Goal: Information Seeking & Learning: Learn about a topic

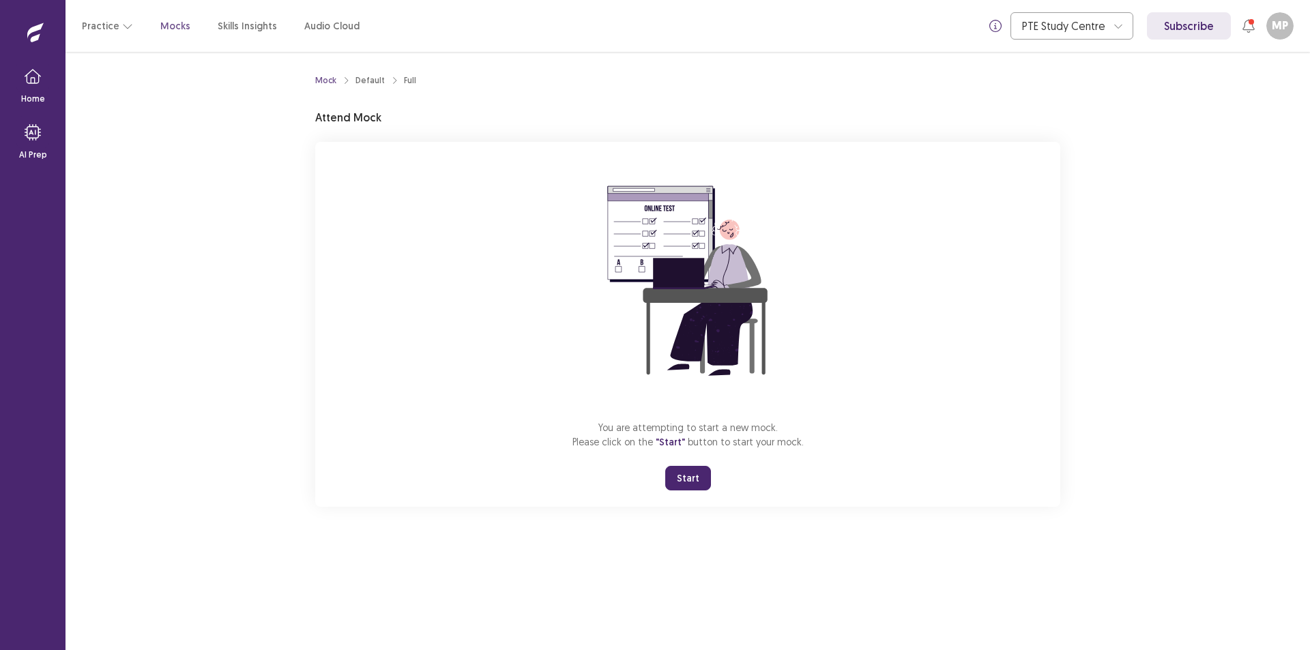
click at [687, 471] on button "Start" at bounding box center [688, 478] width 46 height 25
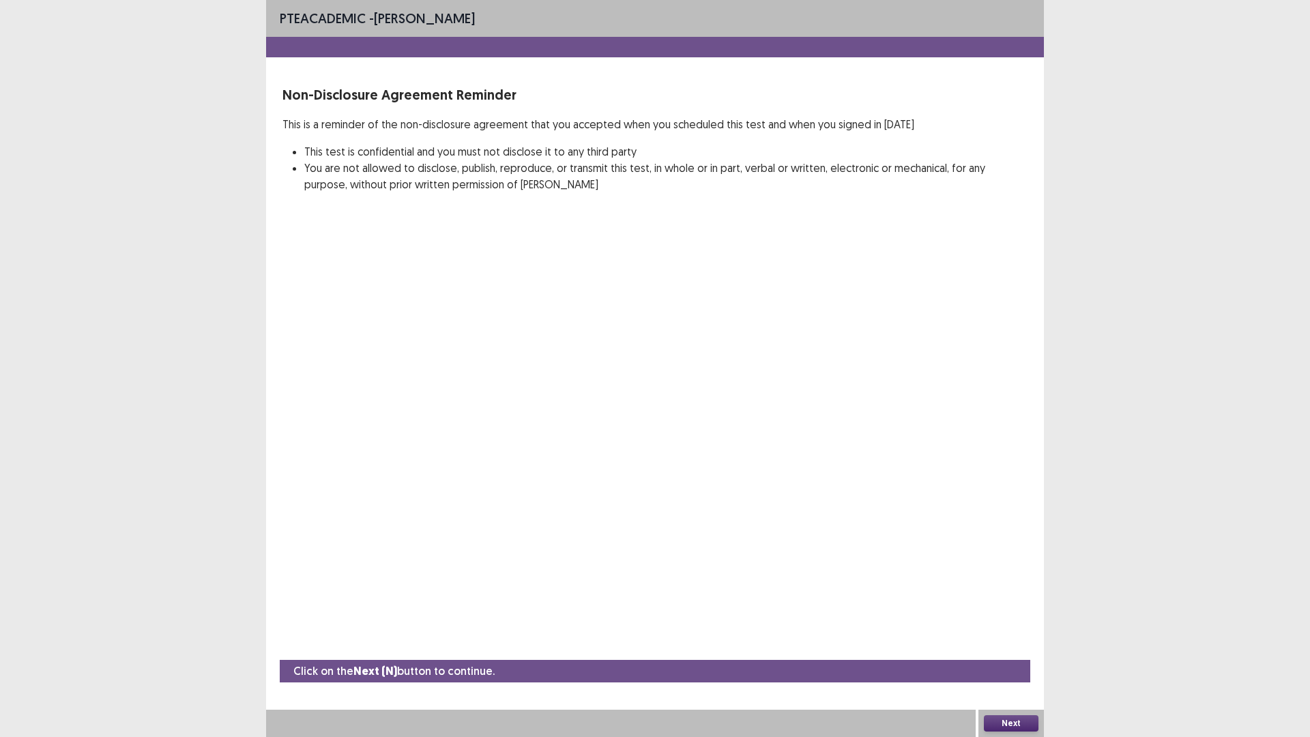
click at [1014, 650] on button "Next" at bounding box center [1011, 723] width 55 height 16
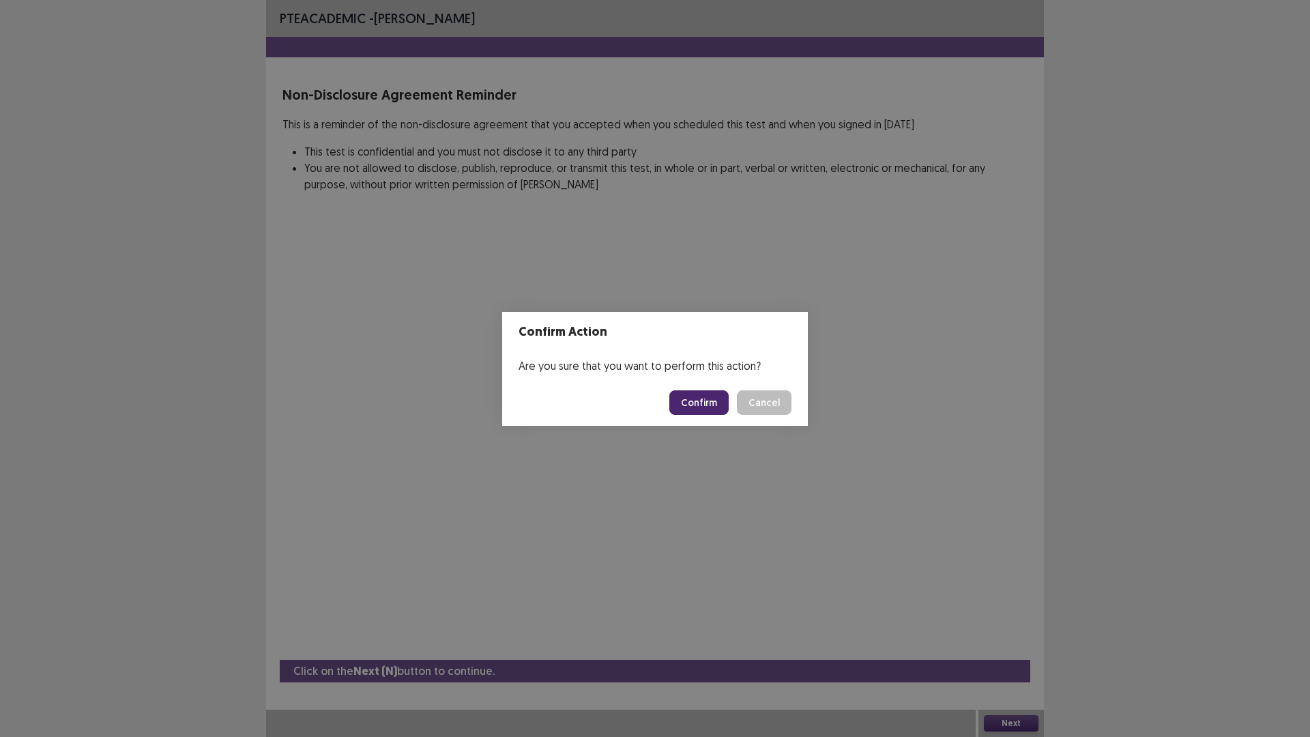
click at [706, 399] on button "Confirm" at bounding box center [699, 402] width 59 height 25
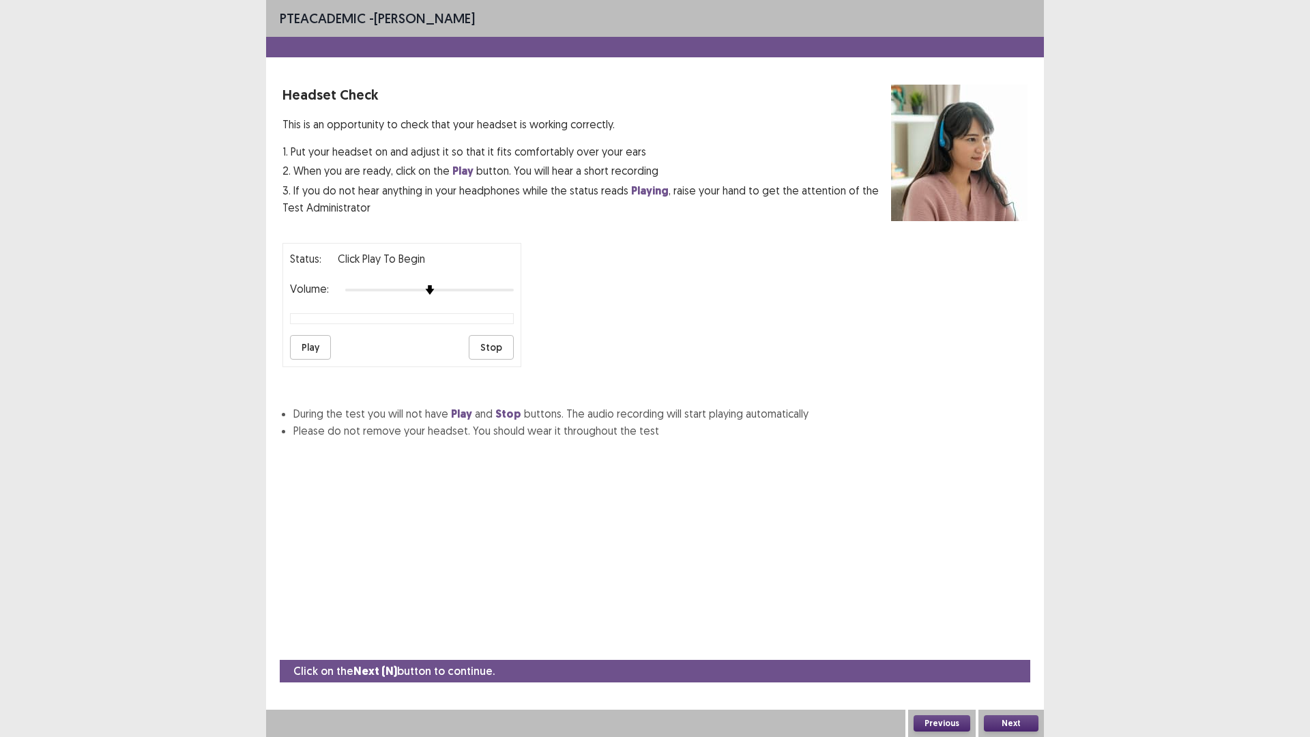
click at [302, 352] on button "Play" at bounding box center [310, 347] width 41 height 25
click at [1021, 650] on button "Next" at bounding box center [1011, 723] width 55 height 16
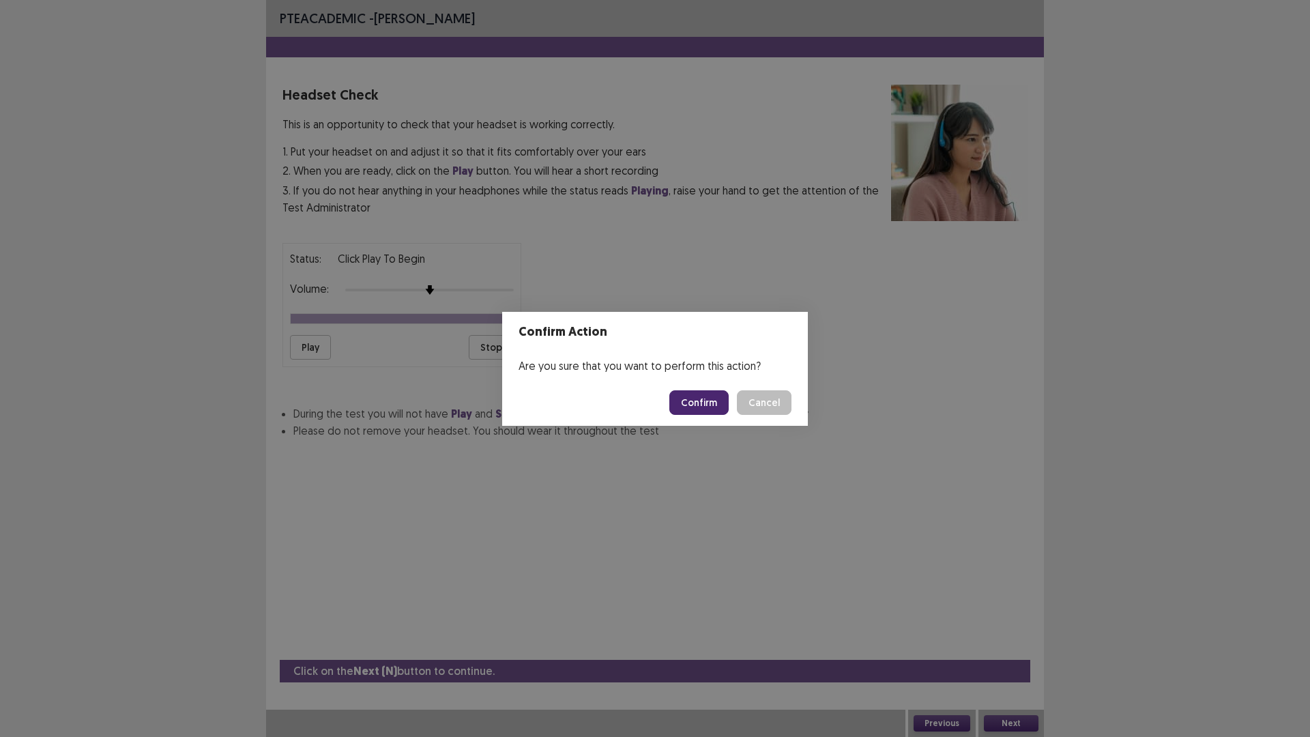
click at [707, 399] on button "Confirm" at bounding box center [699, 402] width 59 height 25
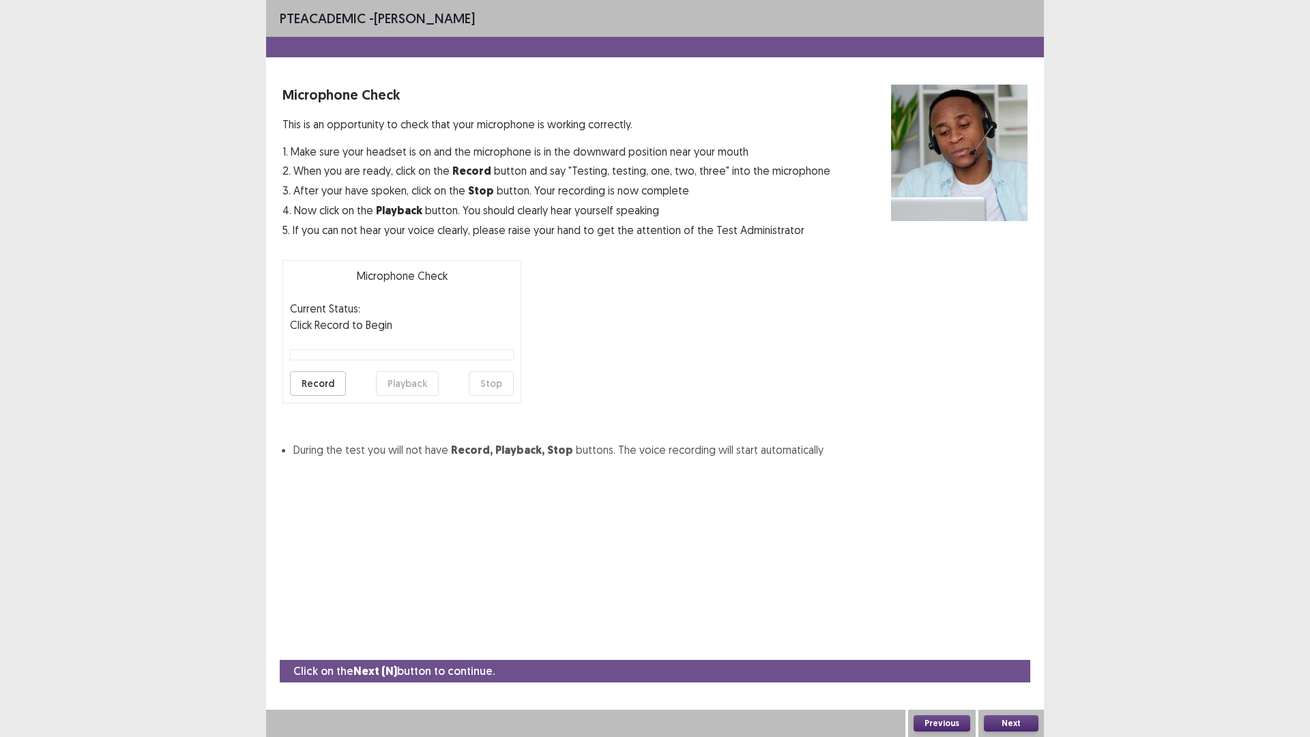
click at [322, 382] on button "Record" at bounding box center [318, 383] width 56 height 25
click at [493, 381] on button "Stop" at bounding box center [491, 383] width 45 height 25
click at [319, 385] on button "Record" at bounding box center [318, 383] width 56 height 25
click at [492, 385] on button "Stop" at bounding box center [491, 383] width 45 height 25
click at [403, 386] on button "Playback" at bounding box center [407, 383] width 63 height 25
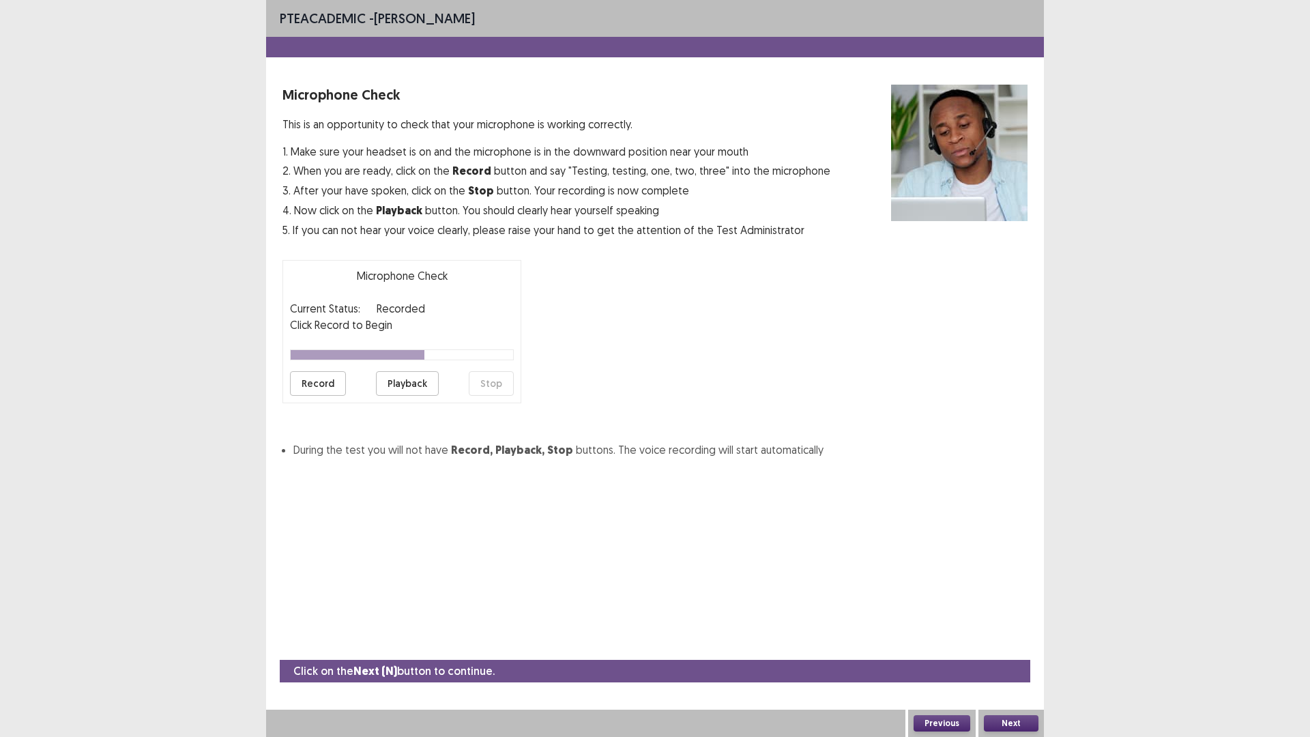
click at [1002, 650] on button "Next" at bounding box center [1011, 723] width 55 height 16
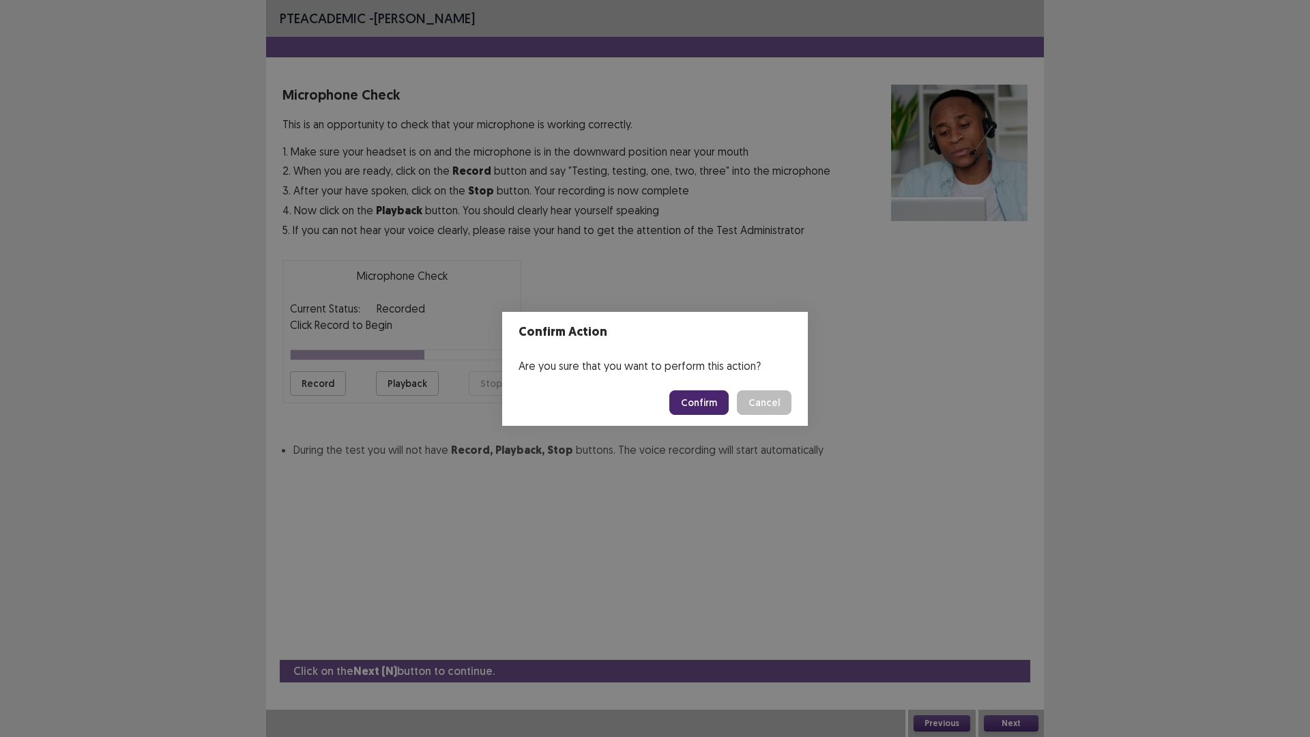
click at [705, 401] on button "Confirm" at bounding box center [699, 402] width 59 height 25
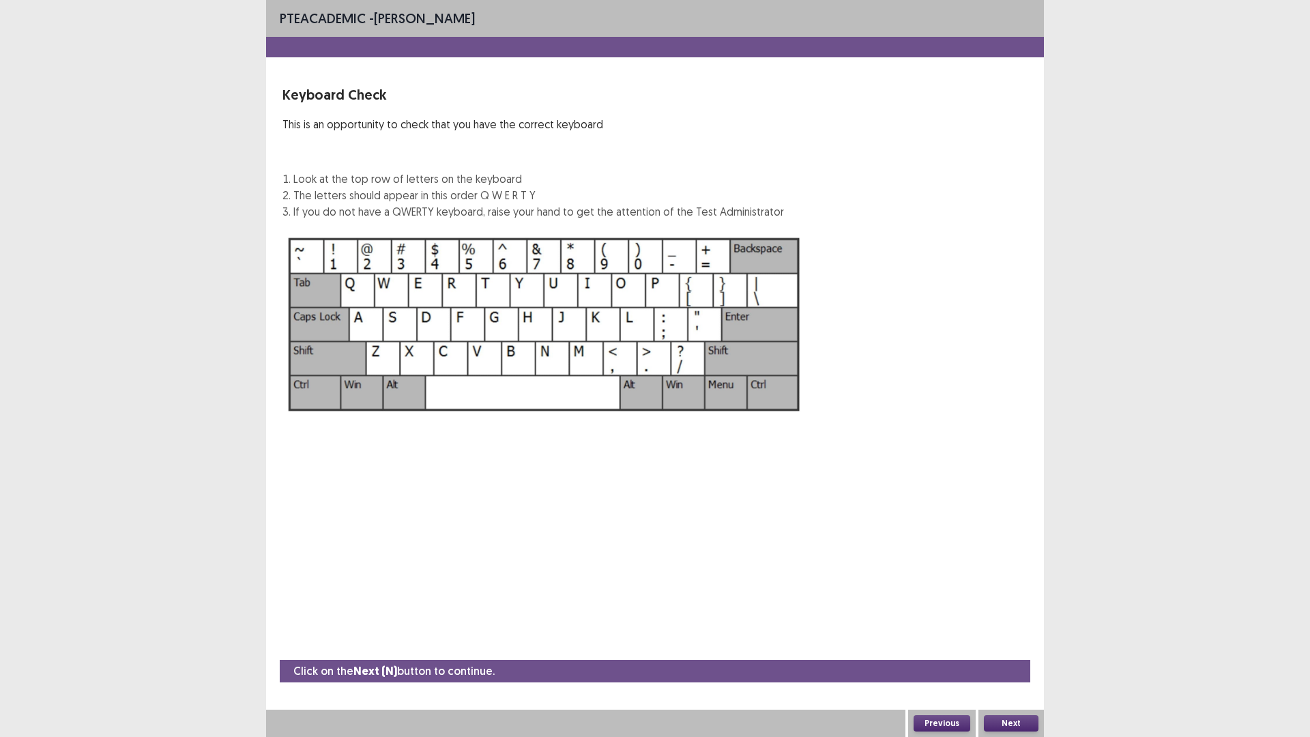
click at [1006, 650] on button "Next" at bounding box center [1011, 723] width 55 height 16
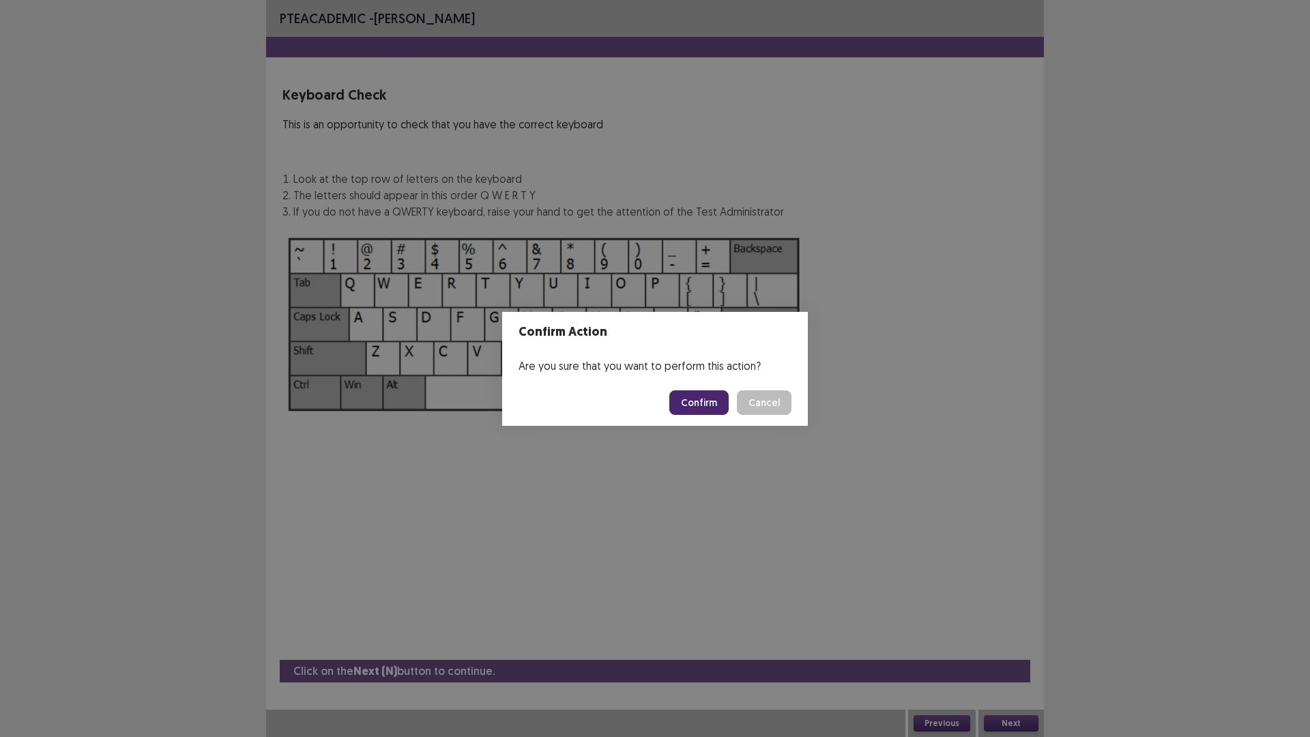
click at [704, 401] on button "Confirm" at bounding box center [699, 402] width 59 height 25
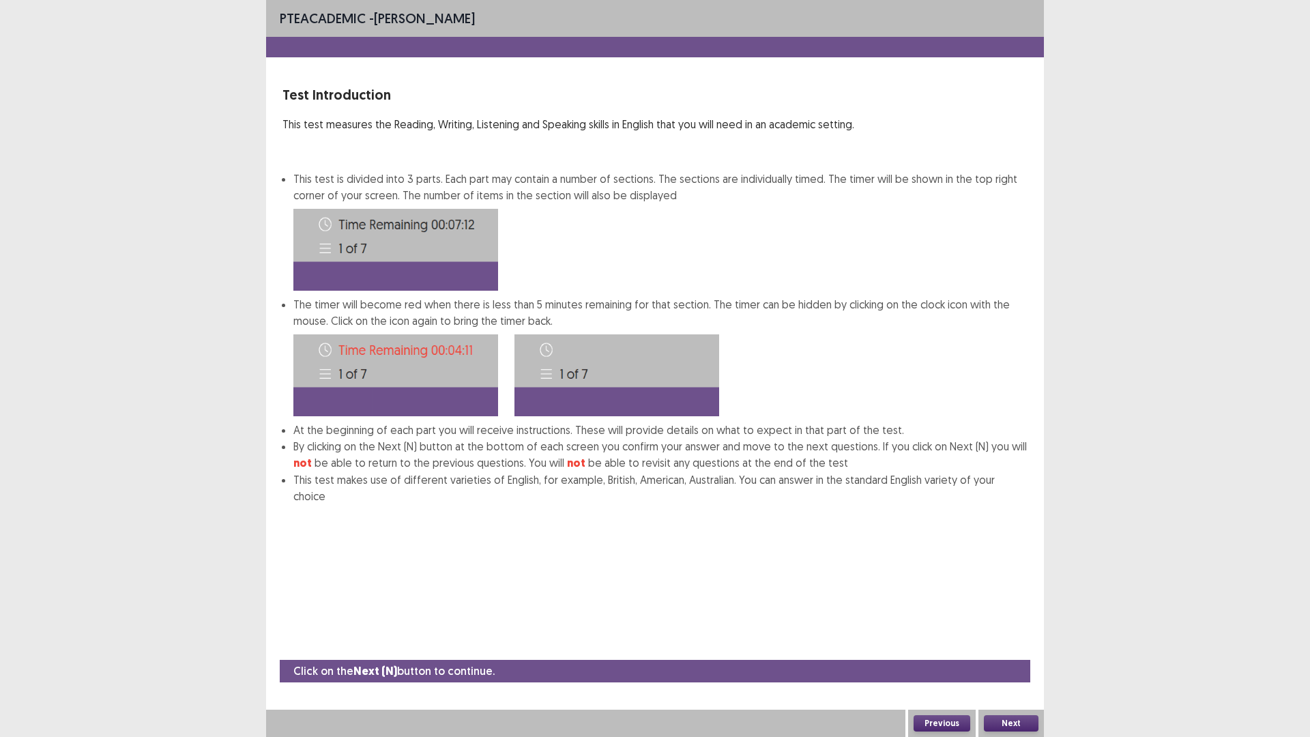
click at [1017, 650] on button "Next" at bounding box center [1011, 723] width 55 height 16
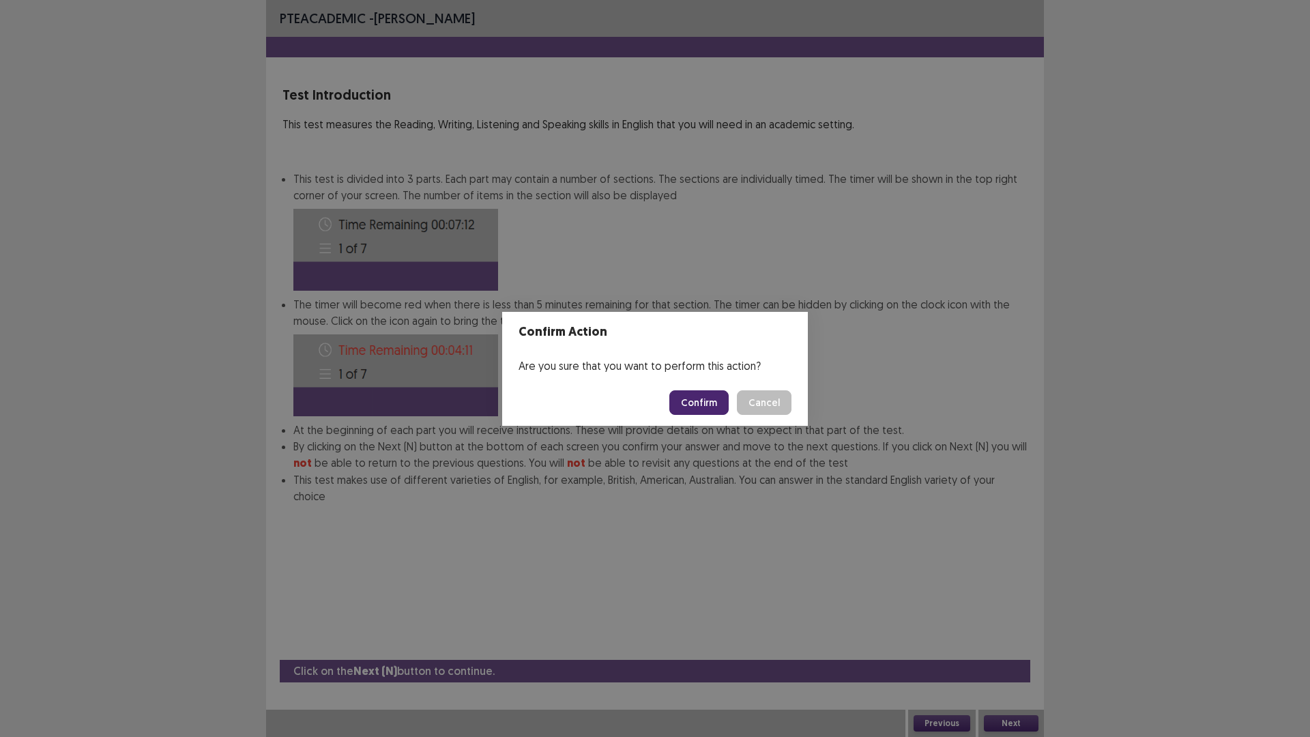
click at [690, 401] on button "Confirm" at bounding box center [699, 402] width 59 height 25
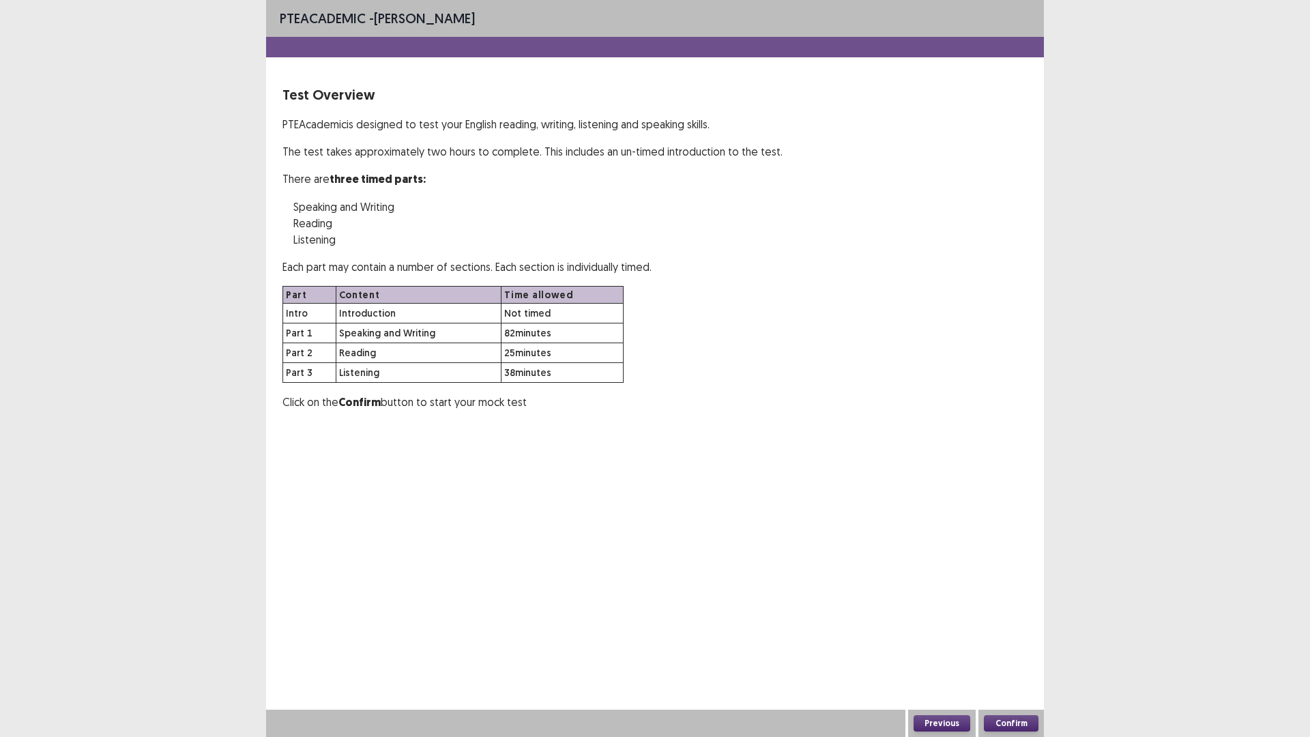
click at [1021, 650] on button "Confirm" at bounding box center [1011, 723] width 55 height 16
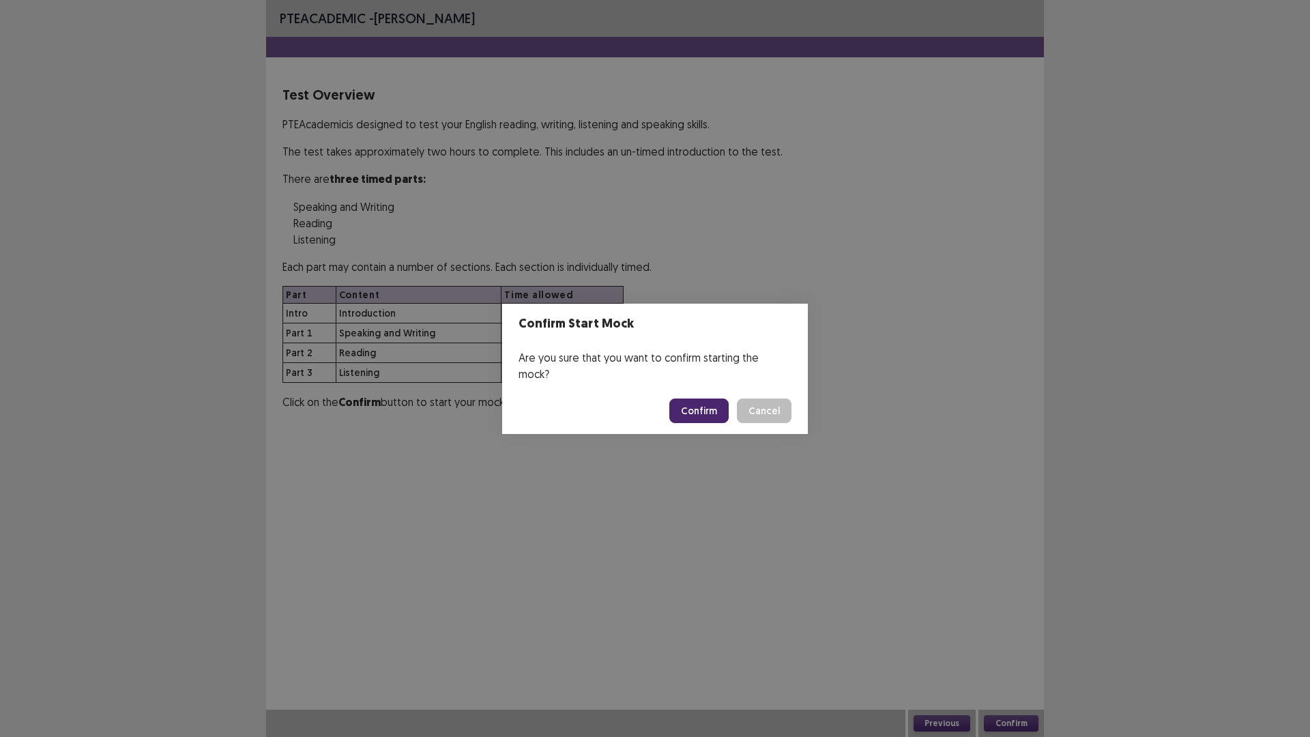
click at [689, 403] on button "Confirm" at bounding box center [699, 411] width 59 height 25
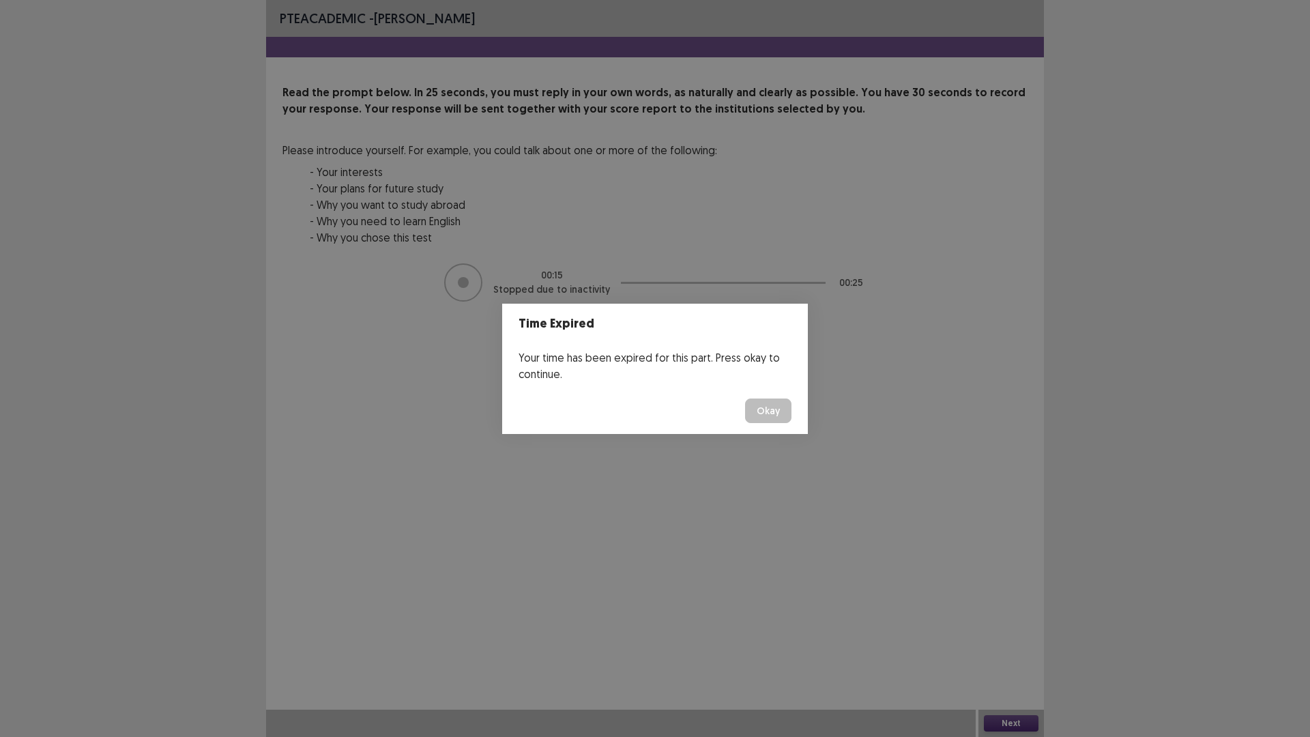
click at [773, 409] on button "Okay" at bounding box center [768, 411] width 46 height 25
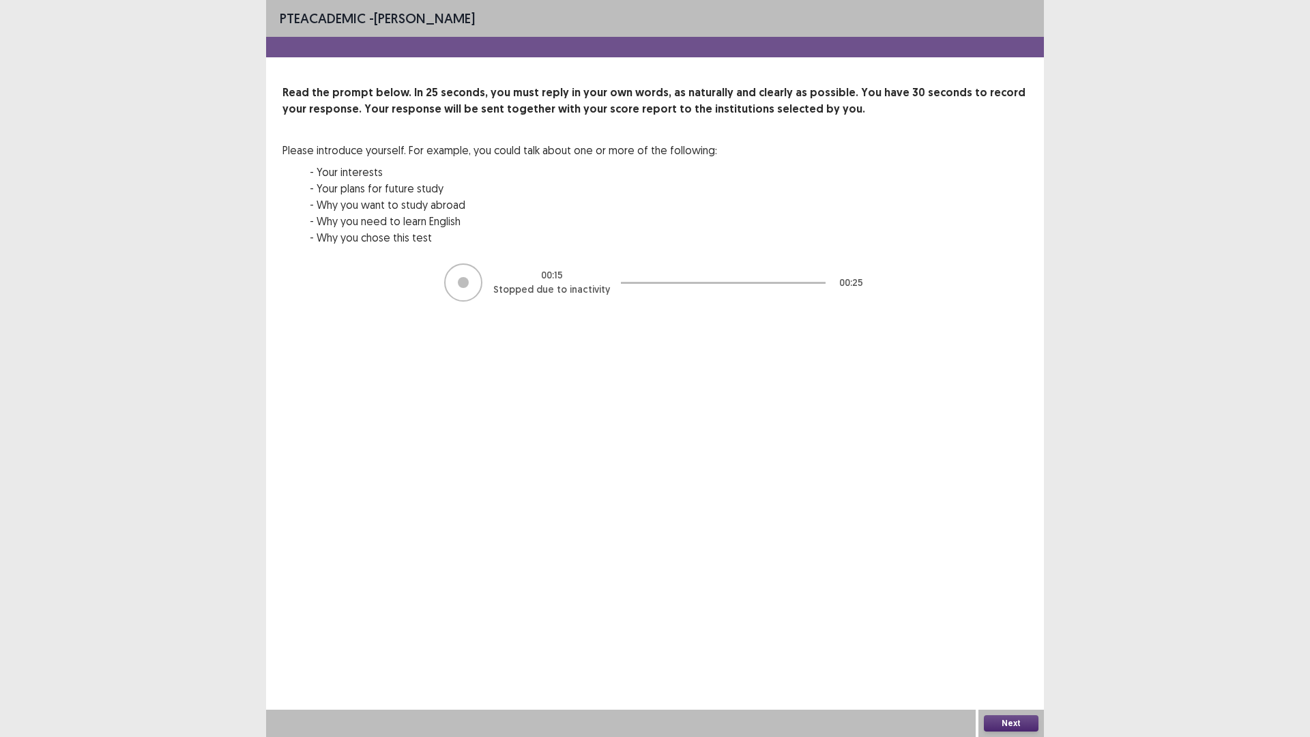
click at [1022, 650] on button "Next" at bounding box center [1011, 723] width 55 height 16
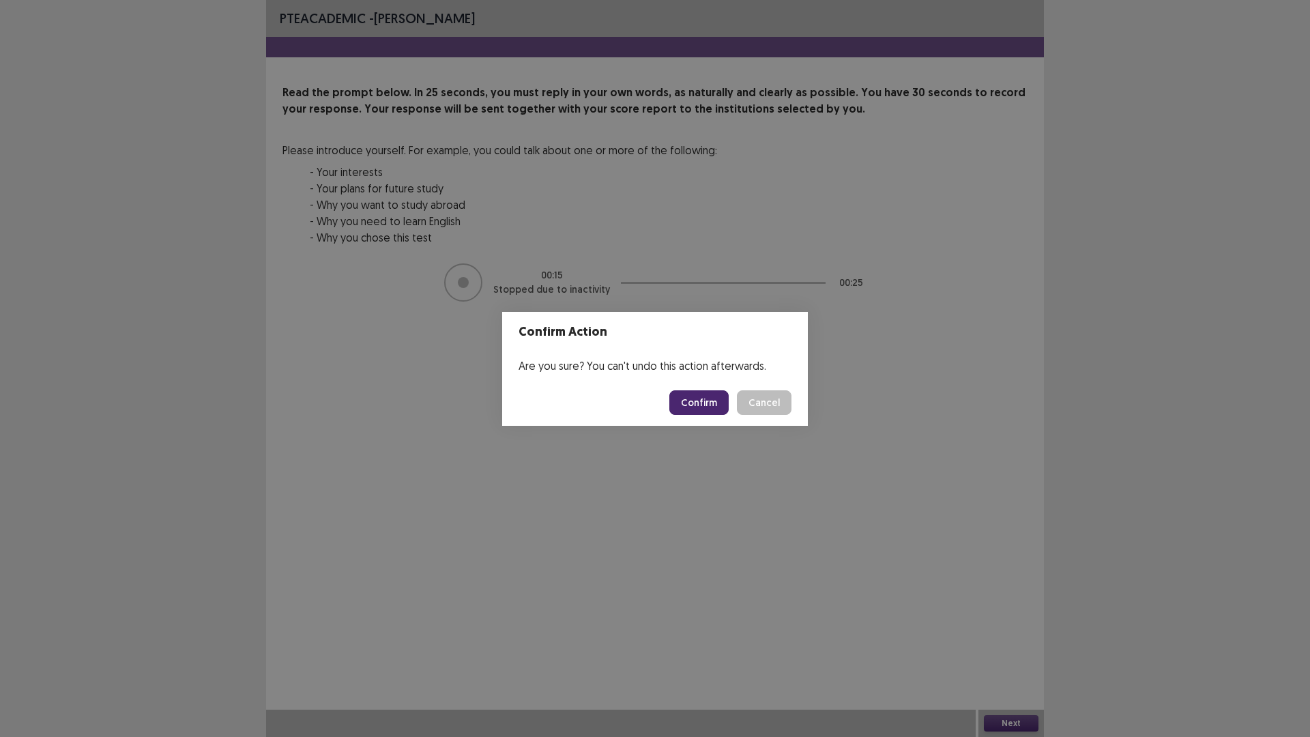
click at [707, 401] on button "Confirm" at bounding box center [699, 402] width 59 height 25
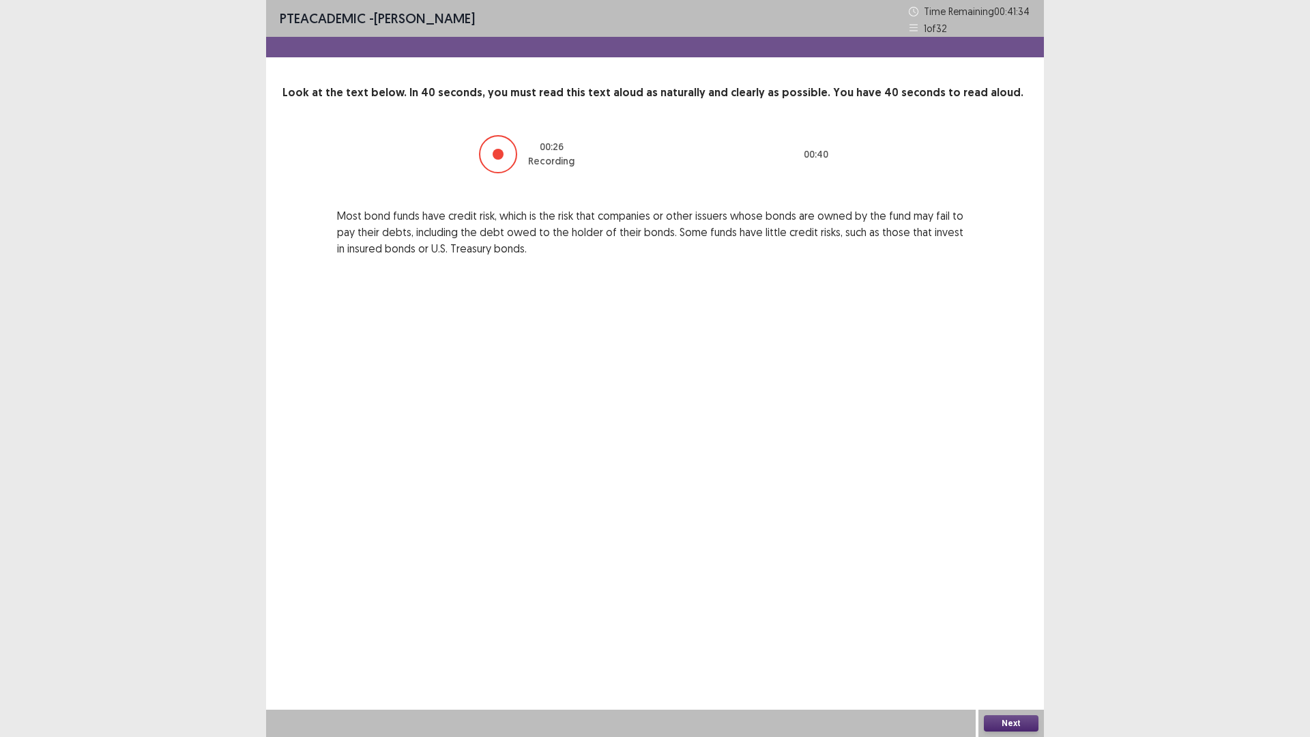
click at [1008, 650] on button "Next" at bounding box center [1011, 723] width 55 height 16
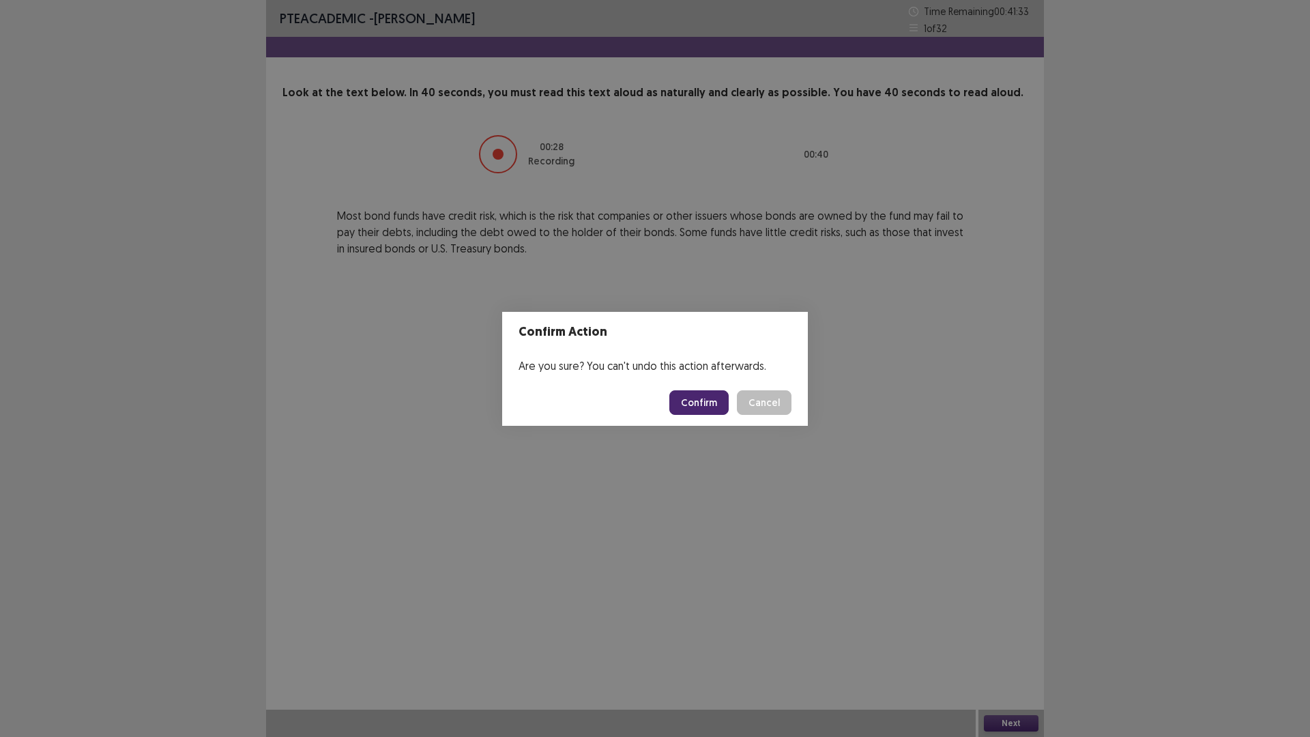
click at [691, 403] on button "Confirm" at bounding box center [699, 402] width 59 height 25
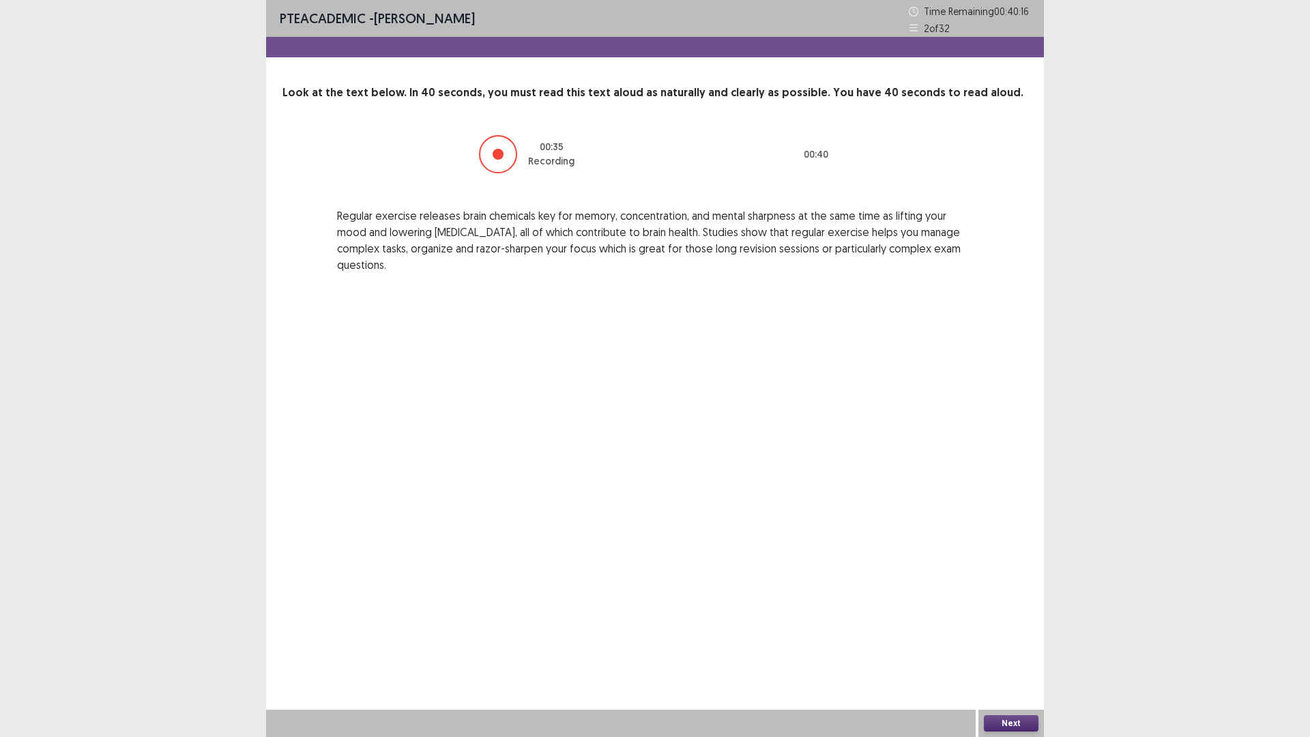
click at [997, 650] on button "Next" at bounding box center [1011, 723] width 55 height 16
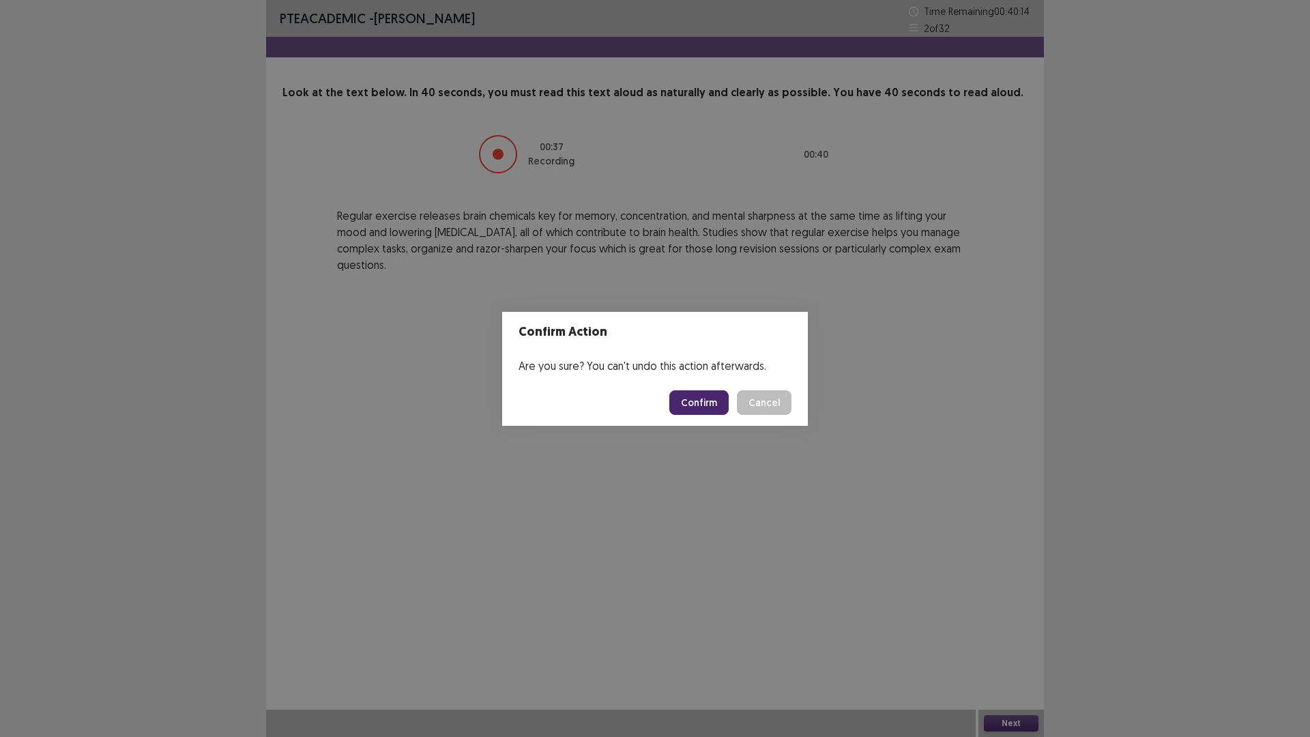
click at [715, 404] on button "Confirm" at bounding box center [699, 402] width 59 height 25
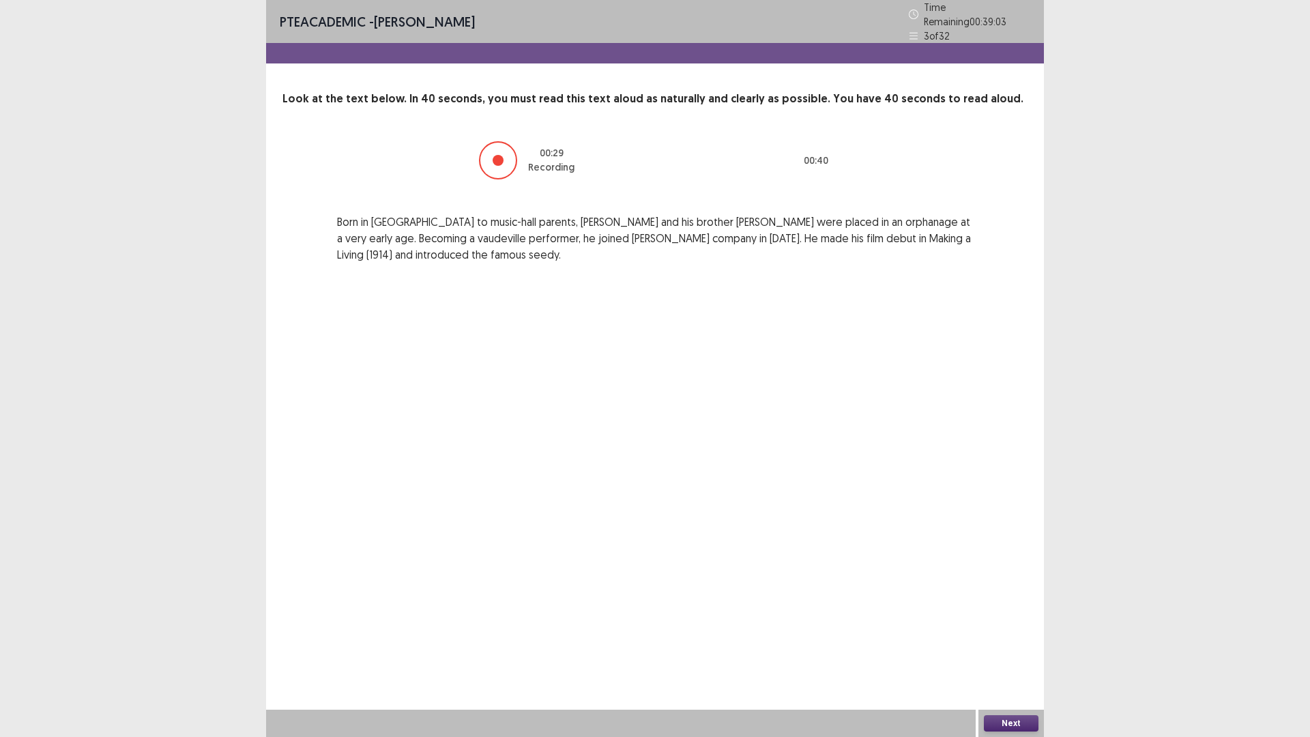
click at [1010, 650] on button "Next" at bounding box center [1011, 723] width 55 height 16
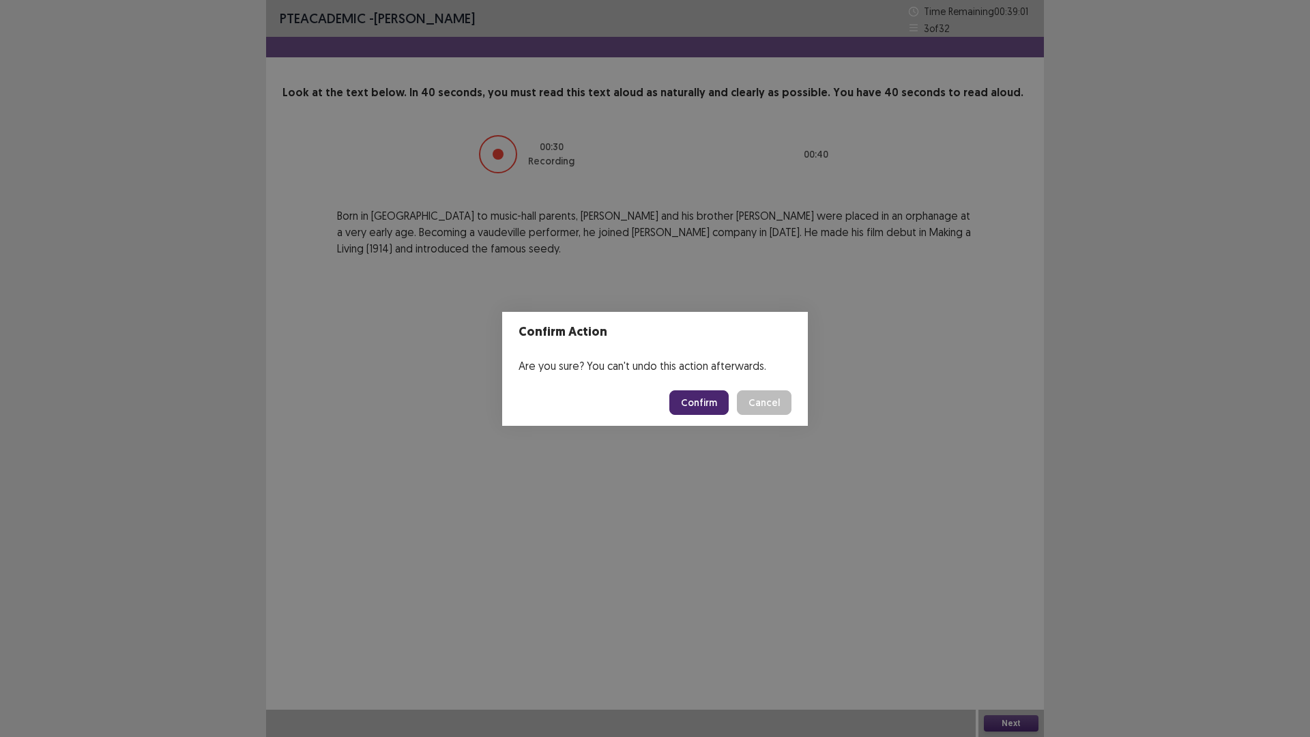
click at [711, 405] on button "Confirm" at bounding box center [699, 402] width 59 height 25
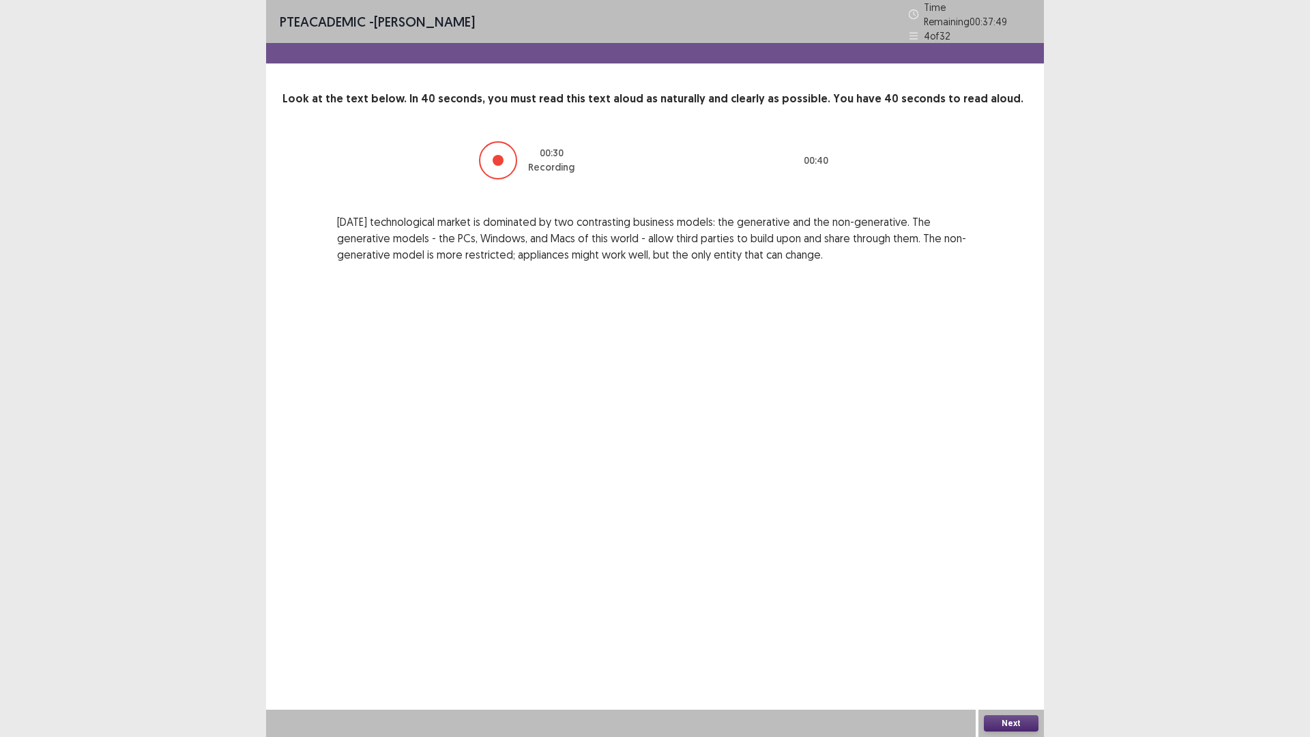
click at [1018, 650] on button "Next" at bounding box center [1011, 723] width 55 height 16
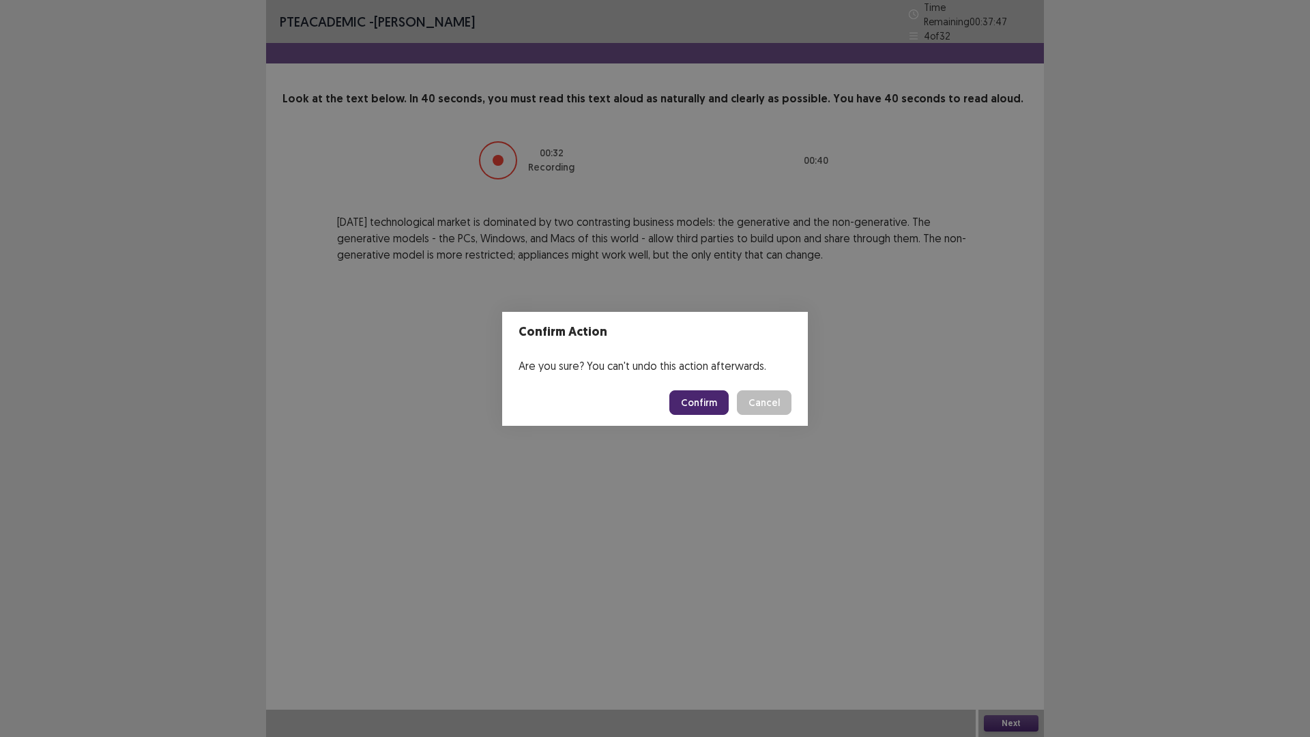
click at [711, 402] on button "Confirm" at bounding box center [699, 402] width 59 height 25
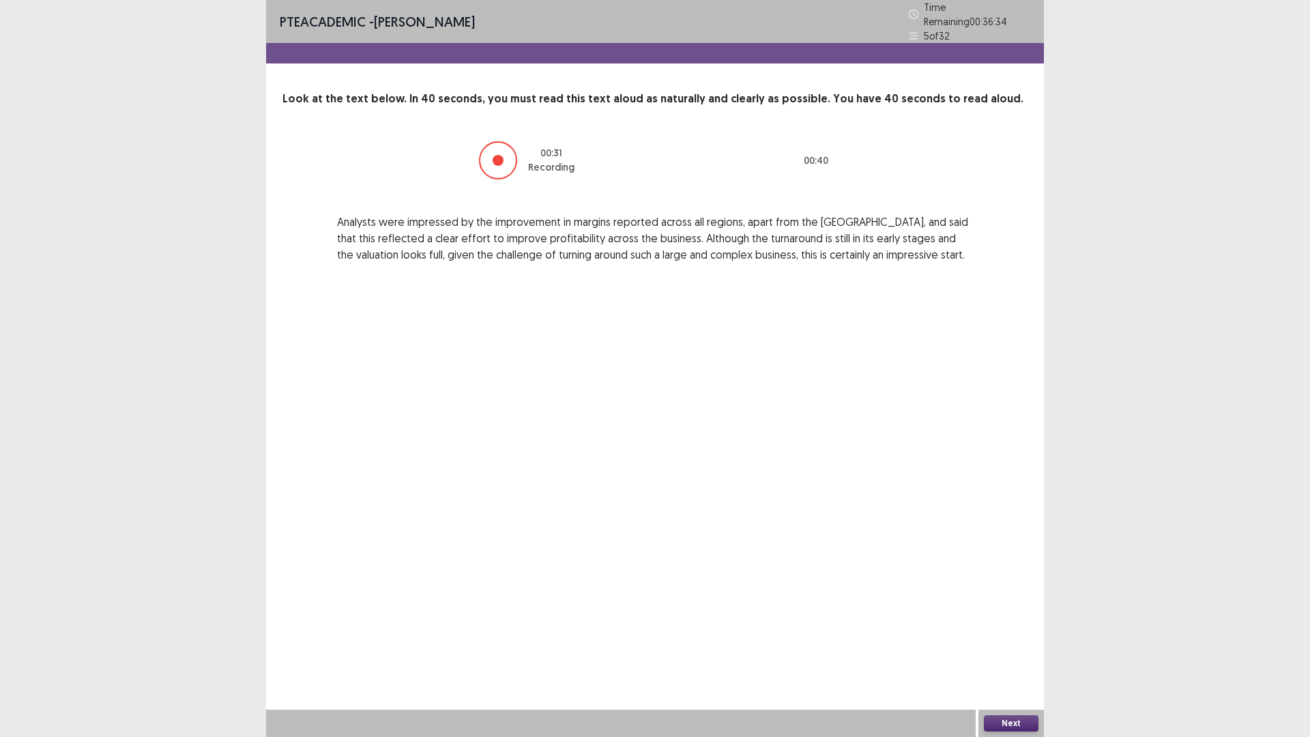
click at [1017, 650] on button "Next" at bounding box center [1011, 723] width 55 height 16
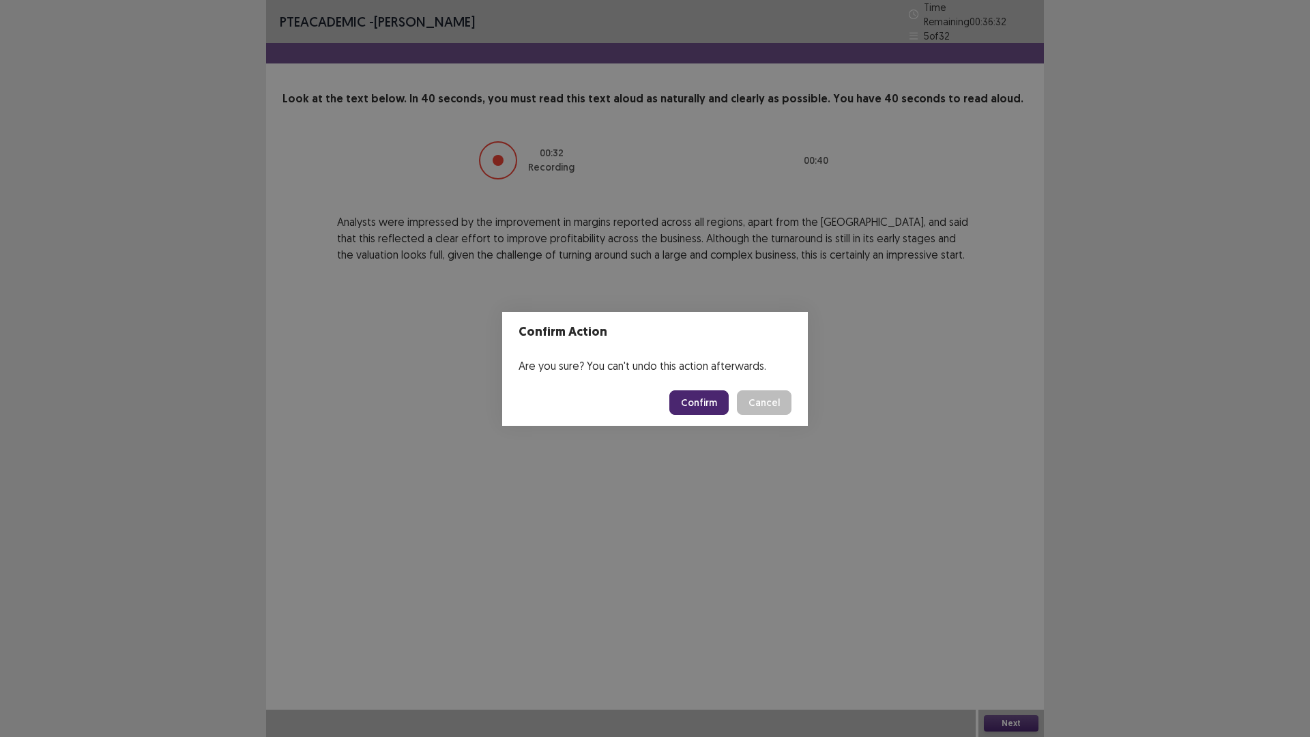
click at [703, 398] on button "Confirm" at bounding box center [699, 402] width 59 height 25
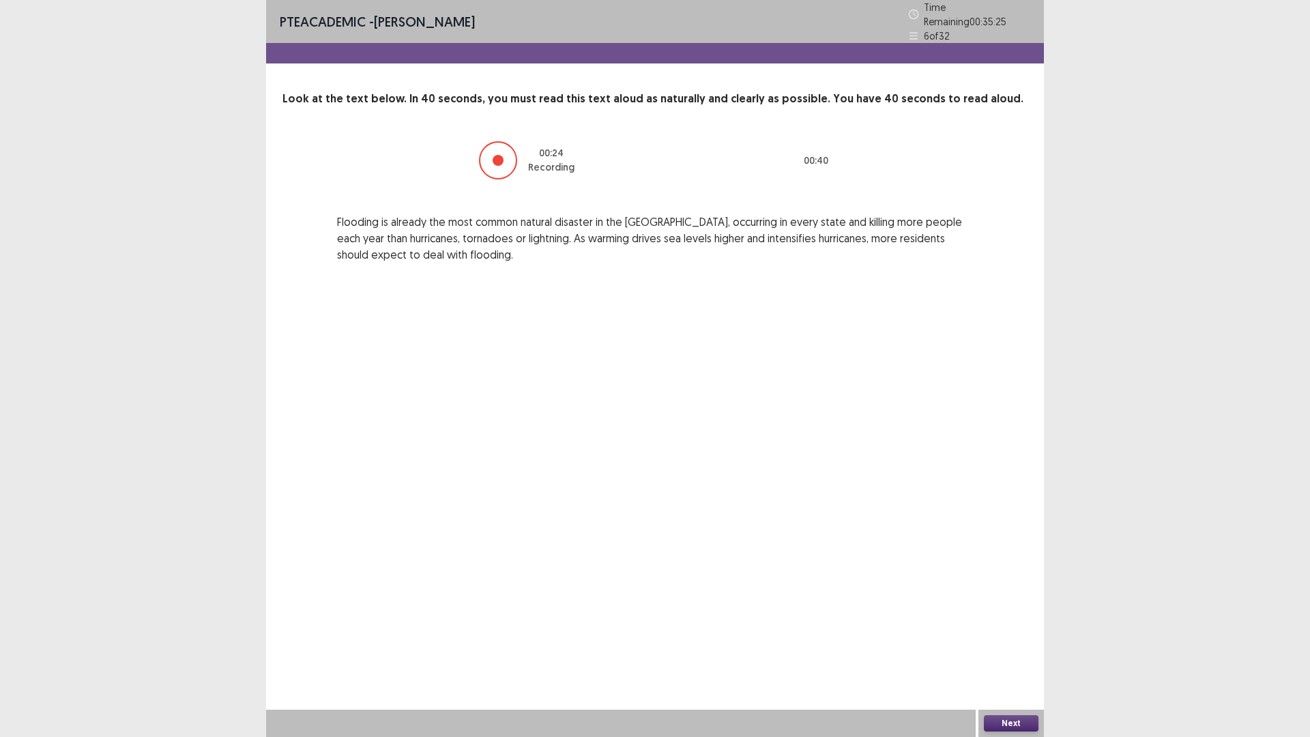
click at [1016, 650] on button "Next" at bounding box center [1011, 723] width 55 height 16
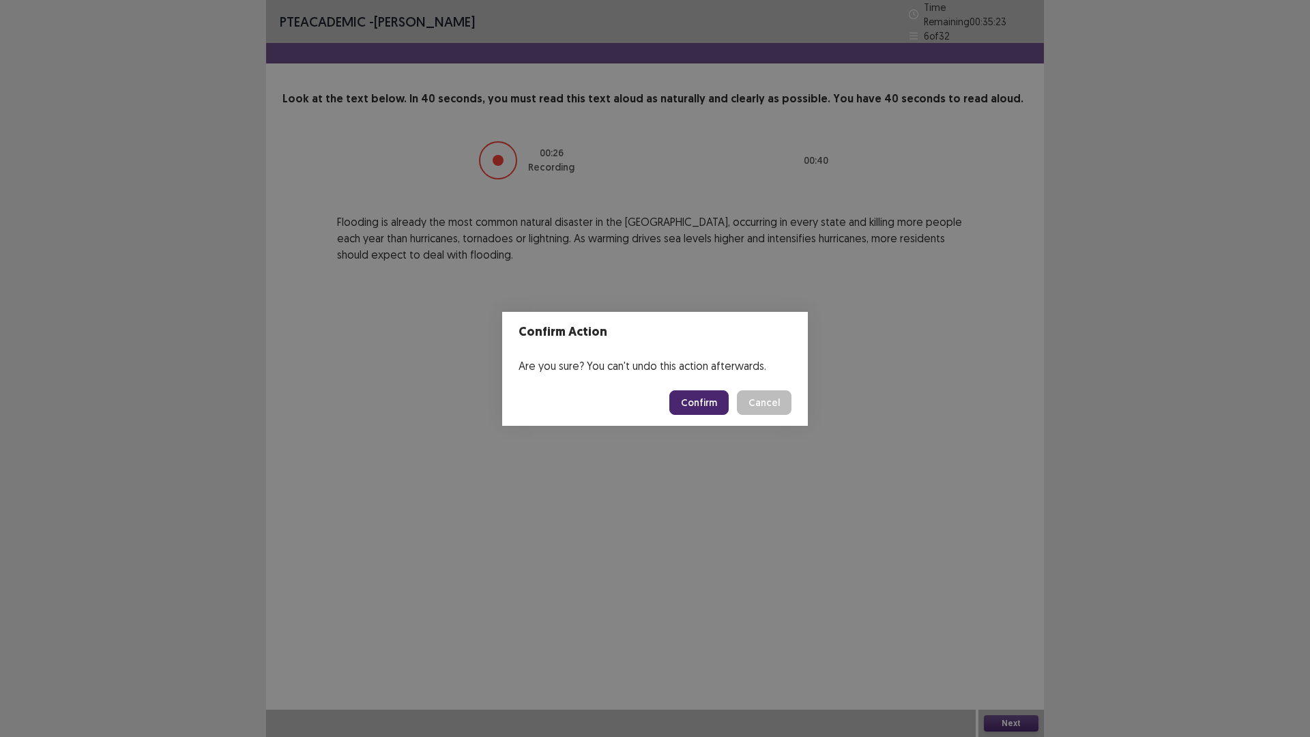
click at [696, 400] on button "Confirm" at bounding box center [699, 402] width 59 height 25
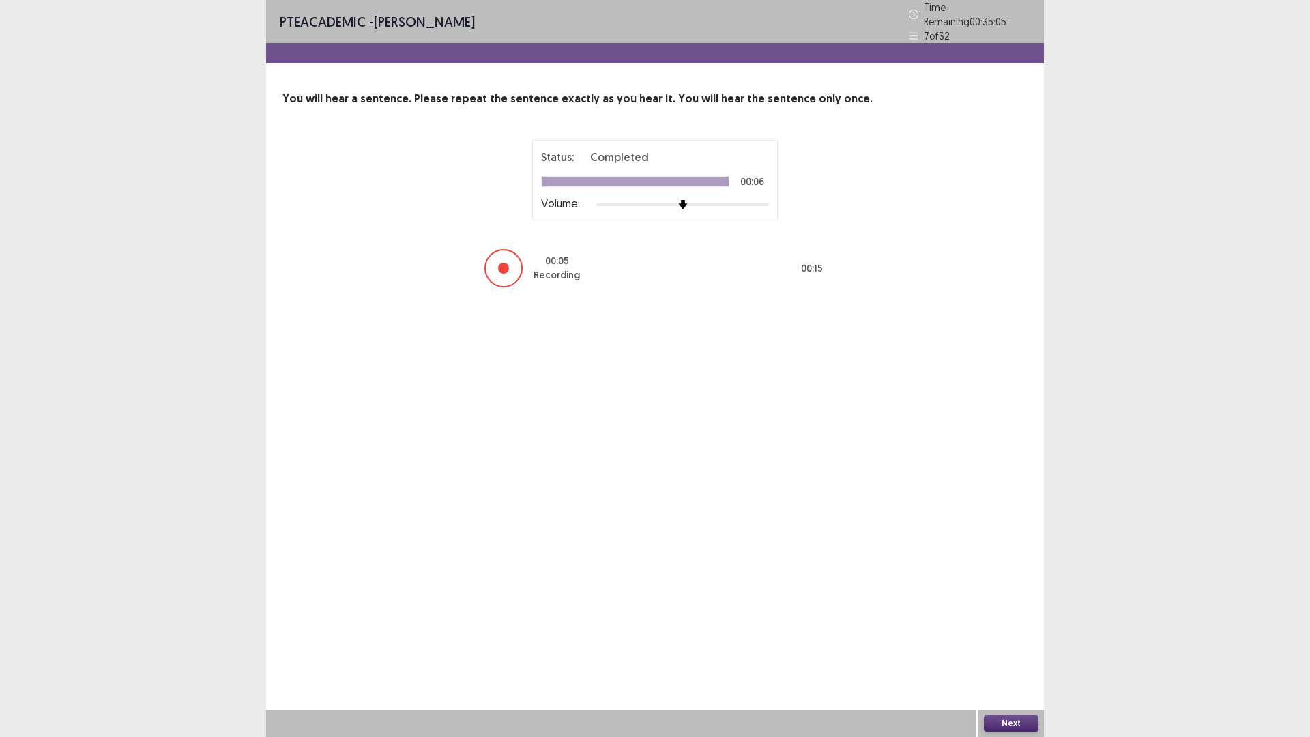
click at [1005, 650] on button "Next" at bounding box center [1011, 723] width 55 height 16
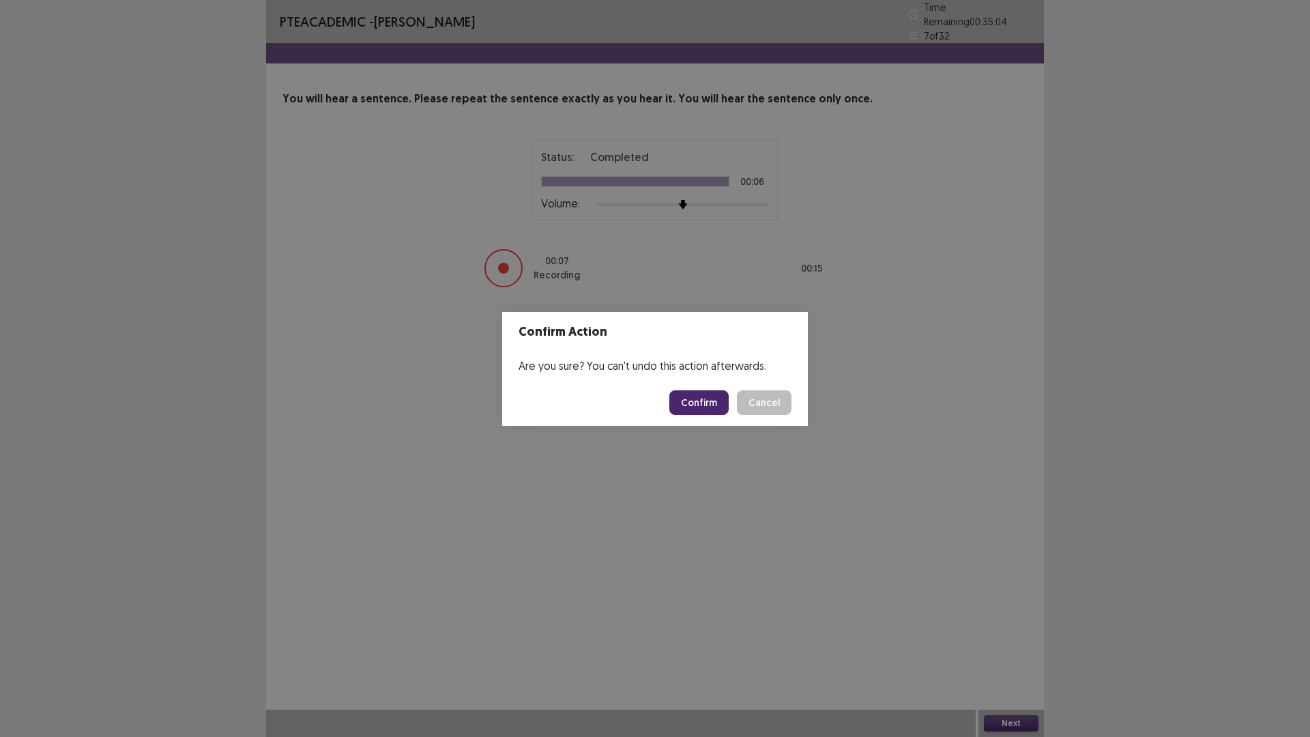
click at [692, 401] on button "Confirm" at bounding box center [699, 402] width 59 height 25
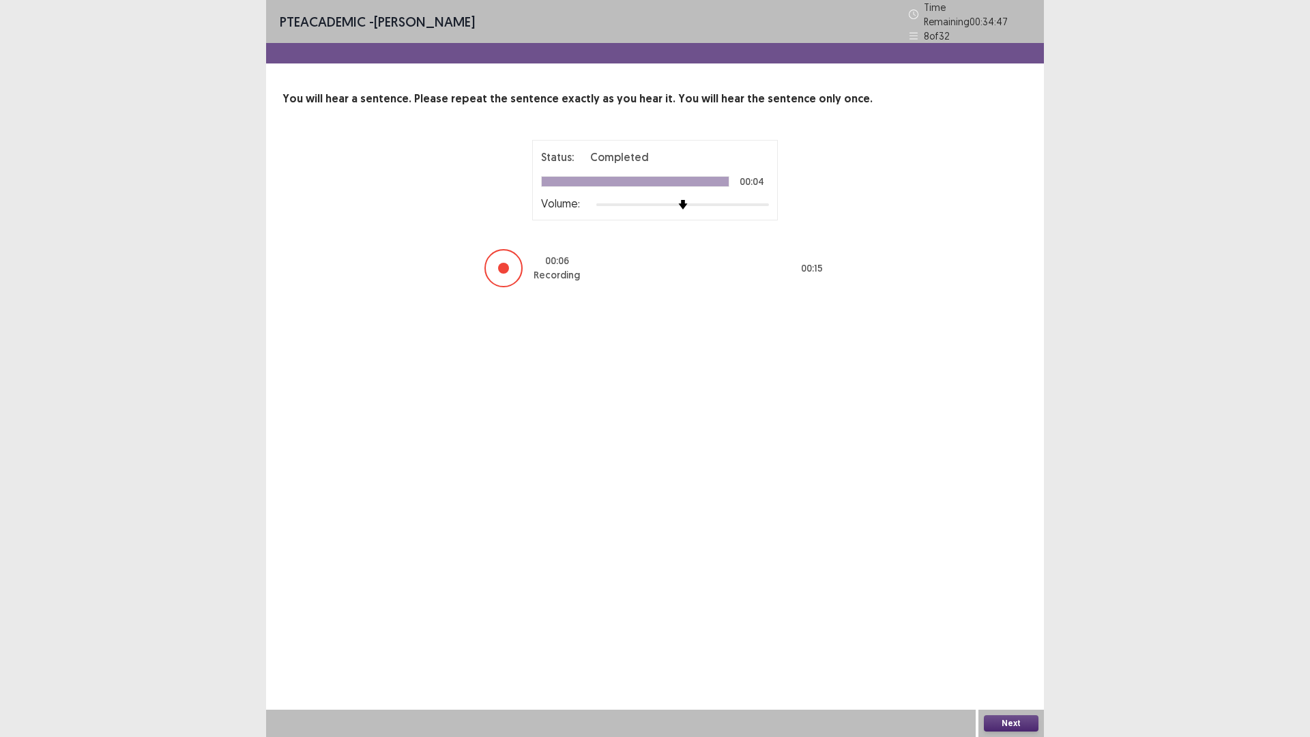
click at [1014, 650] on button "Next" at bounding box center [1011, 723] width 55 height 16
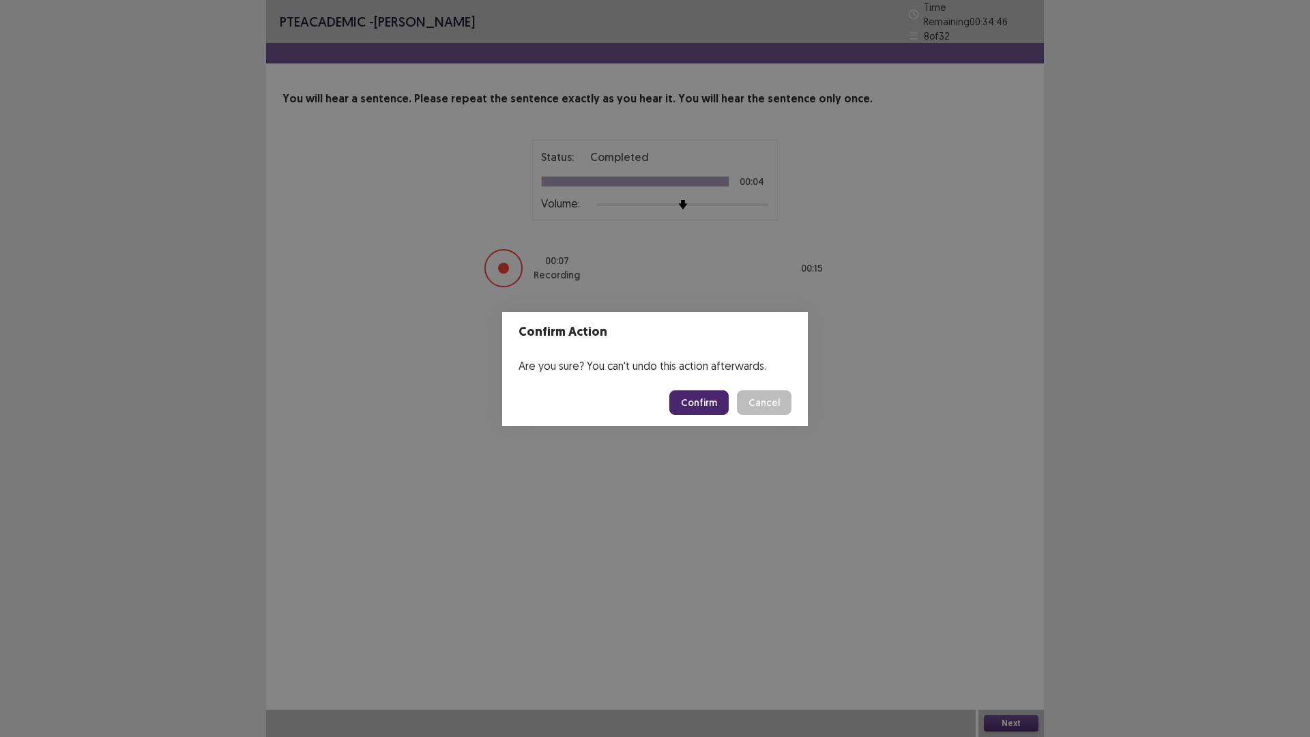
click at [713, 401] on button "Confirm" at bounding box center [699, 402] width 59 height 25
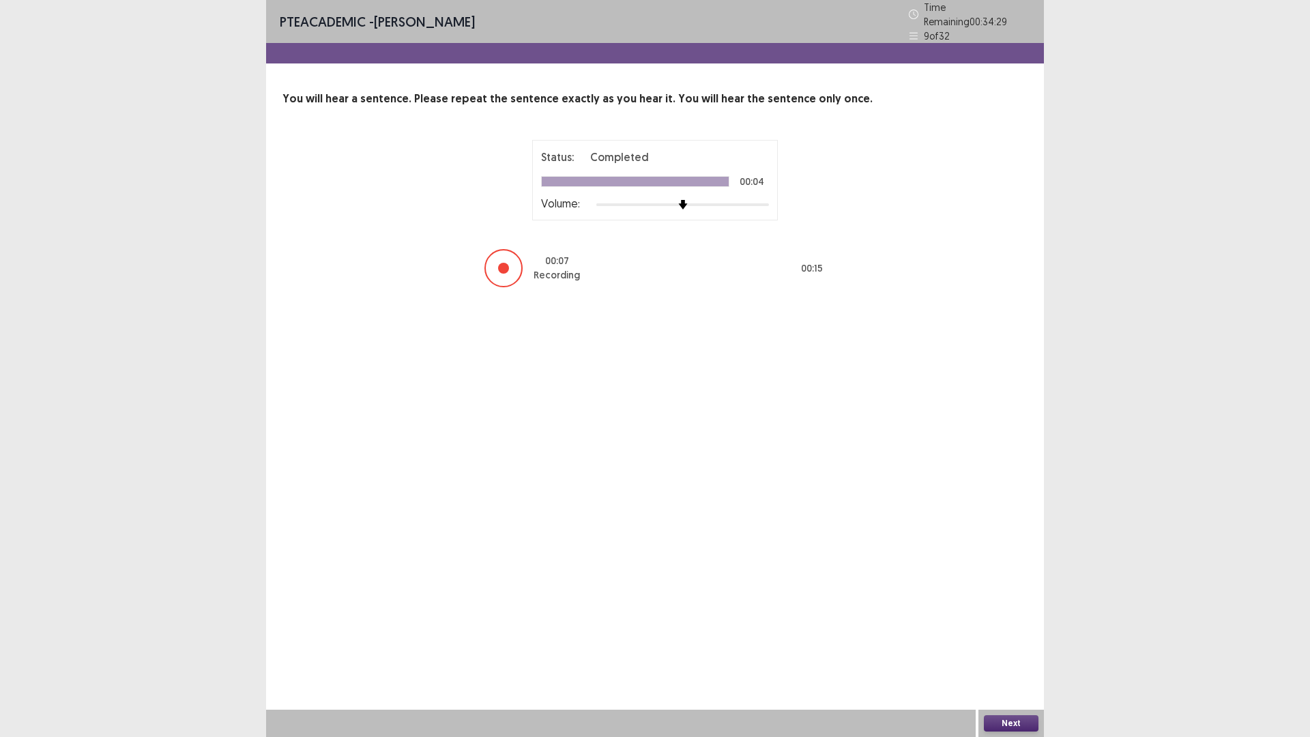
click at [1005, 650] on button "Next" at bounding box center [1011, 723] width 55 height 16
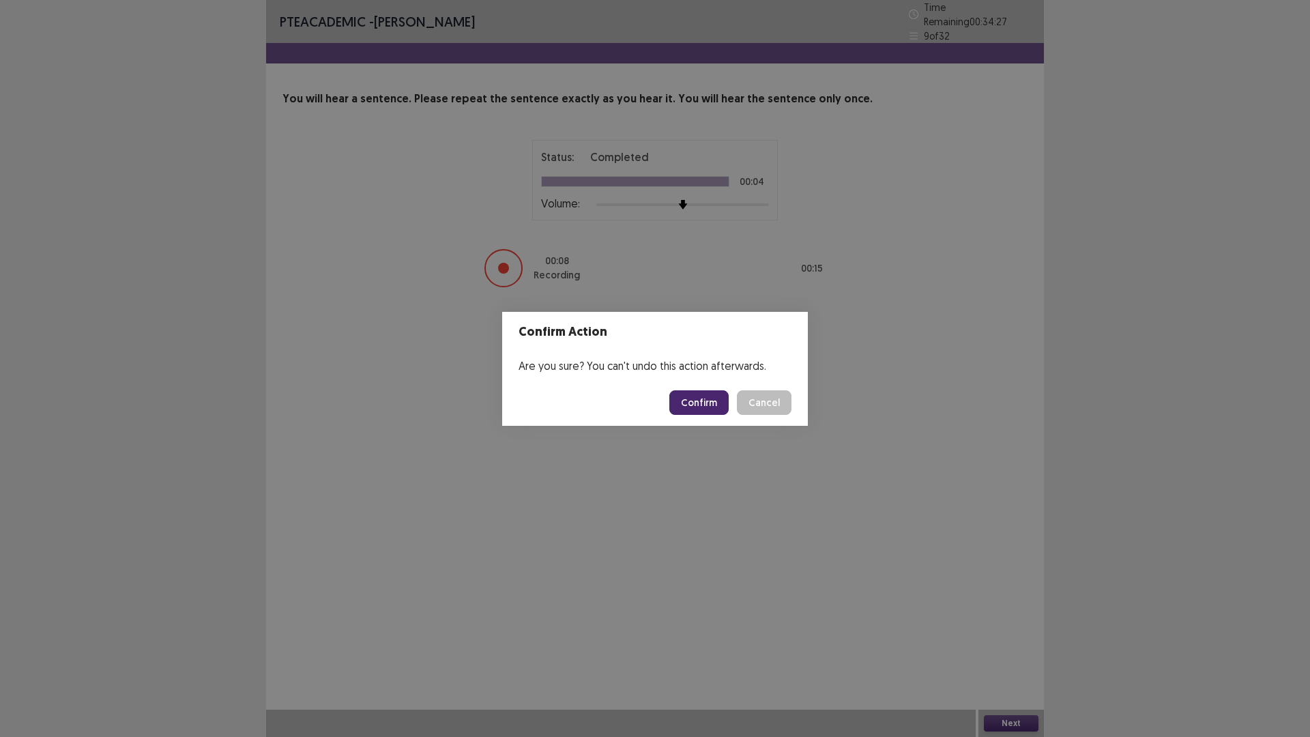
click at [708, 407] on button "Confirm" at bounding box center [699, 402] width 59 height 25
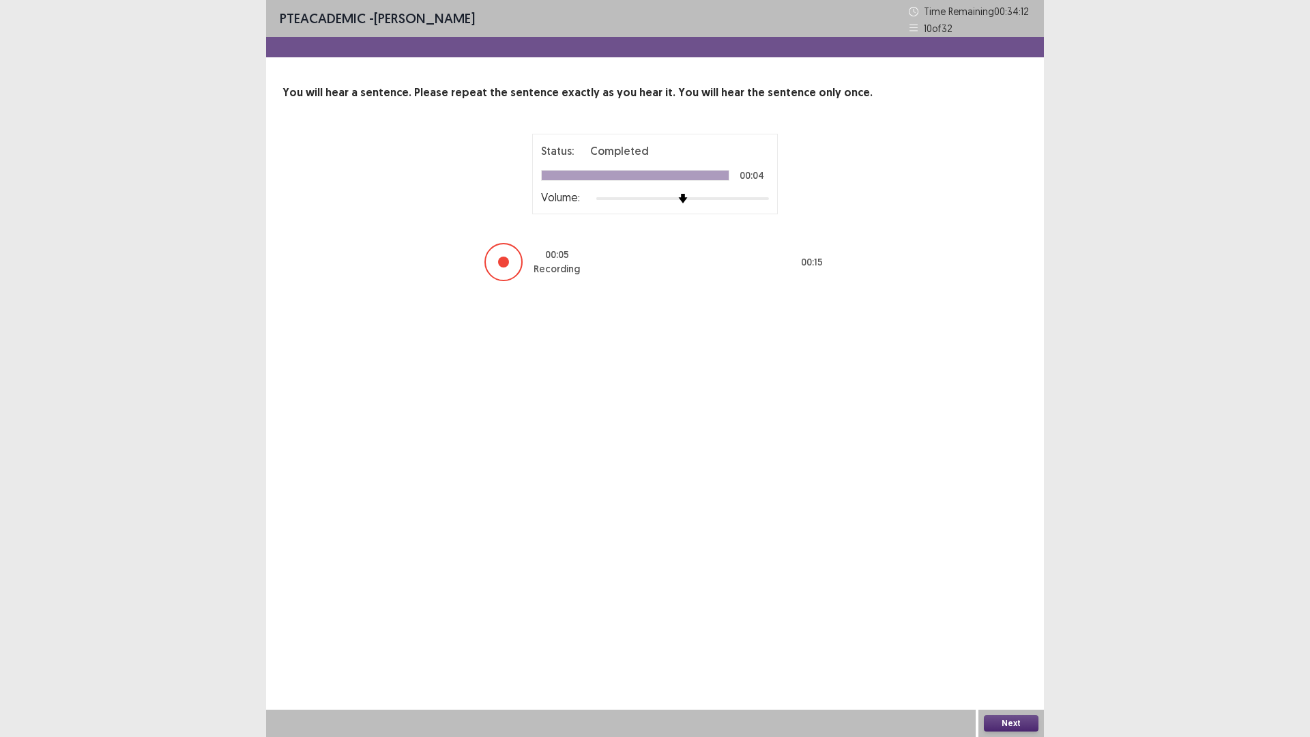
click at [1001, 650] on div "Next" at bounding box center [1012, 723] width 66 height 27
click at [1024, 650] on button "Next" at bounding box center [1011, 723] width 55 height 16
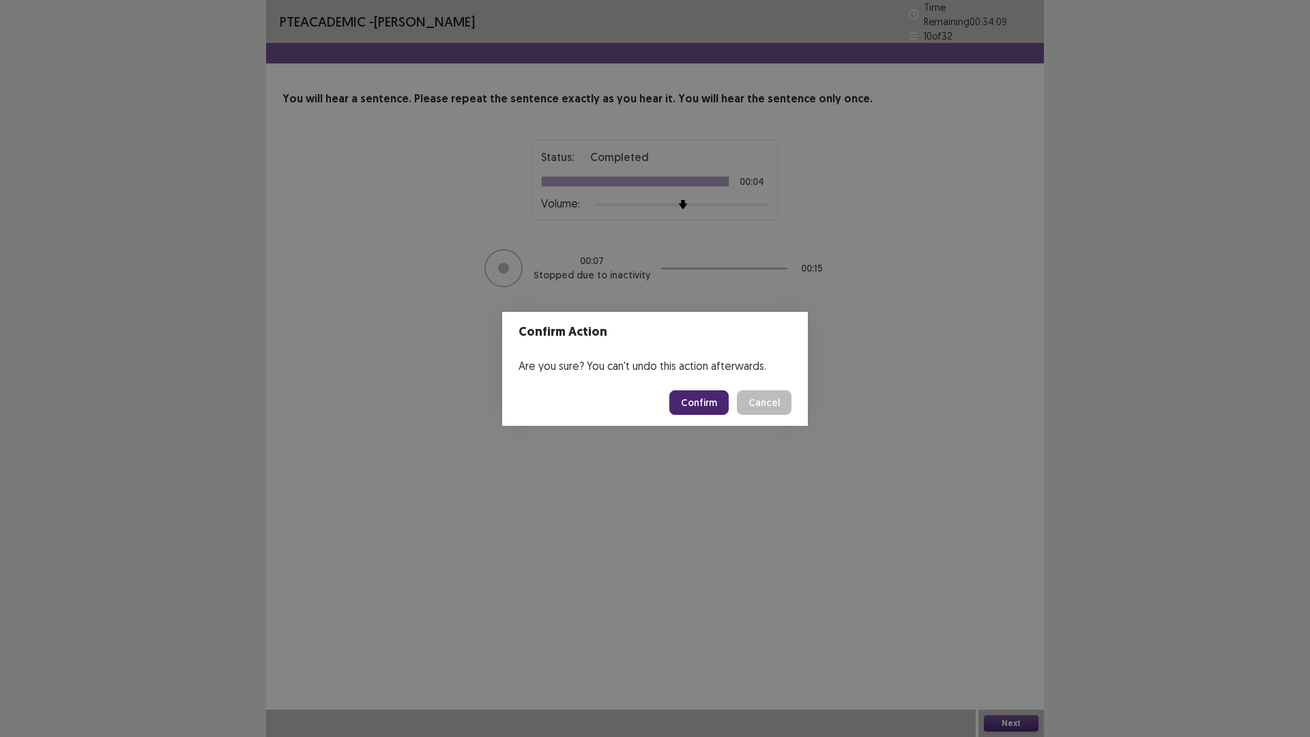
click at [700, 404] on button "Confirm" at bounding box center [699, 402] width 59 height 25
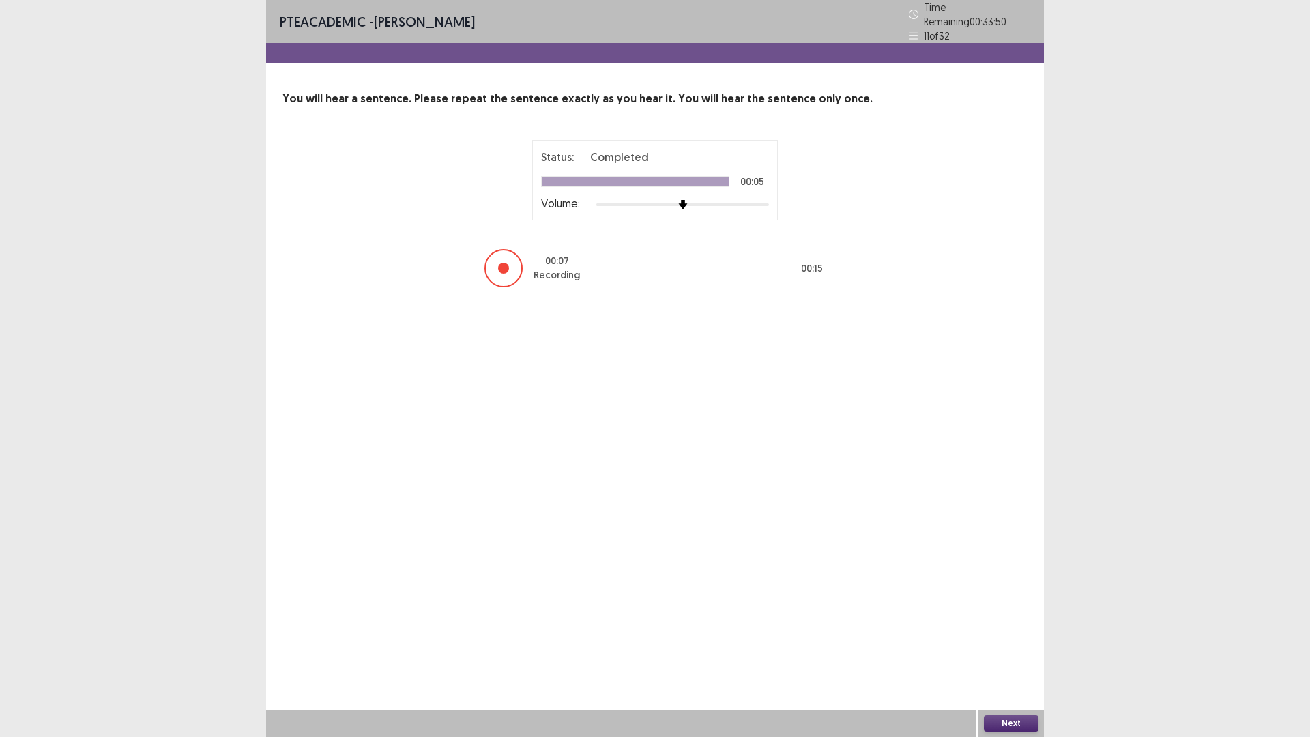
click at [1016, 650] on button "Next" at bounding box center [1011, 723] width 55 height 16
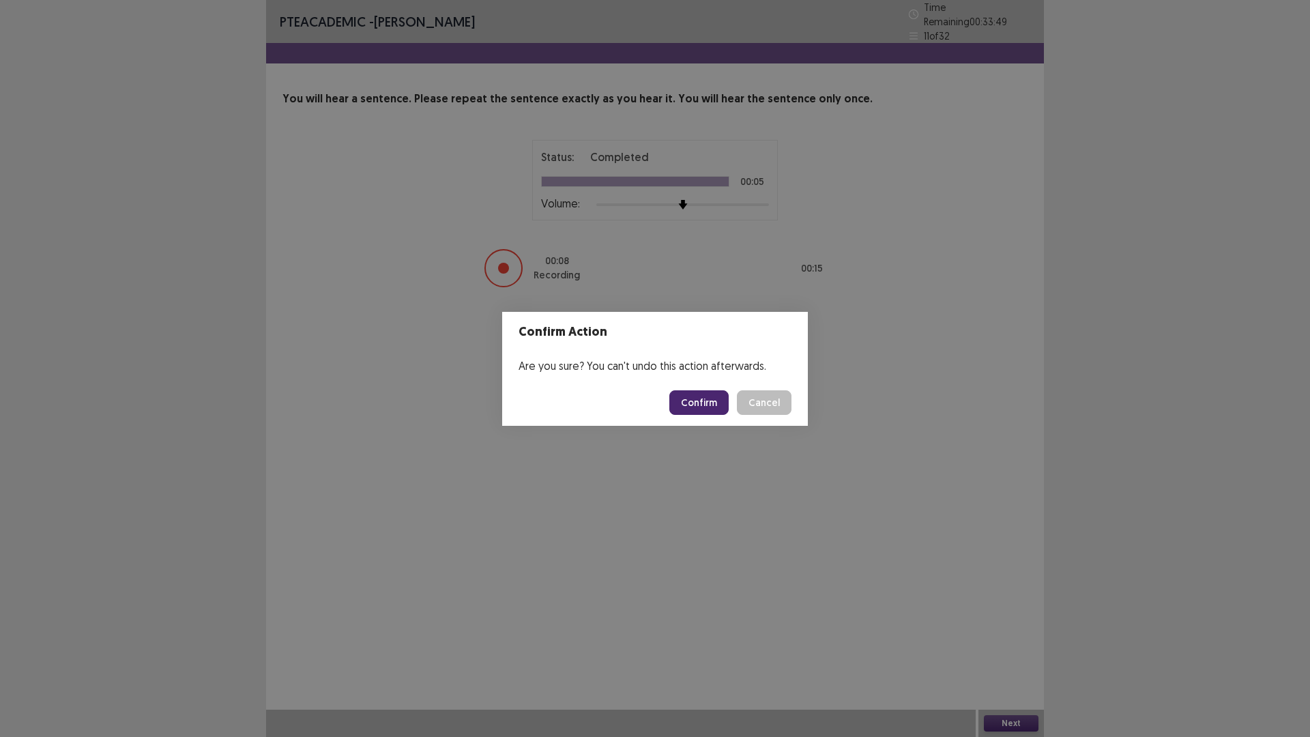
click at [711, 400] on button "Confirm" at bounding box center [699, 402] width 59 height 25
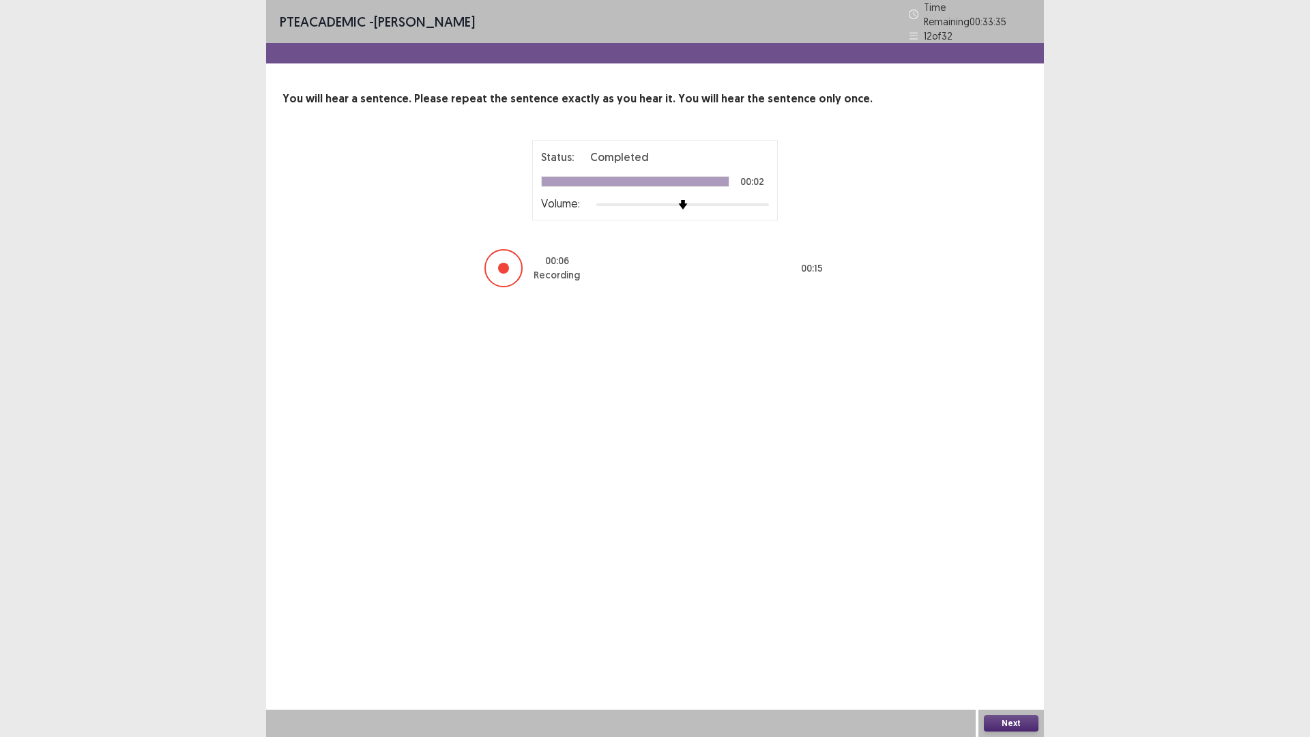
click at [1019, 650] on button "Next" at bounding box center [1011, 723] width 55 height 16
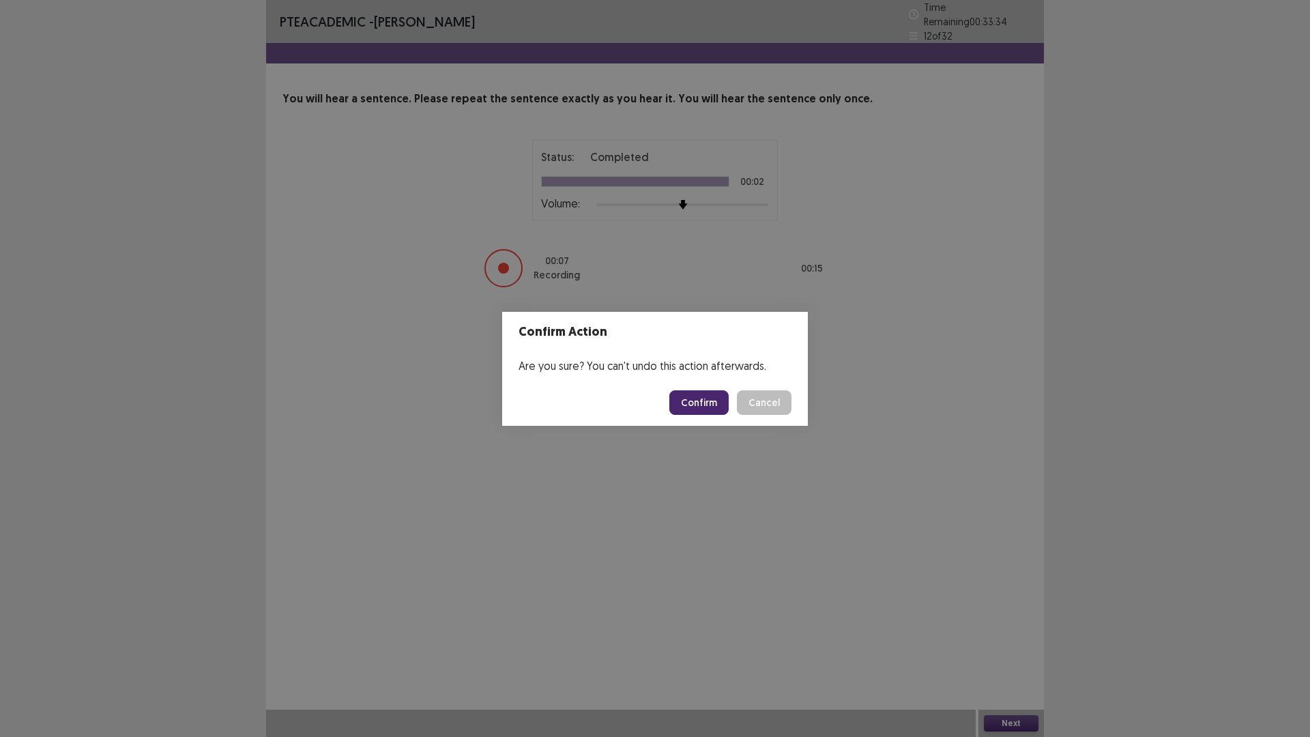
click at [719, 403] on button "Confirm" at bounding box center [699, 402] width 59 height 25
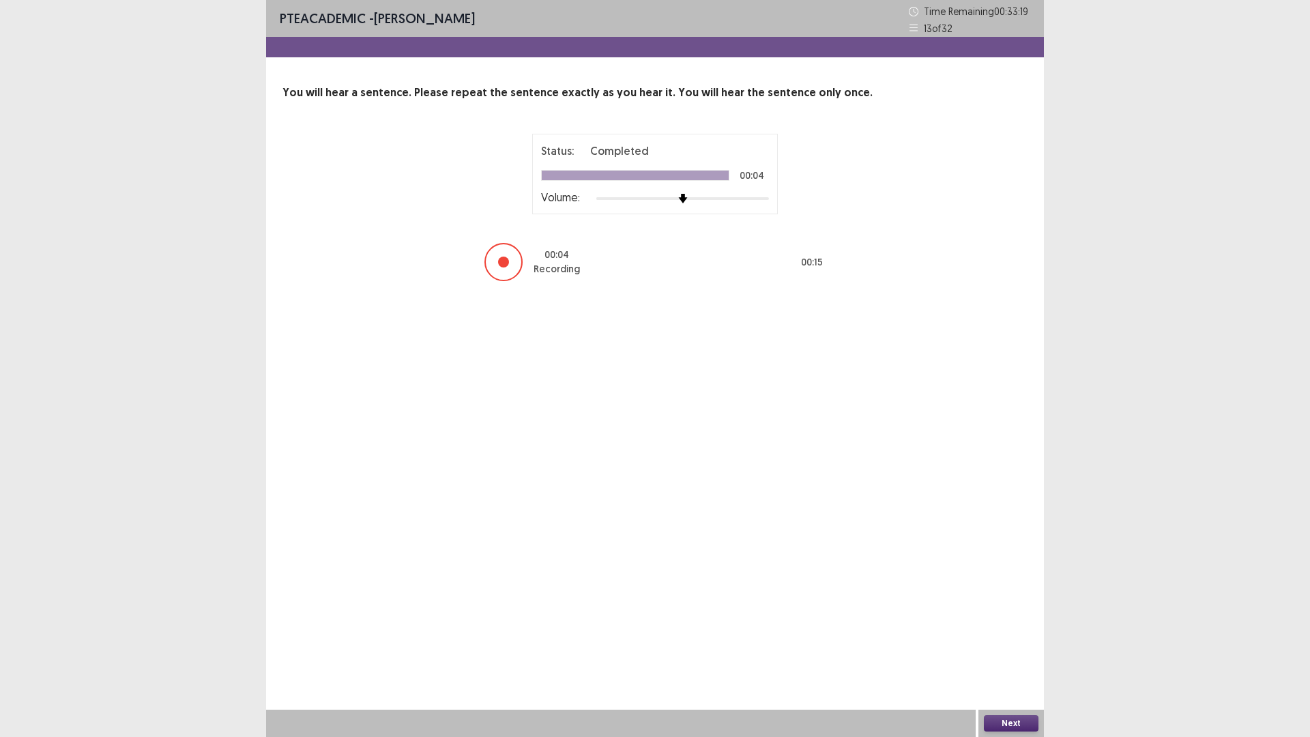
click at [1009, 650] on button "Next" at bounding box center [1011, 723] width 55 height 16
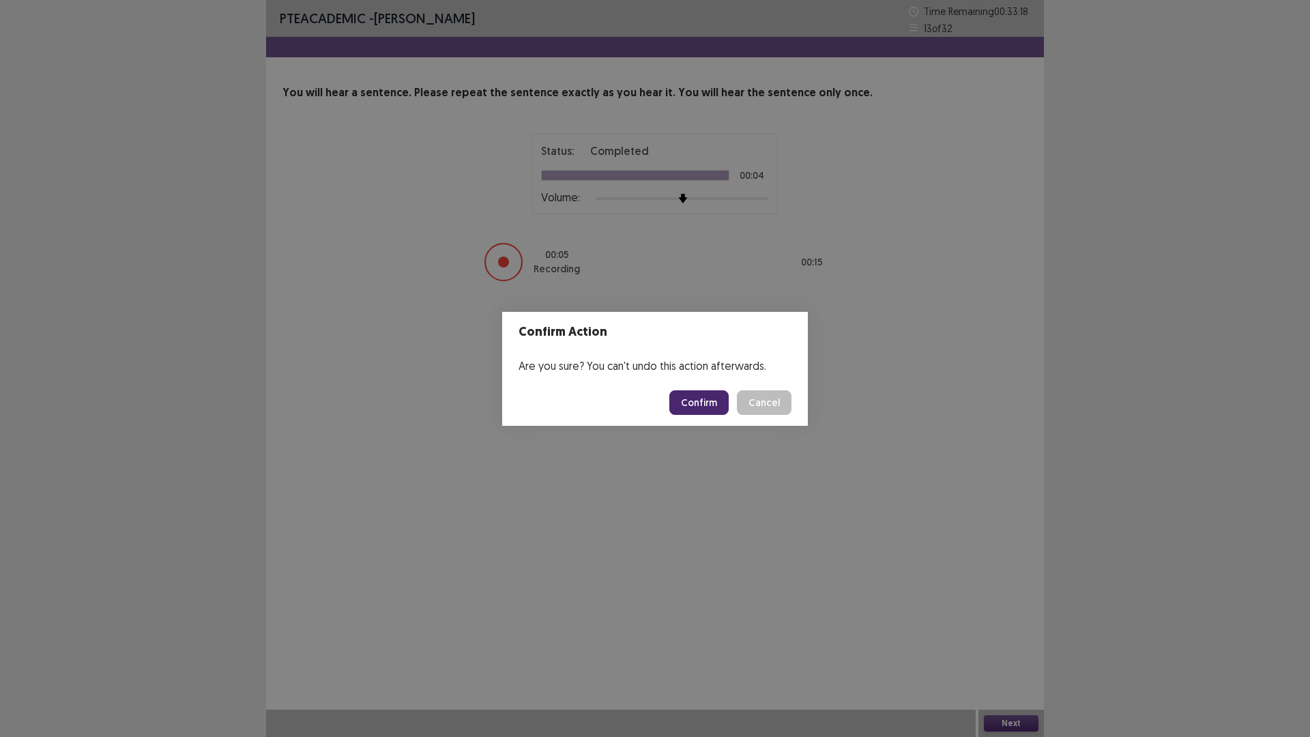
click at [683, 406] on button "Confirm" at bounding box center [699, 402] width 59 height 25
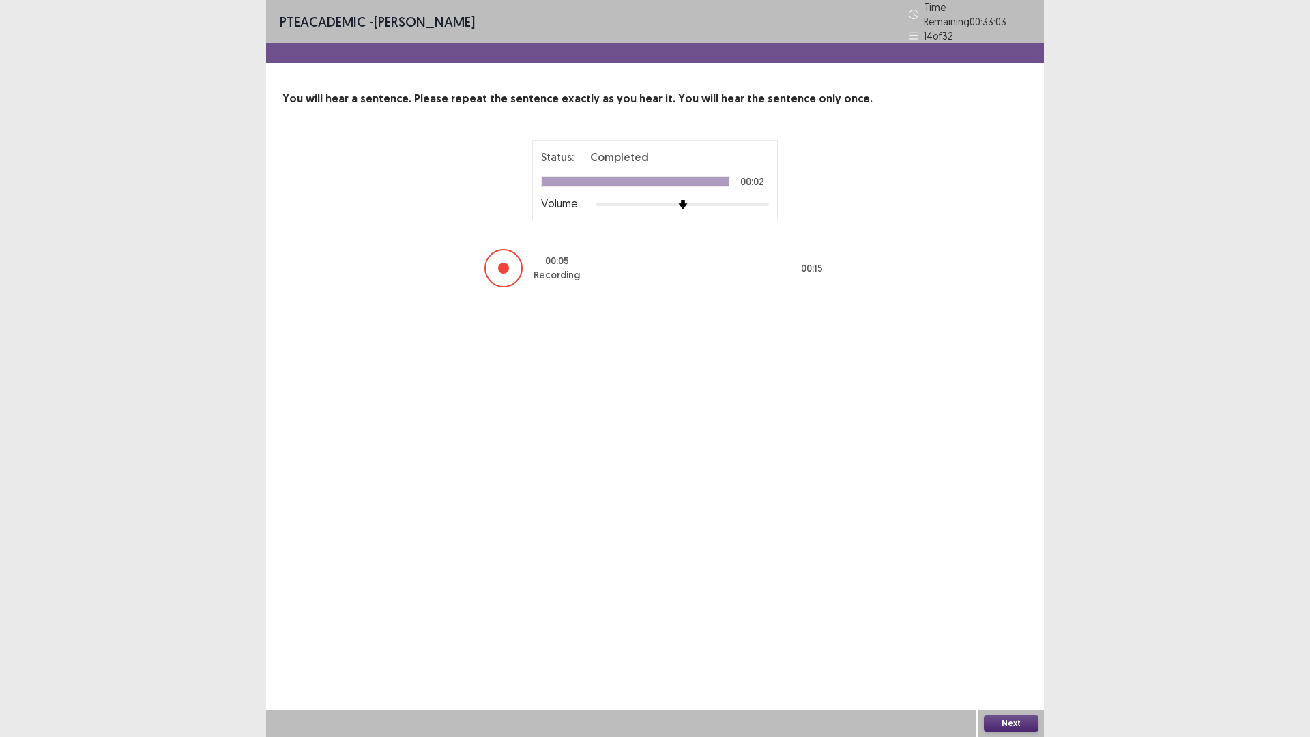
click at [1020, 650] on button "Next" at bounding box center [1011, 723] width 55 height 16
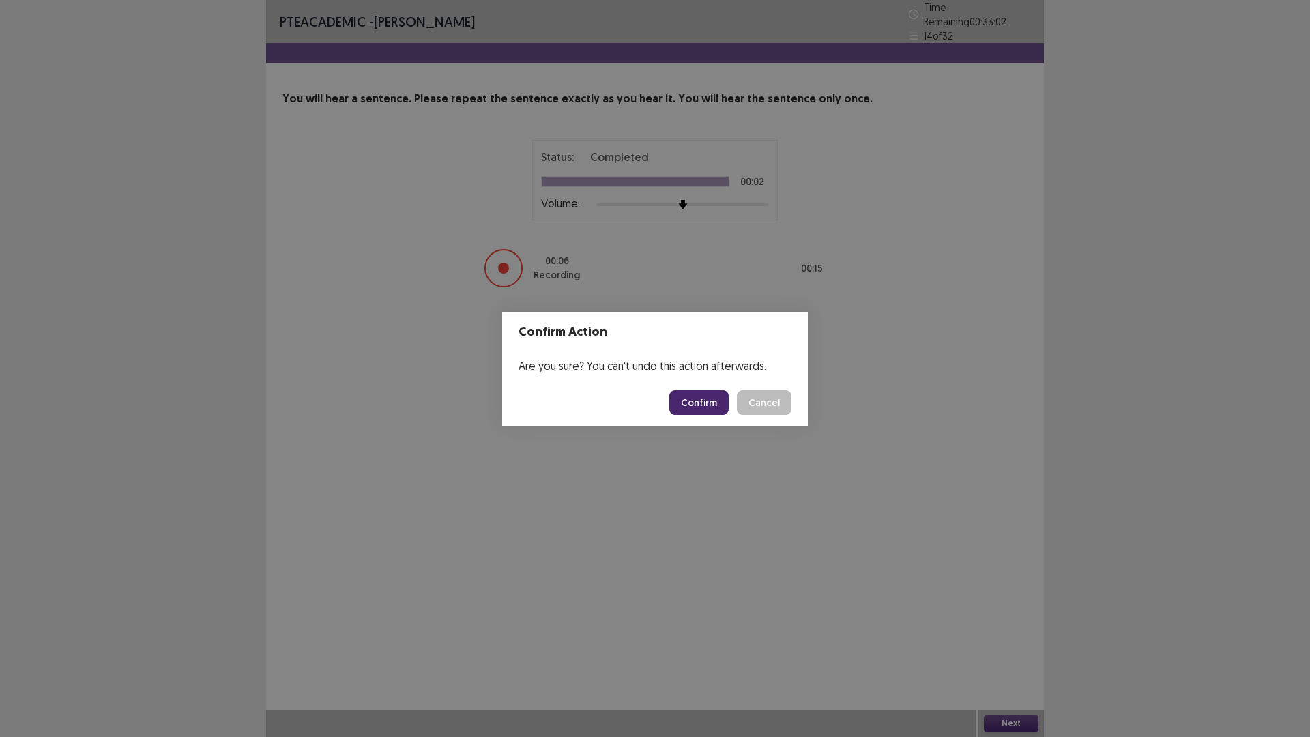
click at [713, 390] on button "Confirm" at bounding box center [699, 402] width 59 height 25
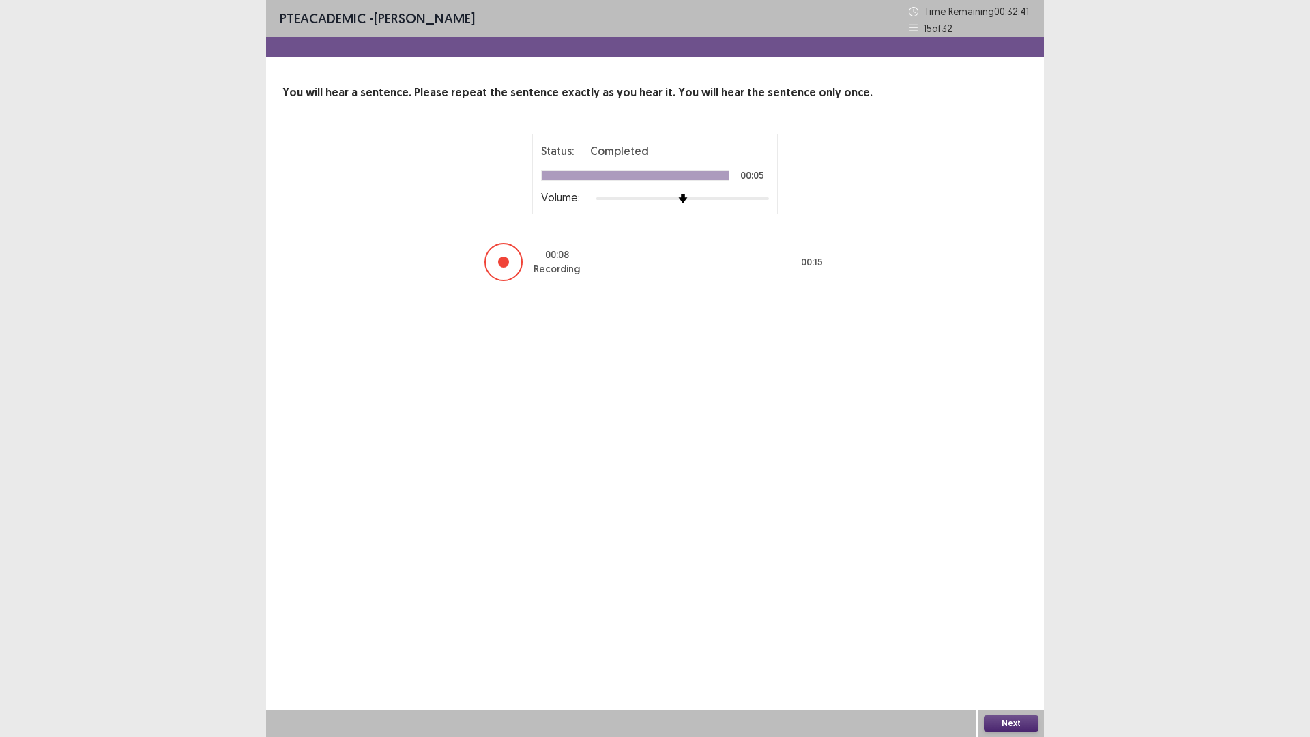
click at [1022, 650] on button "Next" at bounding box center [1011, 723] width 55 height 16
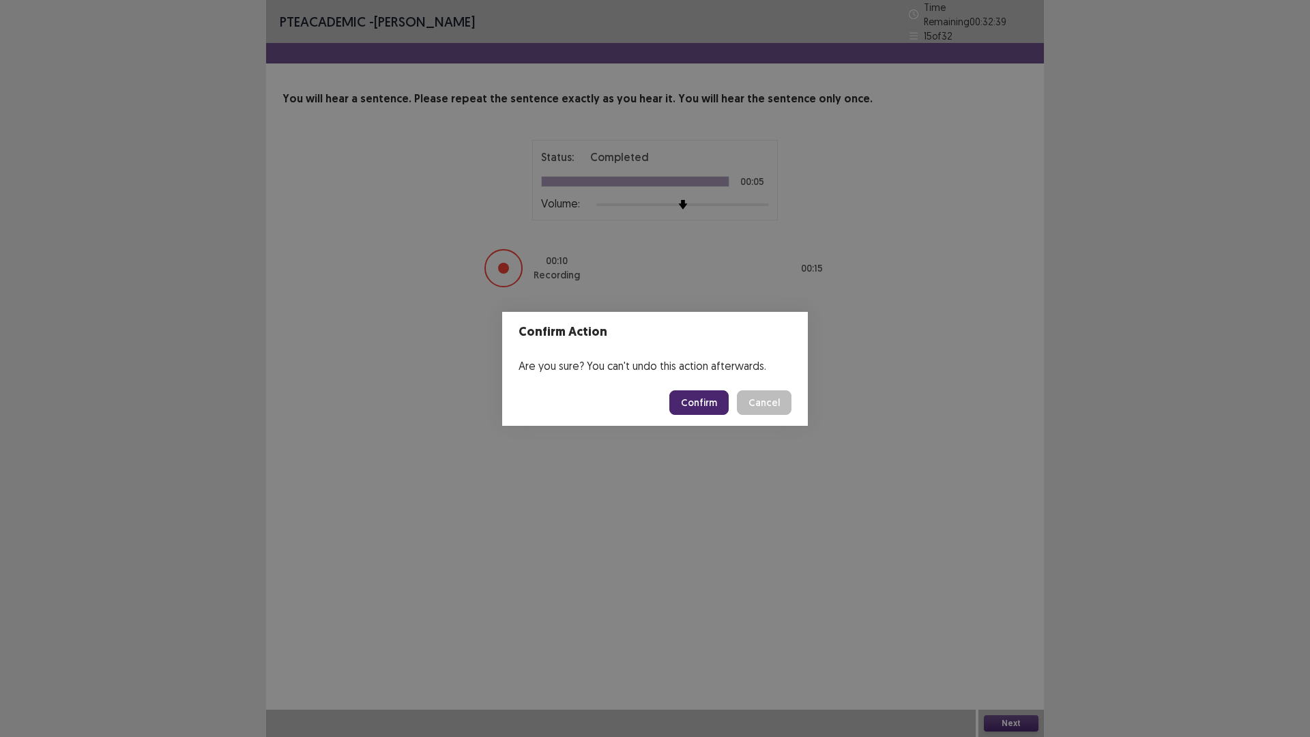
click at [719, 407] on button "Confirm" at bounding box center [699, 402] width 59 height 25
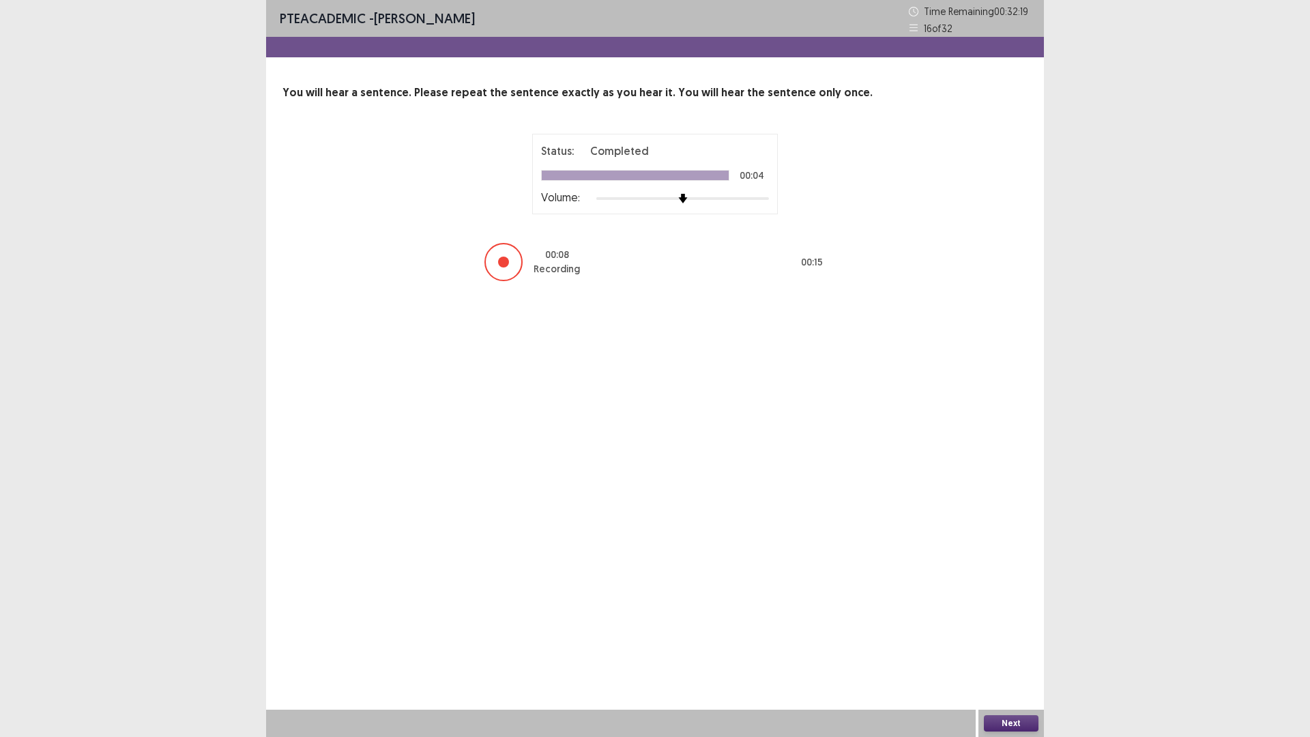
click at [1001, 650] on button "Next" at bounding box center [1011, 723] width 55 height 16
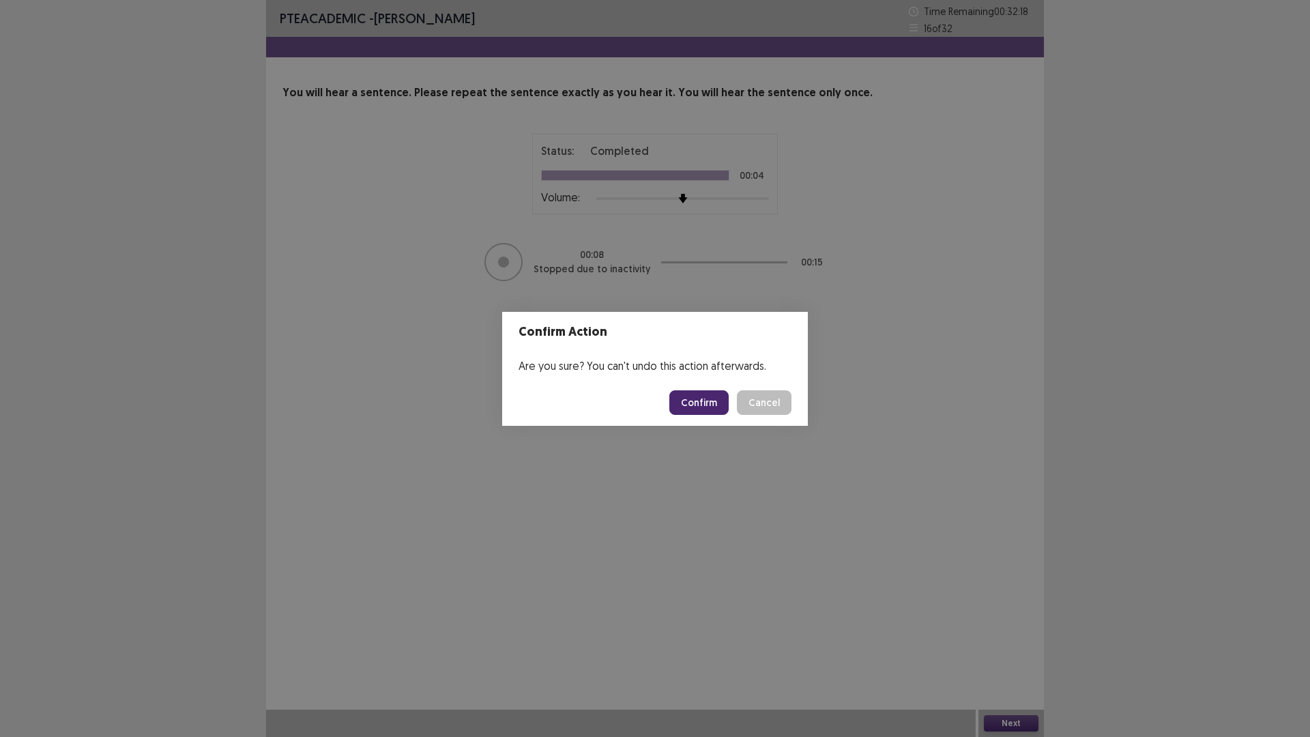
click at [696, 402] on button "Confirm" at bounding box center [699, 402] width 59 height 25
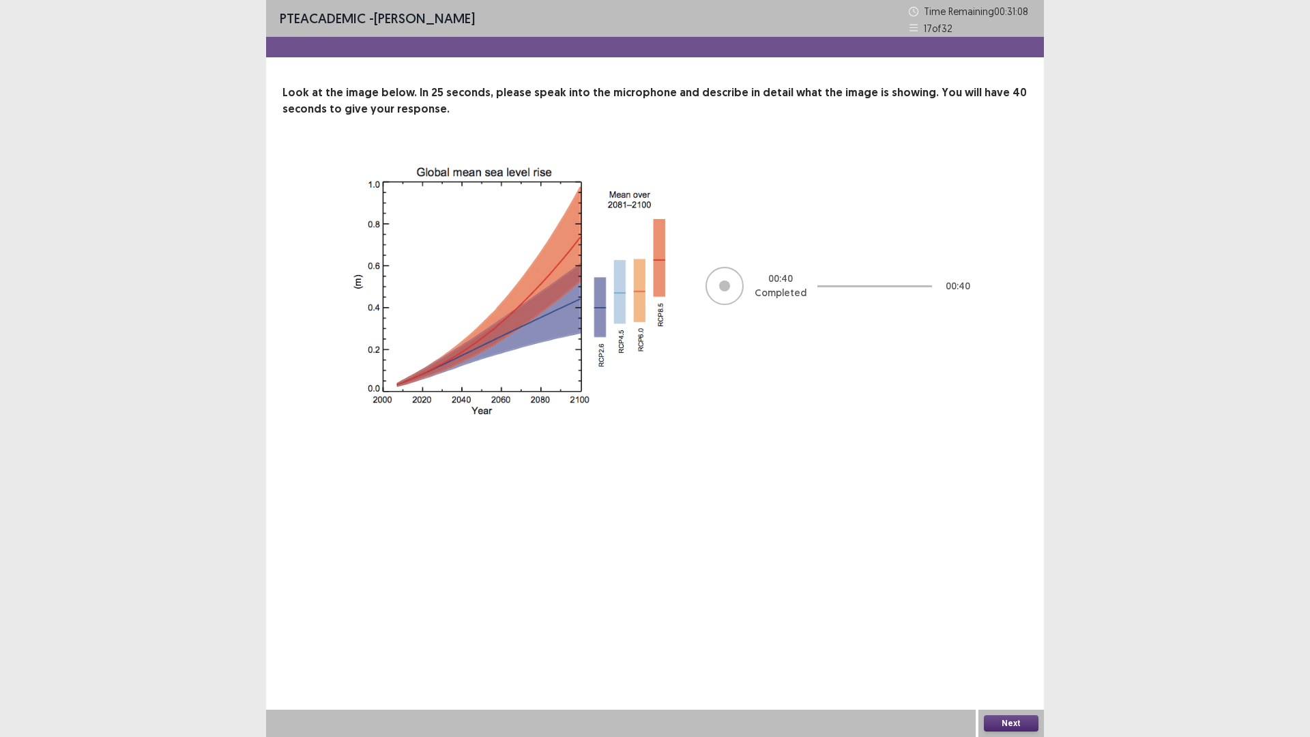
click at [998, 650] on div "Next" at bounding box center [1012, 723] width 66 height 27
click at [1001, 650] on button "Next" at bounding box center [1011, 723] width 55 height 16
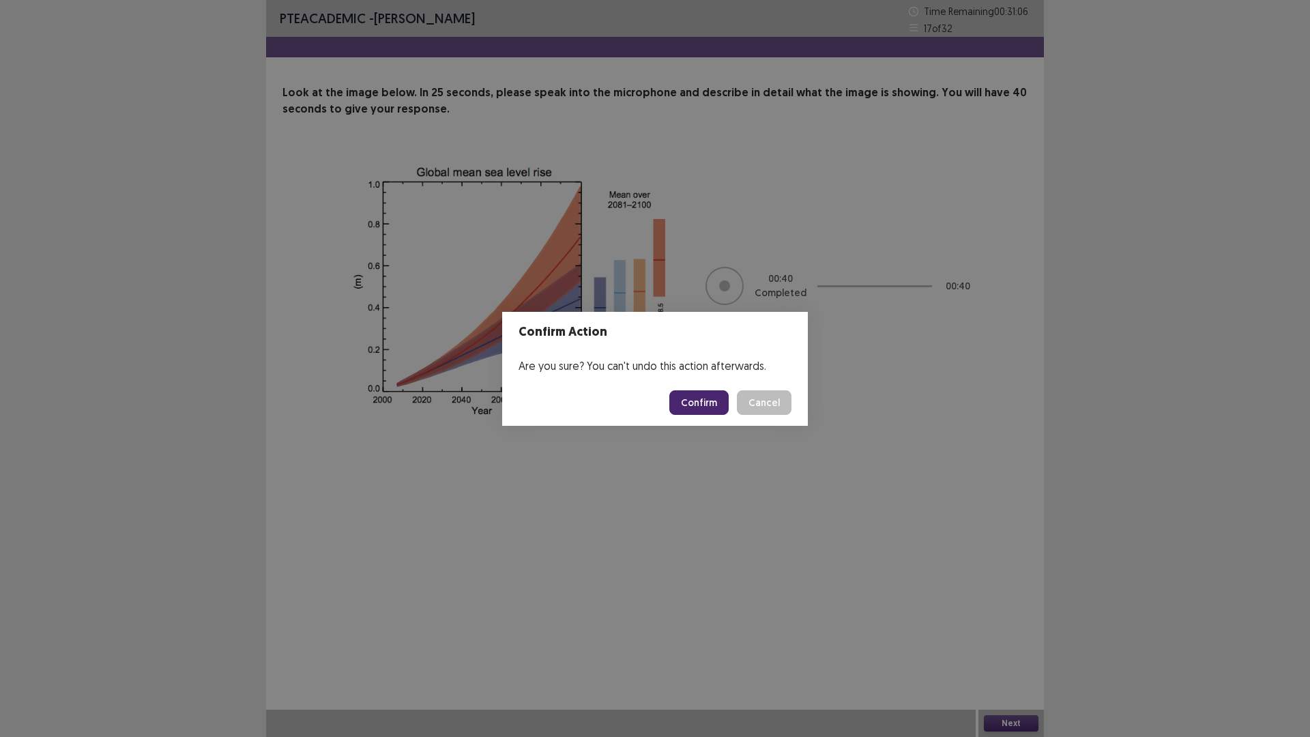
click at [708, 405] on button "Confirm" at bounding box center [699, 402] width 59 height 25
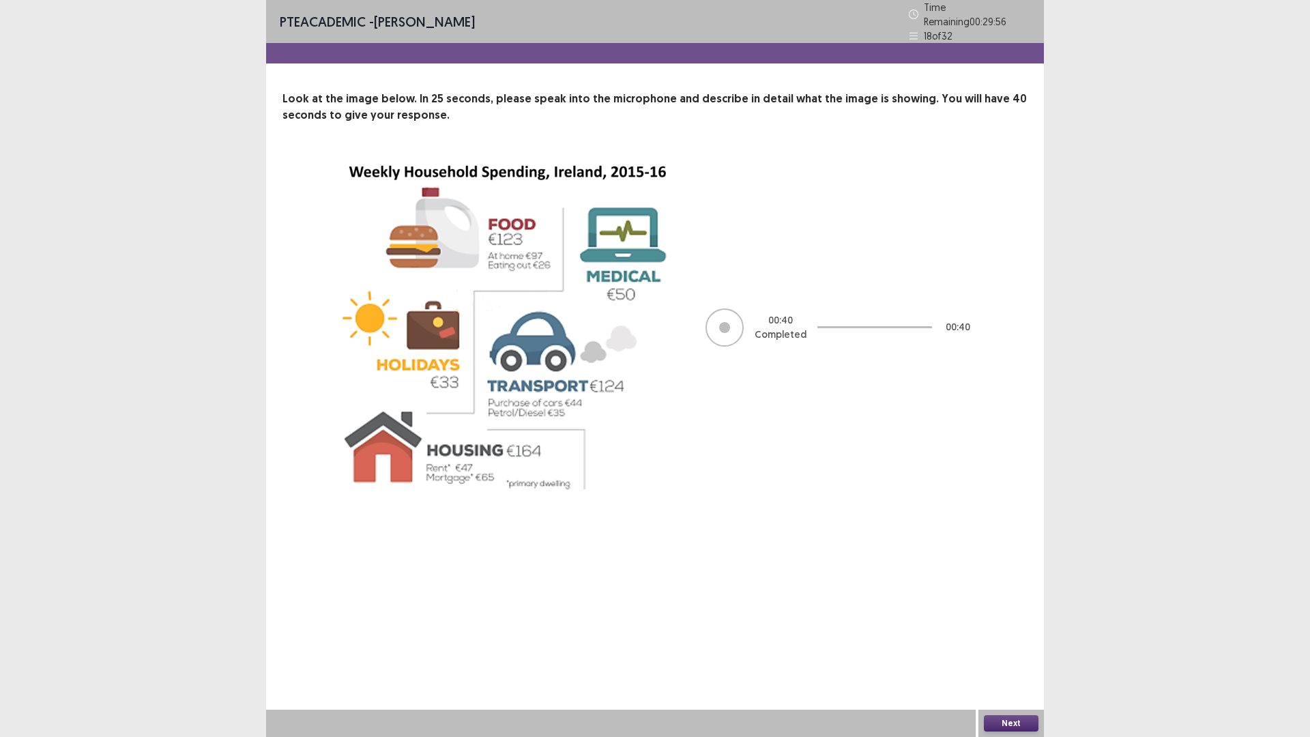
click at [1024, 650] on button "Next" at bounding box center [1011, 723] width 55 height 16
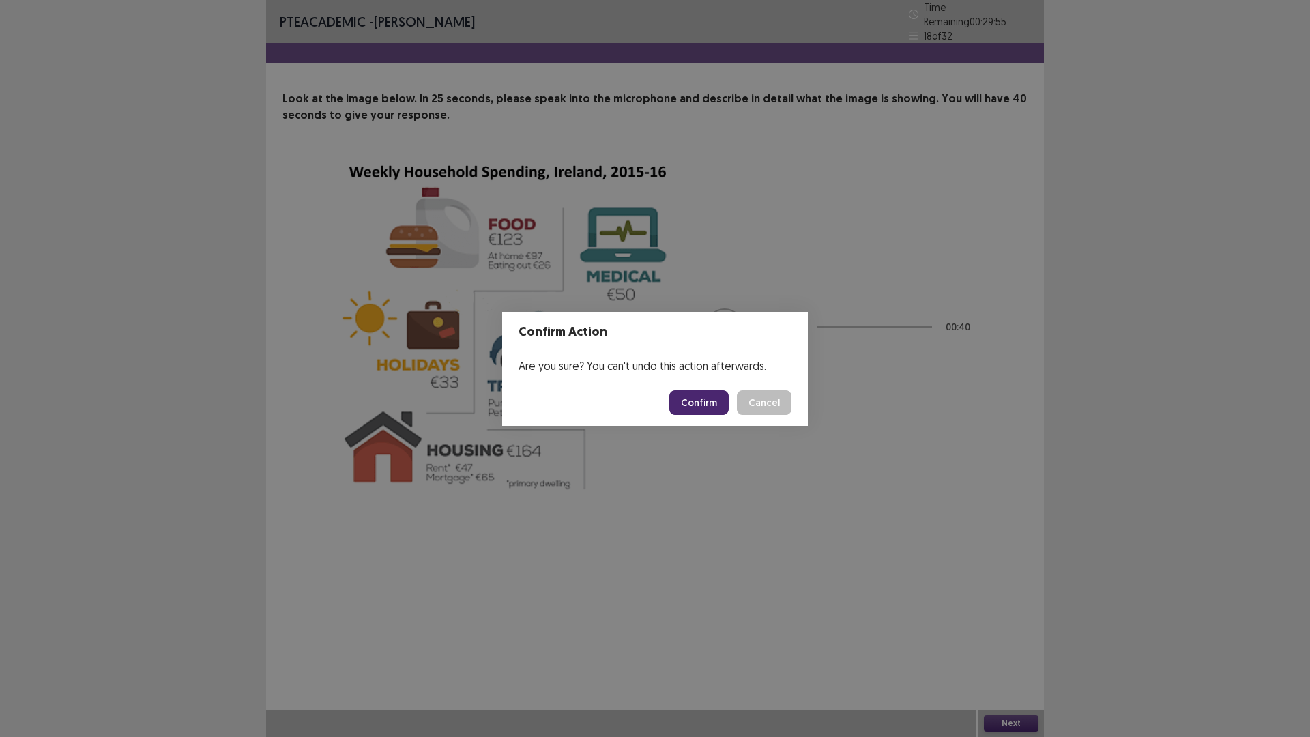
click at [702, 405] on button "Confirm" at bounding box center [699, 402] width 59 height 25
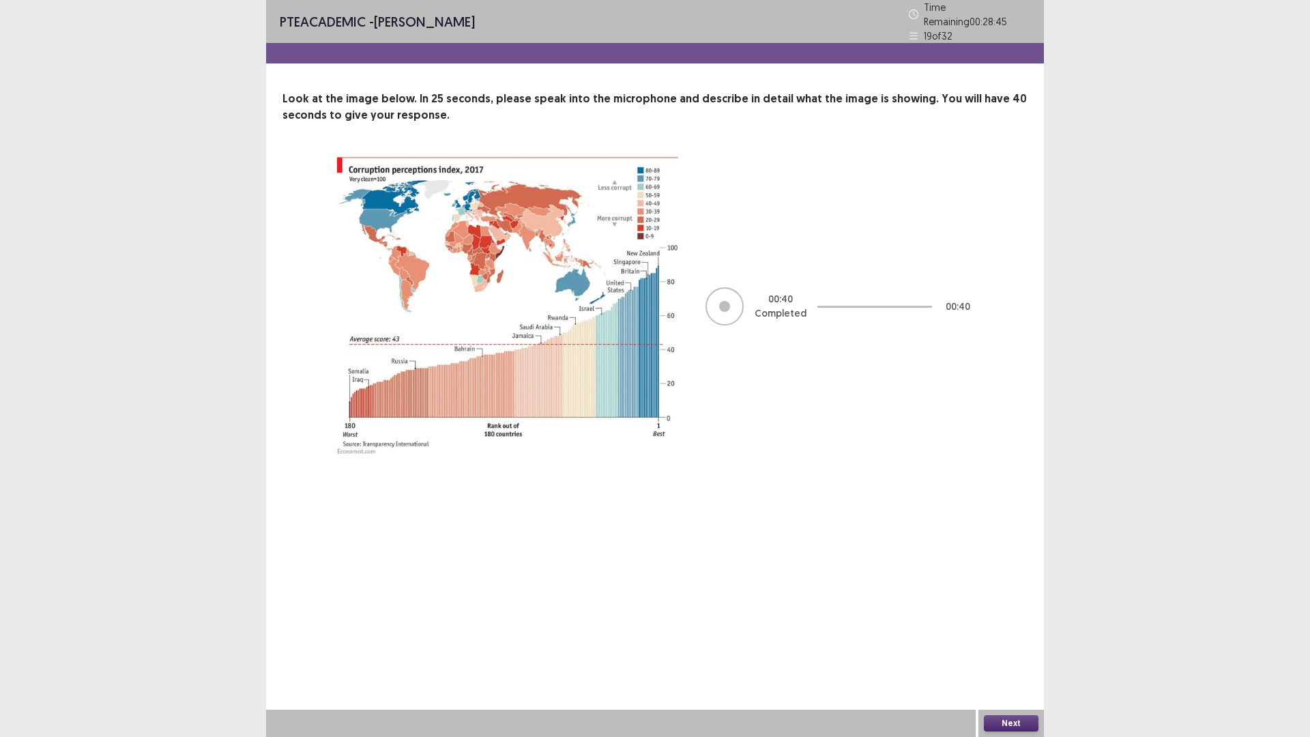
click at [1016, 650] on div "Next" at bounding box center [1012, 723] width 66 height 27
click at [1015, 650] on button "Next" at bounding box center [1011, 723] width 55 height 16
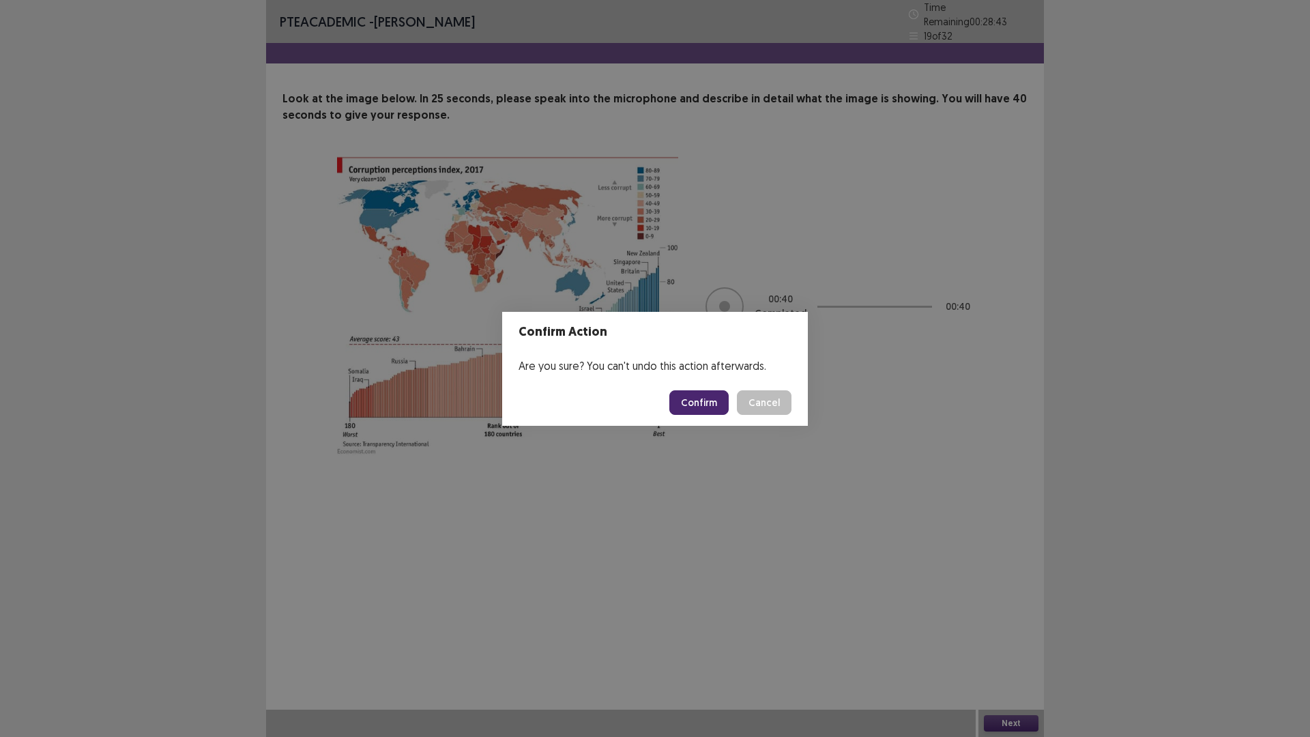
click at [696, 396] on button "Confirm" at bounding box center [699, 402] width 59 height 25
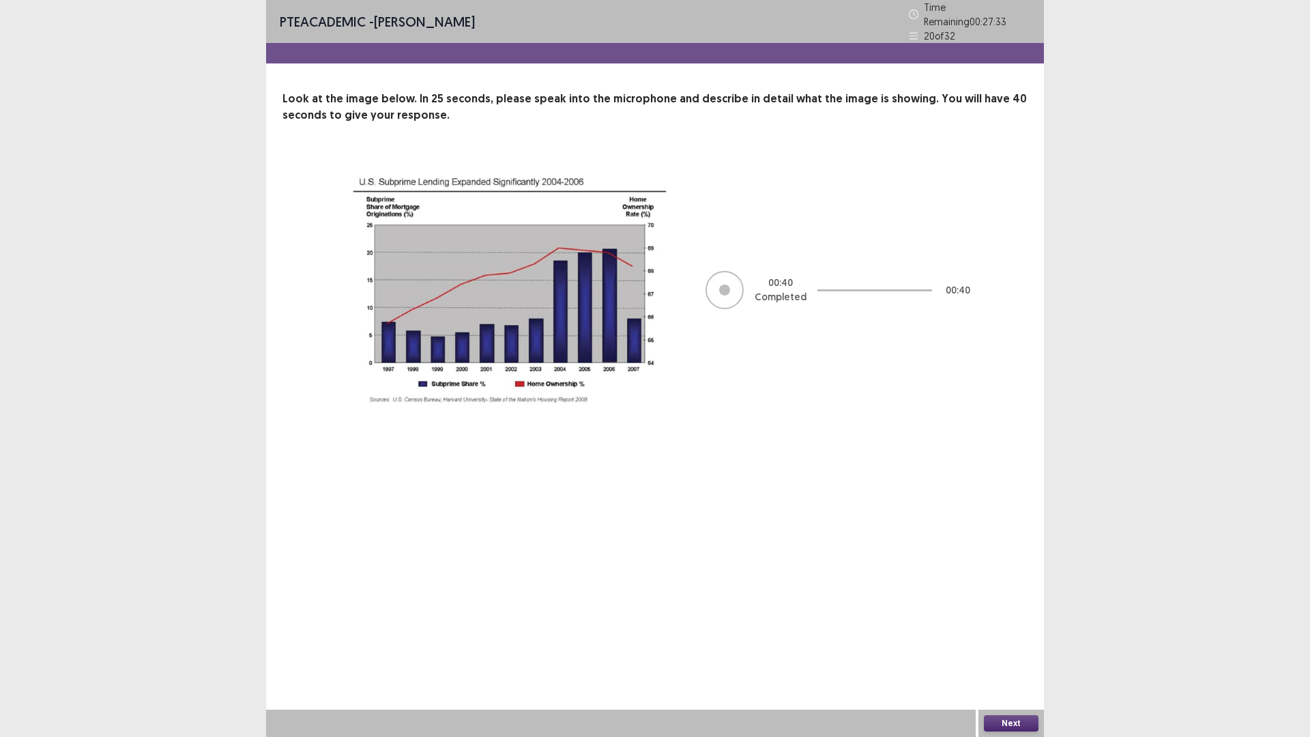
click at [1000, 650] on button "Next" at bounding box center [1011, 723] width 55 height 16
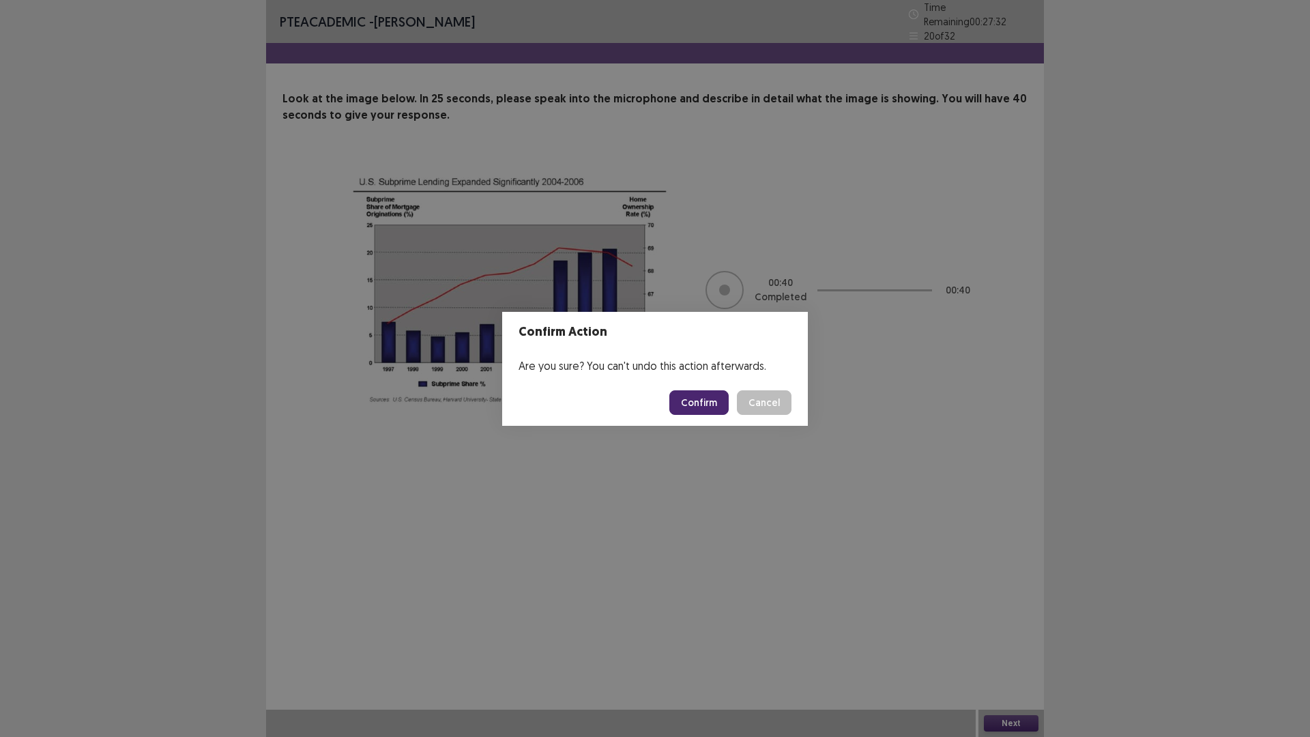
click at [696, 395] on button "Confirm" at bounding box center [699, 402] width 59 height 25
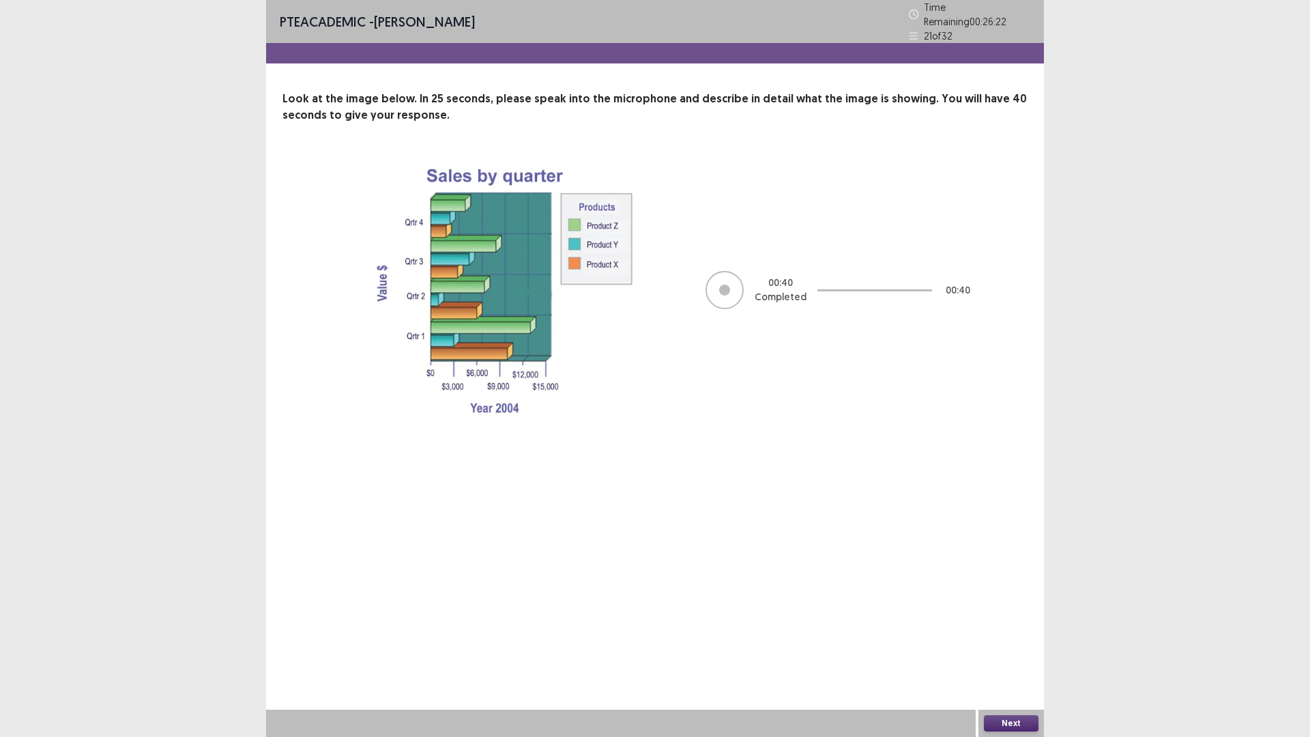
click at [1024, 650] on button "Next" at bounding box center [1011, 723] width 55 height 16
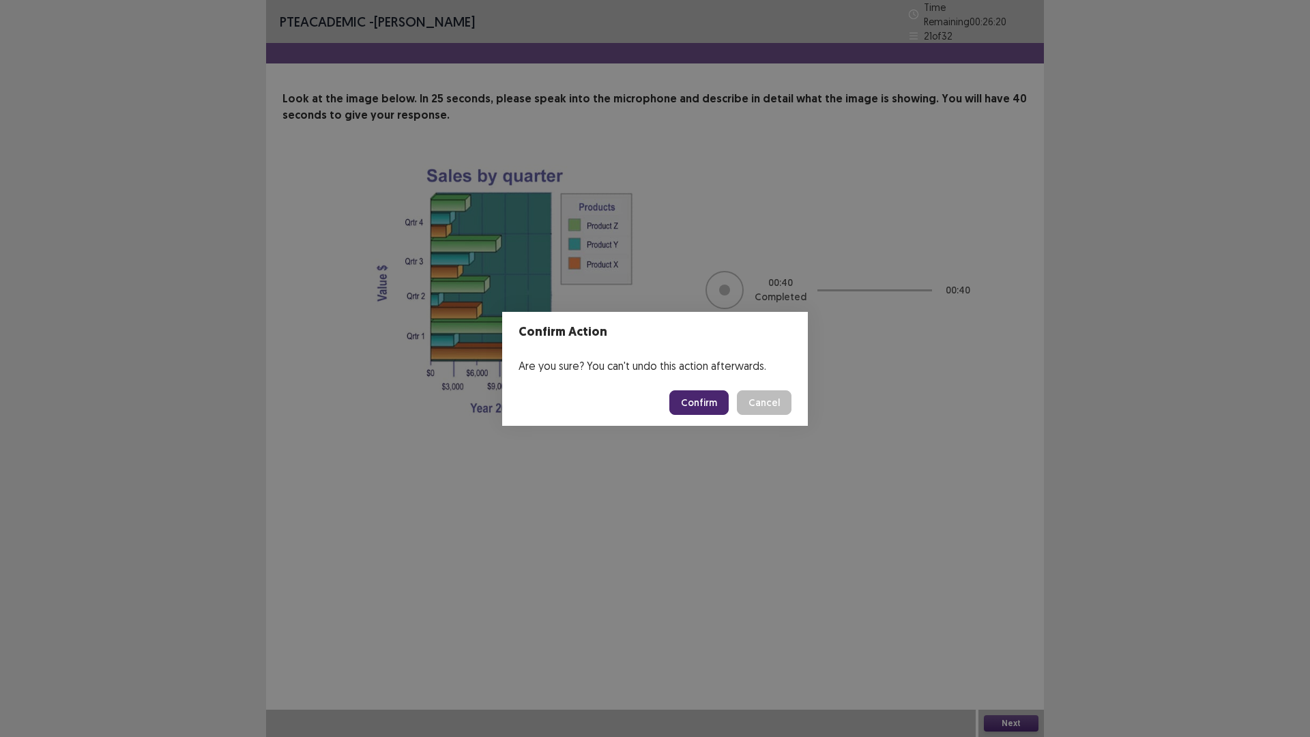
click at [719, 405] on button "Confirm" at bounding box center [699, 402] width 59 height 25
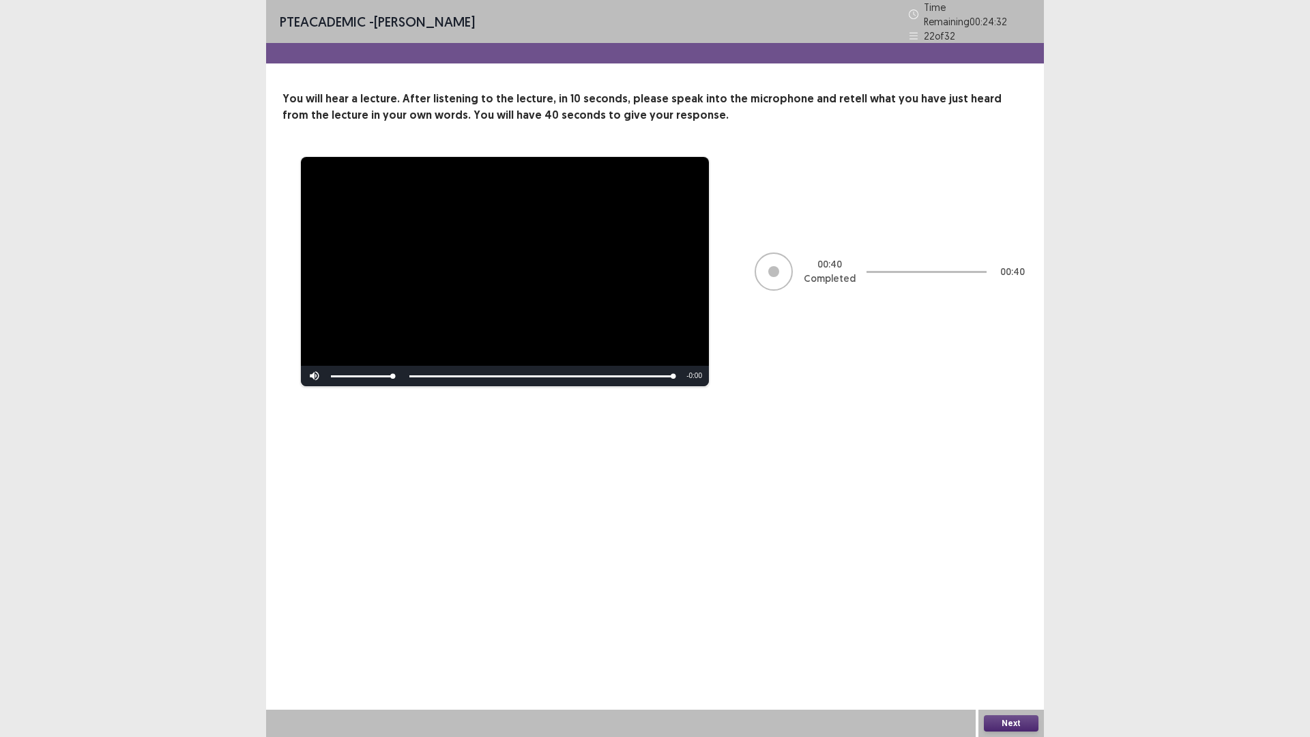
click at [1017, 650] on button "Next" at bounding box center [1011, 723] width 55 height 16
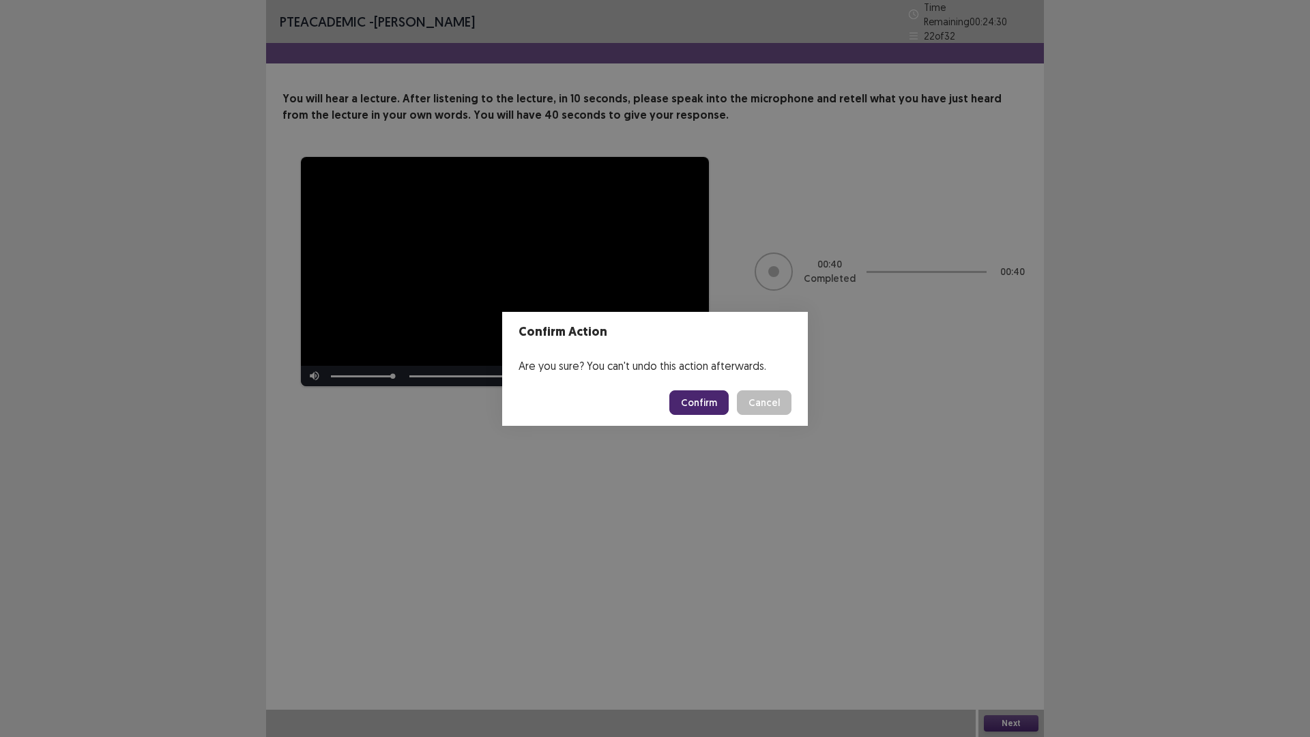
click at [704, 397] on button "Confirm" at bounding box center [699, 402] width 59 height 25
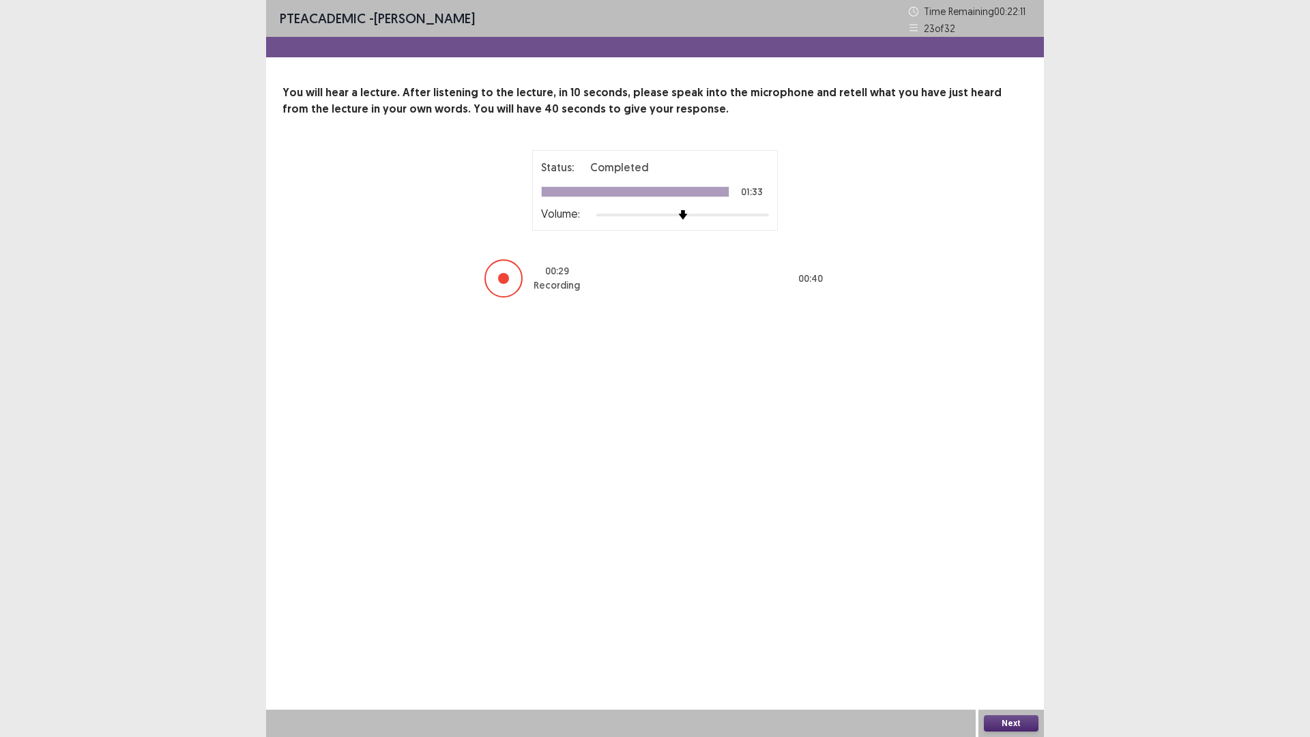
click at [1014, 650] on button "Next" at bounding box center [1011, 723] width 55 height 16
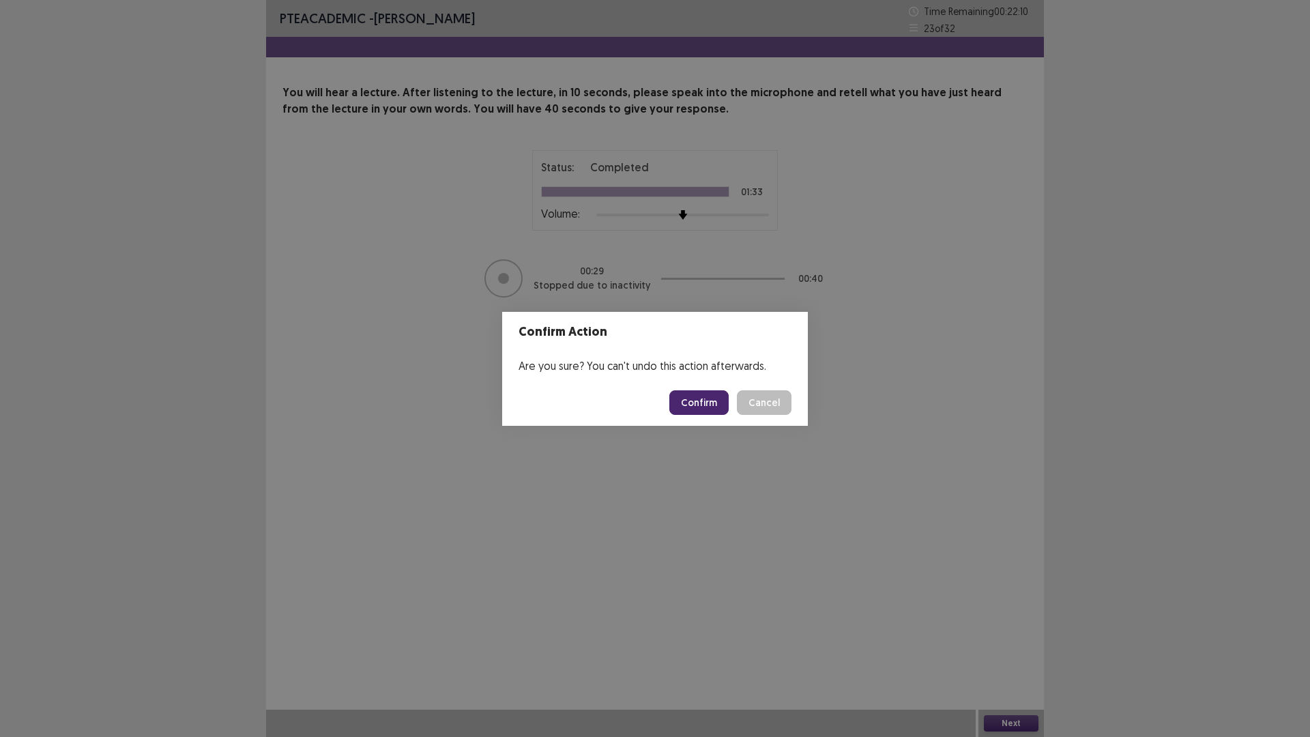
click at [698, 401] on button "Confirm" at bounding box center [699, 402] width 59 height 25
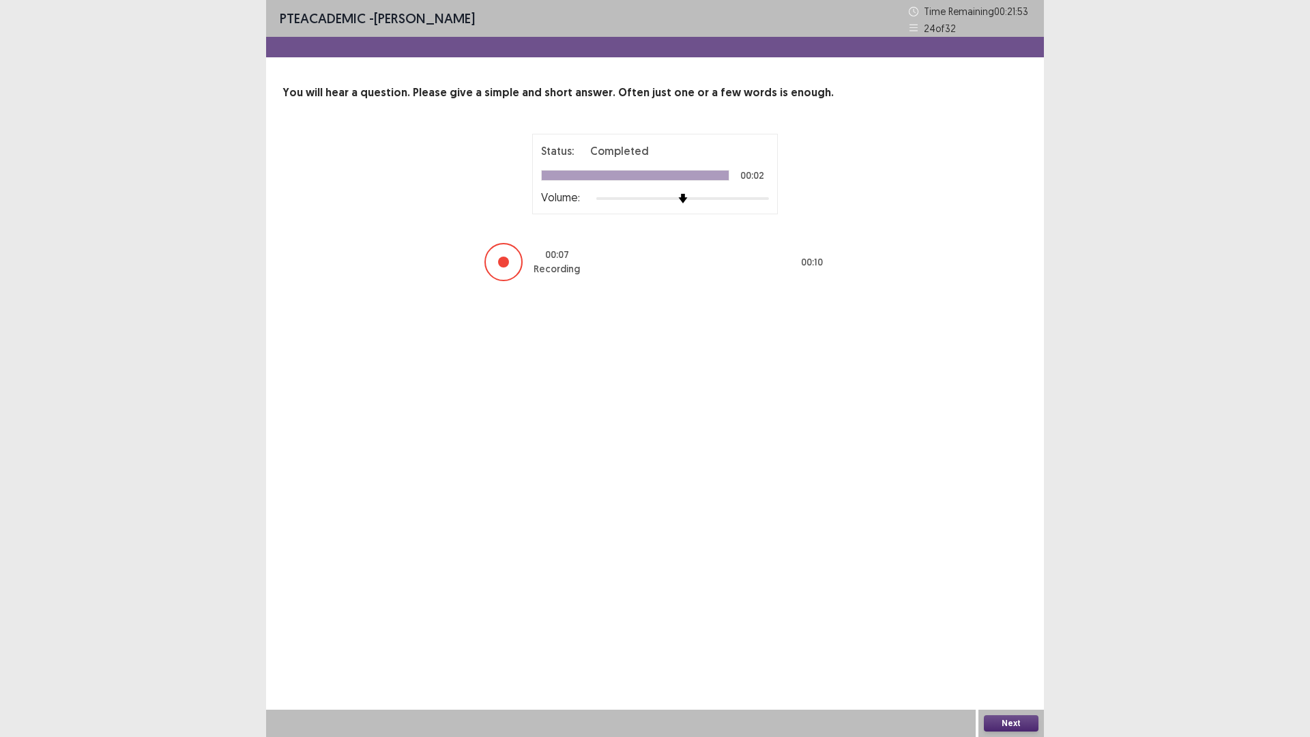
click at [1018, 650] on button "Next" at bounding box center [1011, 723] width 55 height 16
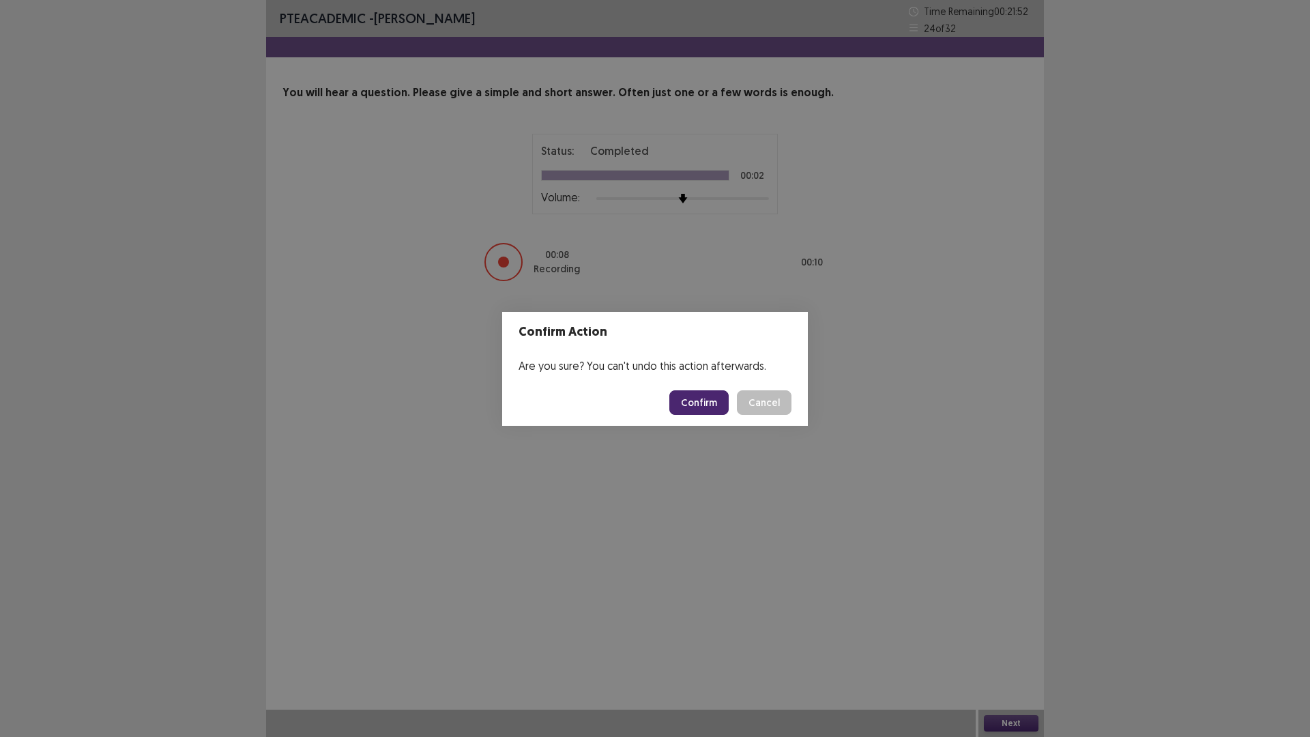
click at [707, 400] on button "Confirm" at bounding box center [699, 402] width 59 height 25
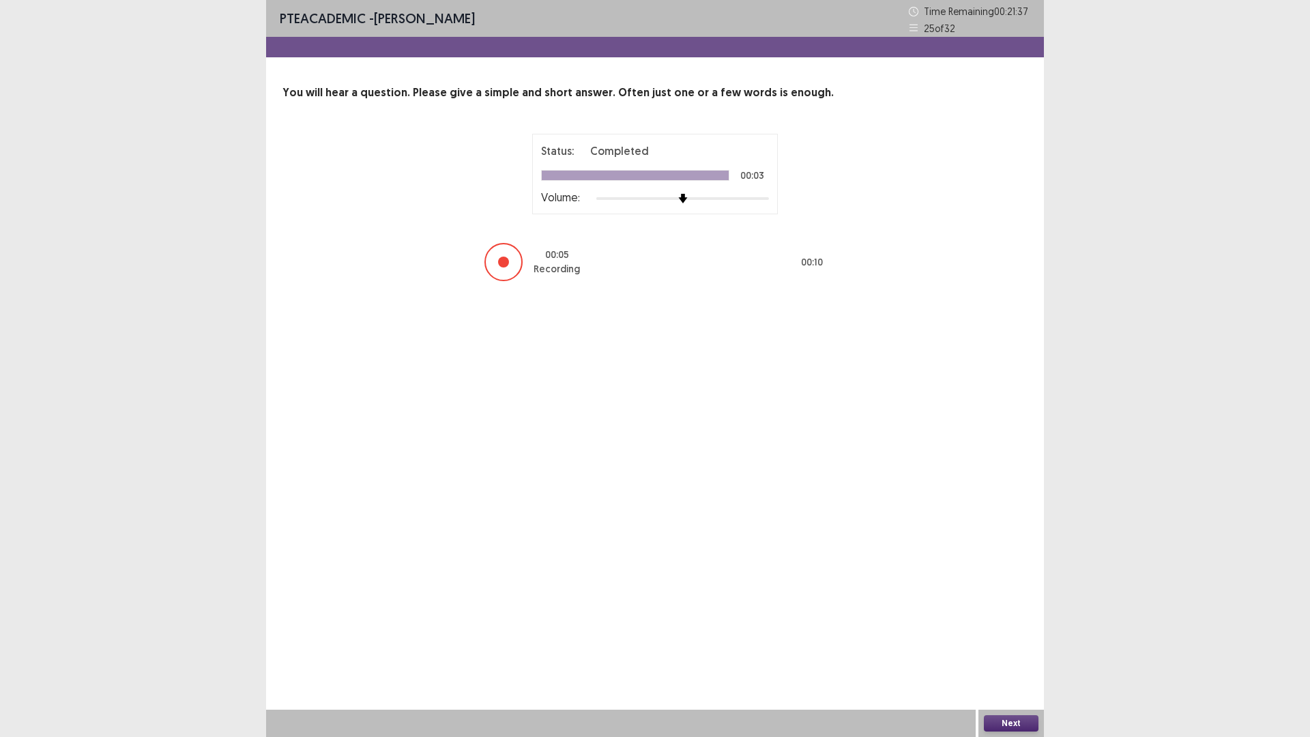
click at [999, 650] on button "Next" at bounding box center [1011, 723] width 55 height 16
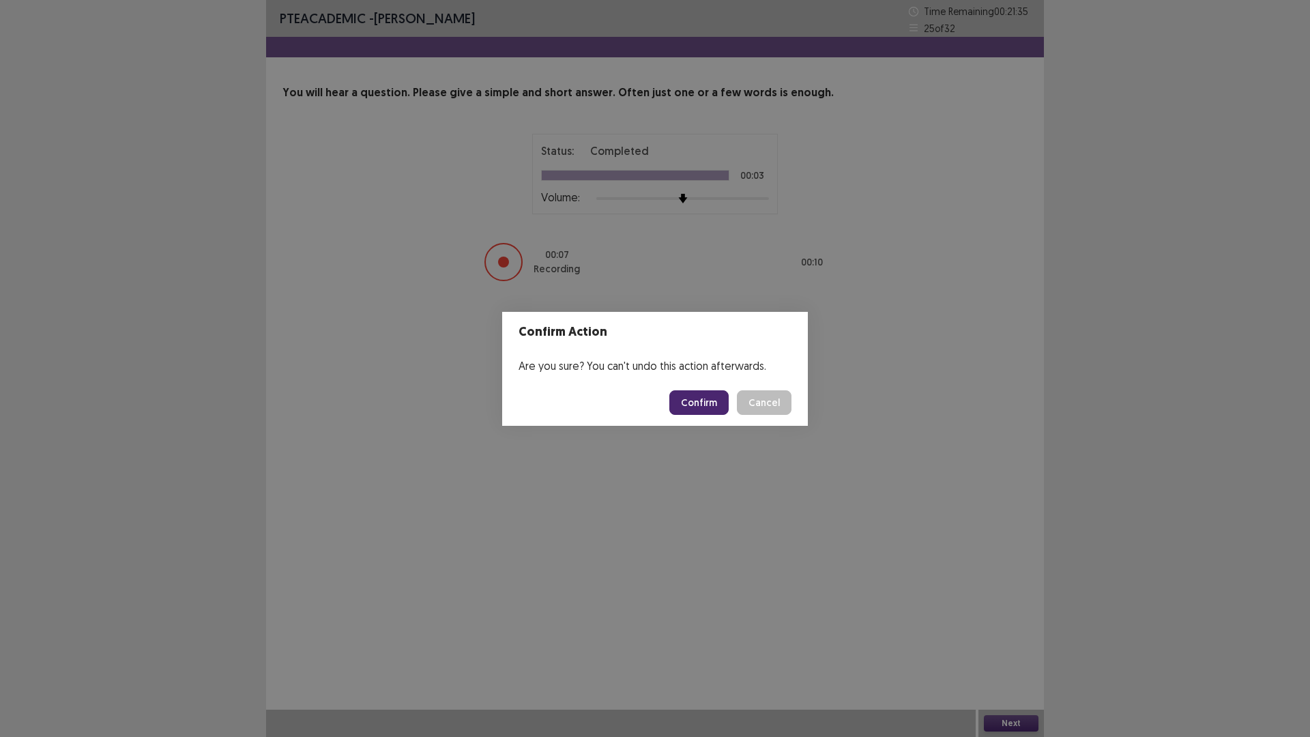
click at [711, 403] on button "Confirm" at bounding box center [699, 402] width 59 height 25
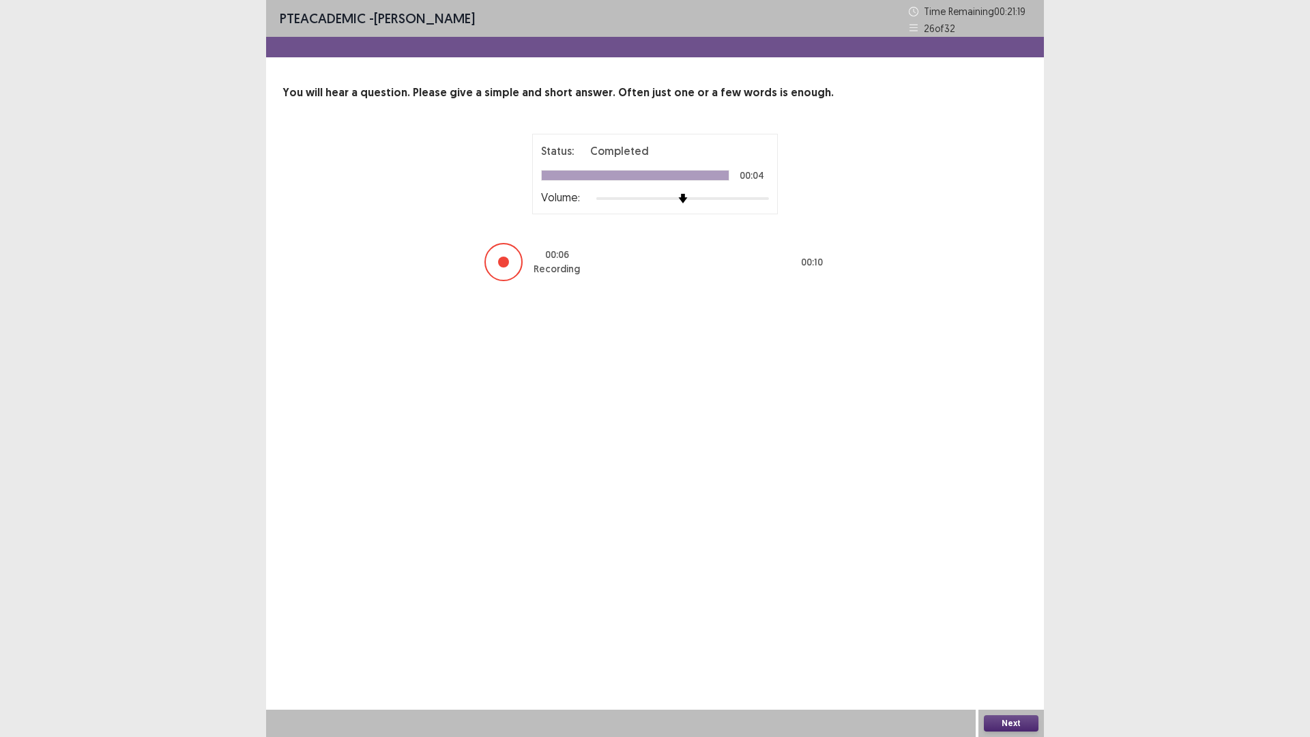
click at [1007, 650] on button "Next" at bounding box center [1011, 723] width 55 height 16
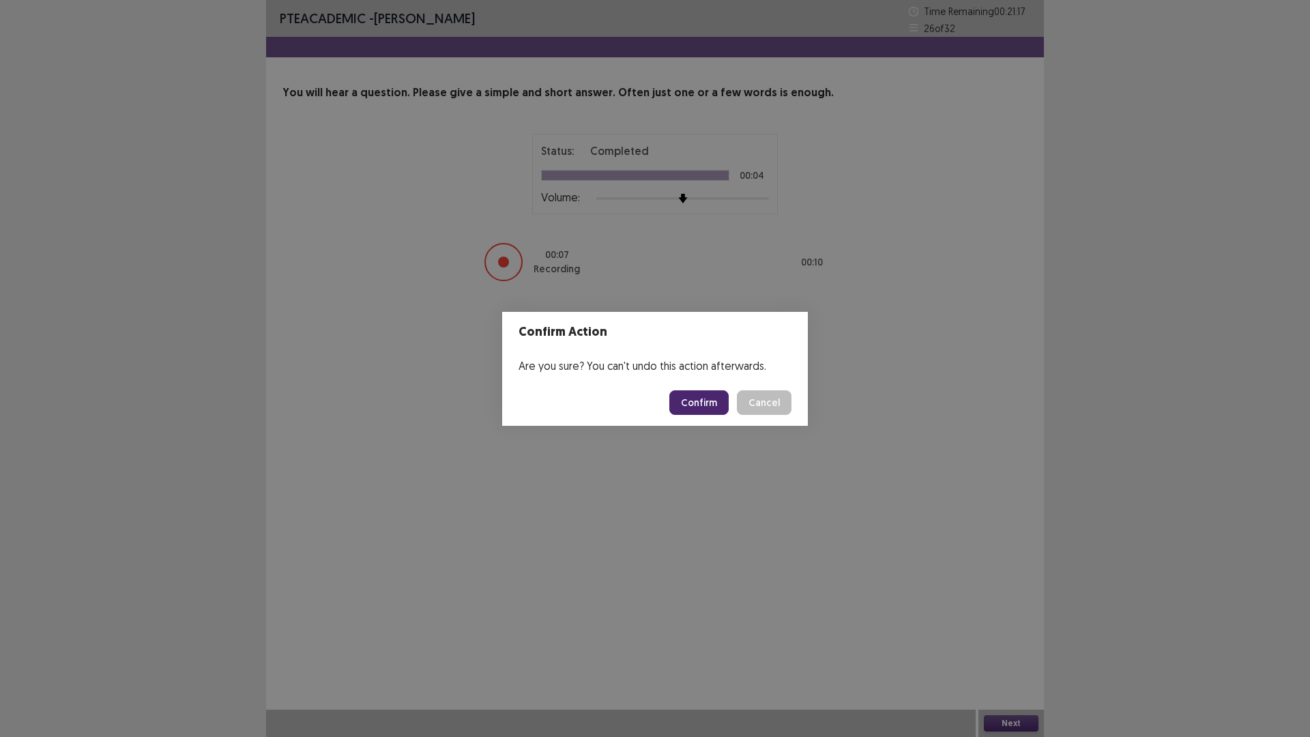
click at [696, 393] on button "Confirm" at bounding box center [699, 402] width 59 height 25
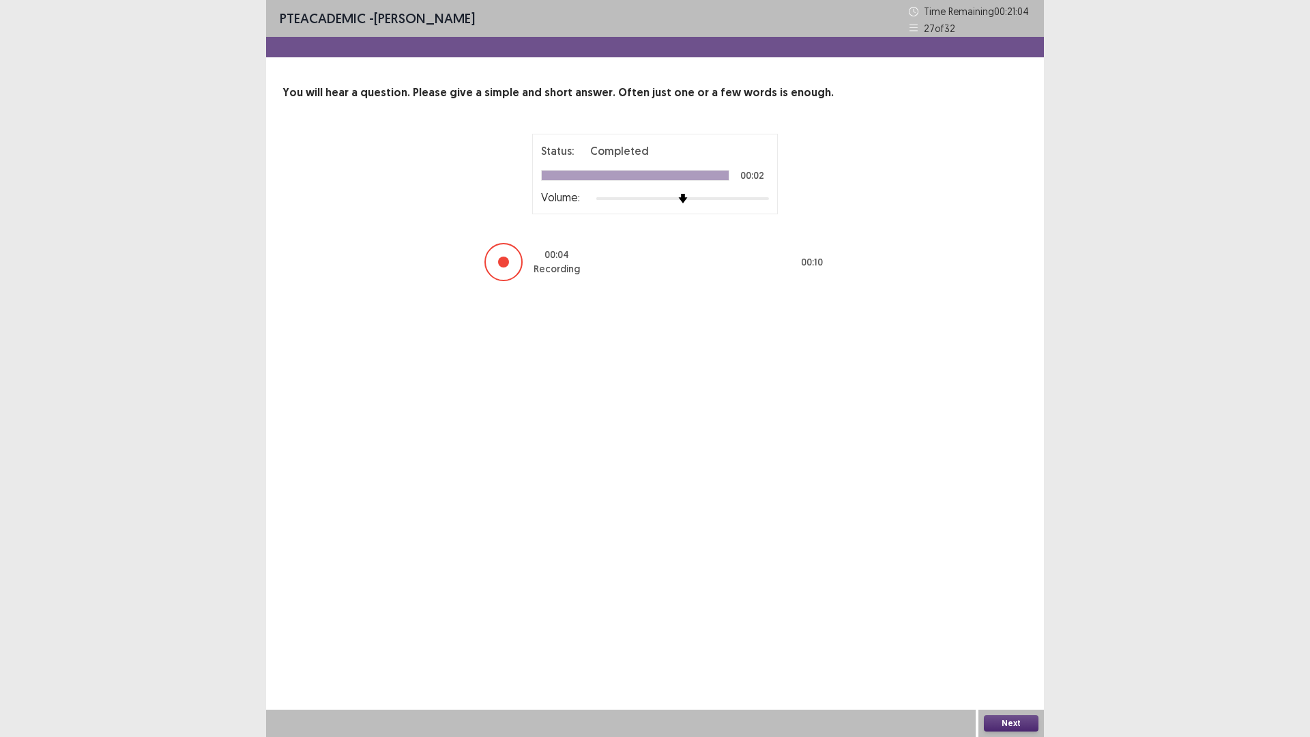
click at [1015, 650] on button "Next" at bounding box center [1011, 723] width 55 height 16
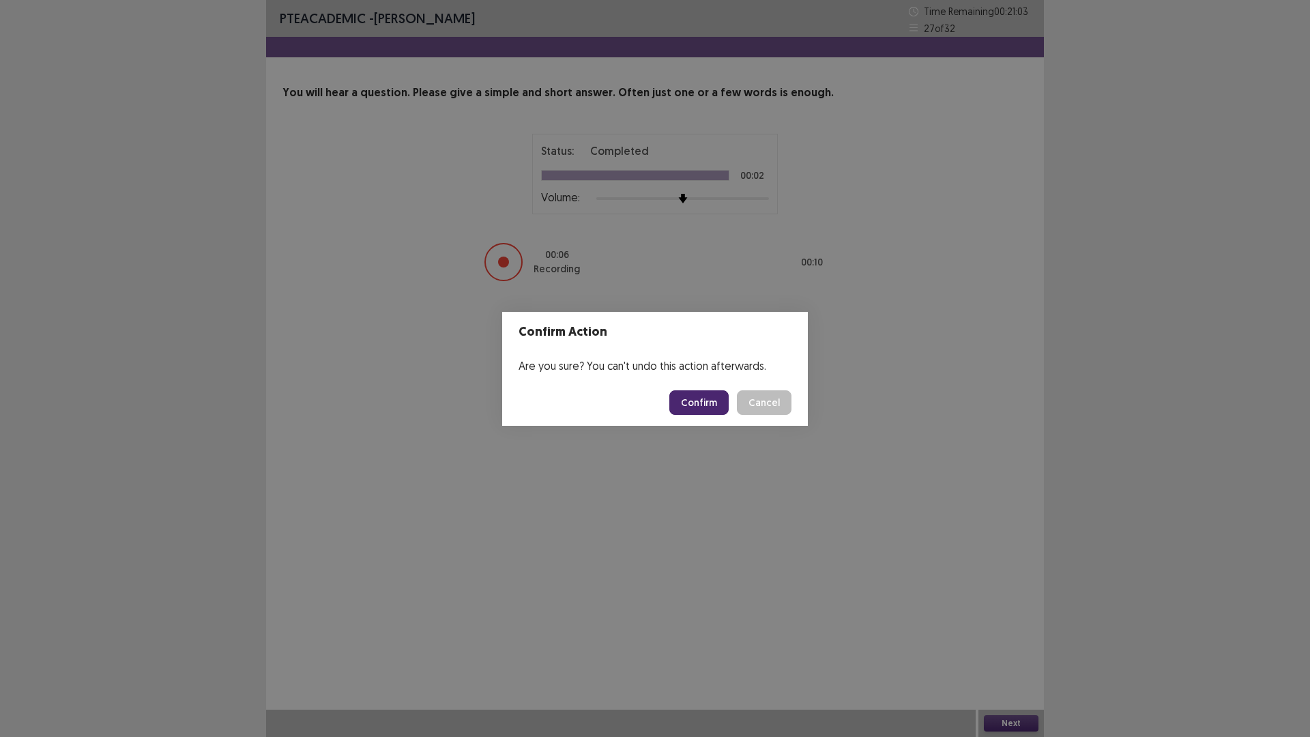
click at [708, 407] on button "Confirm" at bounding box center [699, 402] width 59 height 25
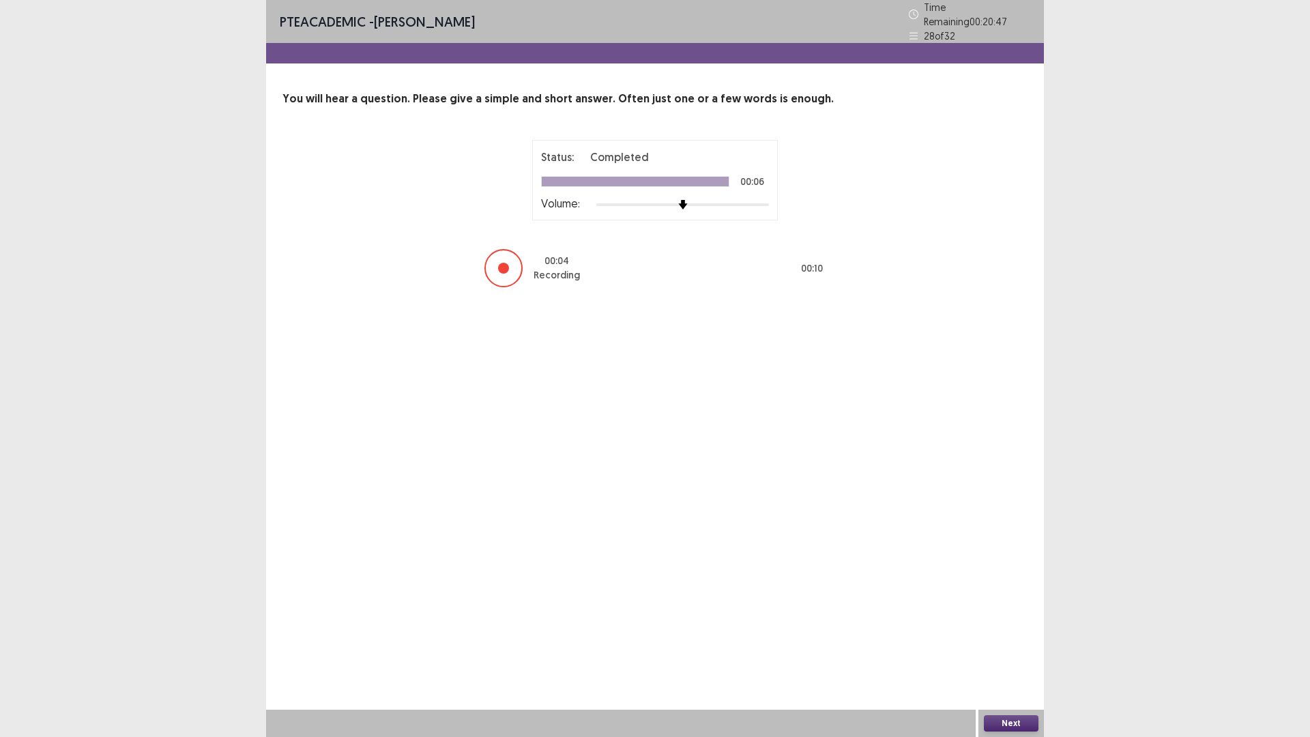
click at [999, 650] on button "Next" at bounding box center [1011, 723] width 55 height 16
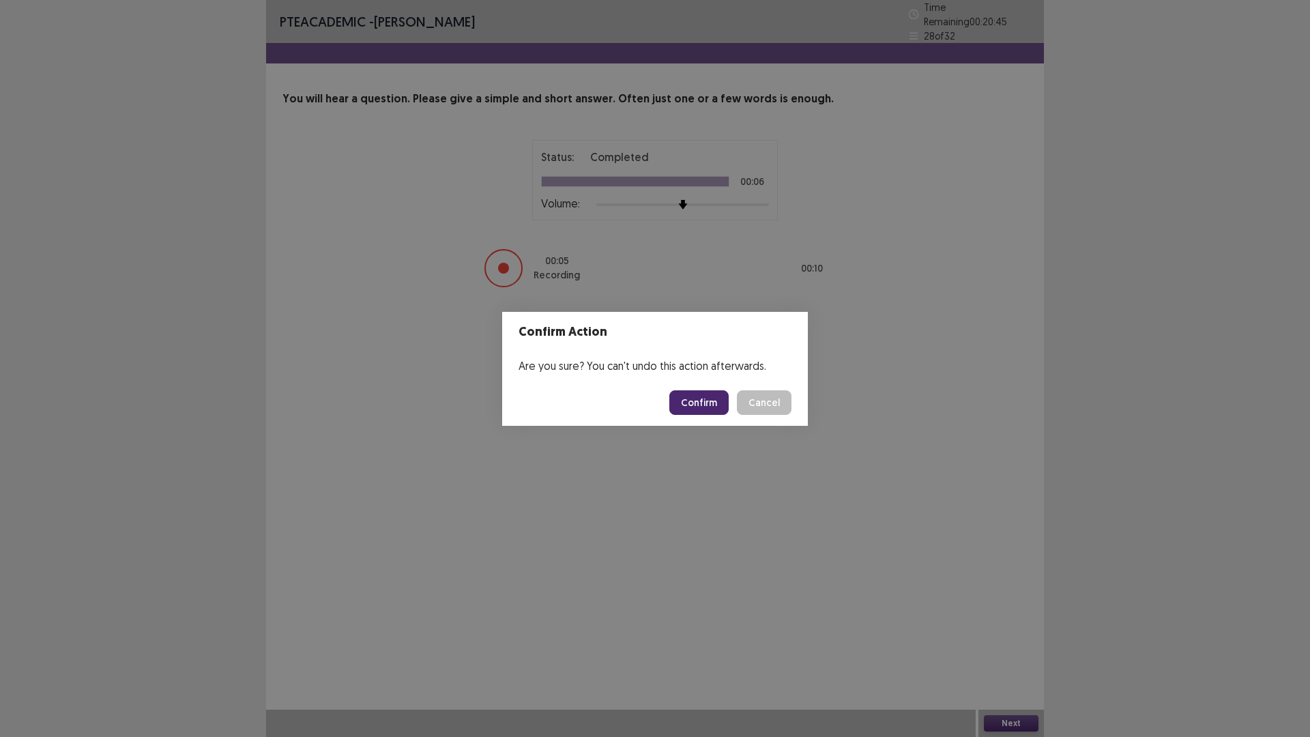
click at [698, 407] on button "Confirm" at bounding box center [699, 402] width 59 height 25
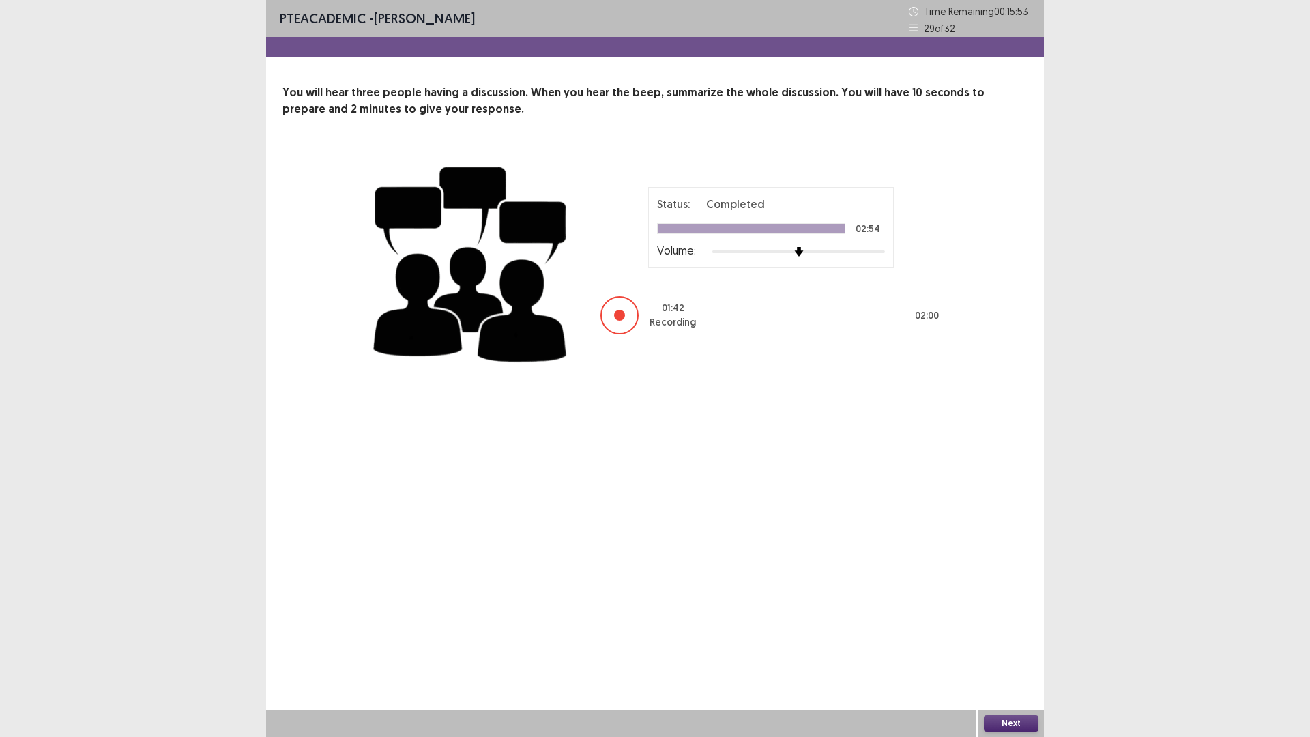
click at [997, 650] on button "Next" at bounding box center [1011, 723] width 55 height 16
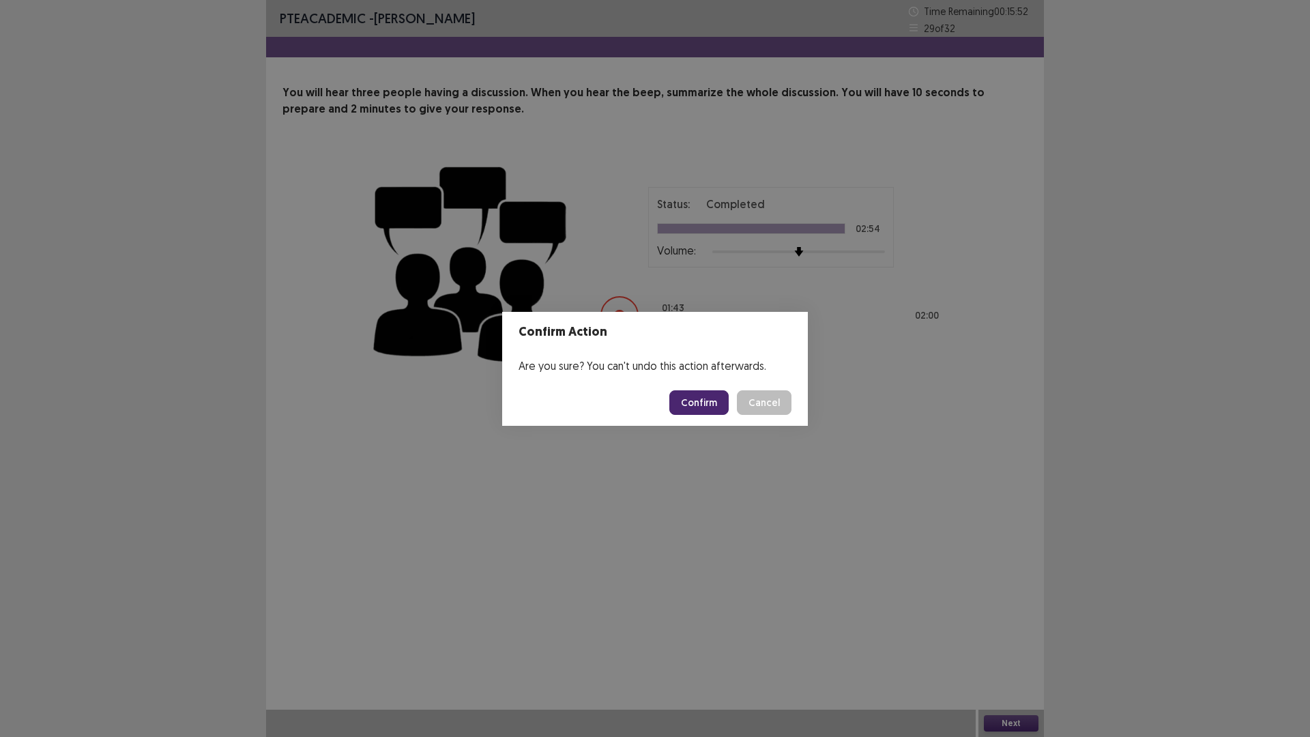
click at [704, 406] on button "Confirm" at bounding box center [699, 402] width 59 height 25
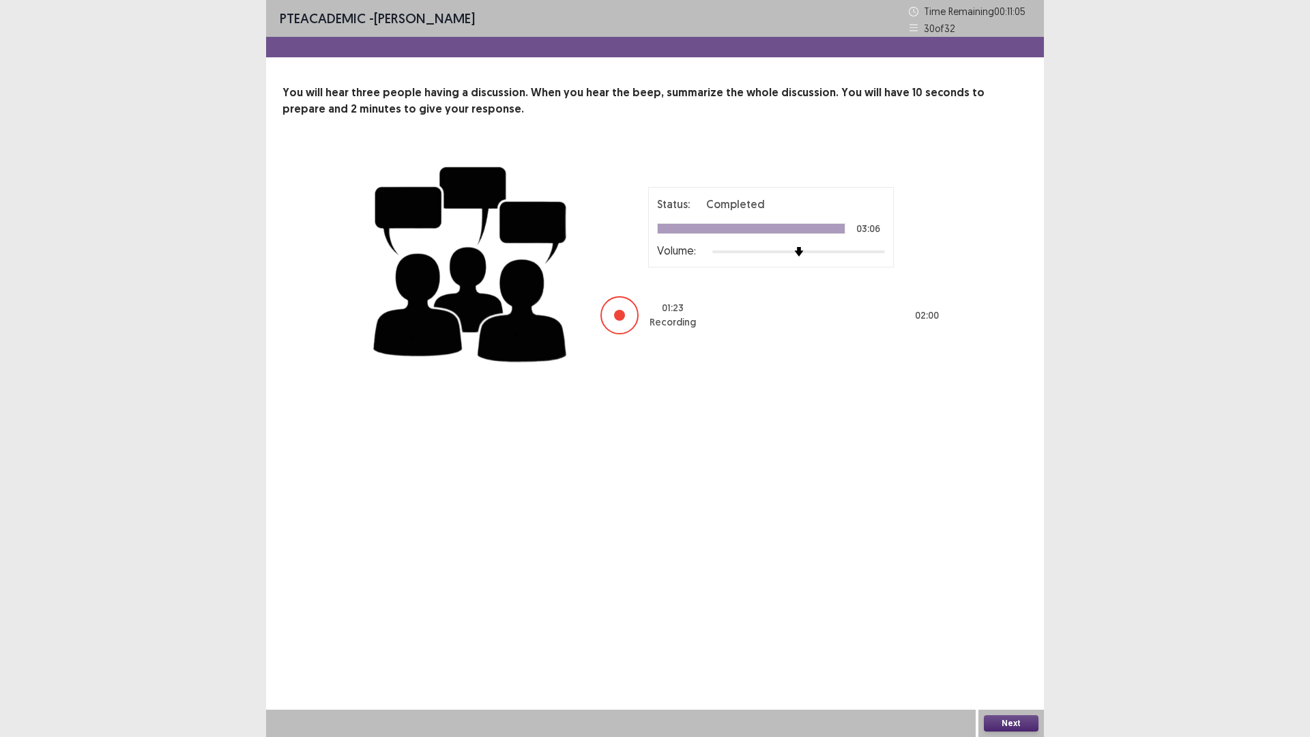
click at [1011, 650] on button "Next" at bounding box center [1011, 723] width 55 height 16
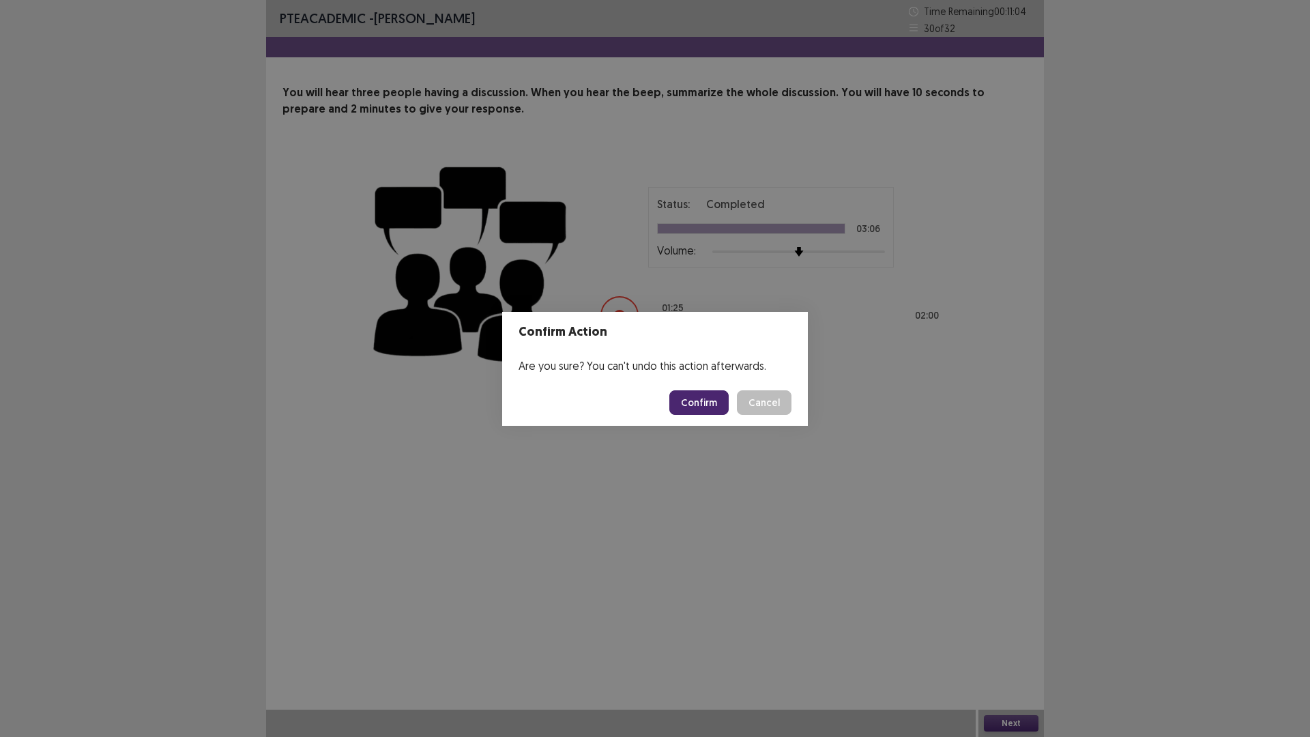
click at [700, 404] on button "Confirm" at bounding box center [699, 402] width 59 height 25
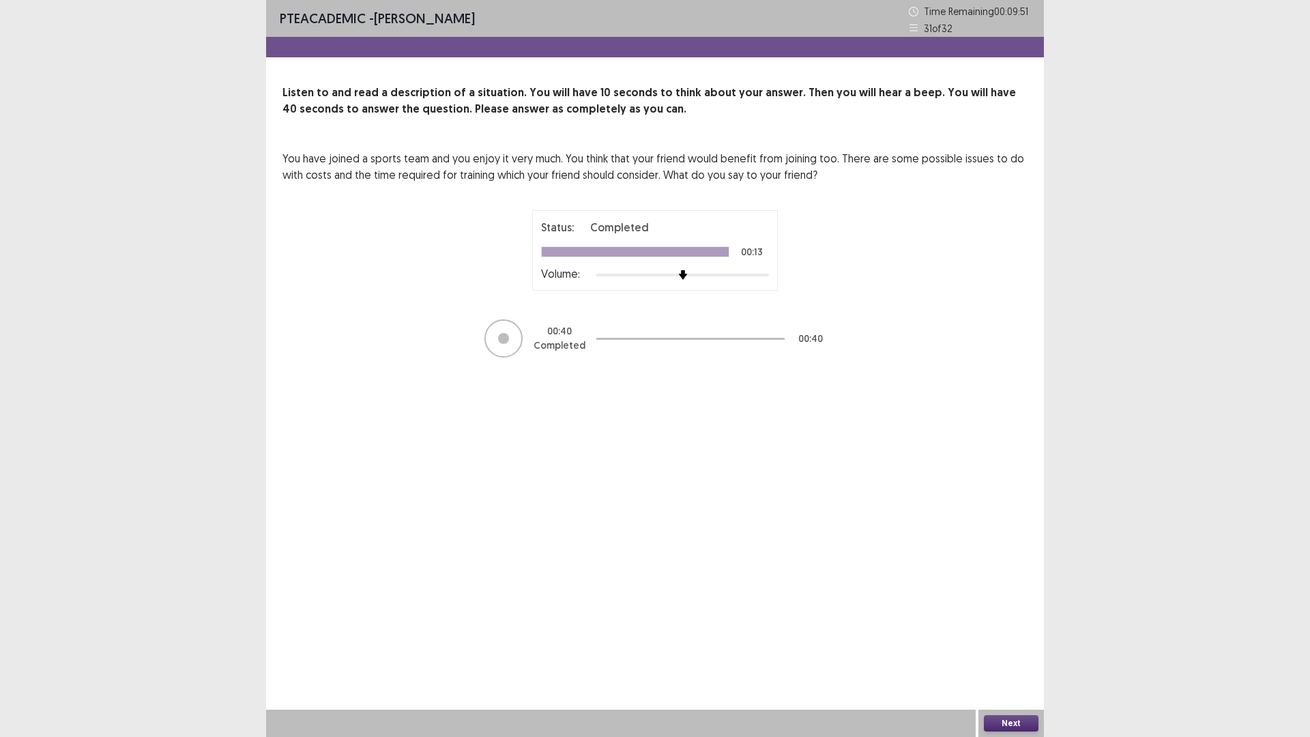
click at [1012, 650] on button "Next" at bounding box center [1011, 723] width 55 height 16
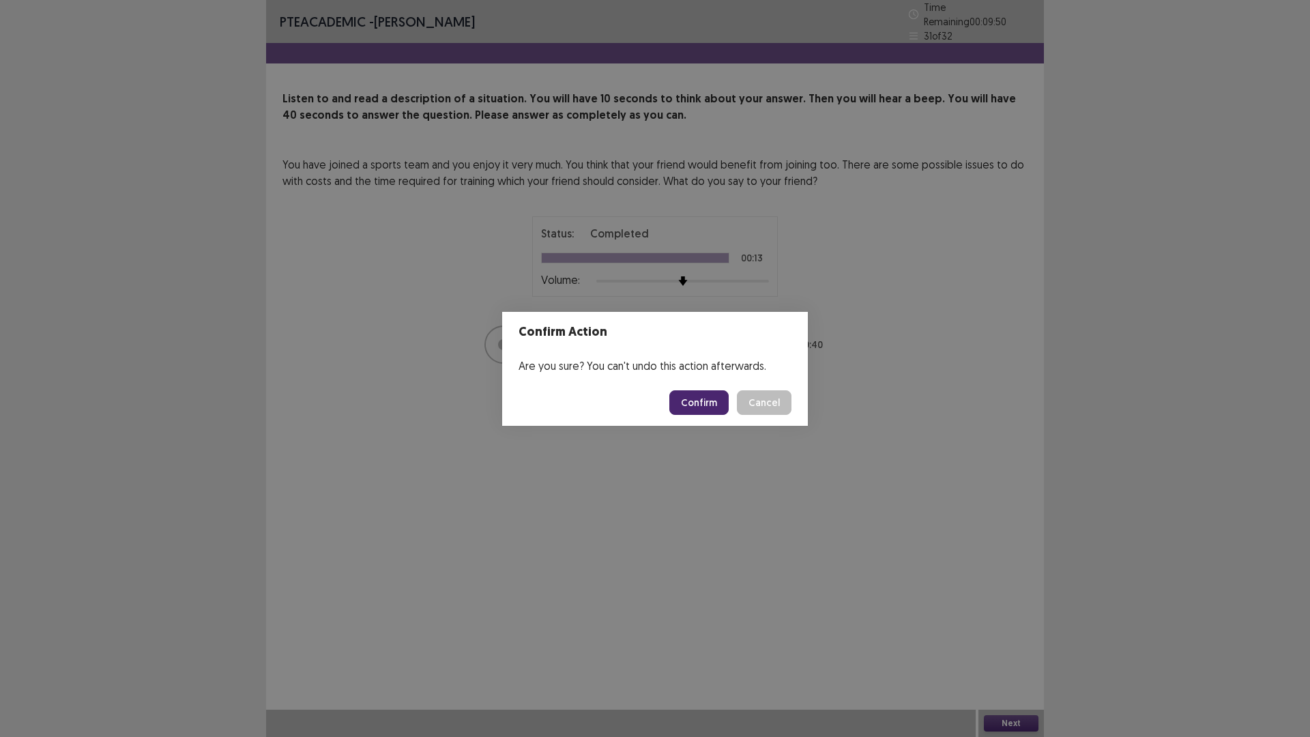
click at [711, 399] on button "Confirm" at bounding box center [699, 402] width 59 height 25
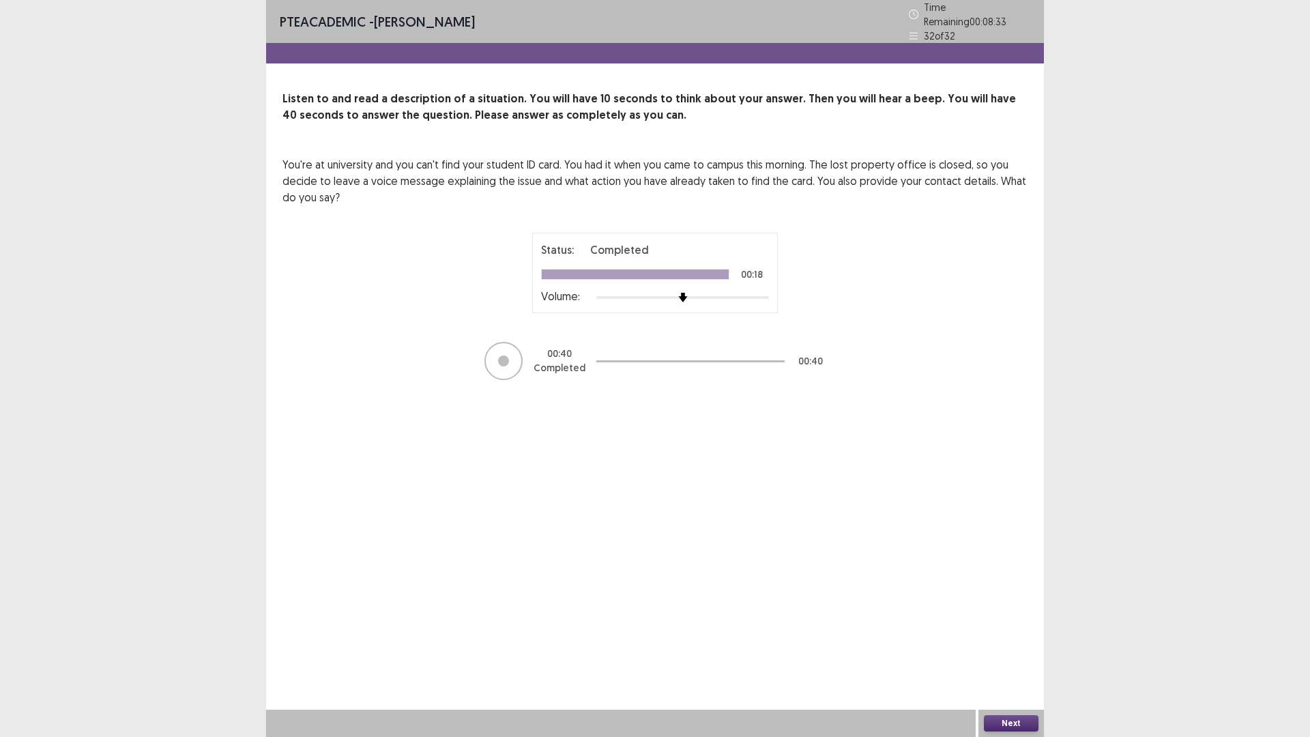
click at [1016, 650] on button "Next" at bounding box center [1011, 723] width 55 height 16
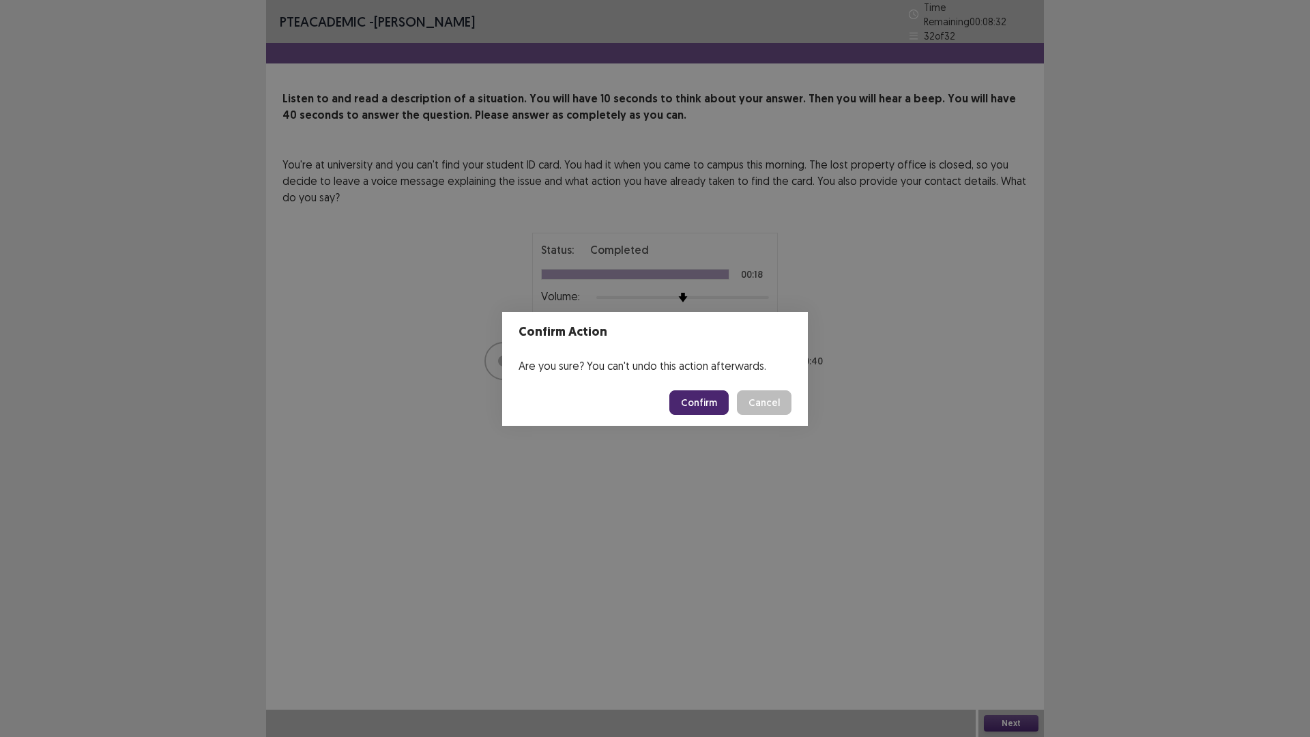
click at [711, 401] on button "Confirm" at bounding box center [699, 402] width 59 height 25
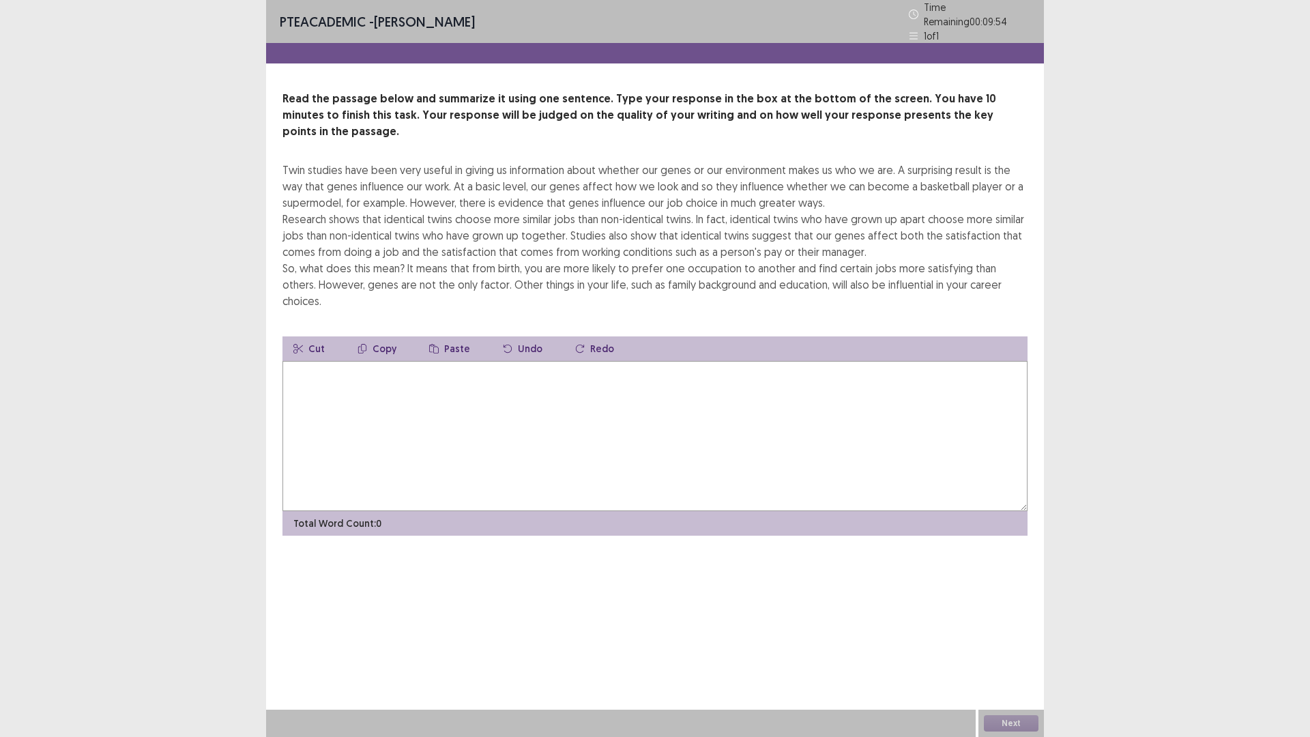
click at [427, 361] on textarea at bounding box center [655, 436] width 745 height 150
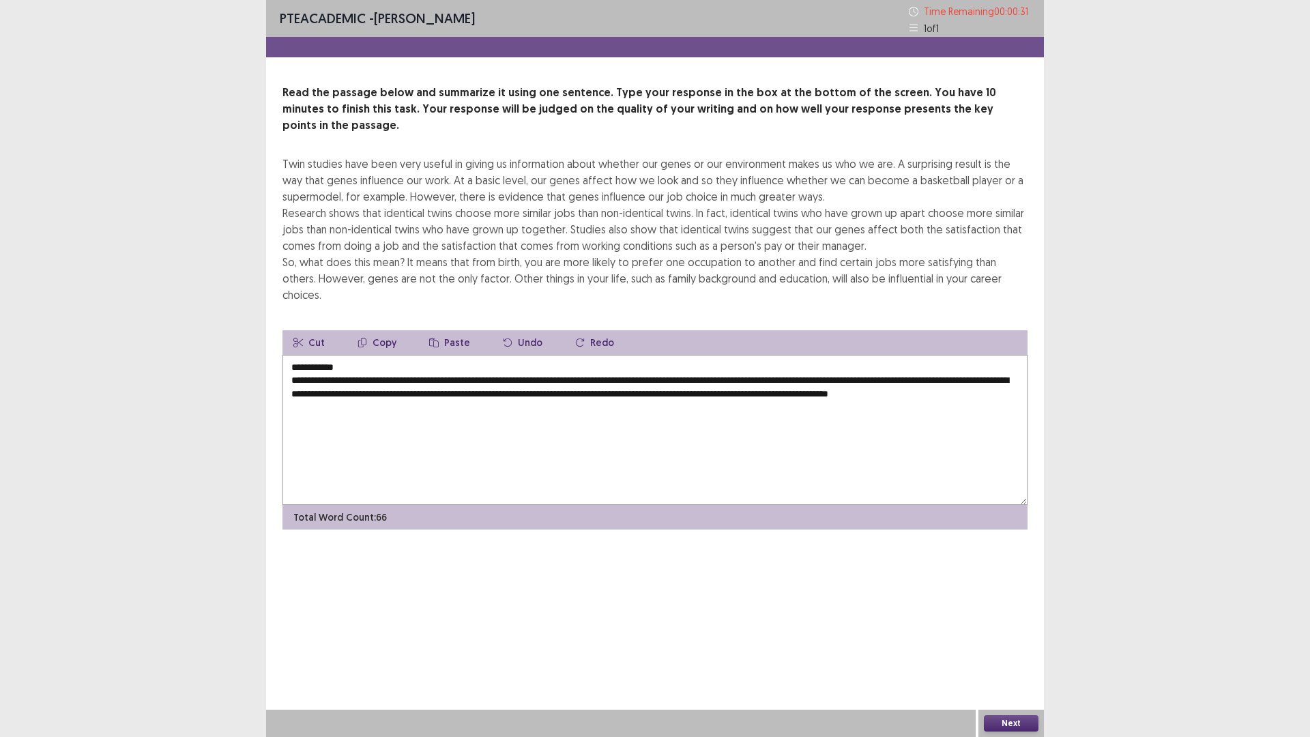
type textarea "**********"
click at [1014, 650] on button "Next" at bounding box center [1011, 723] width 55 height 16
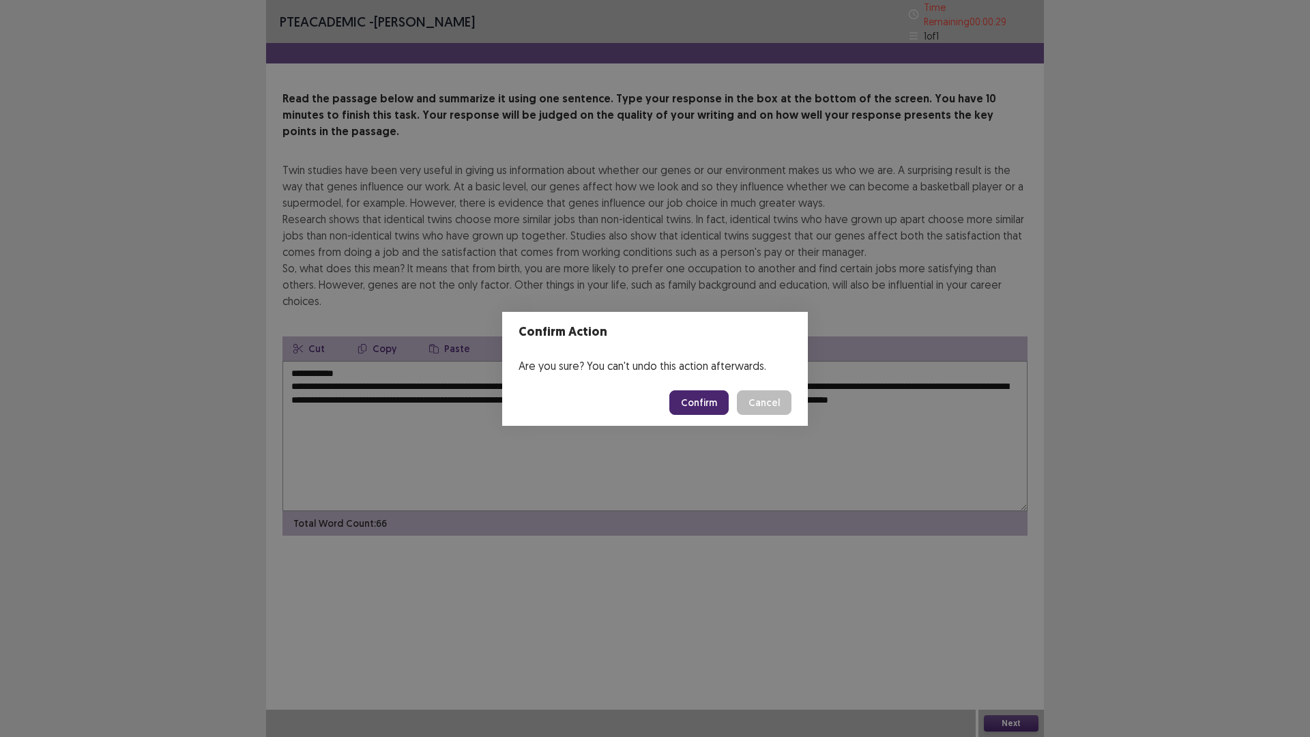
click at [715, 402] on button "Confirm" at bounding box center [699, 402] width 59 height 25
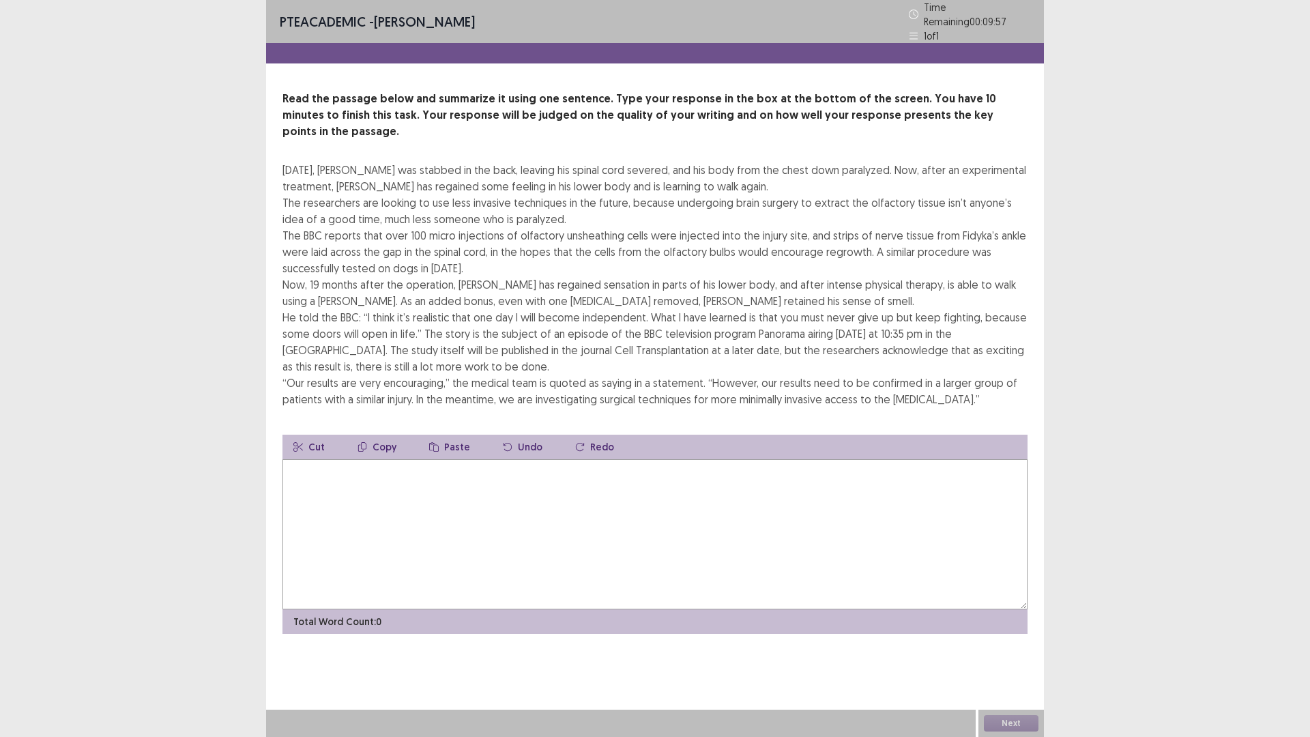
click at [399, 465] on textarea at bounding box center [655, 534] width 745 height 150
click at [298, 459] on textarea "*********" at bounding box center [655, 534] width 745 height 150
click at [343, 459] on textarea "*********" at bounding box center [655, 534] width 745 height 150
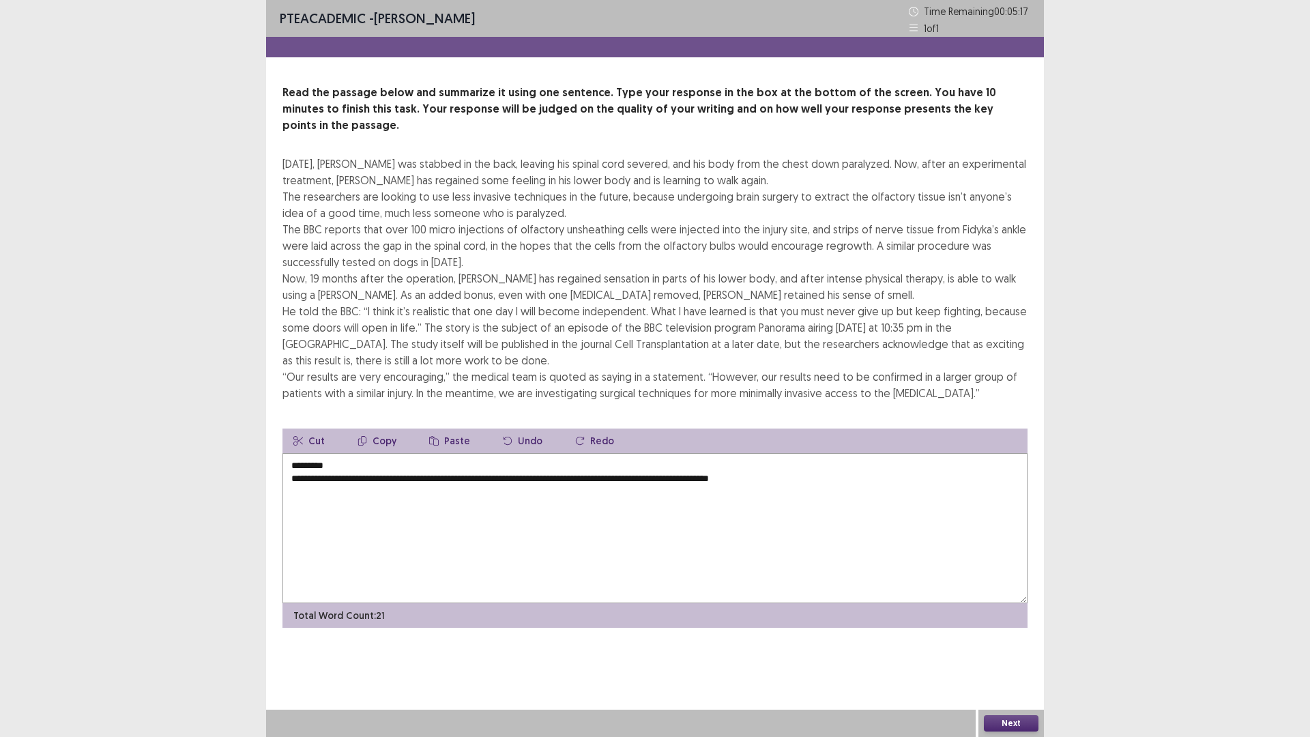
click at [840, 463] on textarea "**********" at bounding box center [655, 528] width 745 height 150
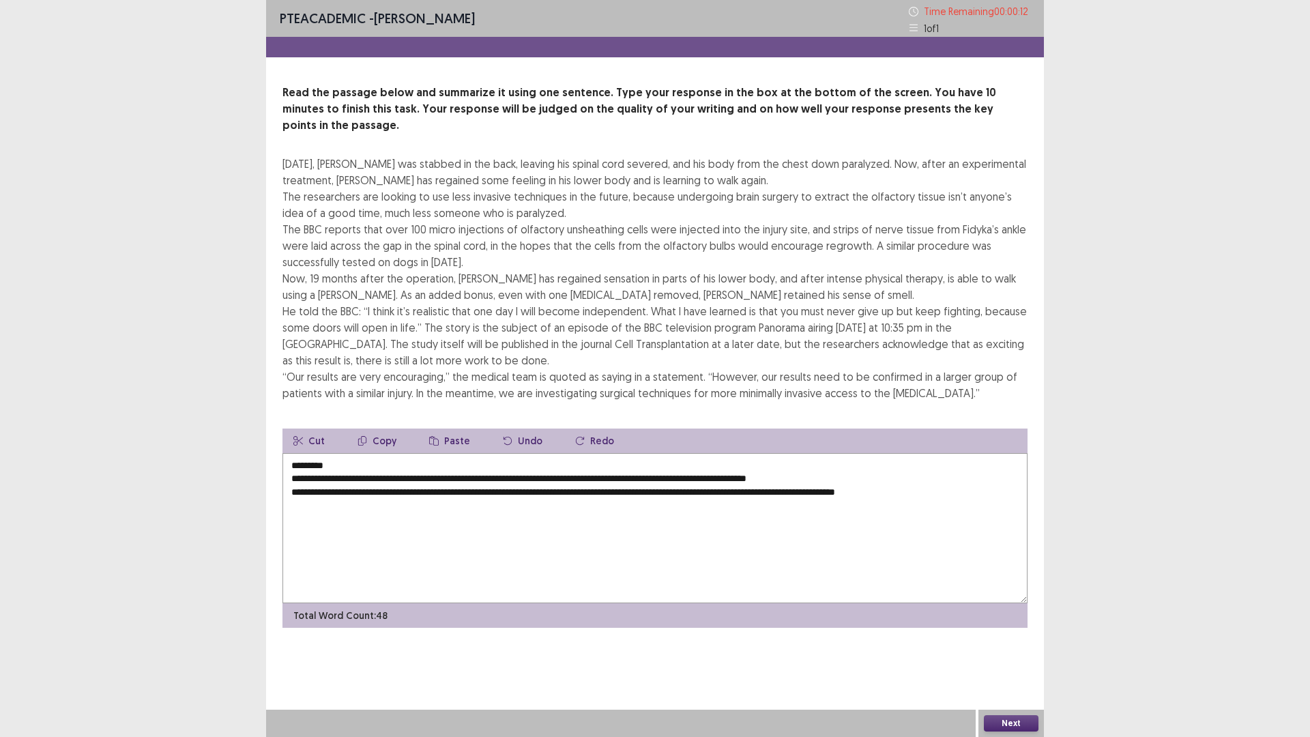
click at [294, 476] on textarea "**********" at bounding box center [655, 528] width 745 height 150
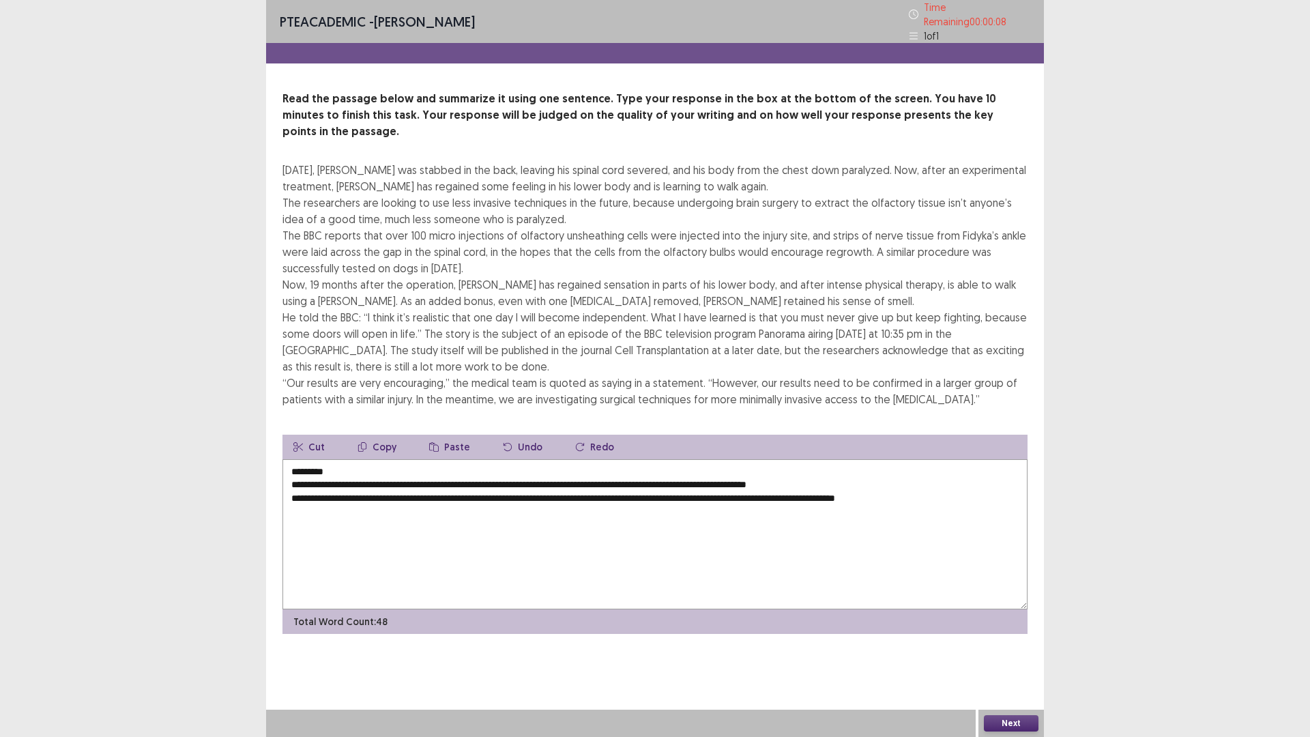
type textarea "**********"
click at [1001, 650] on button "Next" at bounding box center [1011, 723] width 55 height 16
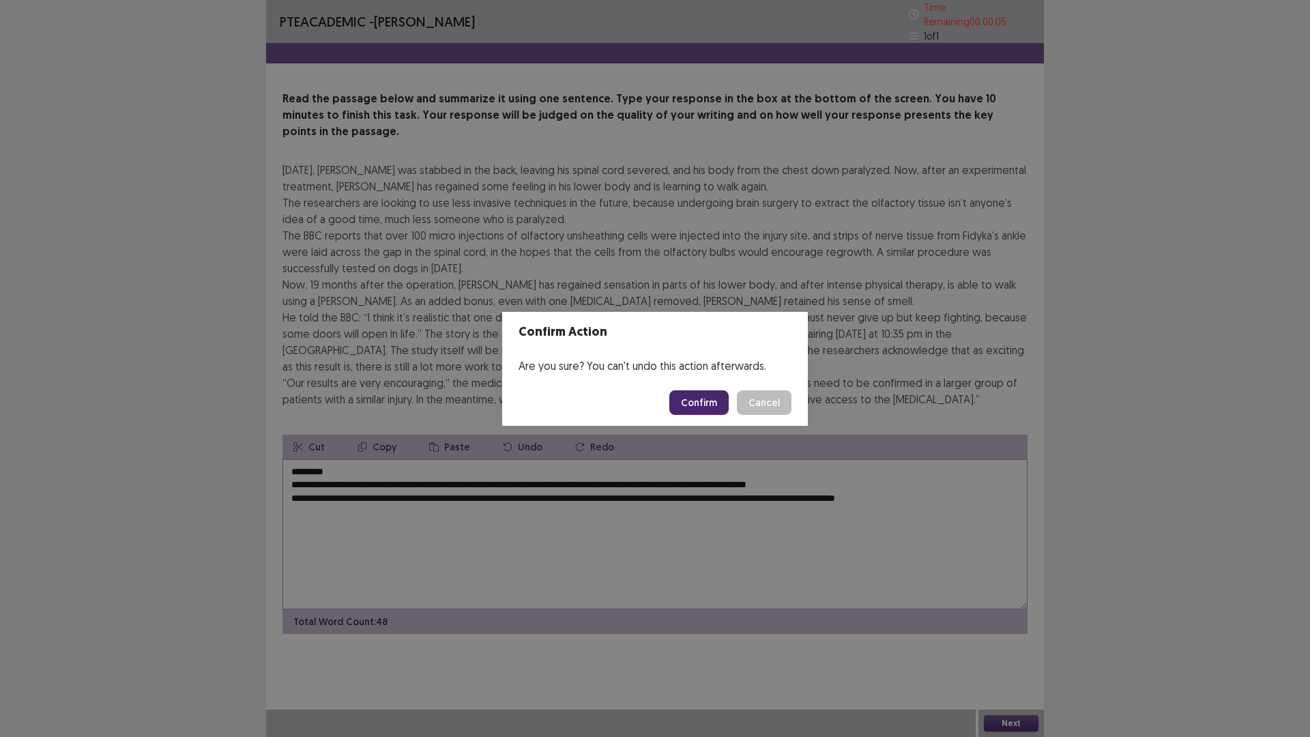
click at [708, 397] on button "Confirm" at bounding box center [699, 402] width 59 height 25
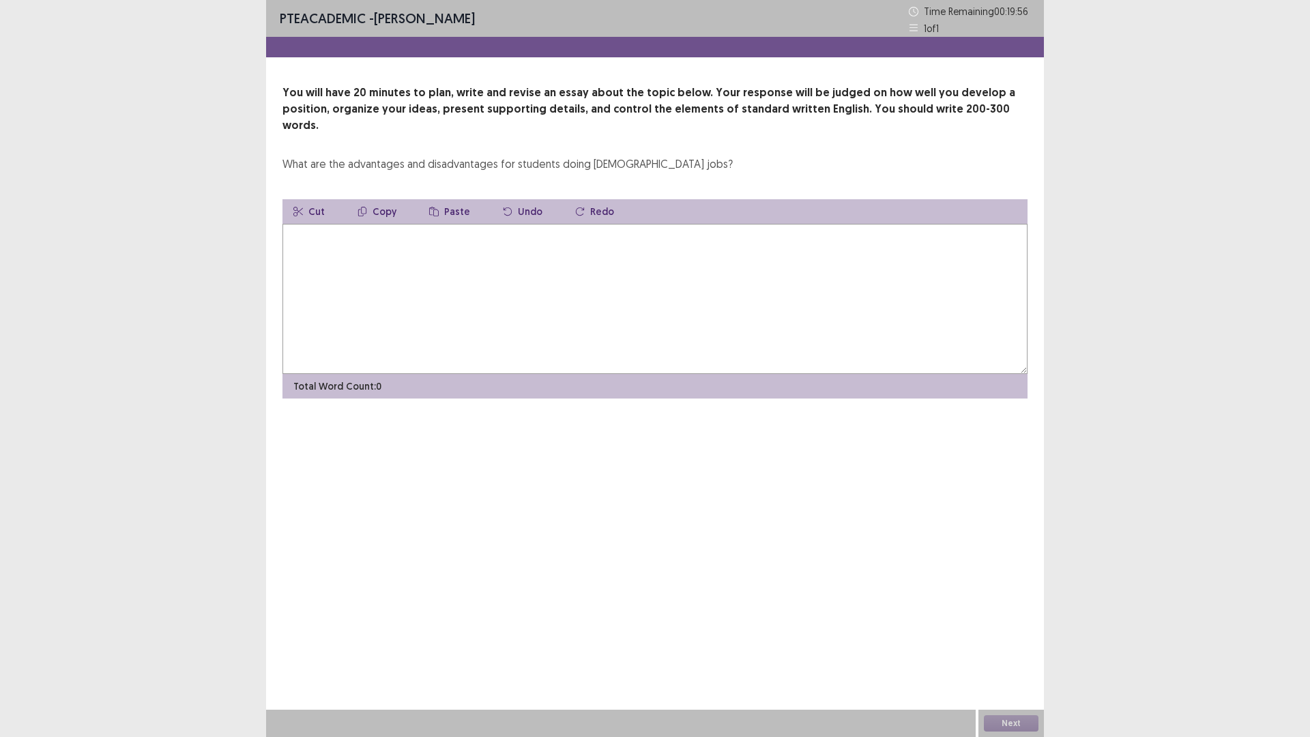
click at [328, 239] on textarea at bounding box center [655, 299] width 745 height 150
click at [595, 232] on textarea "**********" at bounding box center [655, 299] width 745 height 150
click at [640, 234] on textarea "**********" at bounding box center [655, 299] width 745 height 150
click at [345, 233] on textarea "**********" at bounding box center [655, 299] width 745 height 150
click at [644, 237] on textarea "**********" at bounding box center [655, 299] width 745 height 150
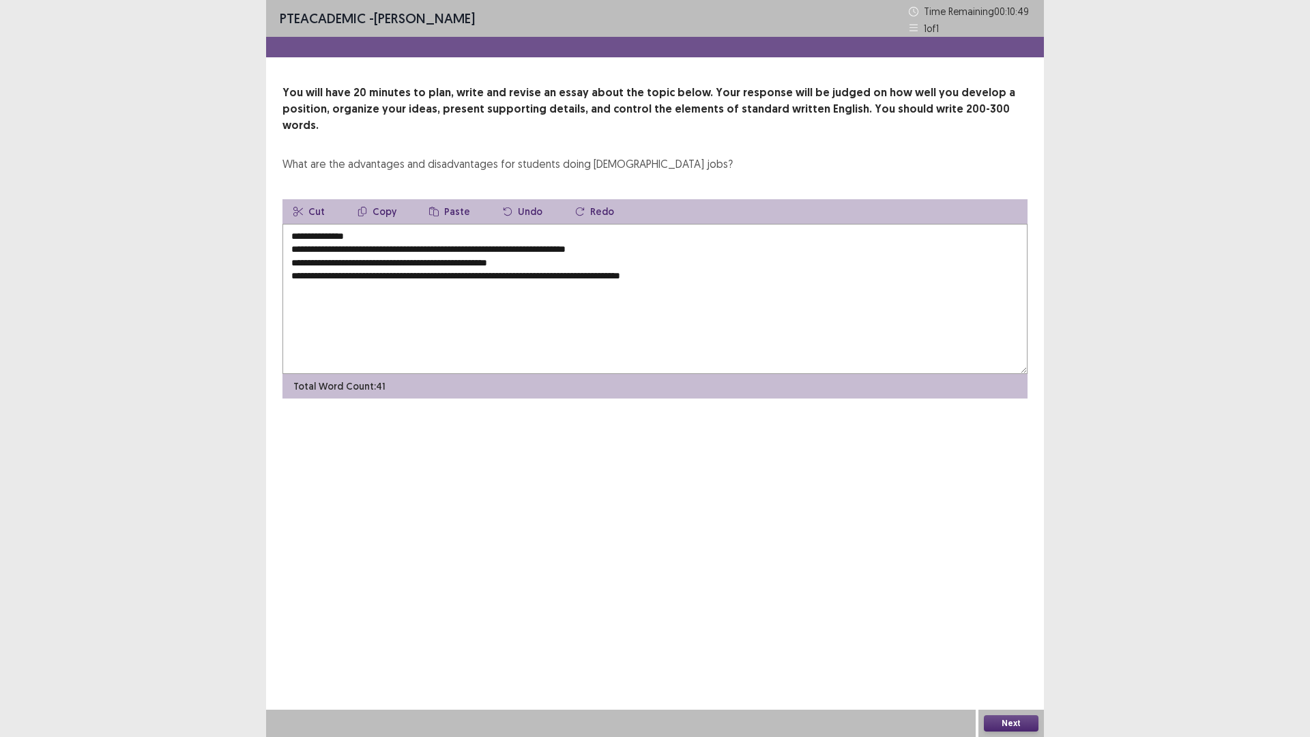
click at [704, 258] on textarea "**********" at bounding box center [655, 299] width 745 height 150
drag, startPoint x: 801, startPoint y: 290, endPoint x: 966, endPoint y: 730, distance: 469.6
click at [903, 569] on div "**********" at bounding box center [655, 368] width 778 height 737
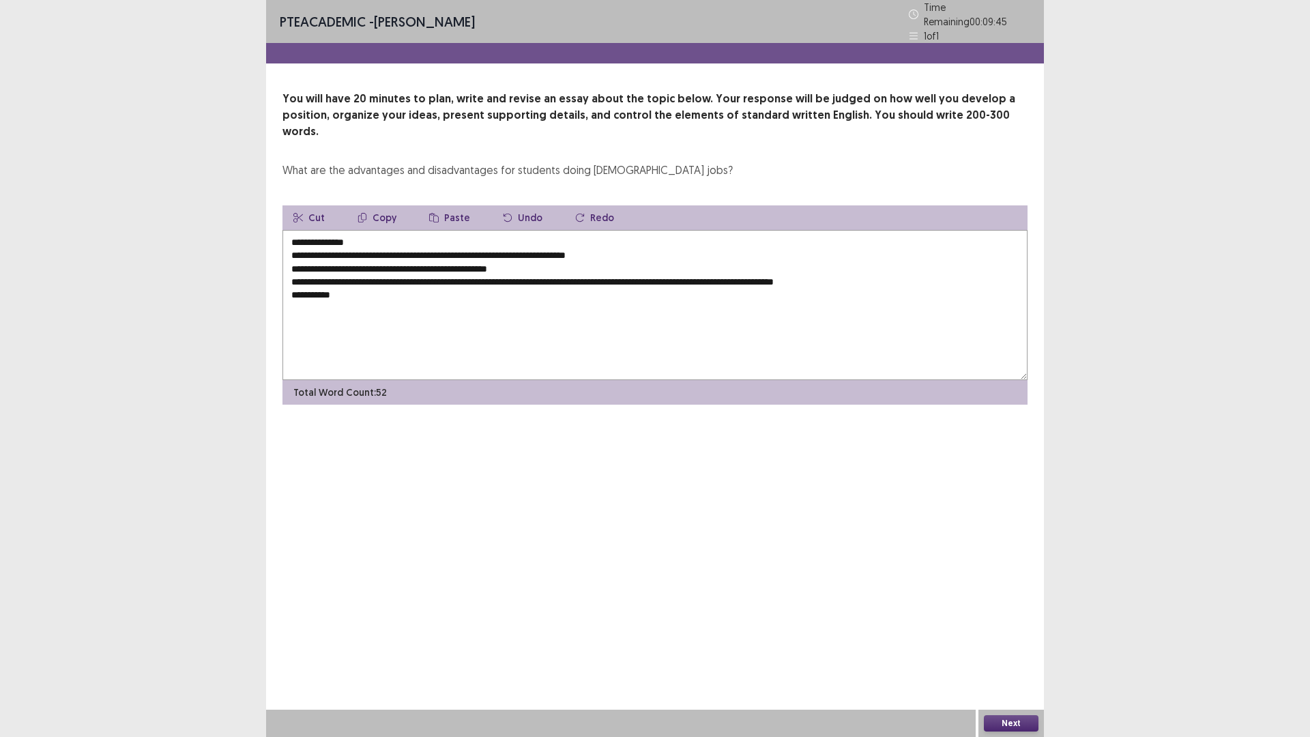
click at [307, 275] on textarea "**********" at bounding box center [655, 305] width 745 height 150
click at [358, 270] on textarea "**********" at bounding box center [655, 305] width 745 height 150
click at [343, 270] on textarea "**********" at bounding box center [655, 305] width 745 height 150
click at [346, 276] on textarea "**********" at bounding box center [655, 305] width 745 height 150
click at [371, 267] on textarea "**********" at bounding box center [655, 305] width 745 height 150
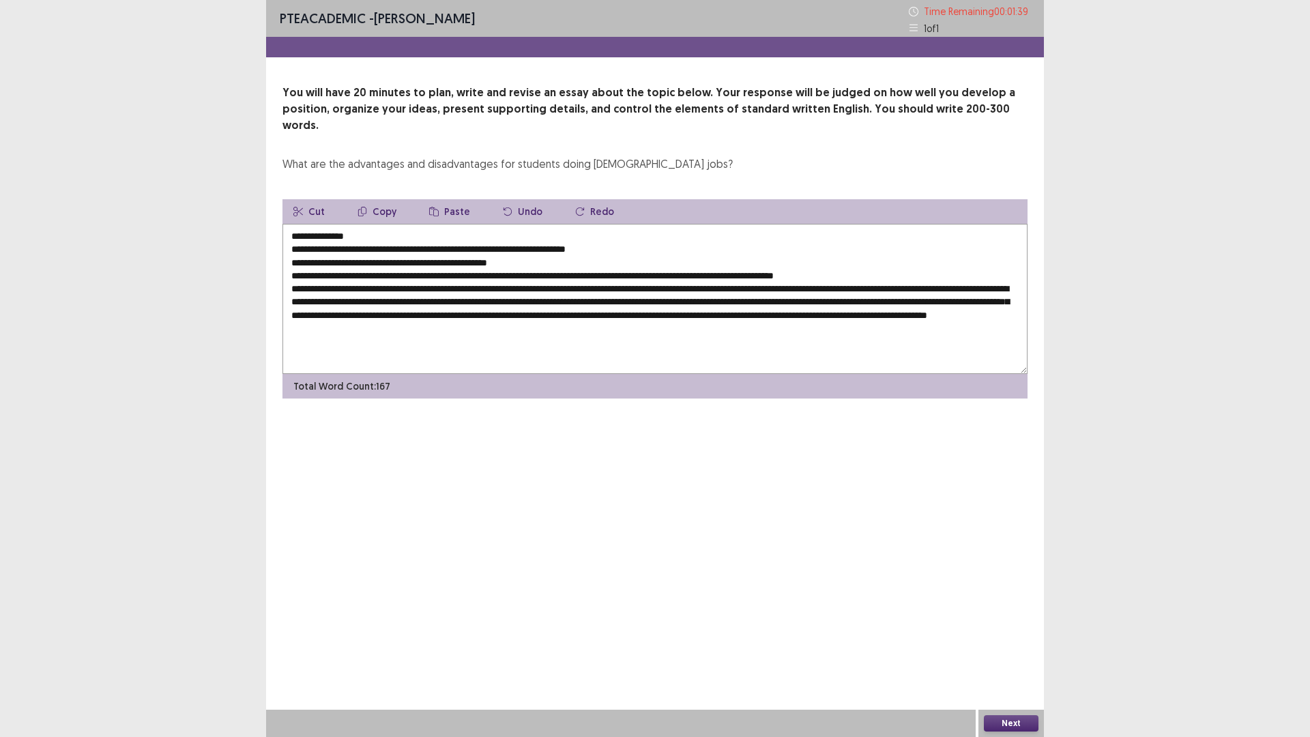
click at [632, 312] on textarea "**********" at bounding box center [655, 299] width 745 height 150
click at [697, 312] on textarea "**********" at bounding box center [655, 299] width 745 height 150
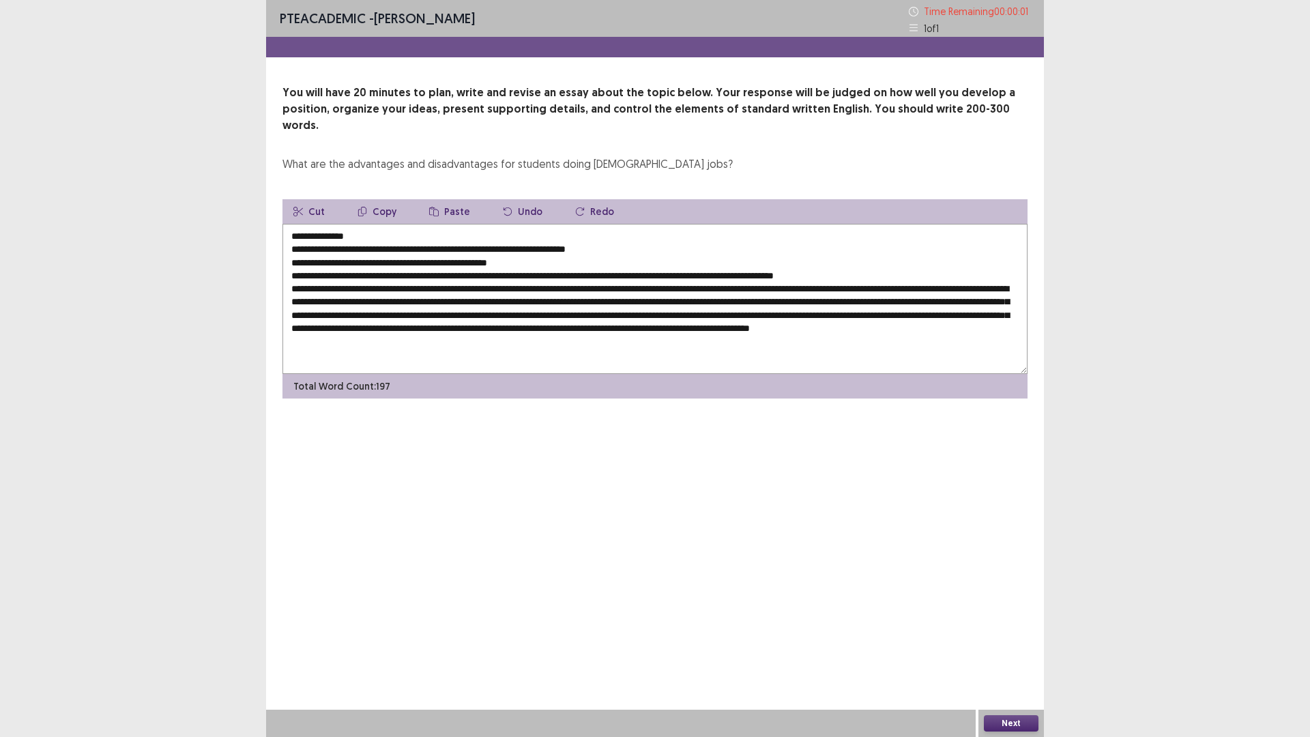
type textarea "**********"
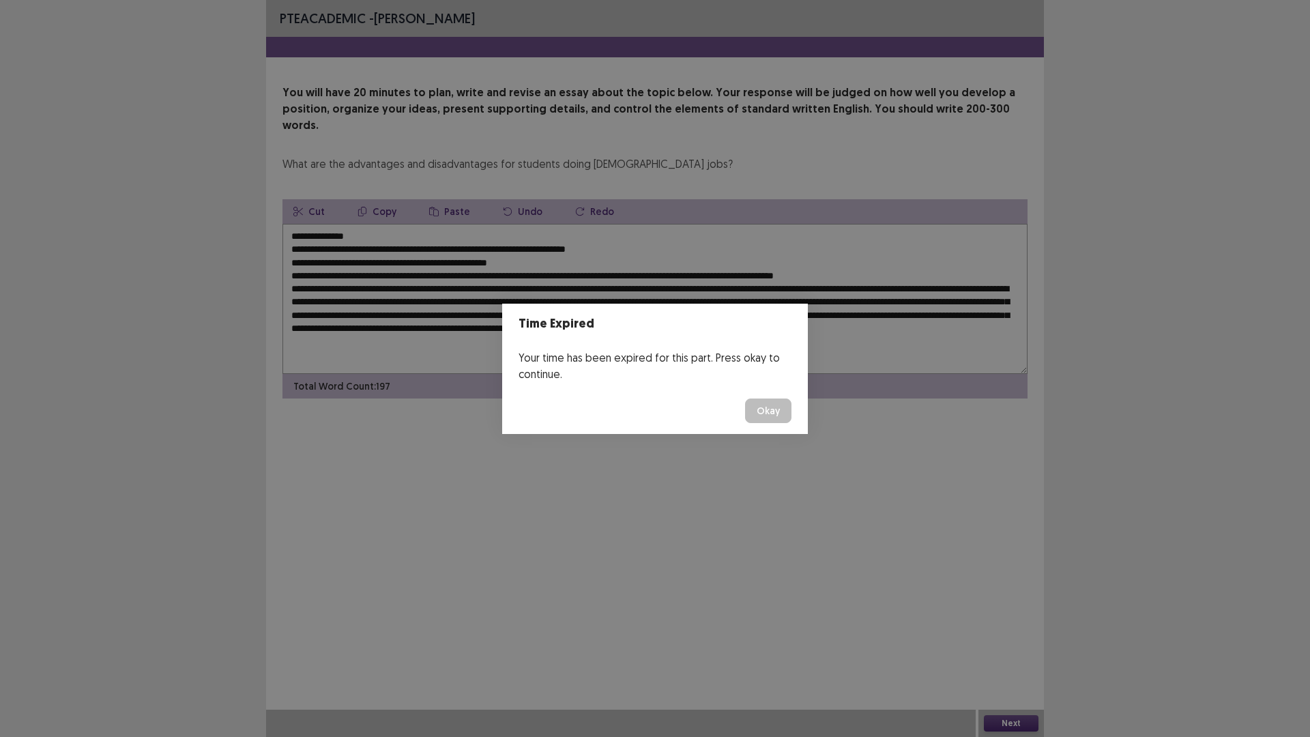
click at [768, 414] on button "Okay" at bounding box center [768, 411] width 46 height 25
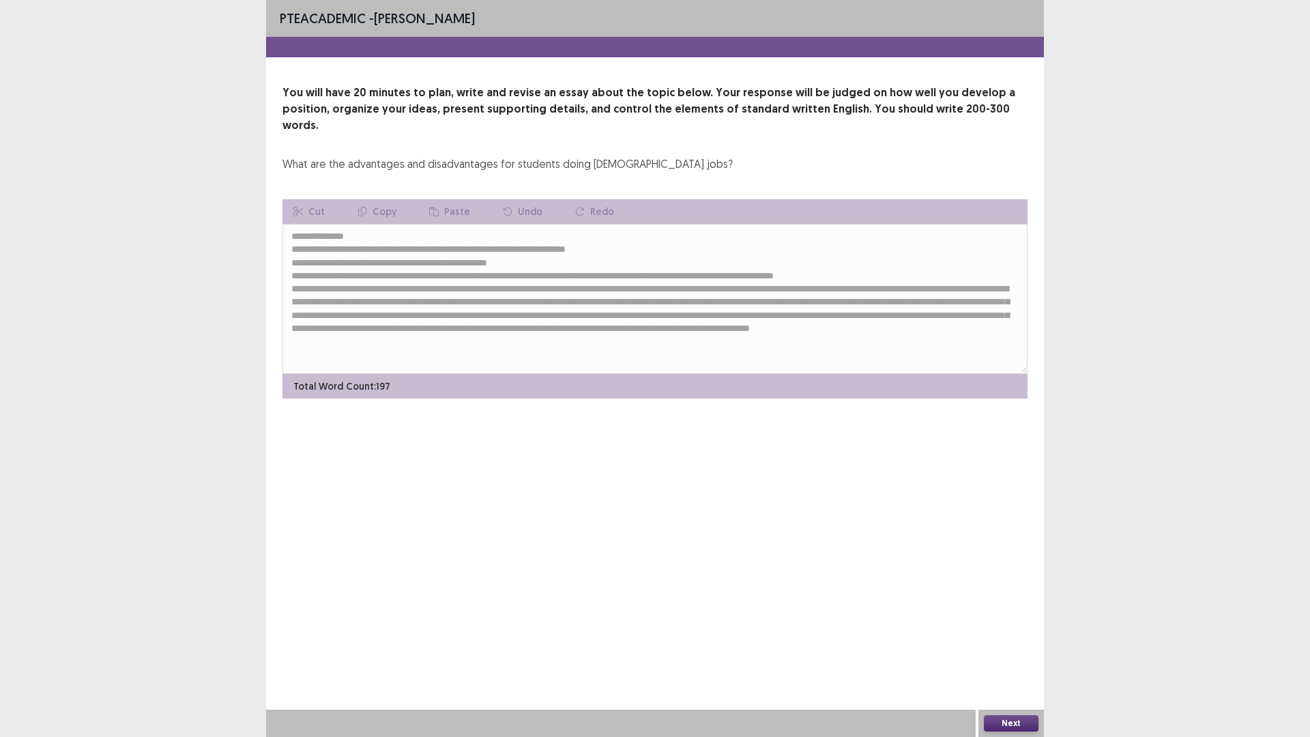
click at [988, 650] on button "Next" at bounding box center [1011, 723] width 55 height 16
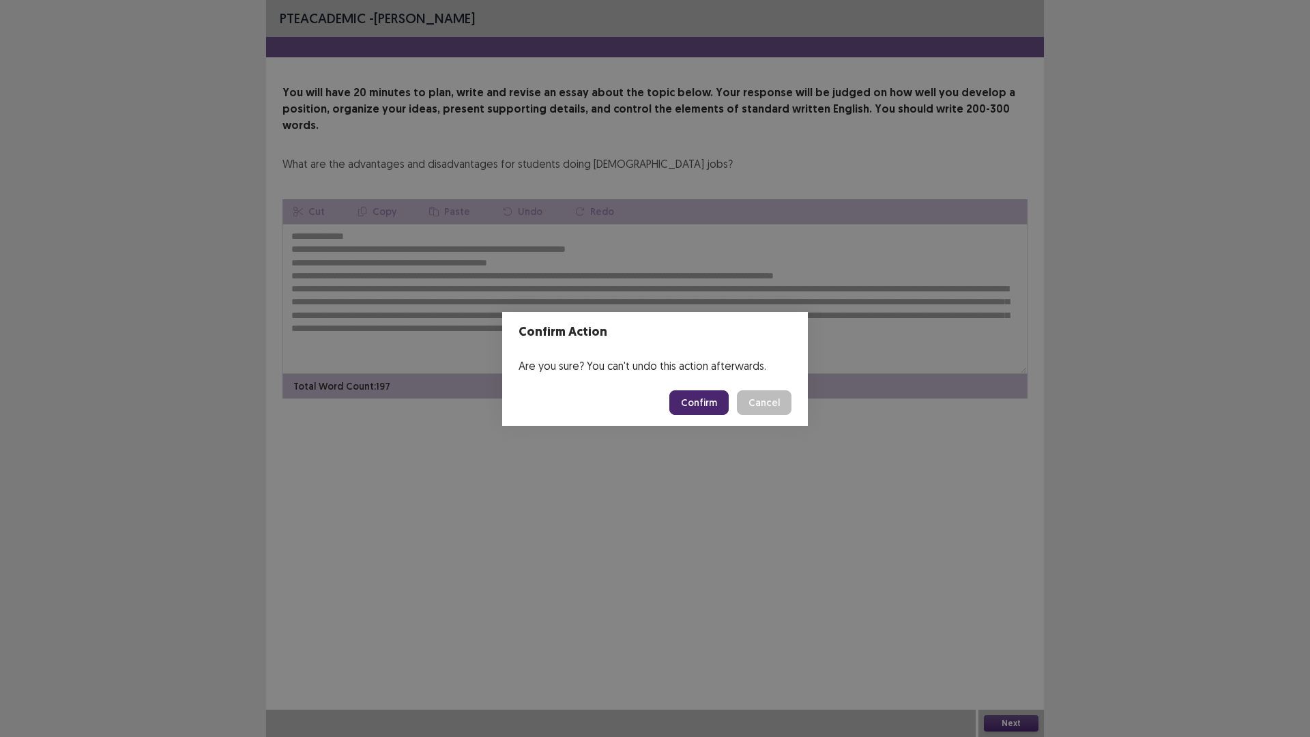
click at [712, 407] on button "Confirm" at bounding box center [699, 402] width 59 height 25
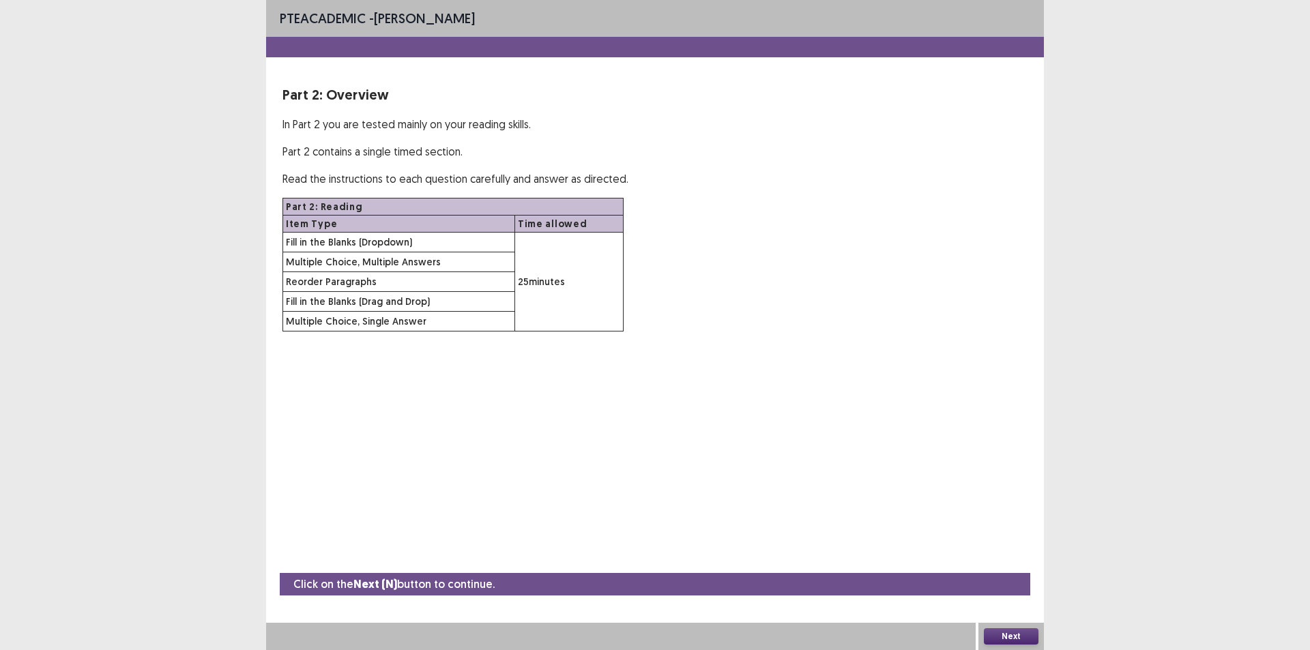
click at [1011, 637] on button "Next" at bounding box center [1011, 637] width 55 height 16
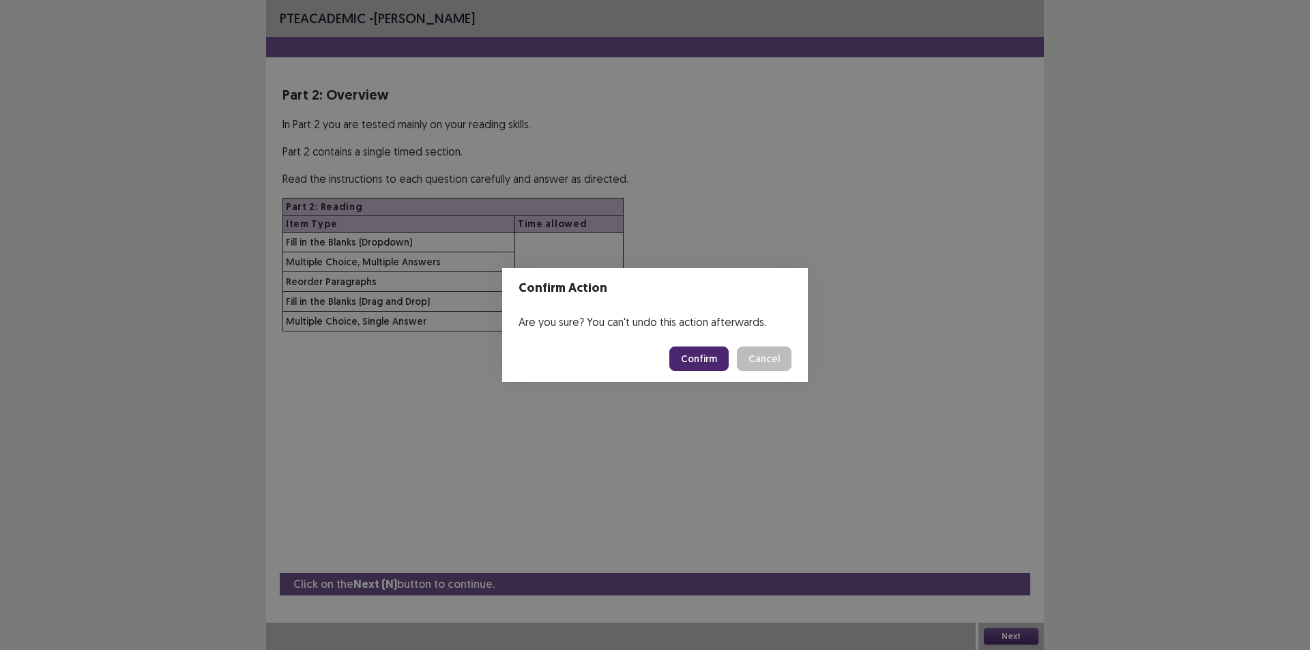
click at [700, 360] on button "Confirm" at bounding box center [699, 359] width 59 height 25
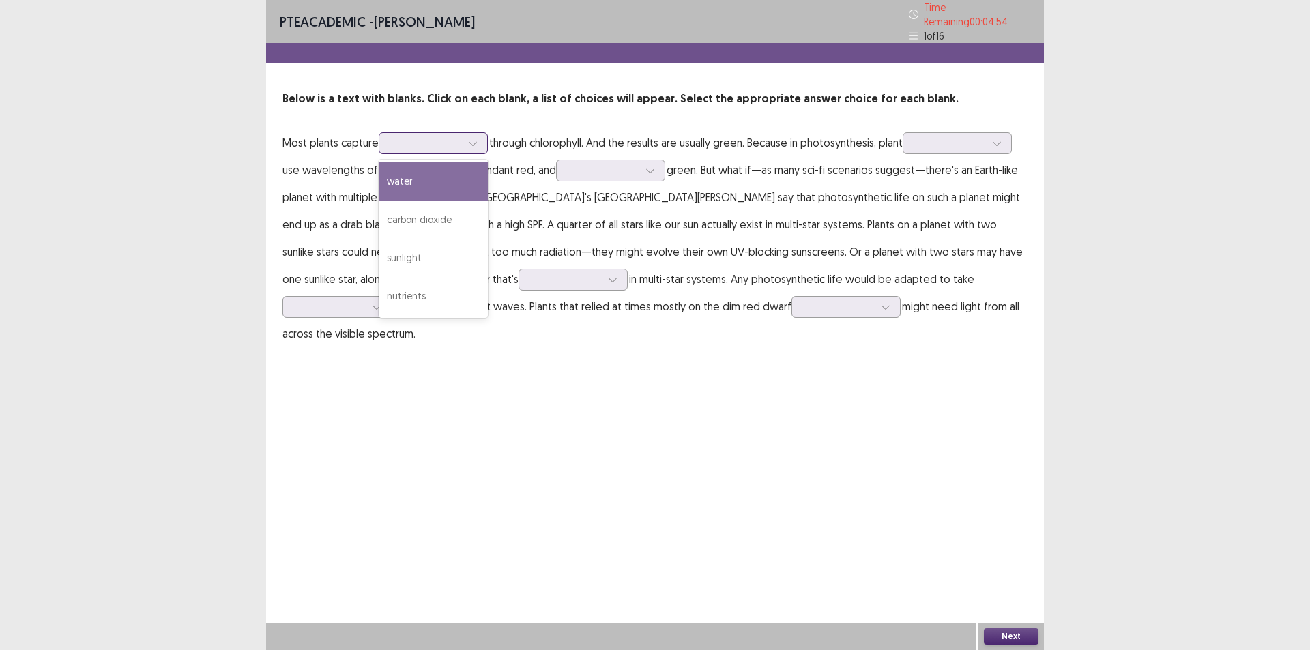
click at [473, 139] on icon at bounding box center [473, 144] width 10 height 10
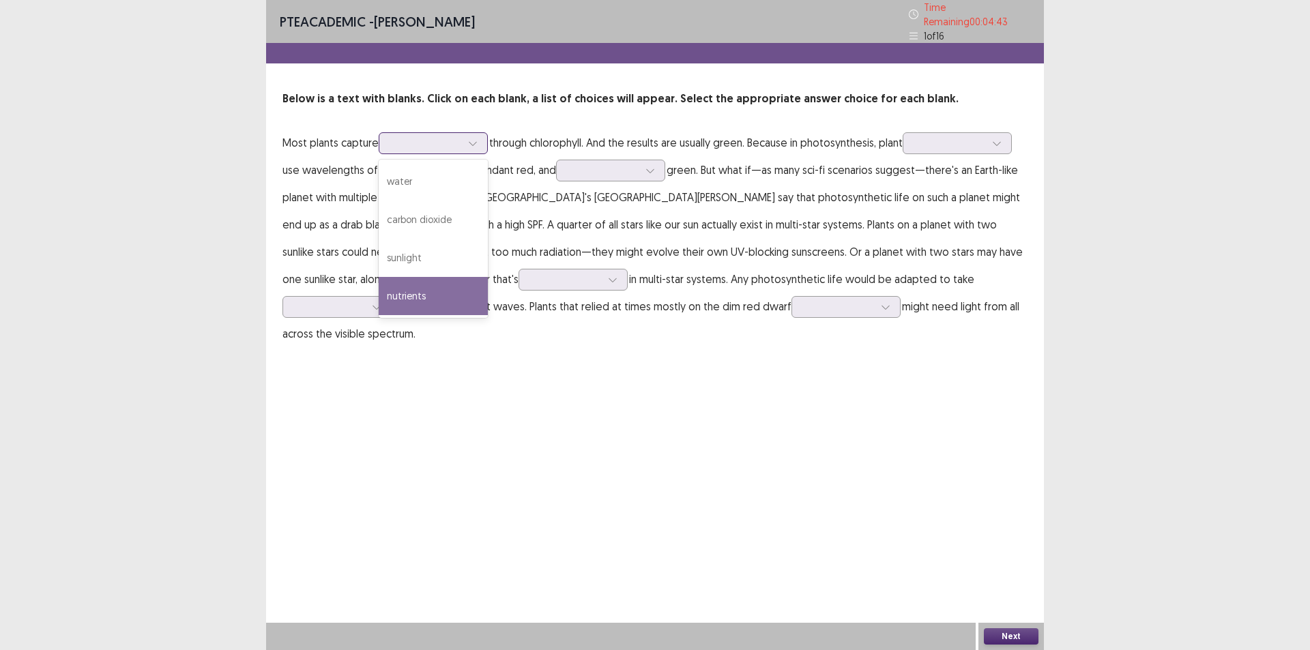
click at [416, 285] on div "nutrients" at bounding box center [433, 296] width 109 height 38
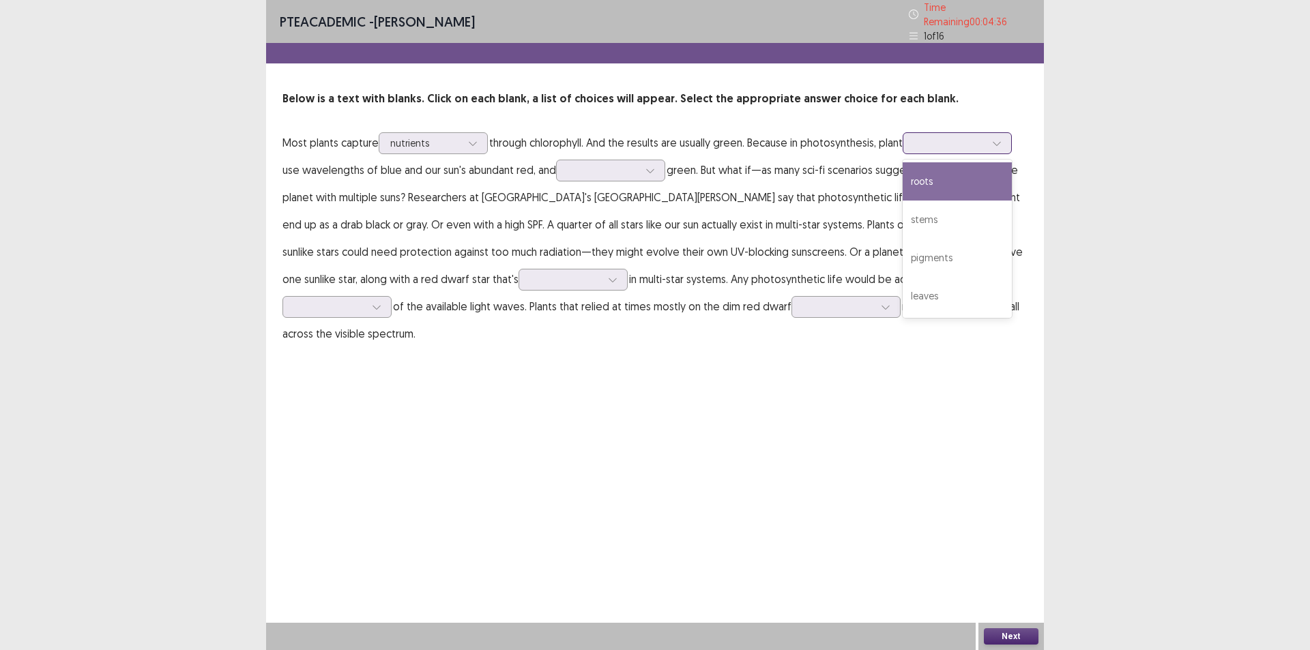
click at [1001, 139] on icon at bounding box center [997, 144] width 10 height 10
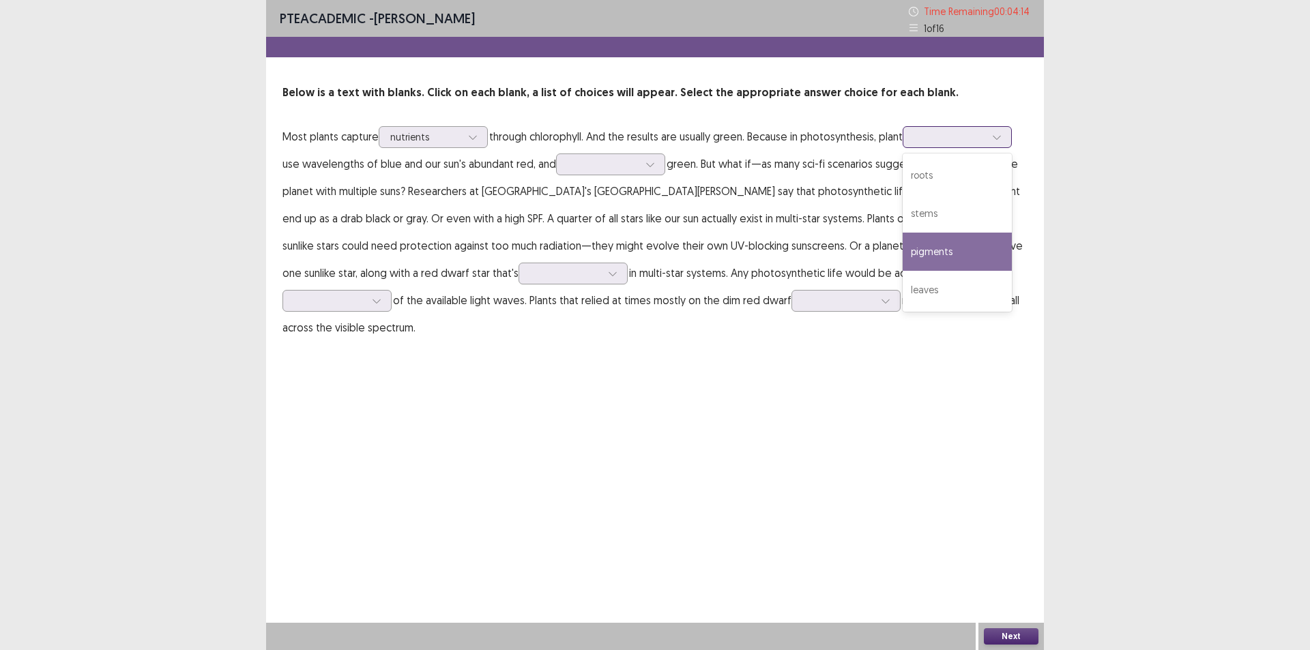
click at [944, 248] on div "pigments" at bounding box center [957, 252] width 109 height 38
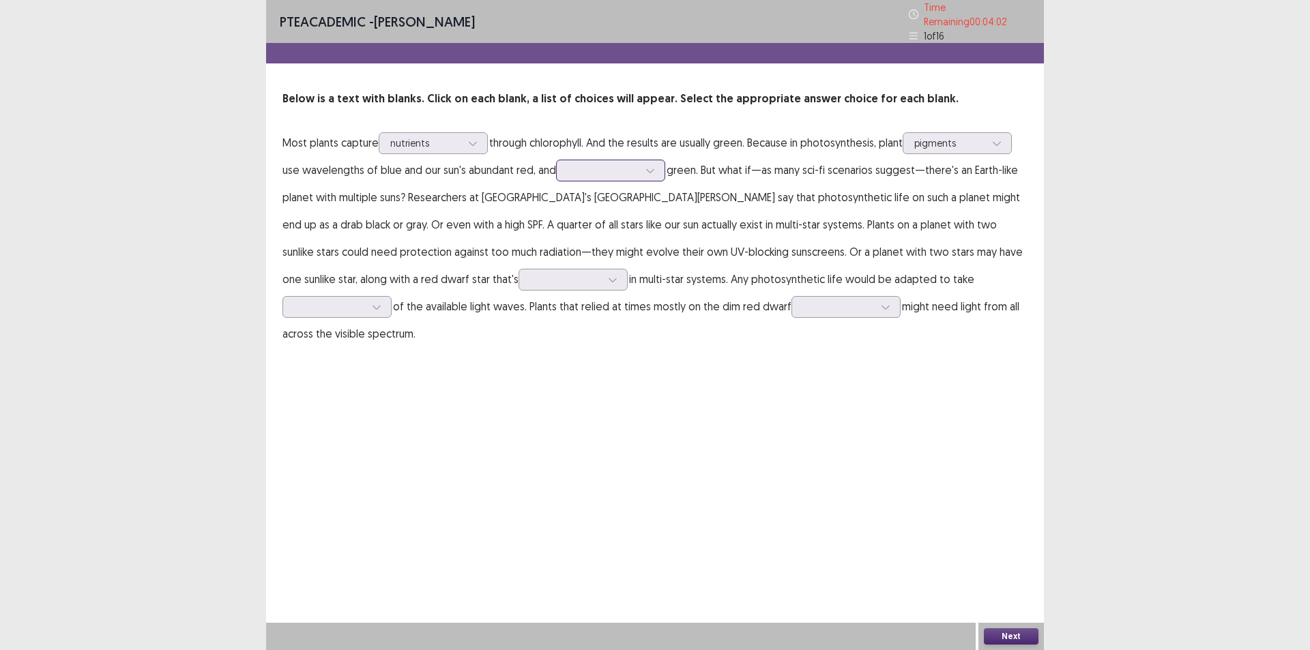
click at [648, 166] on icon at bounding box center [651, 171] width 10 height 10
click at [626, 198] on div "absorb" at bounding box center [610, 209] width 109 height 38
click at [608, 277] on icon at bounding box center [613, 280] width 10 height 10
click at [519, 354] on div "unusual" at bounding box center [573, 356] width 109 height 38
click at [608, 275] on icon at bounding box center [613, 280] width 10 height 10
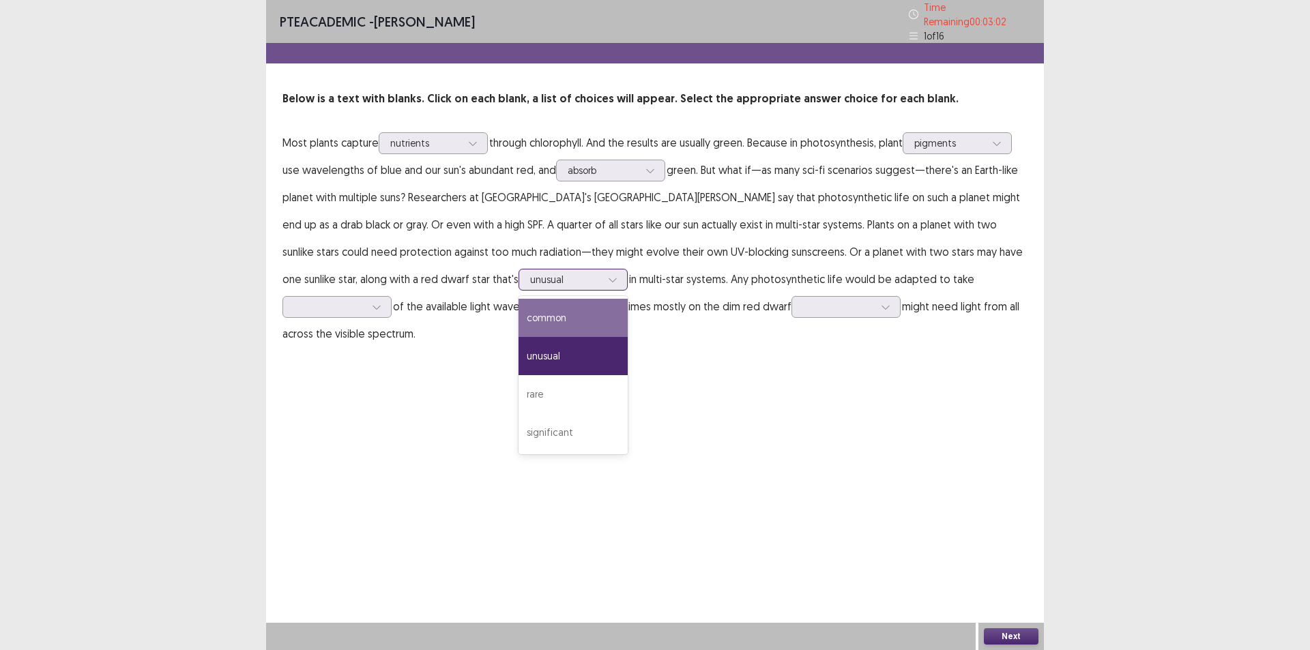
click at [519, 310] on div "common" at bounding box center [573, 318] width 109 height 38
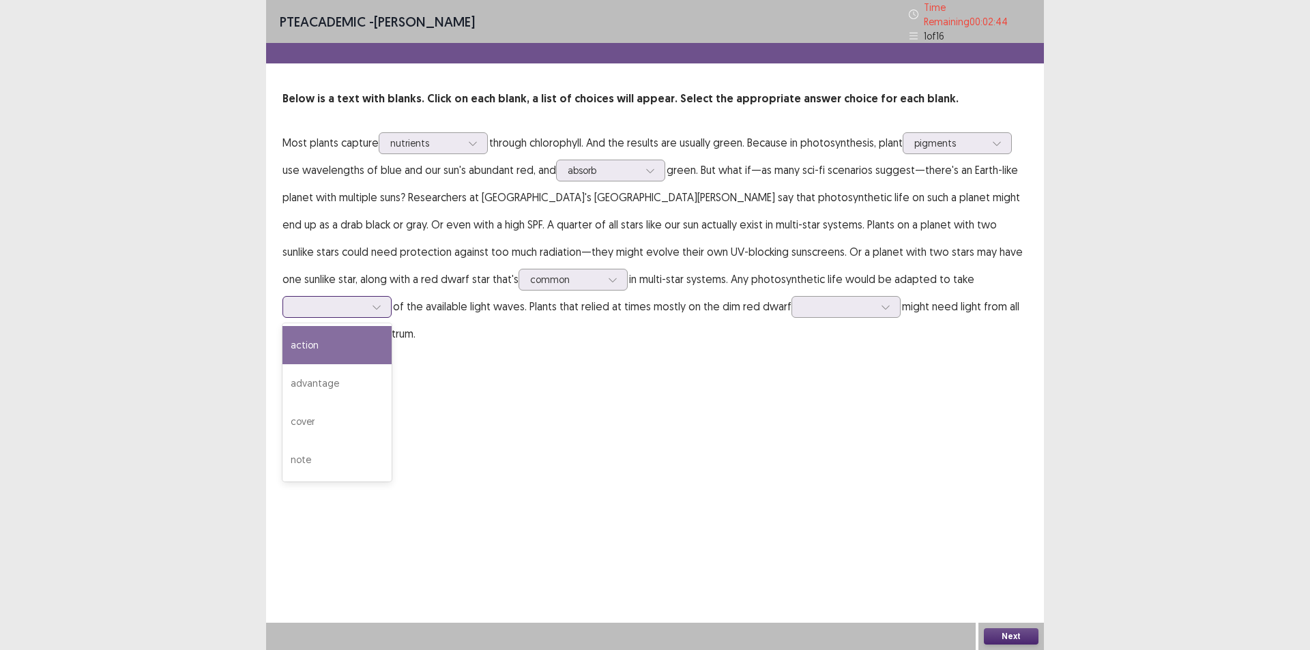
click at [382, 302] on icon at bounding box center [377, 307] width 10 height 10
click at [392, 364] on div "advantage" at bounding box center [337, 383] width 109 height 38
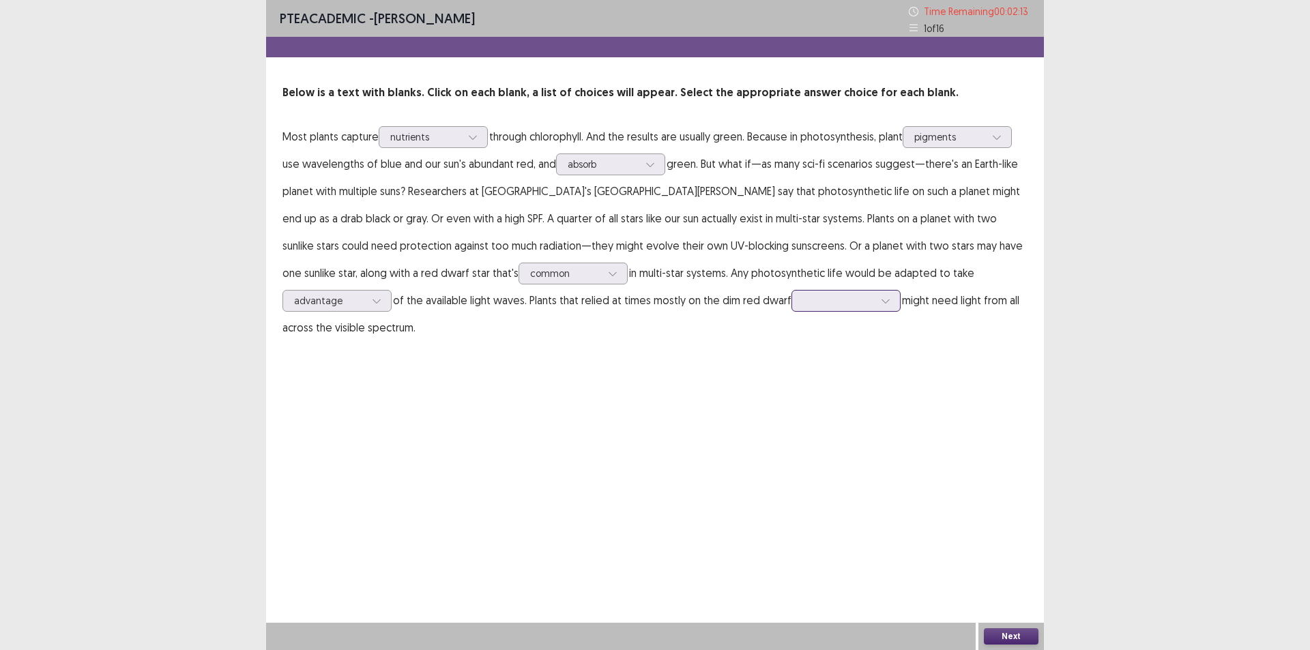
click at [881, 297] on icon at bounding box center [886, 301] width 10 height 10
click at [792, 449] on div "surface" at bounding box center [846, 454] width 109 height 38
click at [881, 304] on icon at bounding box center [886, 301] width 10 height 10
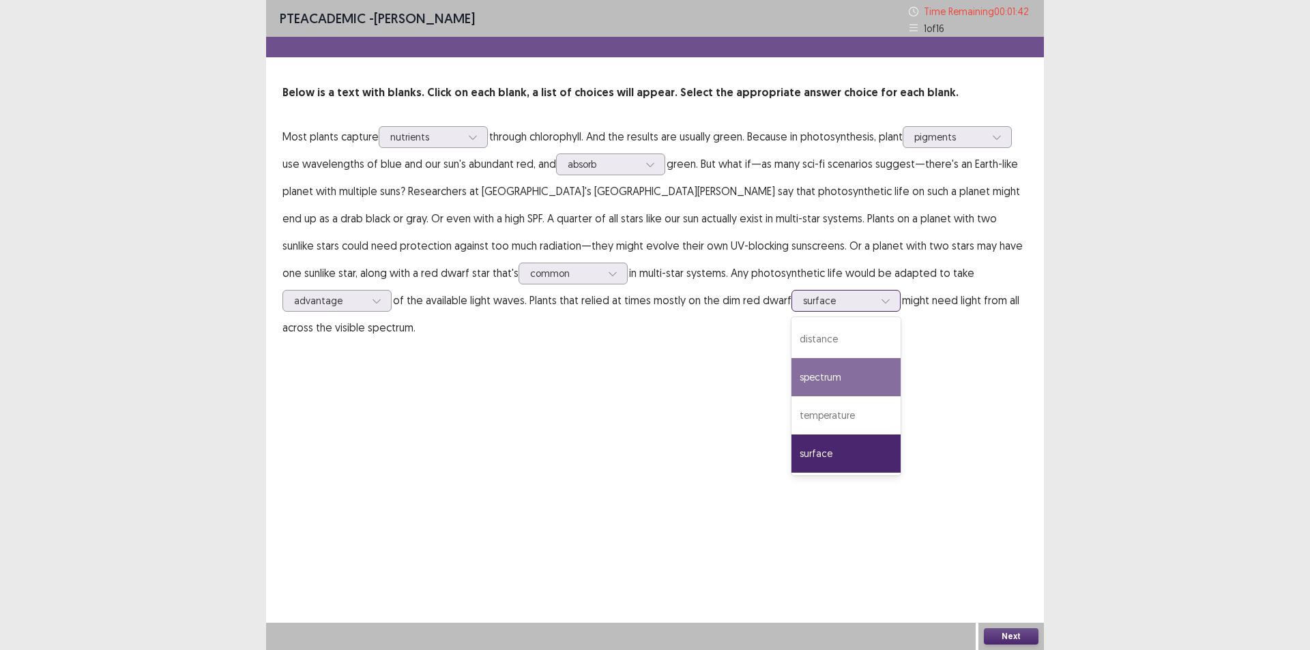
click at [792, 373] on div "spectrum" at bounding box center [846, 377] width 109 height 38
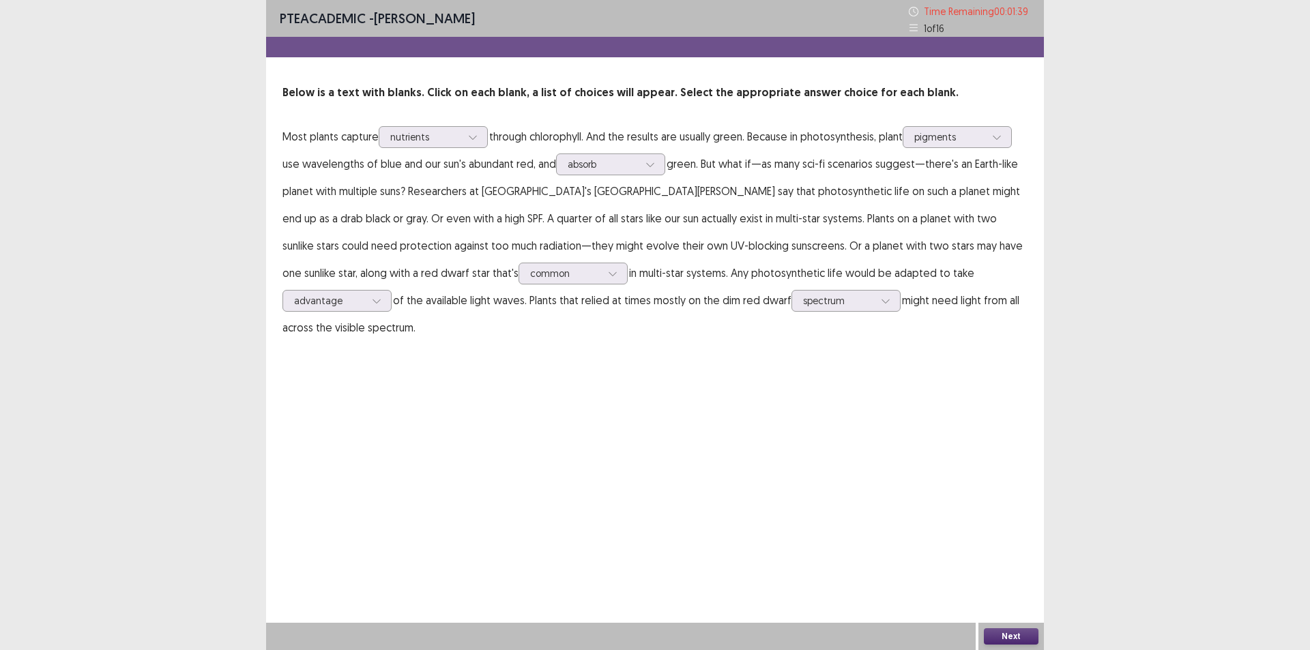
click at [1009, 632] on button "Next" at bounding box center [1011, 637] width 55 height 16
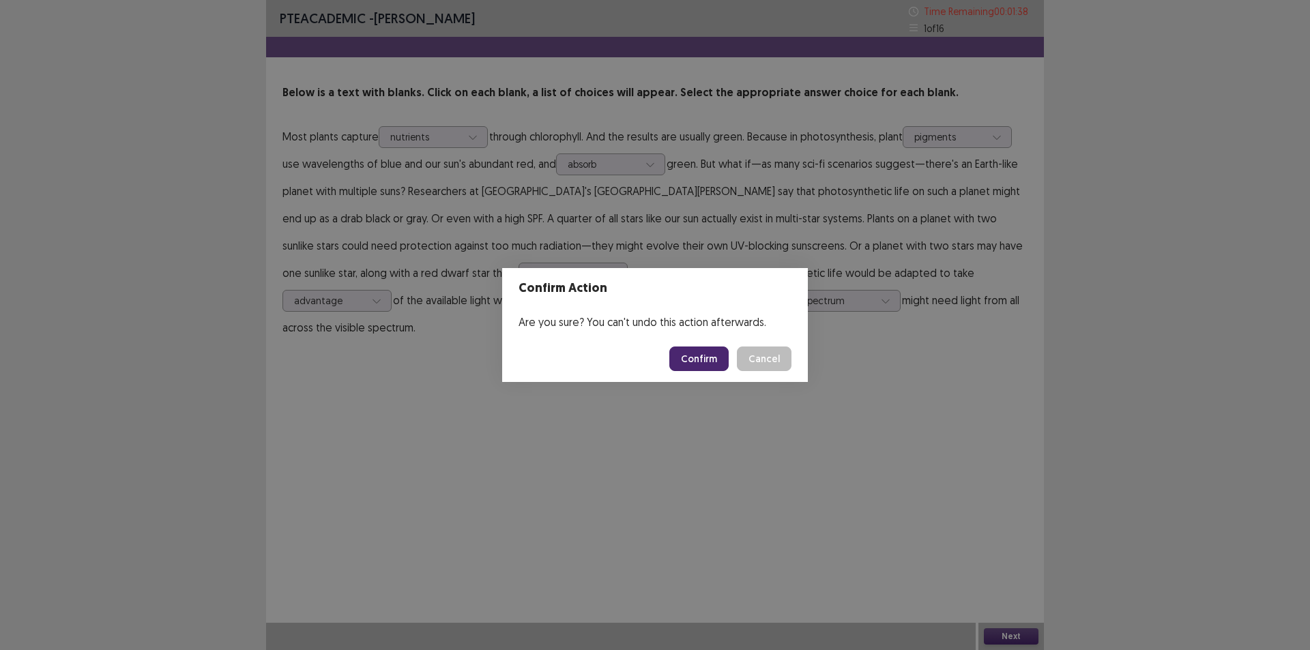
click at [696, 360] on button "Confirm" at bounding box center [699, 359] width 59 height 25
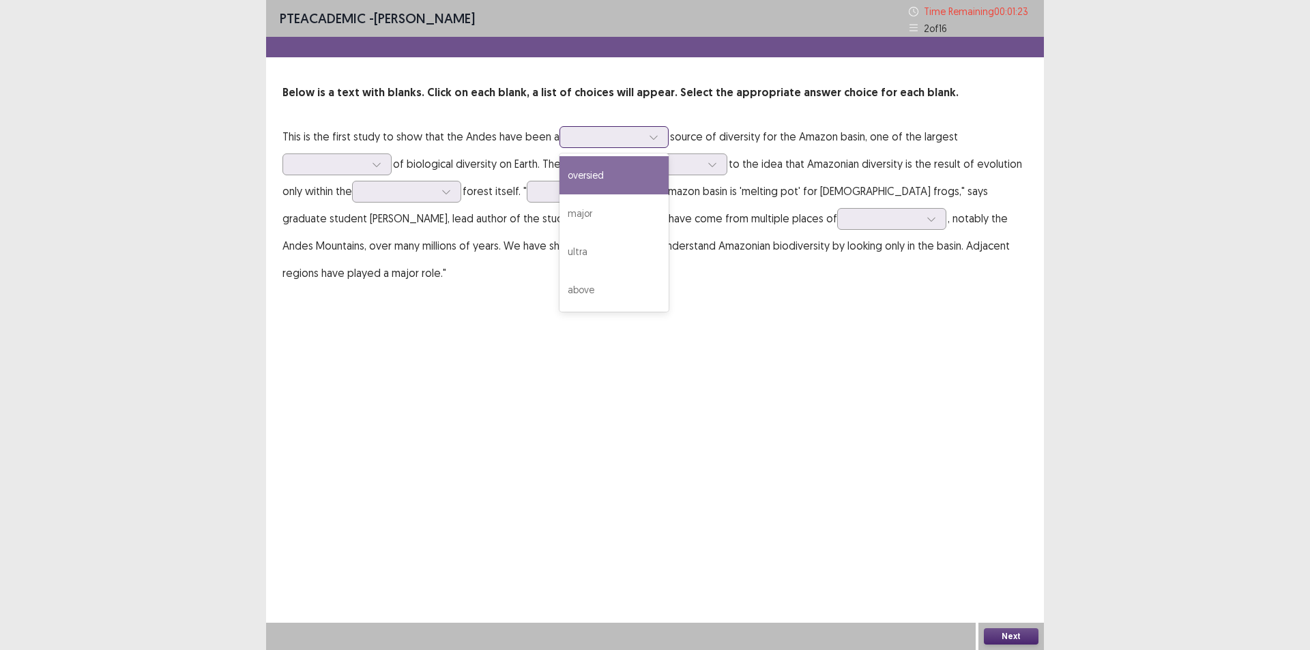
click at [644, 137] on div at bounding box center [654, 137] width 20 height 20
click at [607, 216] on div "major" at bounding box center [614, 214] width 109 height 38
click at [379, 162] on icon at bounding box center [377, 165] width 10 height 10
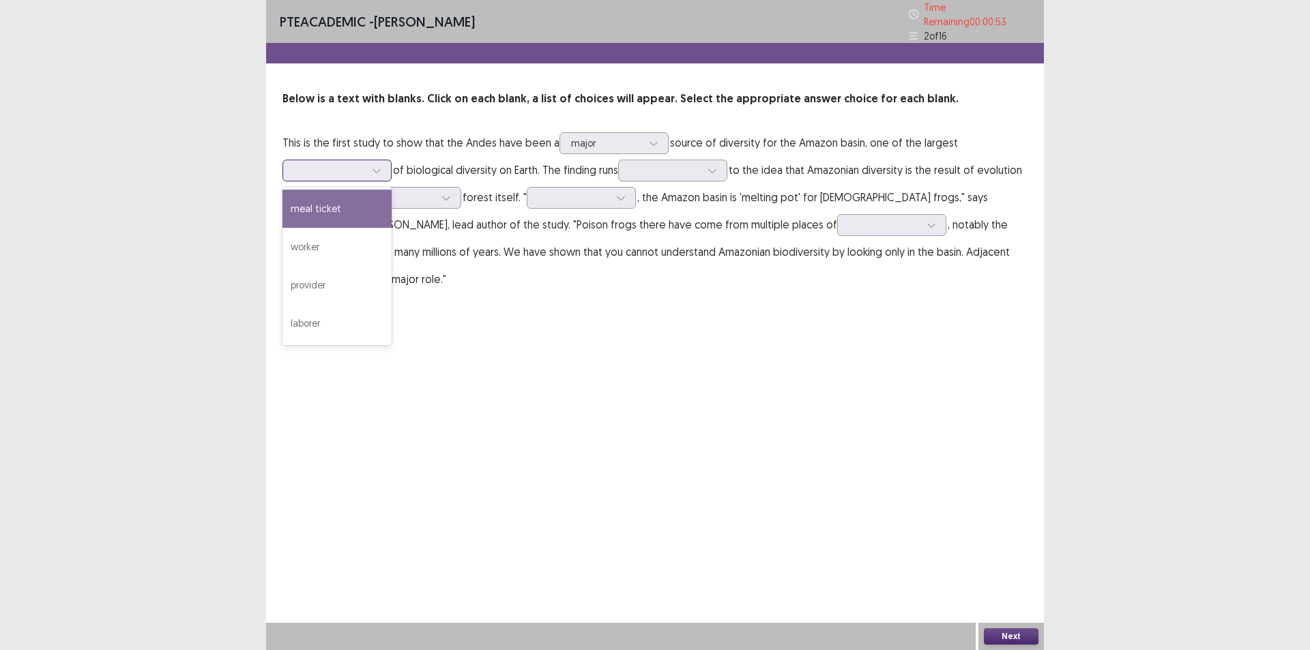
click at [360, 197] on div "meal ticket" at bounding box center [337, 209] width 109 height 38
click at [723, 167] on div at bounding box center [712, 170] width 20 height 20
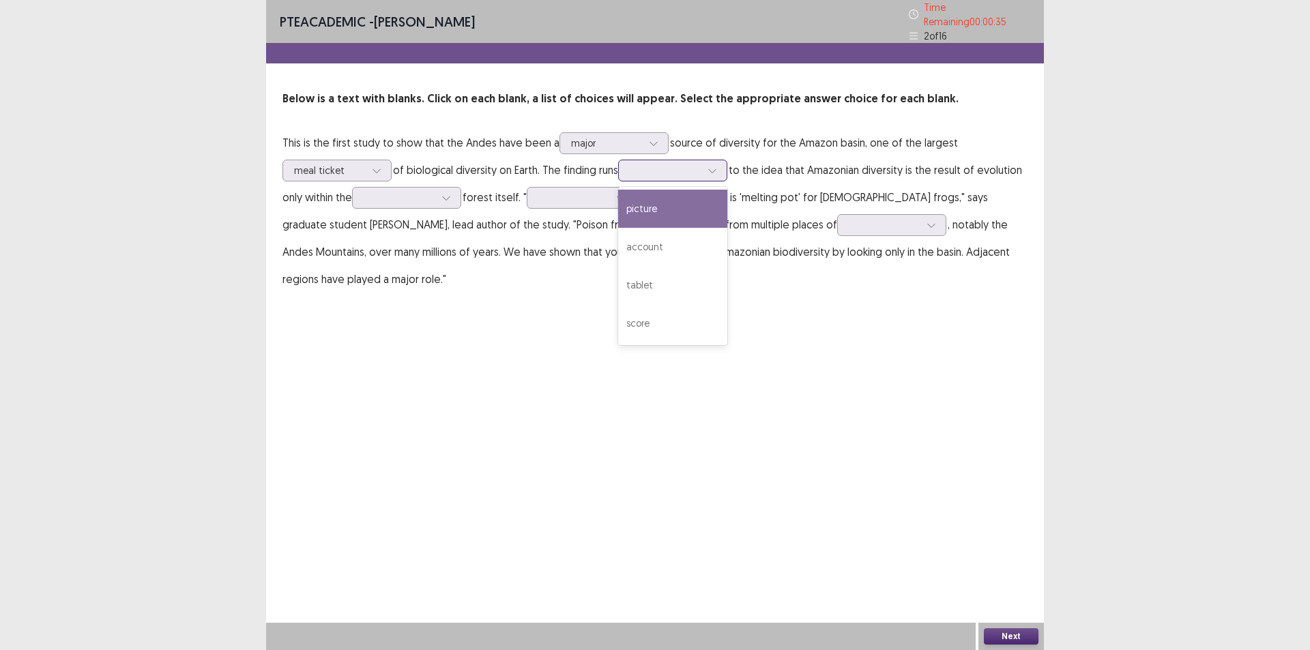
click at [691, 194] on div "picture" at bounding box center [672, 209] width 109 height 38
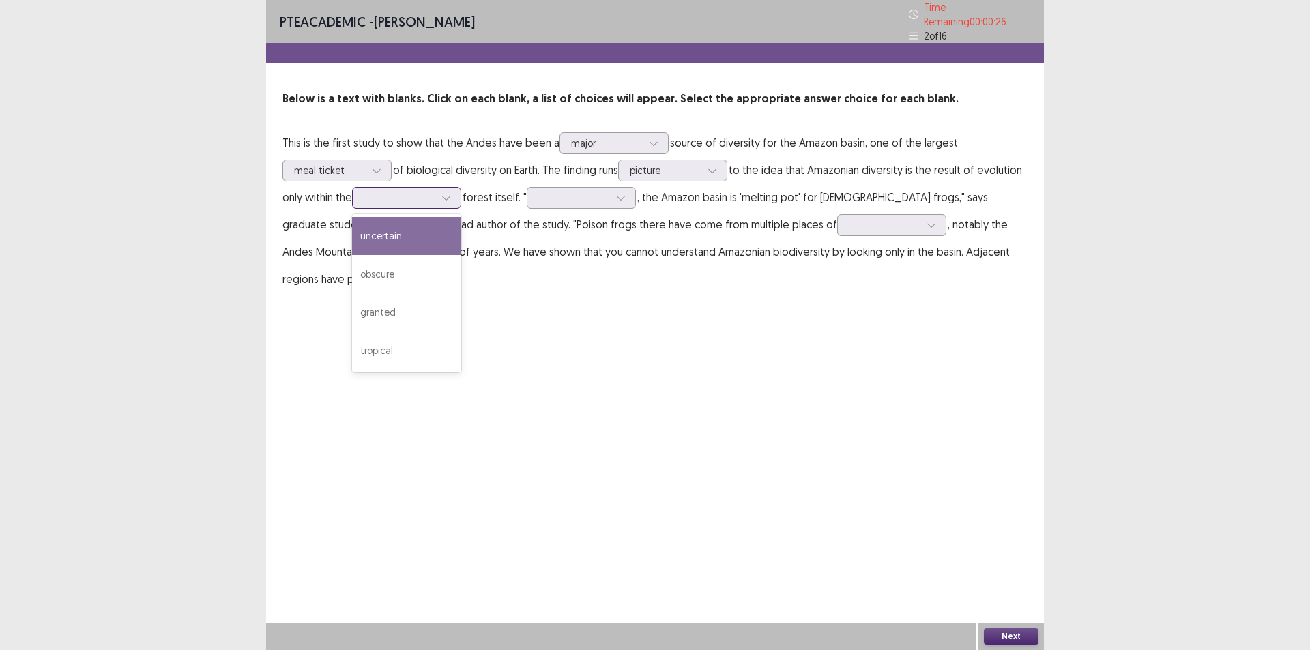
click at [442, 192] on div at bounding box center [446, 198] width 20 height 20
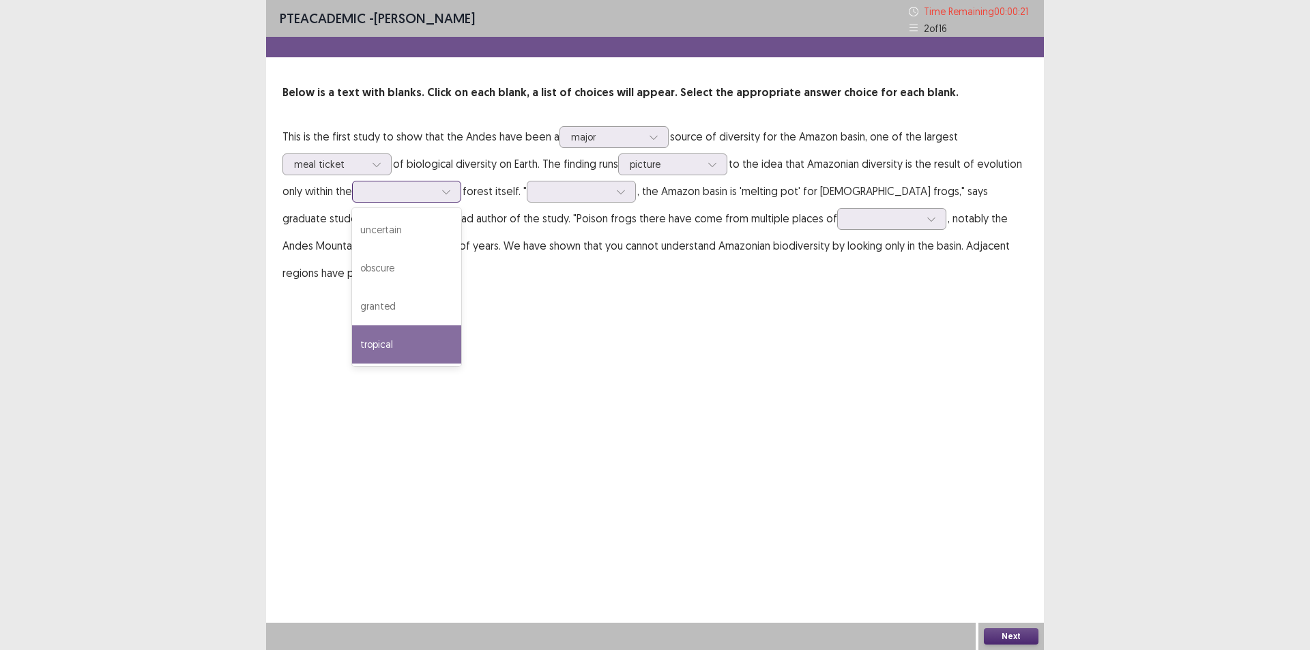
click at [401, 336] on div "tropical" at bounding box center [406, 345] width 109 height 38
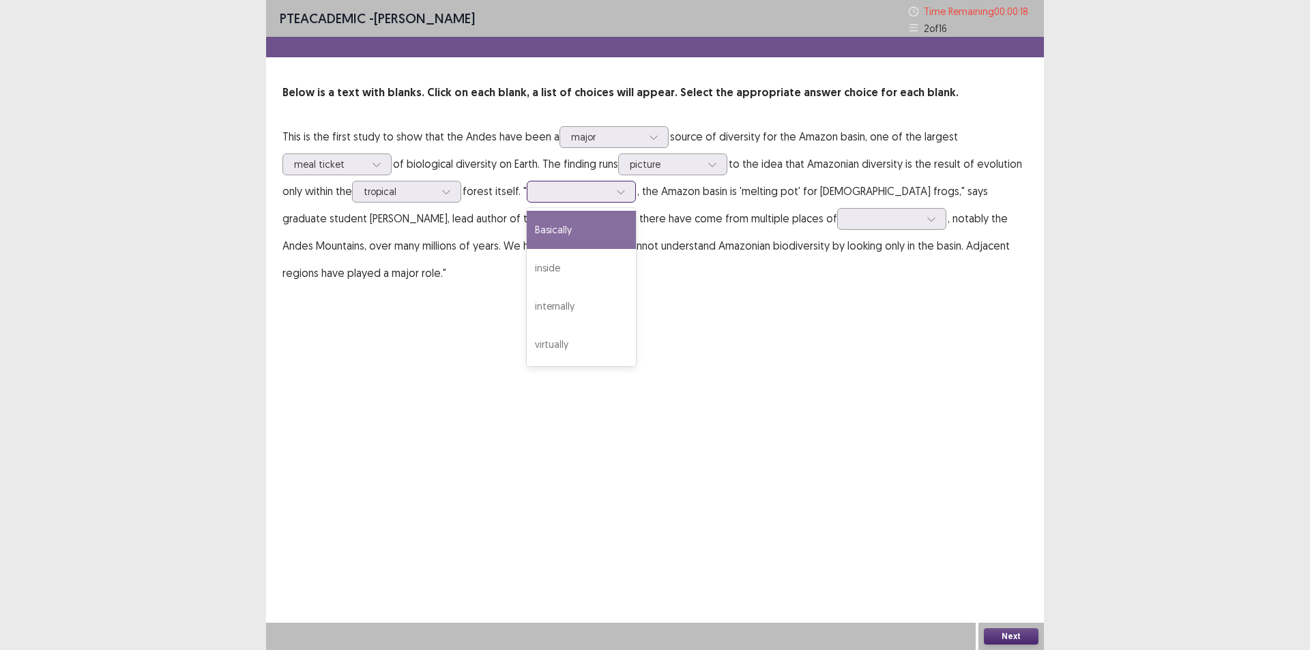
click at [611, 191] on div at bounding box center [574, 192] width 74 height 16
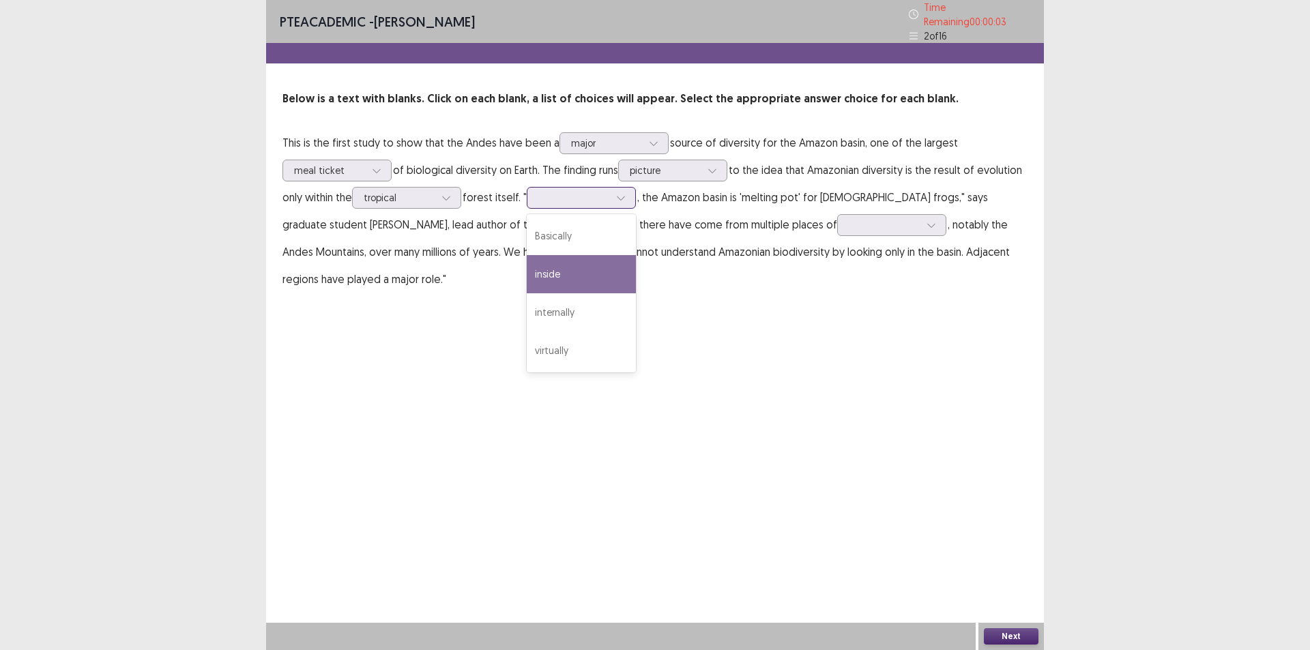
click at [594, 273] on div "inside" at bounding box center [581, 274] width 109 height 38
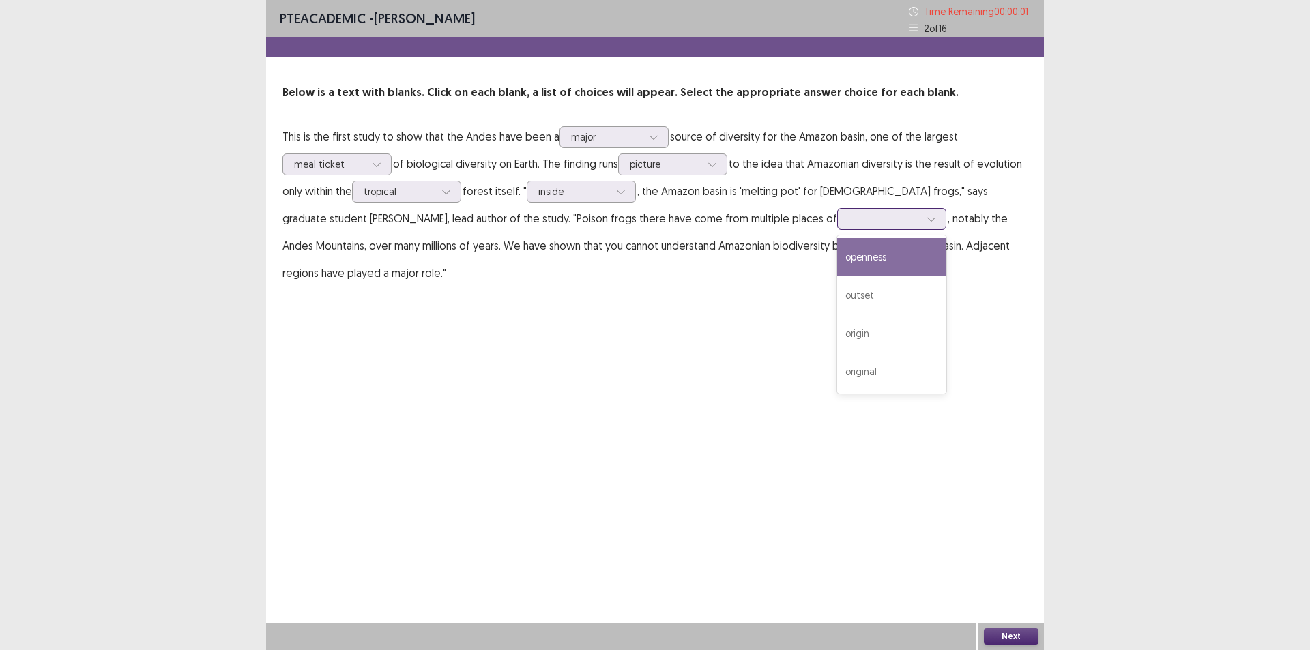
click at [927, 220] on icon at bounding box center [932, 219] width 10 height 10
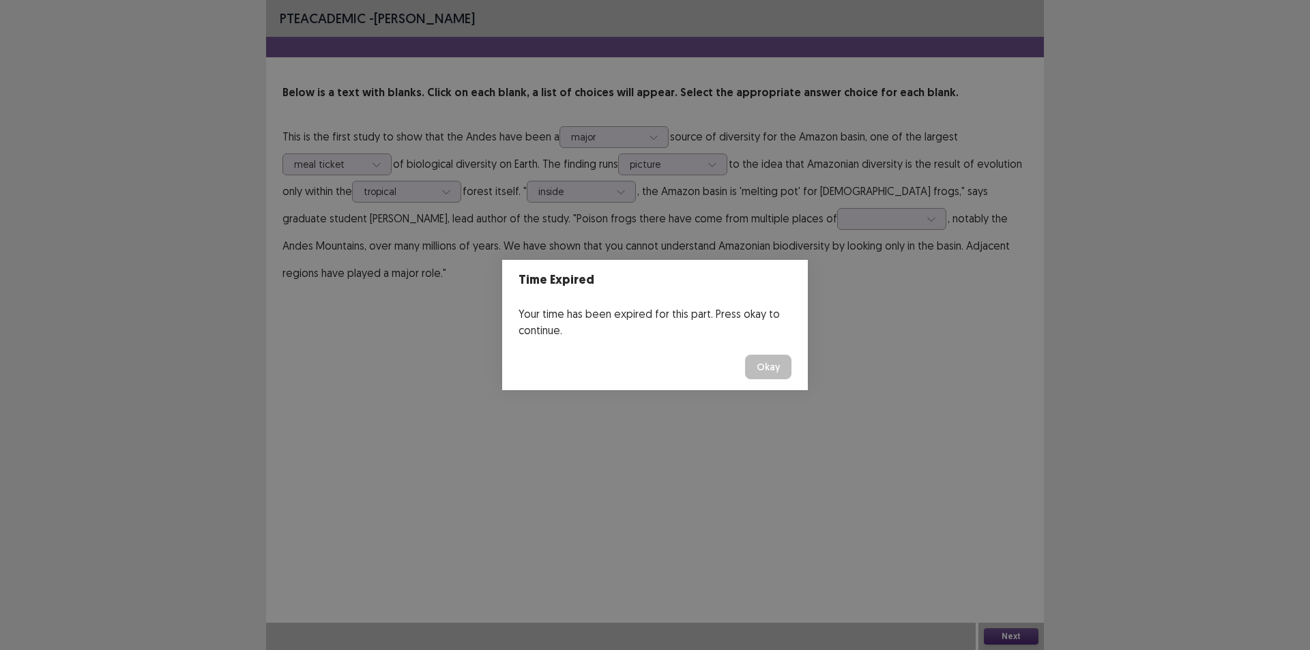
click at [763, 365] on button "Okay" at bounding box center [768, 367] width 46 height 25
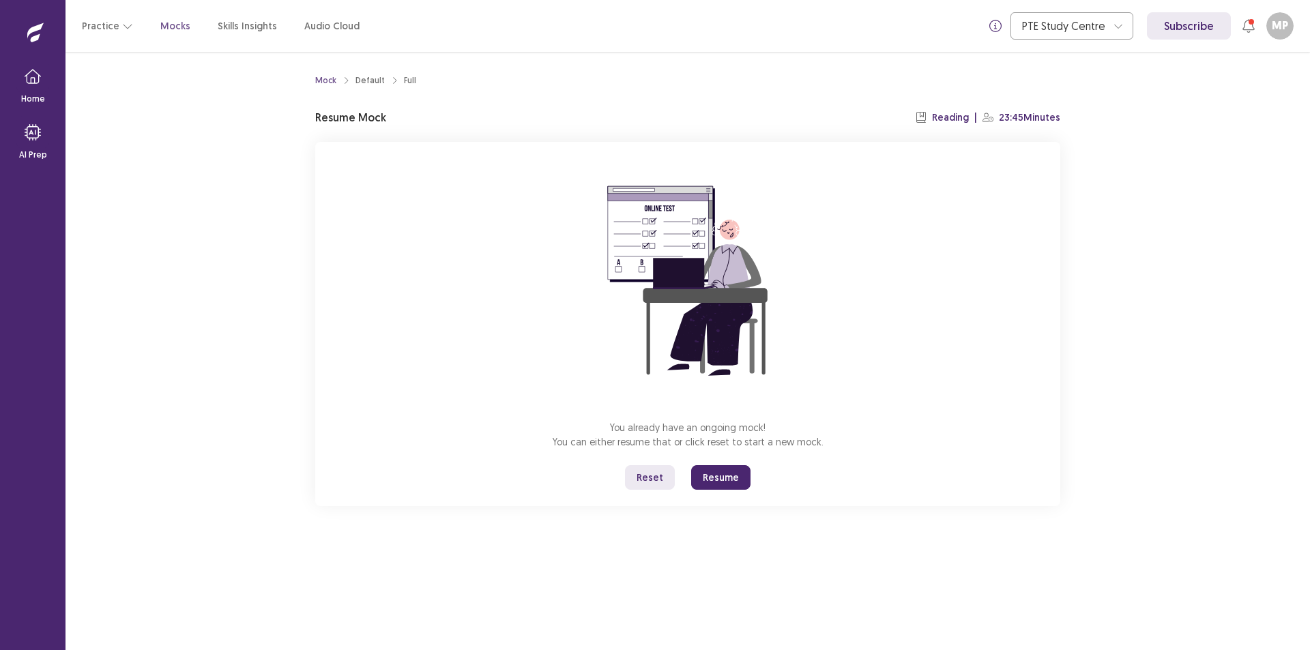
click at [732, 465] on button "Resume" at bounding box center [720, 477] width 59 height 25
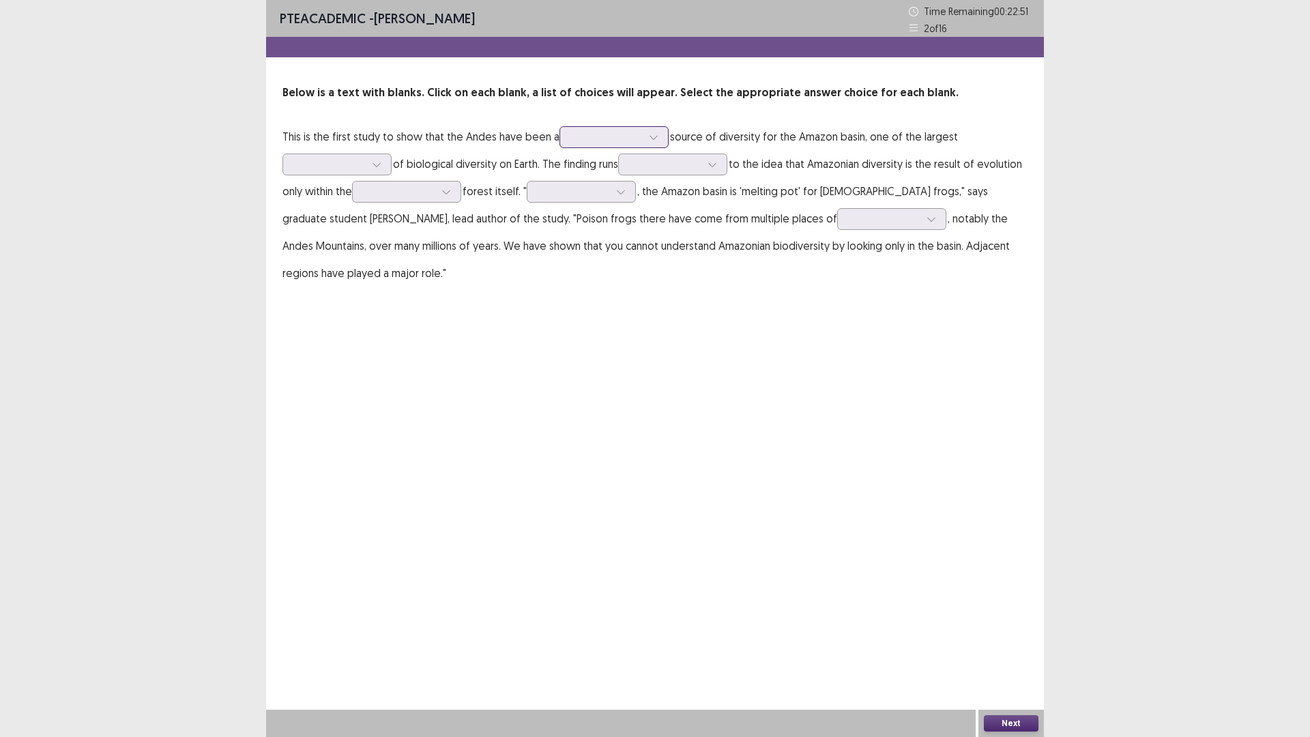
click at [649, 133] on icon at bounding box center [654, 137] width 10 height 10
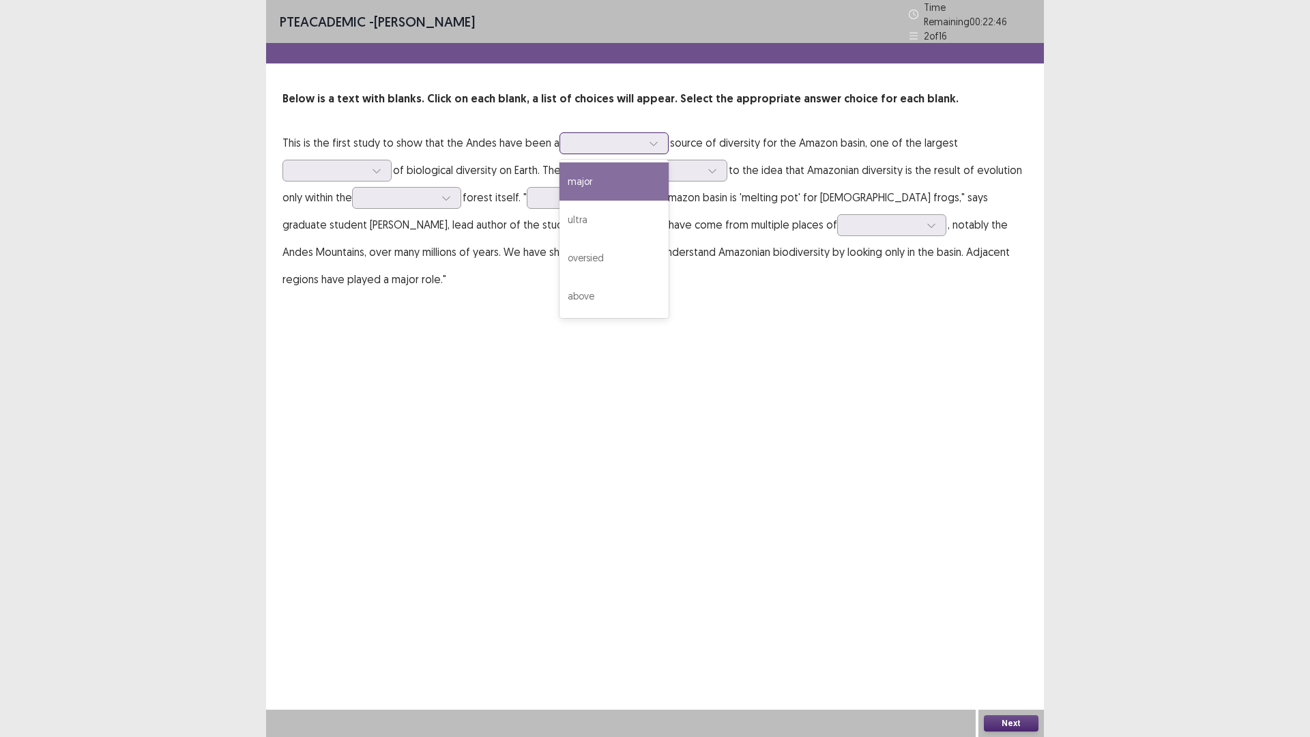
click at [627, 174] on div "major" at bounding box center [614, 181] width 109 height 38
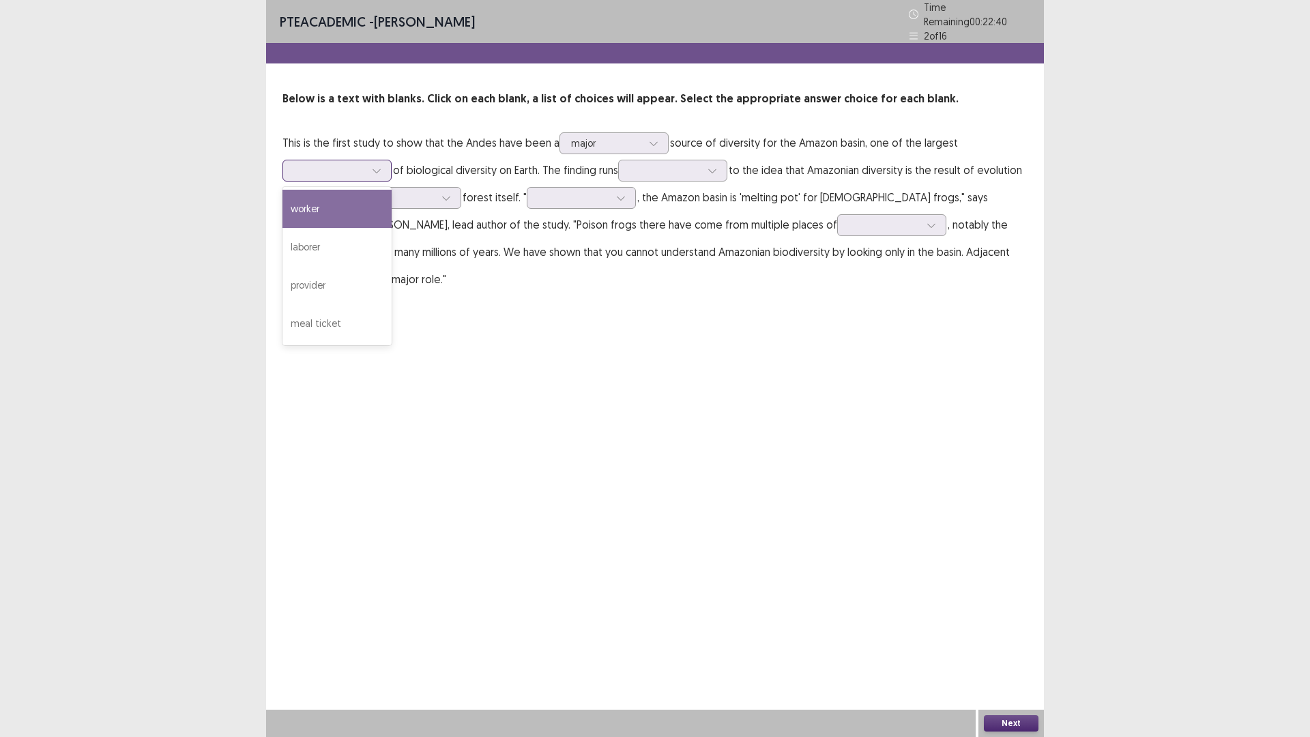
click at [377, 166] on icon at bounding box center [377, 171] width 10 height 10
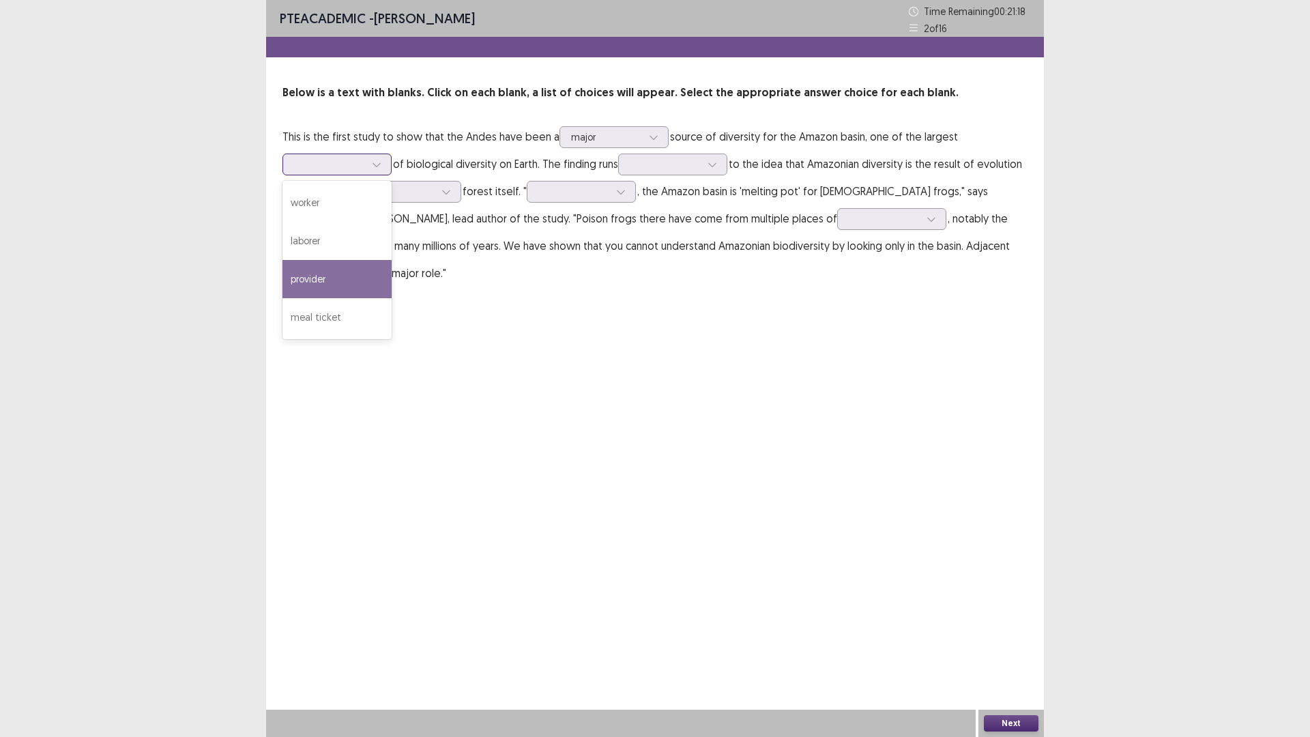
click at [343, 273] on div "provider" at bounding box center [337, 279] width 109 height 38
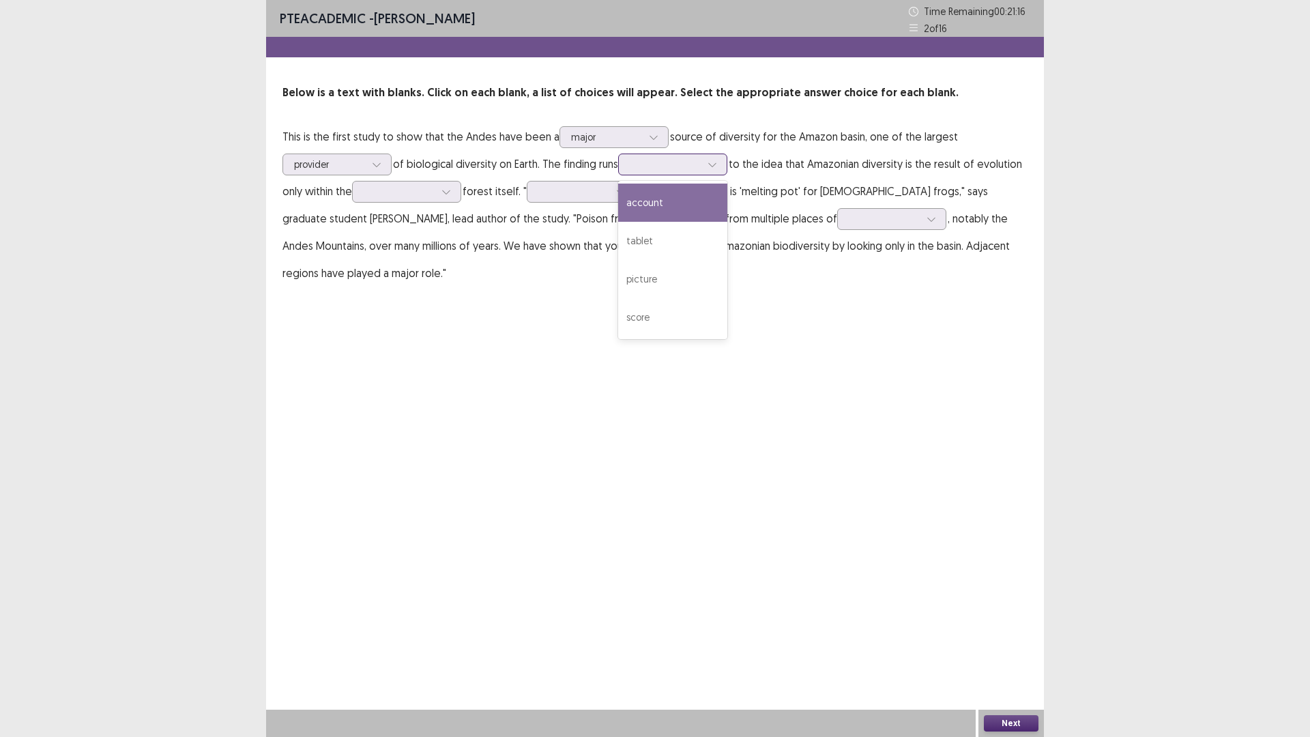
click at [717, 165] on icon at bounding box center [713, 165] width 10 height 10
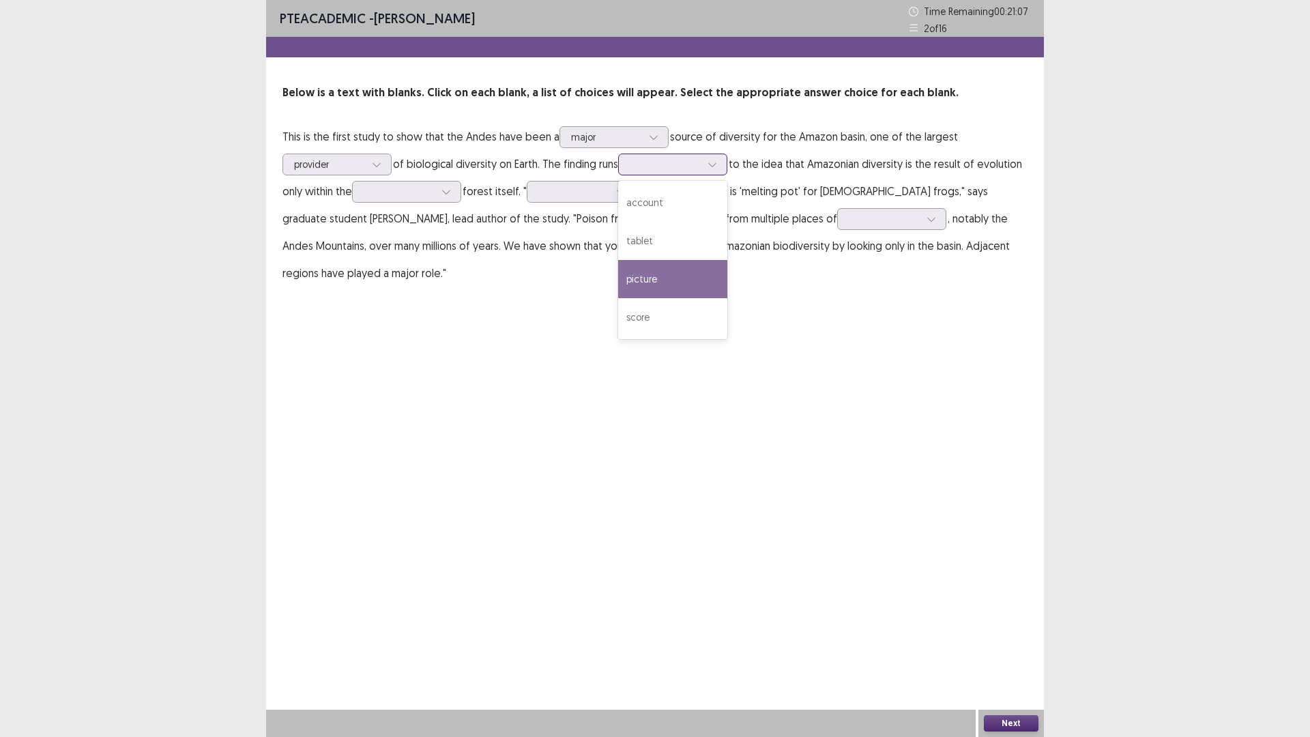
click at [679, 275] on div "picture" at bounding box center [672, 279] width 109 height 38
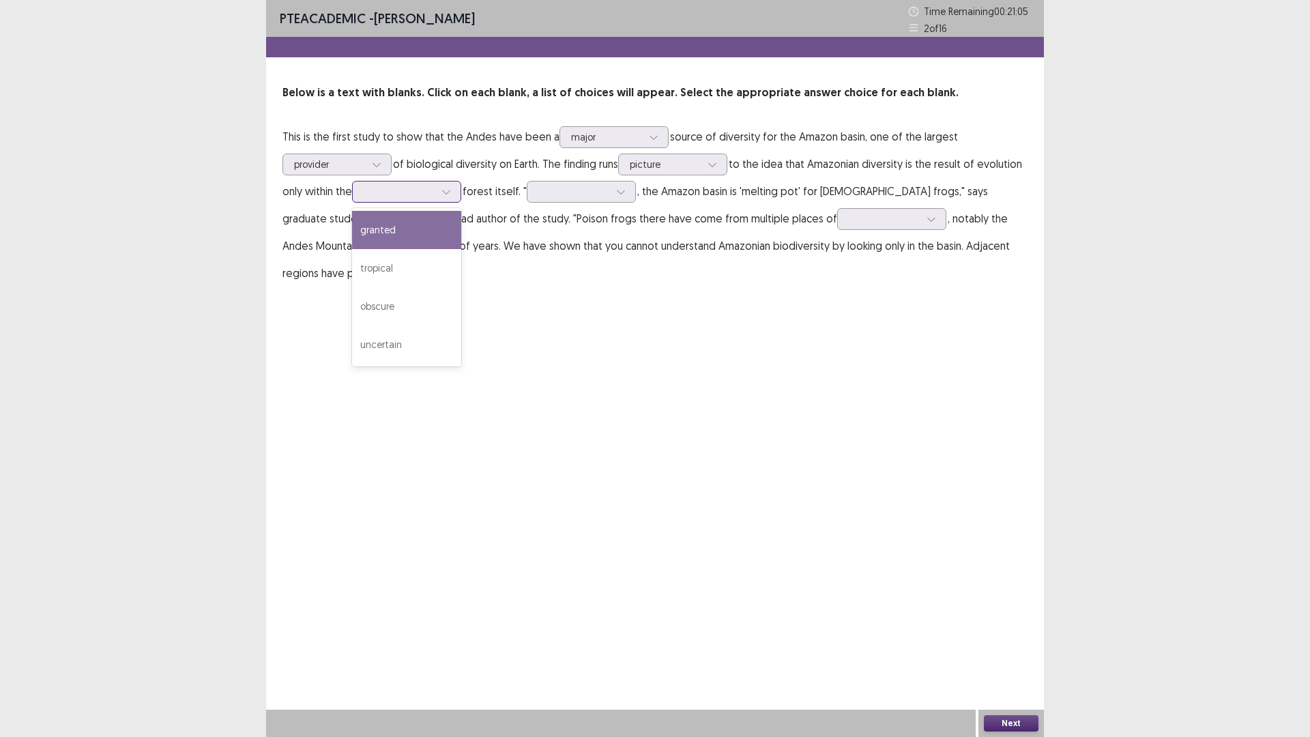
click at [451, 199] on div at bounding box center [446, 192] width 20 height 20
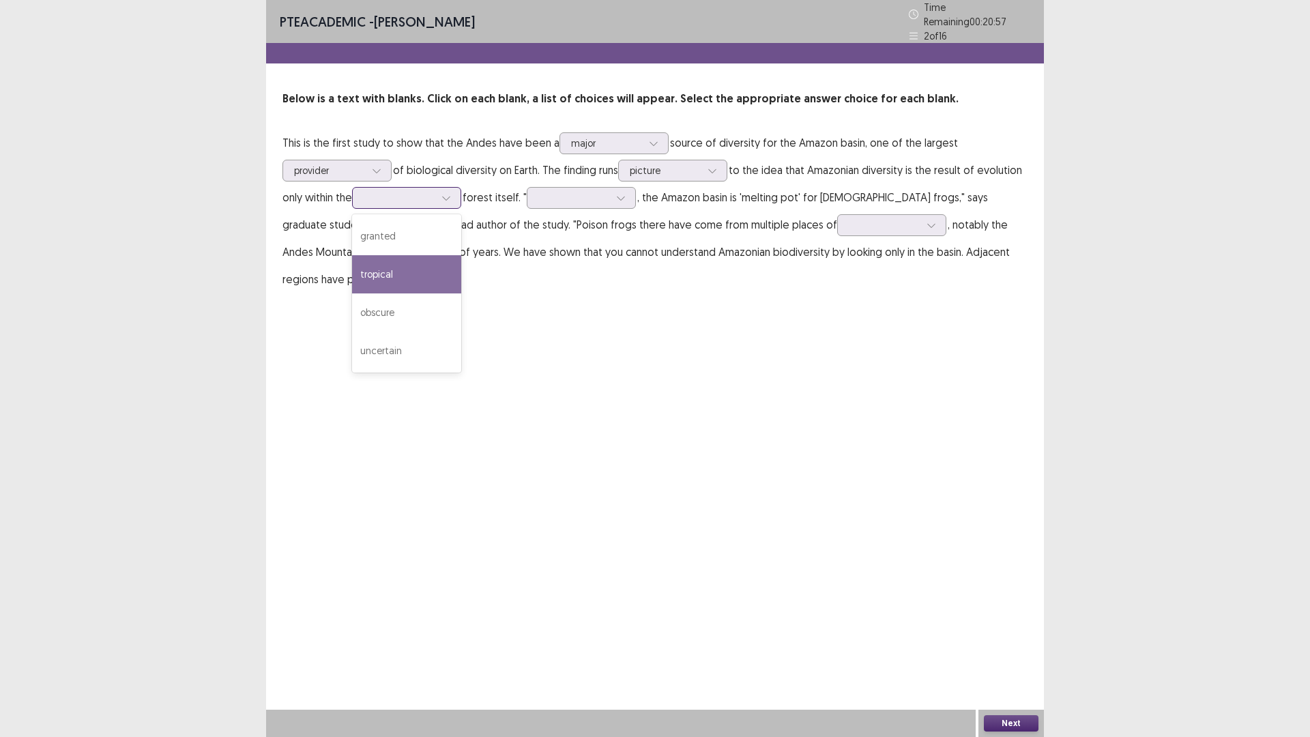
click at [433, 263] on div "tropical" at bounding box center [406, 274] width 109 height 38
click at [626, 193] on icon at bounding box center [621, 198] width 10 height 10
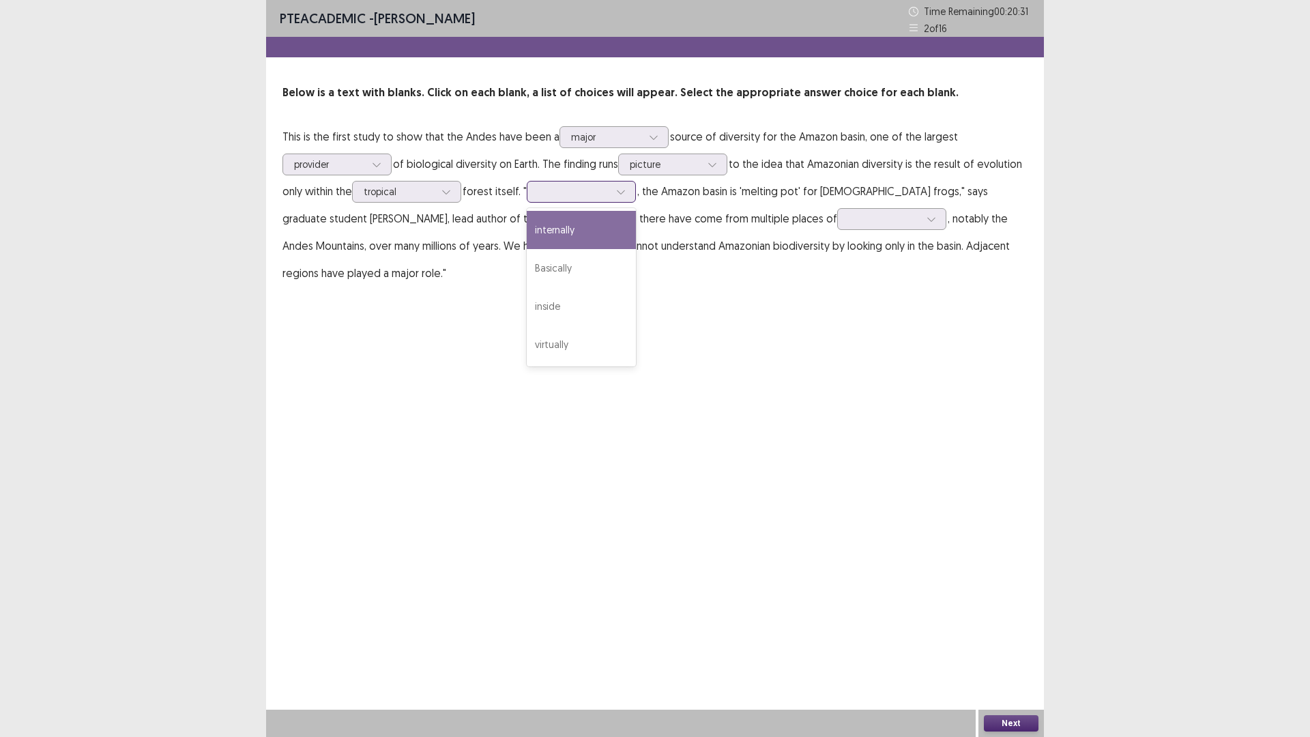
click at [598, 240] on div "internally" at bounding box center [581, 230] width 109 height 38
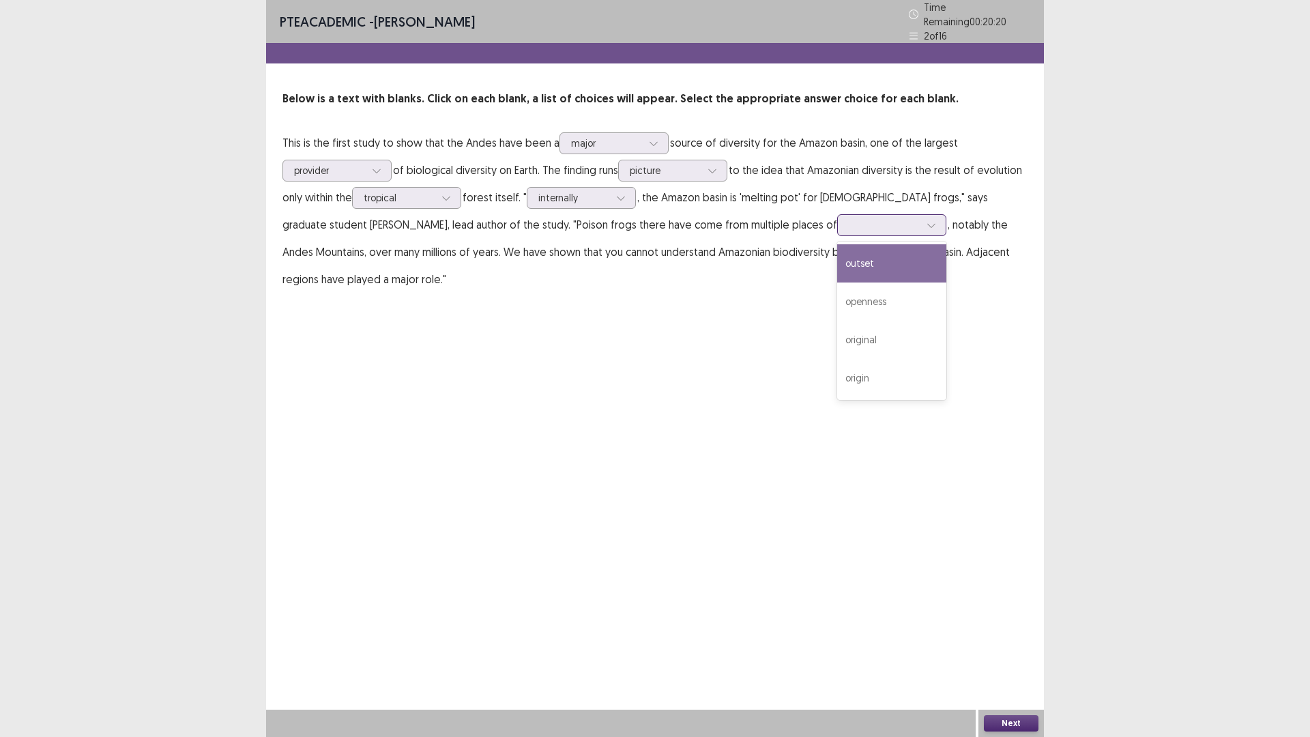
click at [927, 220] on icon at bounding box center [932, 225] width 10 height 10
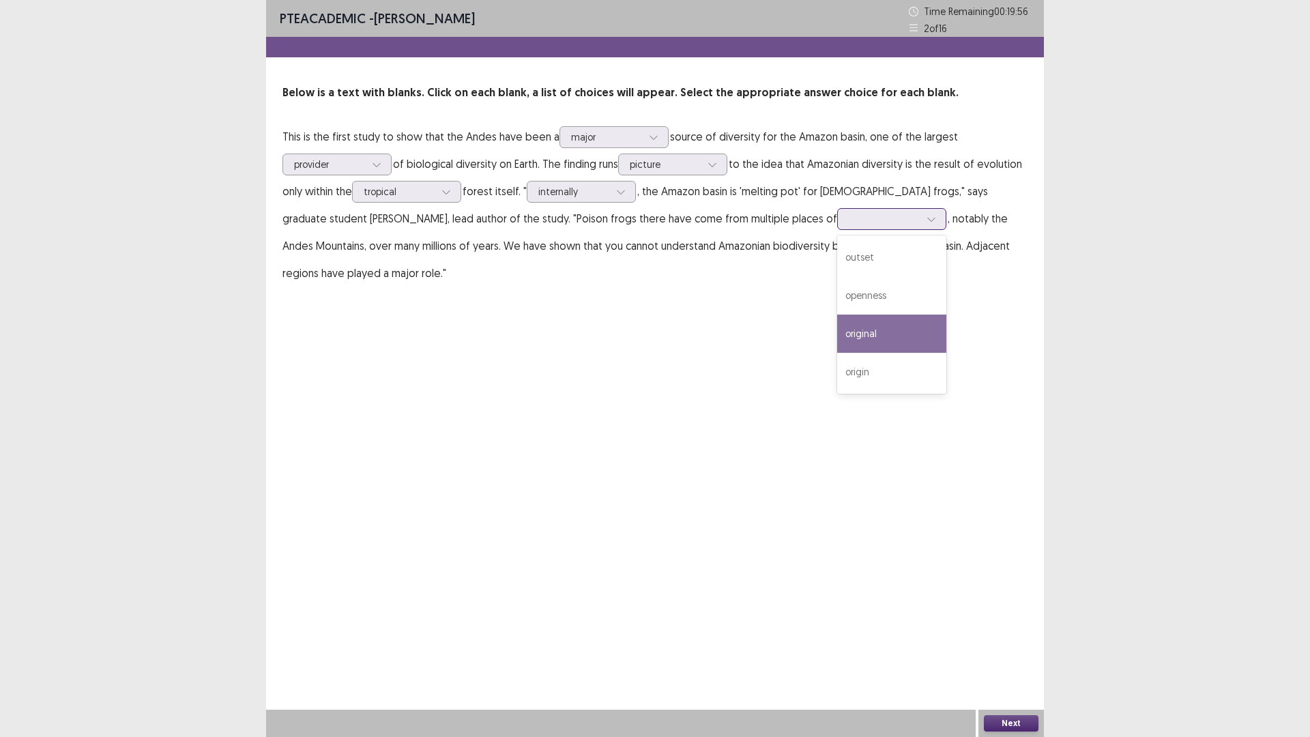
click at [837, 339] on div "original" at bounding box center [891, 334] width 109 height 38
click at [994, 650] on button "Next" at bounding box center [1011, 723] width 55 height 16
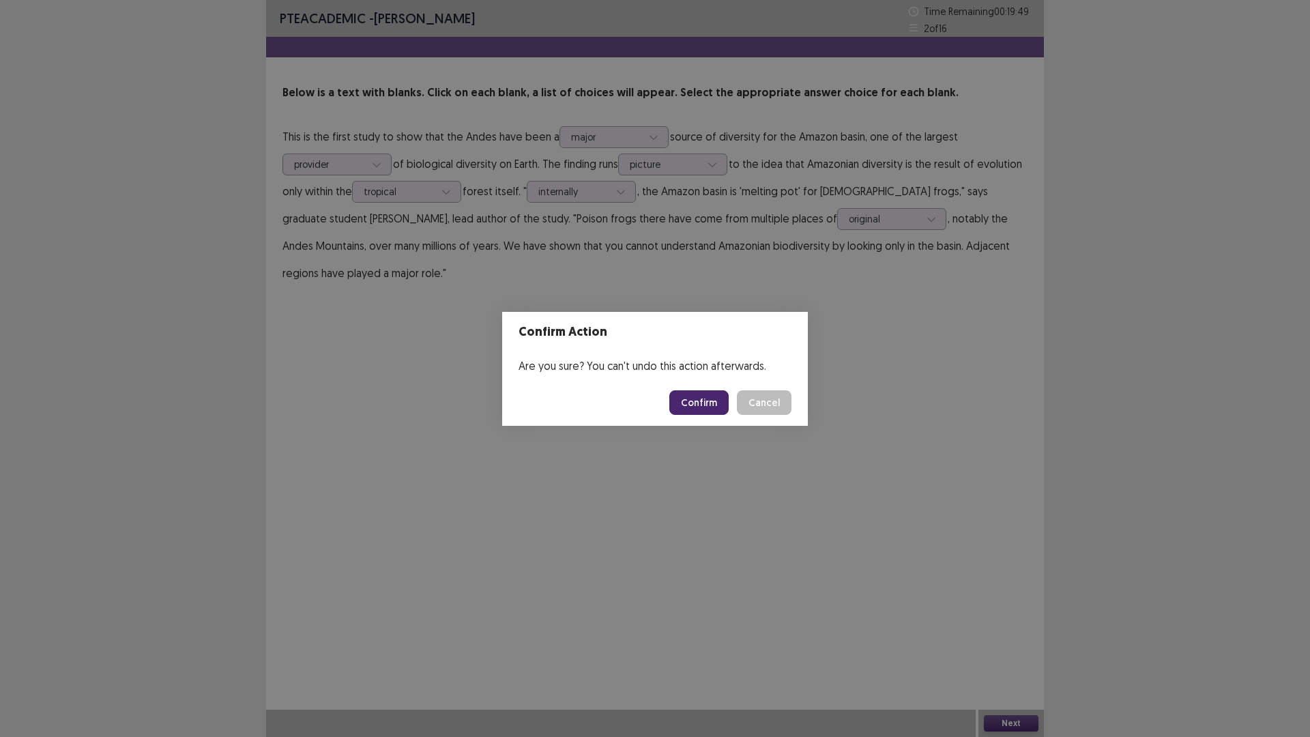
click at [713, 397] on button "Confirm" at bounding box center [699, 402] width 59 height 25
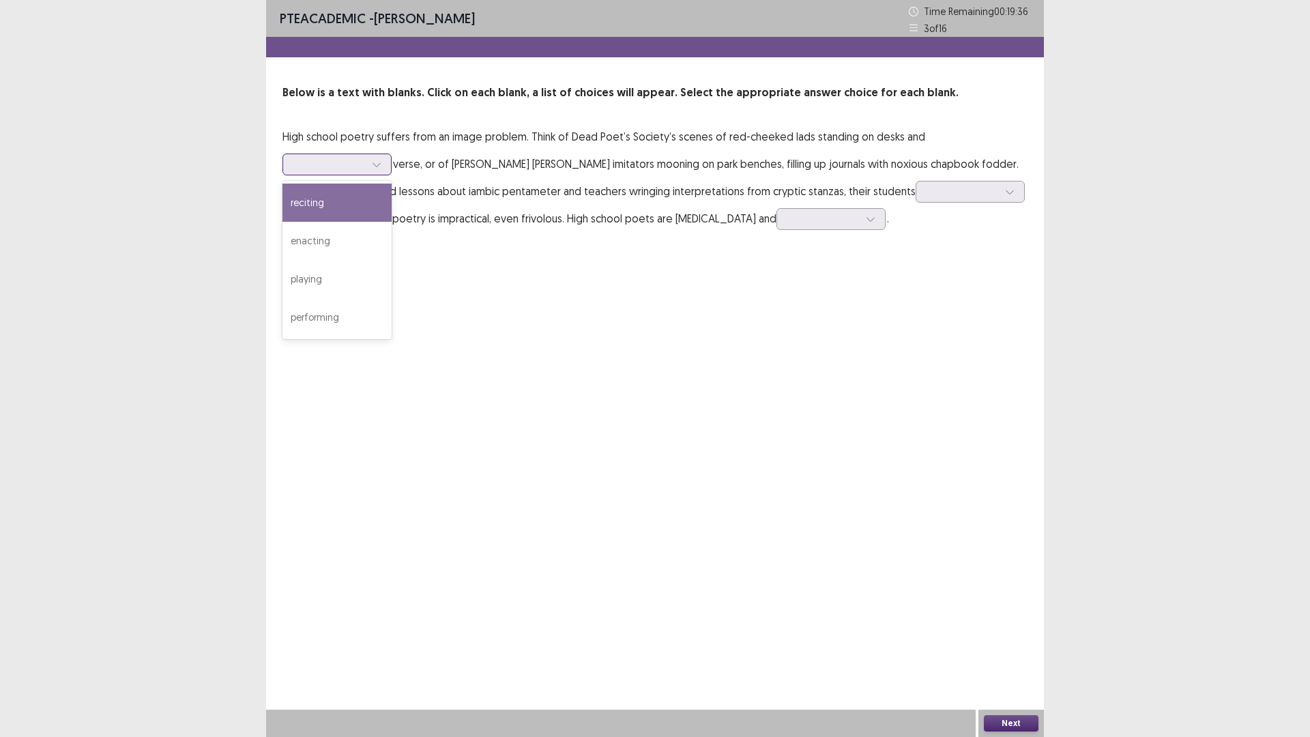
click at [373, 164] on icon at bounding box center [377, 165] width 10 height 10
click at [340, 309] on div "performing" at bounding box center [337, 317] width 109 height 38
click at [1000, 193] on div at bounding box center [1010, 192] width 20 height 20
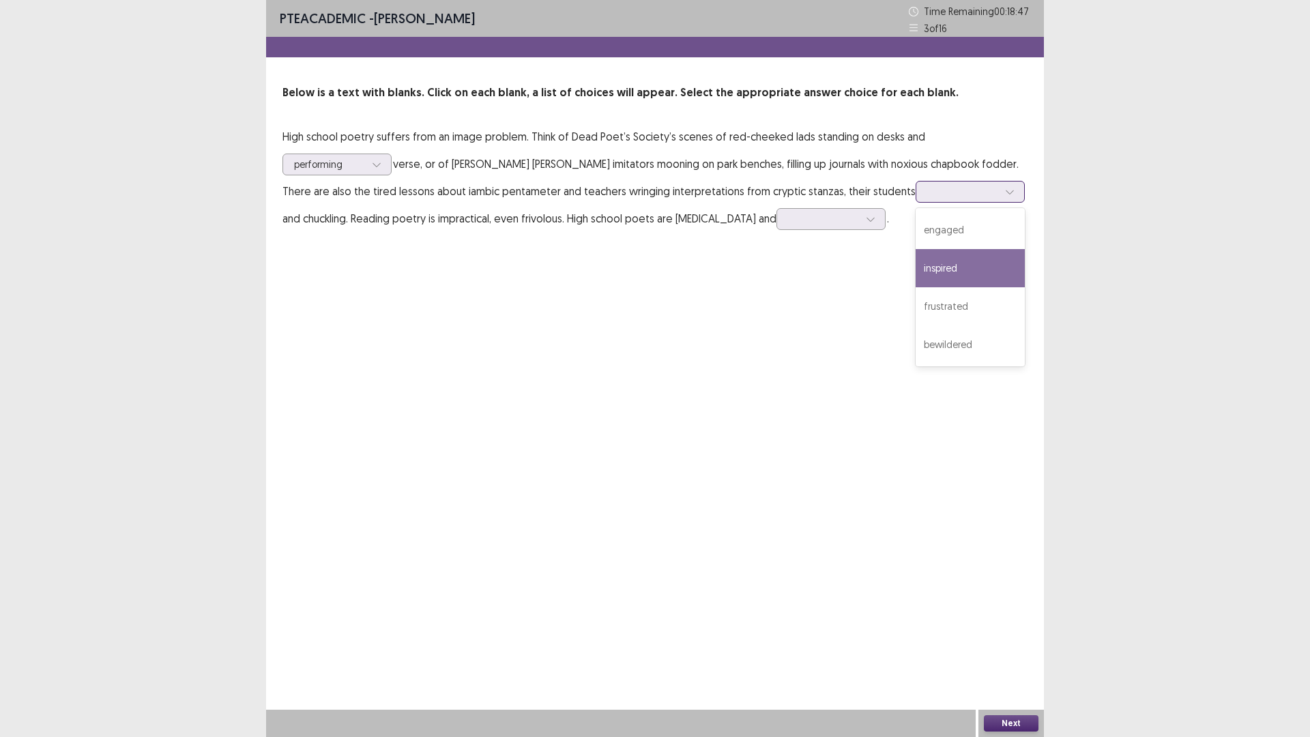
click at [917, 264] on div "inspired" at bounding box center [970, 268] width 109 height 38
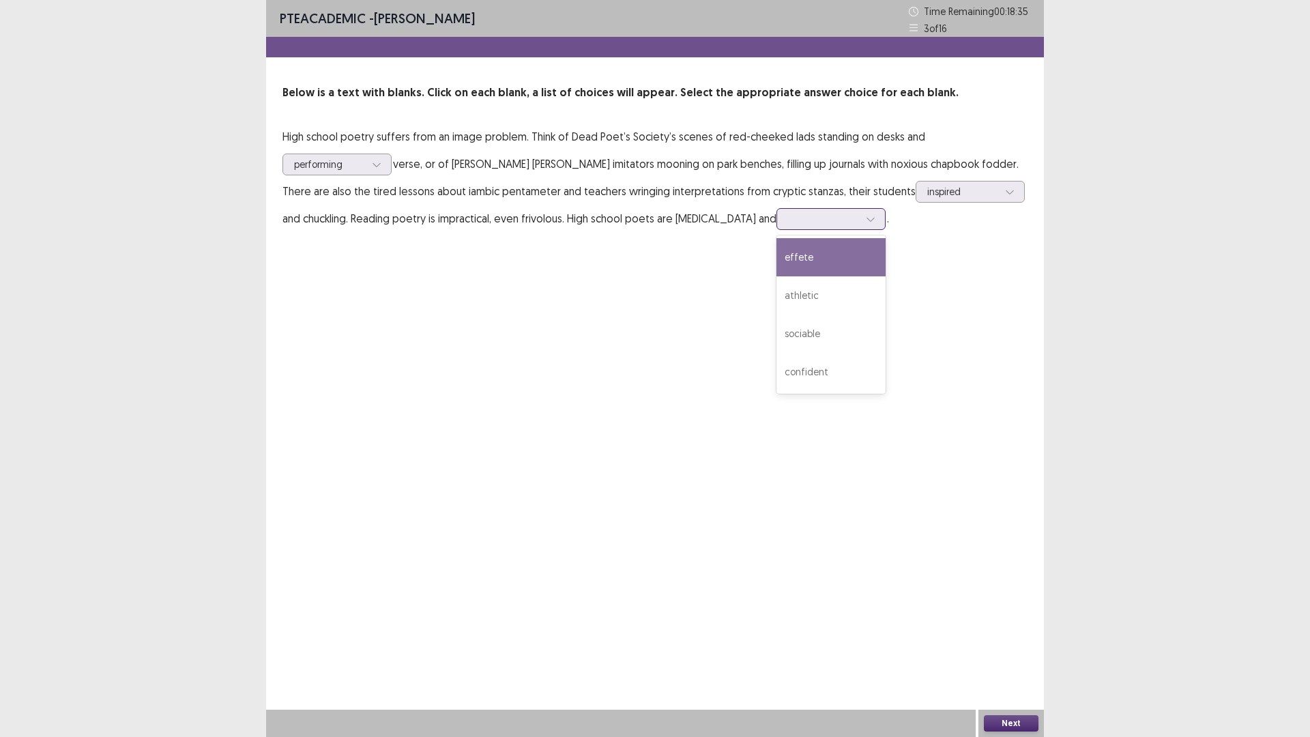
click at [861, 223] on div at bounding box center [871, 219] width 20 height 20
drag, startPoint x: 743, startPoint y: 371, endPoint x: 746, endPoint y: 356, distance: 15.4
click at [777, 356] on div "confident" at bounding box center [831, 372] width 109 height 38
click at [999, 650] on button "Next" at bounding box center [1011, 723] width 55 height 16
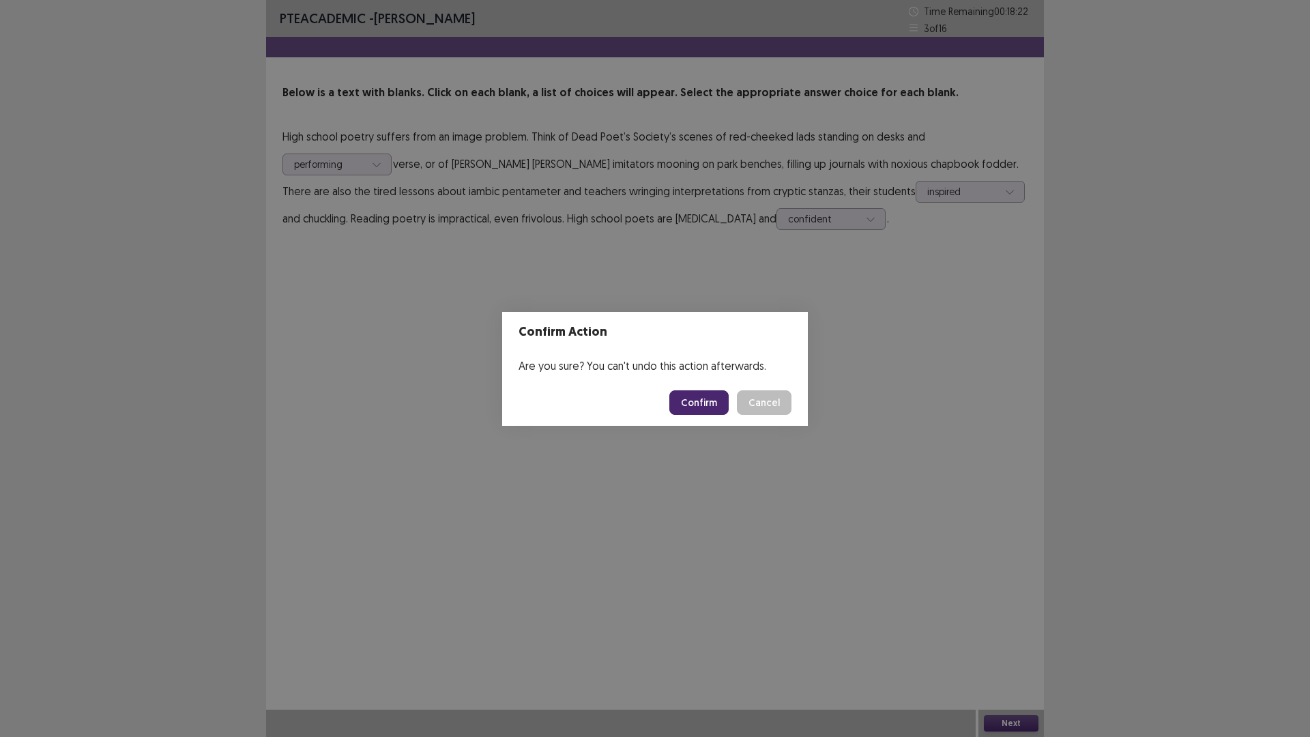
click at [689, 392] on button "Confirm" at bounding box center [699, 402] width 59 height 25
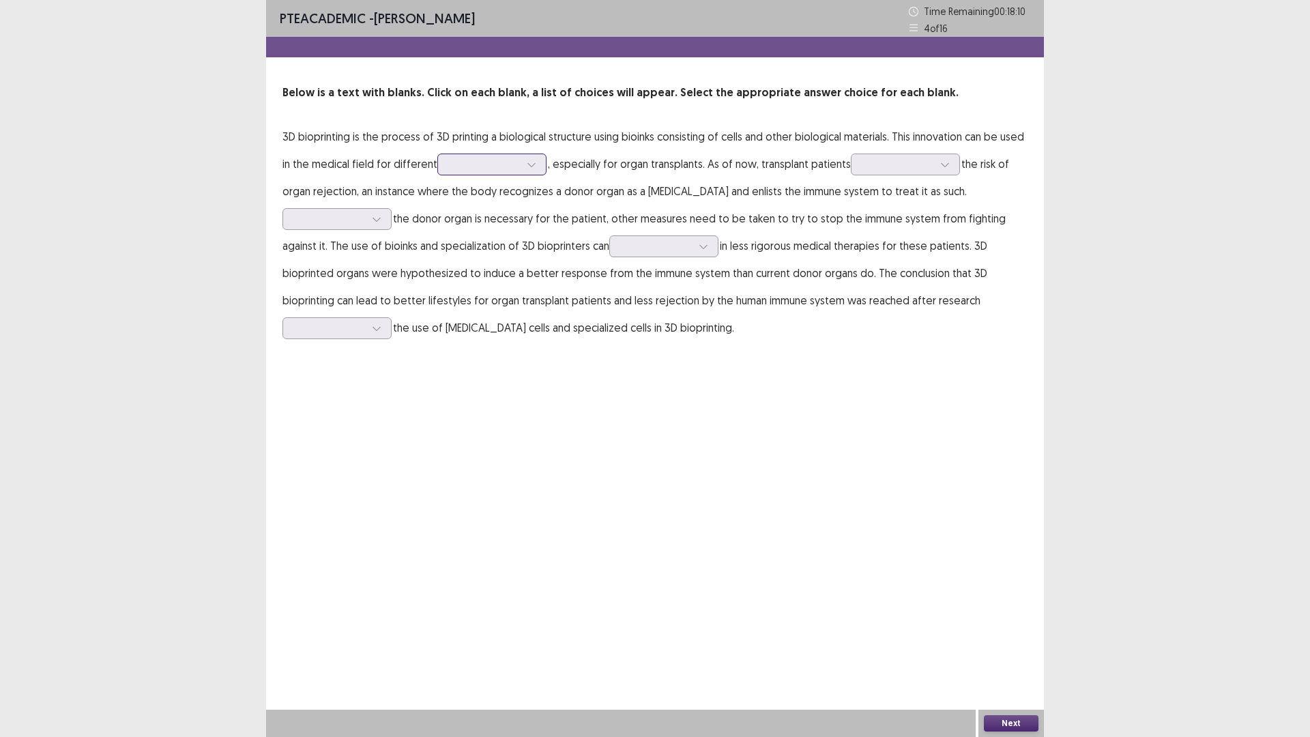
click at [539, 164] on div at bounding box center [531, 164] width 20 height 20
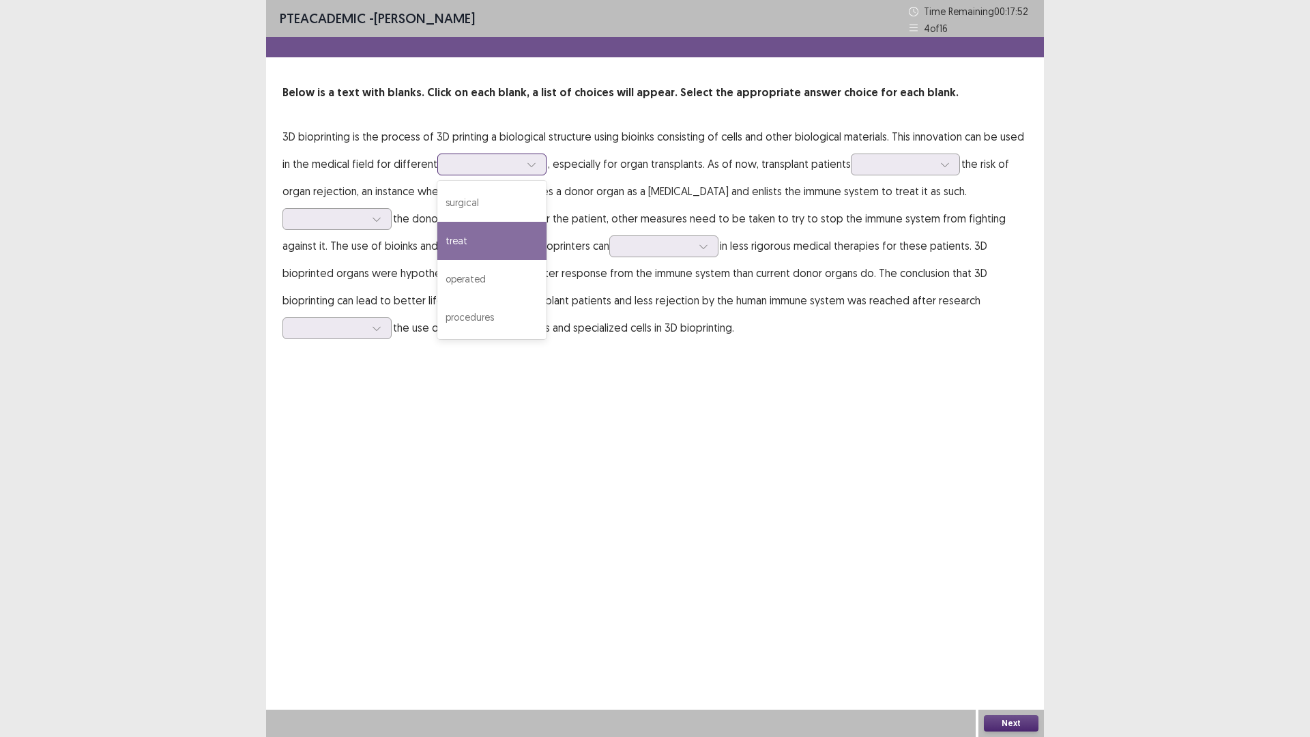
click at [501, 233] on div "treat" at bounding box center [492, 241] width 109 height 38
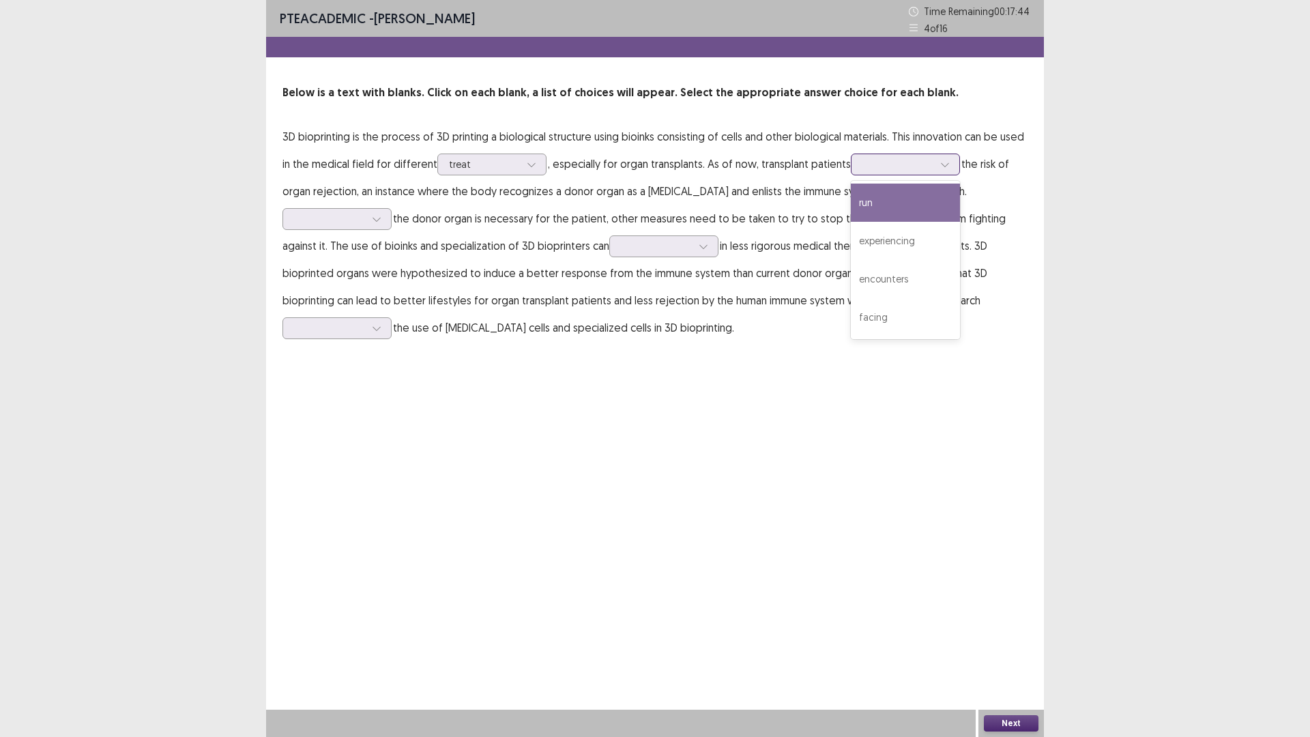
click at [943, 165] on icon at bounding box center [946, 165] width 10 height 10
click at [917, 246] on div "experiencing" at bounding box center [905, 241] width 109 height 38
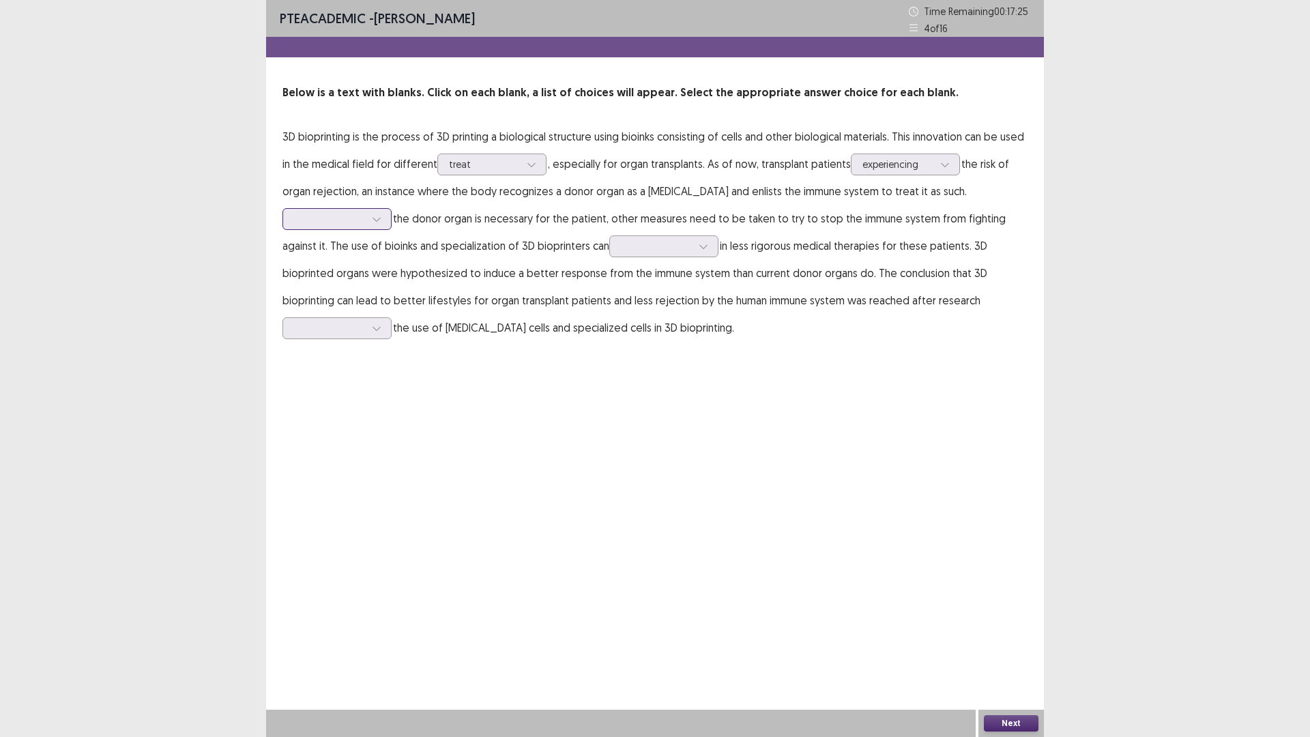
click at [375, 214] on icon at bounding box center [377, 219] width 10 height 10
click at [328, 330] on div "Therefore" at bounding box center [337, 334] width 109 height 38
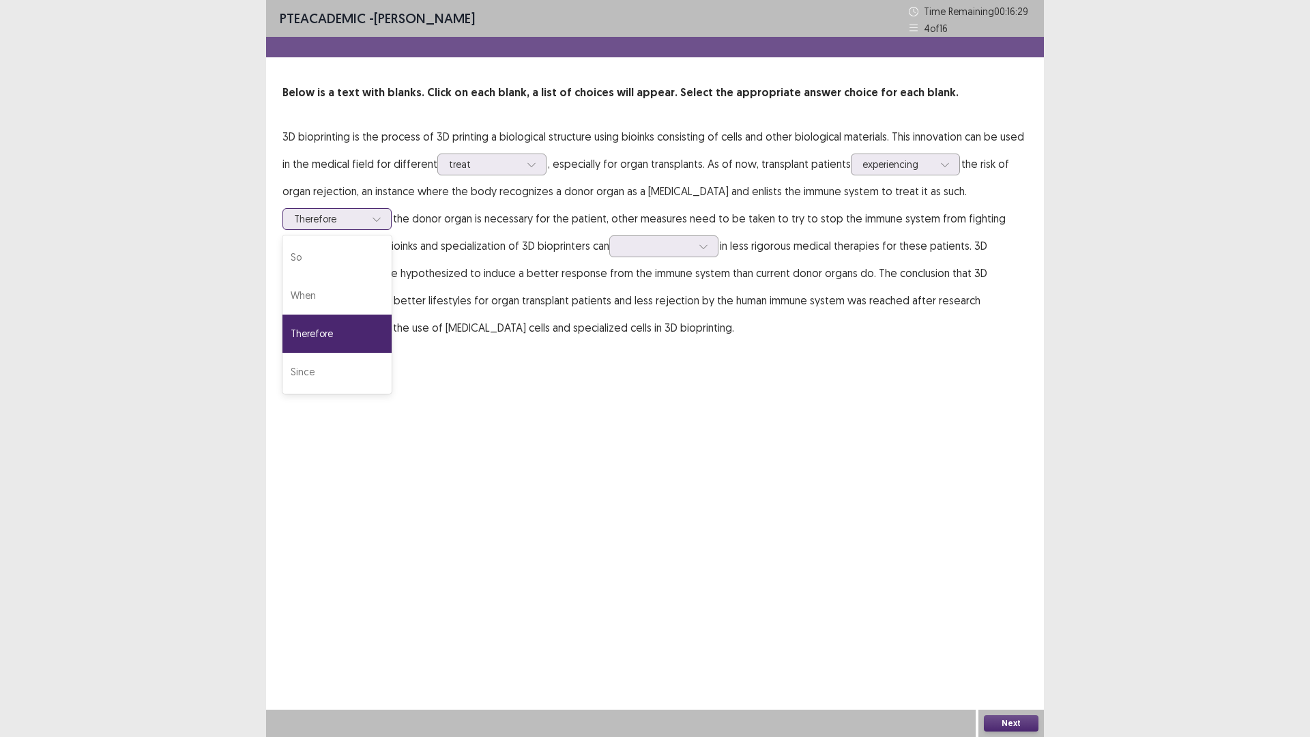
click at [369, 220] on div at bounding box center [377, 219] width 20 height 20
click at [347, 367] on div "Since" at bounding box center [337, 372] width 109 height 38
click at [377, 215] on icon at bounding box center [377, 219] width 10 height 10
click at [316, 344] on div "Therefore" at bounding box center [337, 334] width 109 height 38
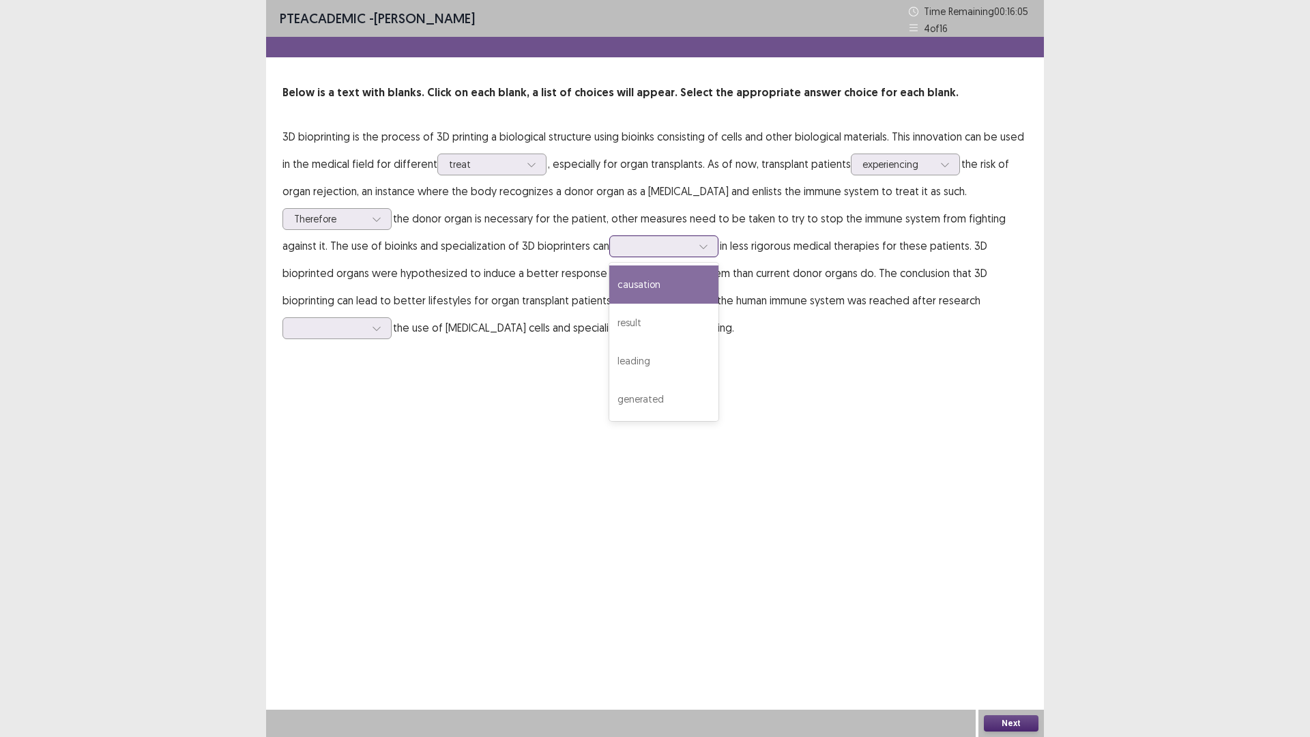
click at [695, 247] on div at bounding box center [703, 246] width 20 height 20
click at [678, 287] on div "causation" at bounding box center [664, 285] width 109 height 38
click at [392, 332] on p "3D bioprinting is the process of 3D printing a biological structure using bioin…" at bounding box center [655, 232] width 745 height 218
click at [381, 329] on icon at bounding box center [377, 329] width 10 height 10
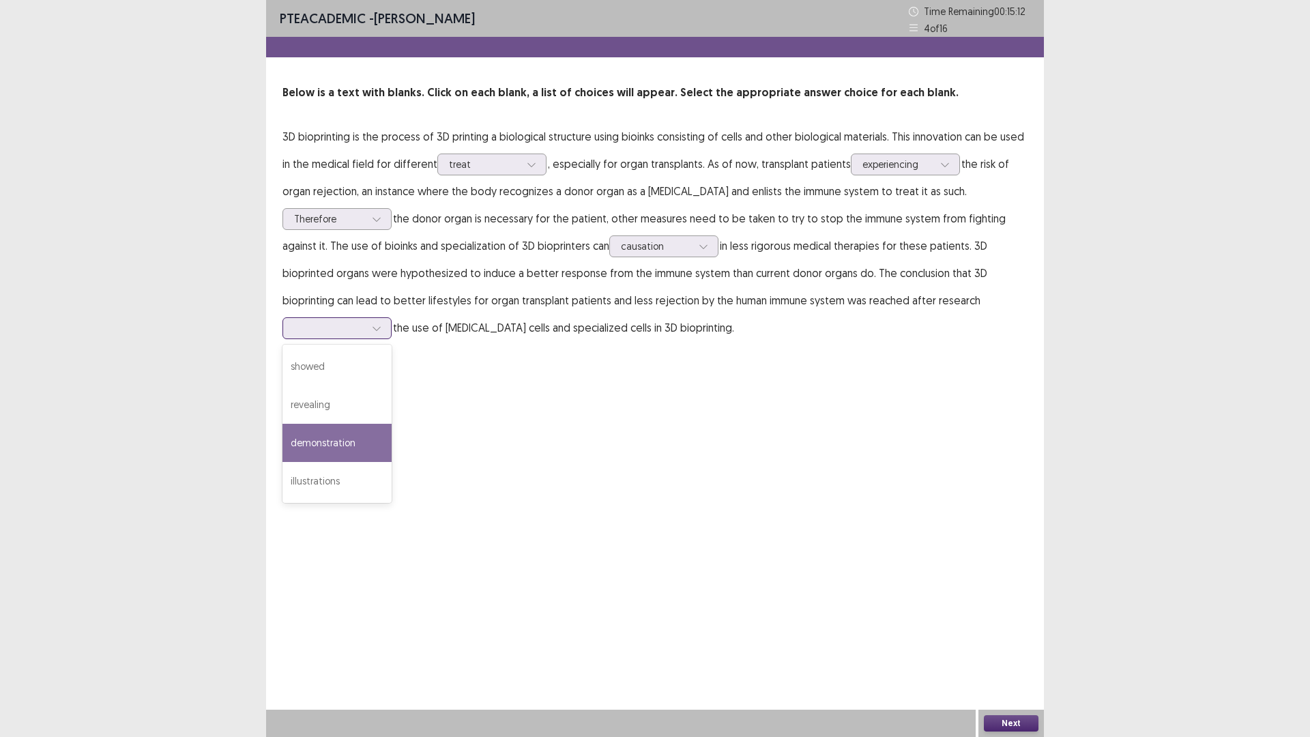
click at [326, 446] on div "demonstration" at bounding box center [337, 443] width 109 height 38
click at [992, 650] on button "Next" at bounding box center [1011, 723] width 55 height 16
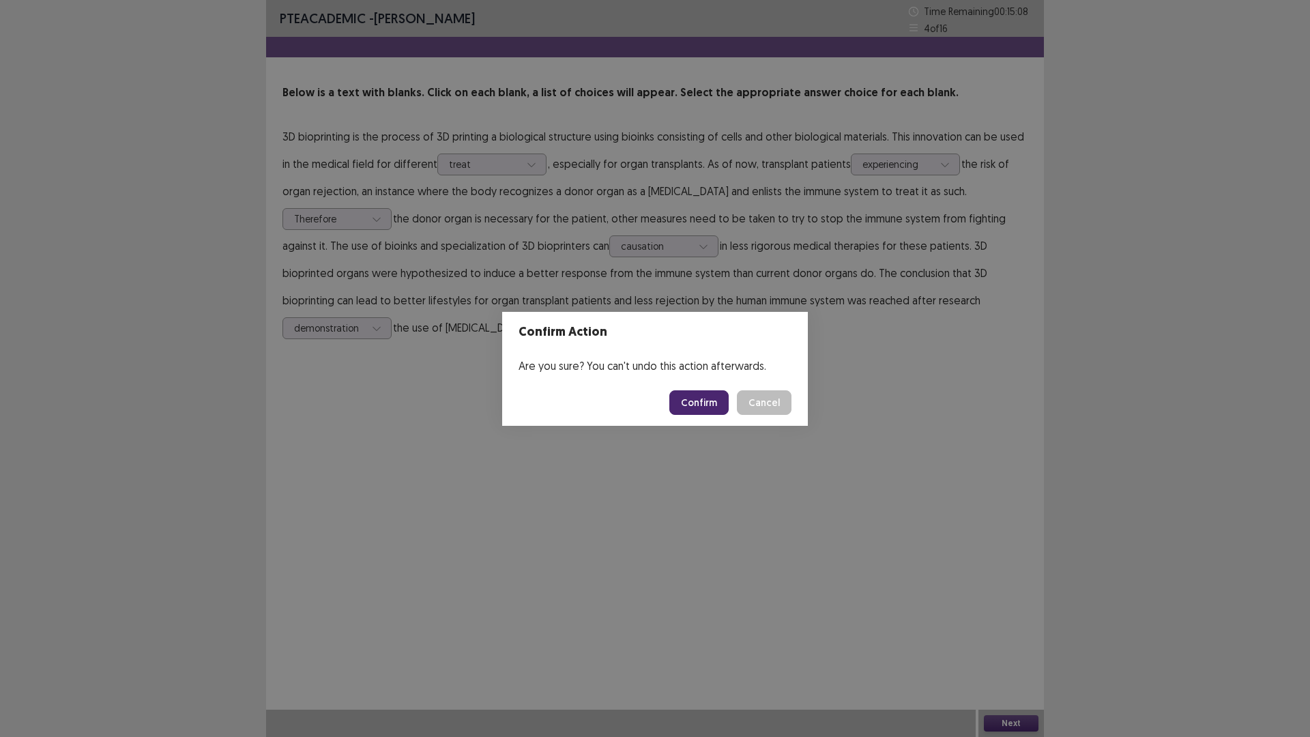
click at [702, 405] on button "Confirm" at bounding box center [699, 402] width 59 height 25
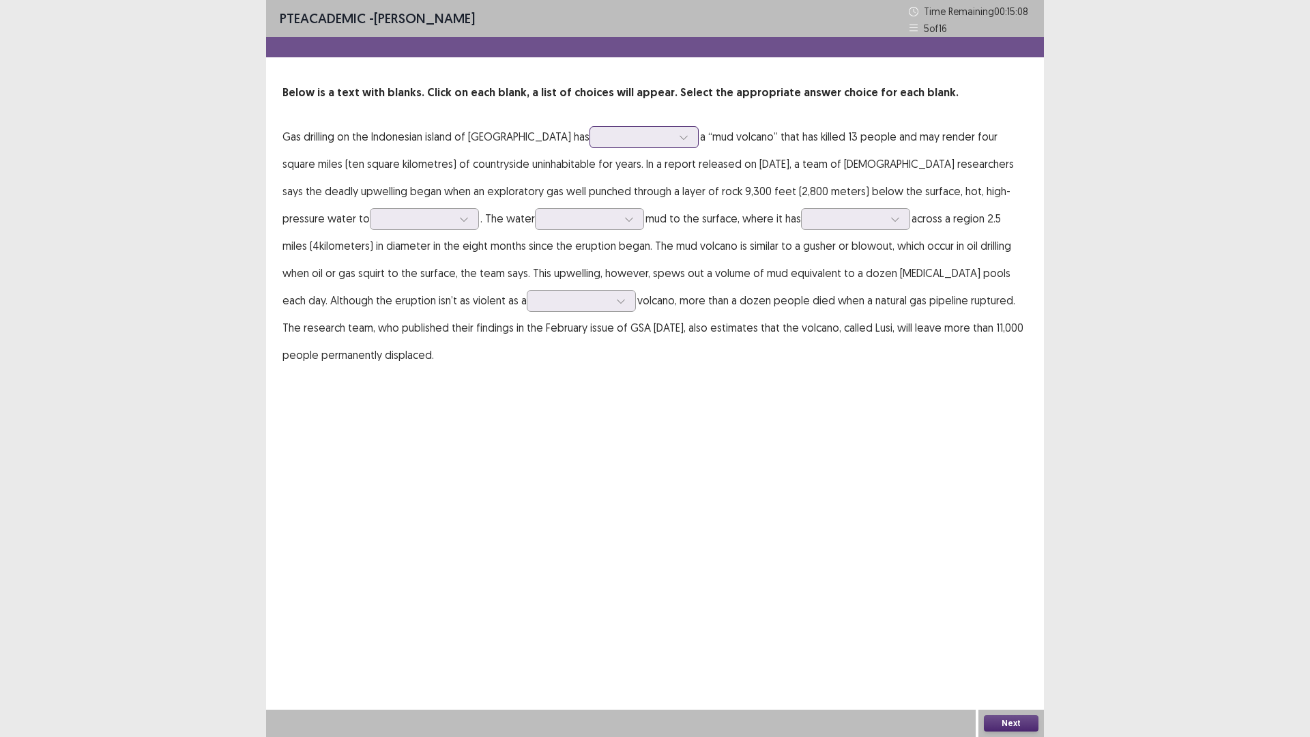
click at [679, 137] on icon at bounding box center [684, 137] width 10 height 10
click at [590, 259] on div "triggered" at bounding box center [644, 252] width 109 height 38
click at [460, 218] on icon at bounding box center [464, 220] width 8 height 4
click at [370, 326] on div "cover" at bounding box center [424, 334] width 109 height 38
click at [619, 214] on div at bounding box center [629, 219] width 20 height 20
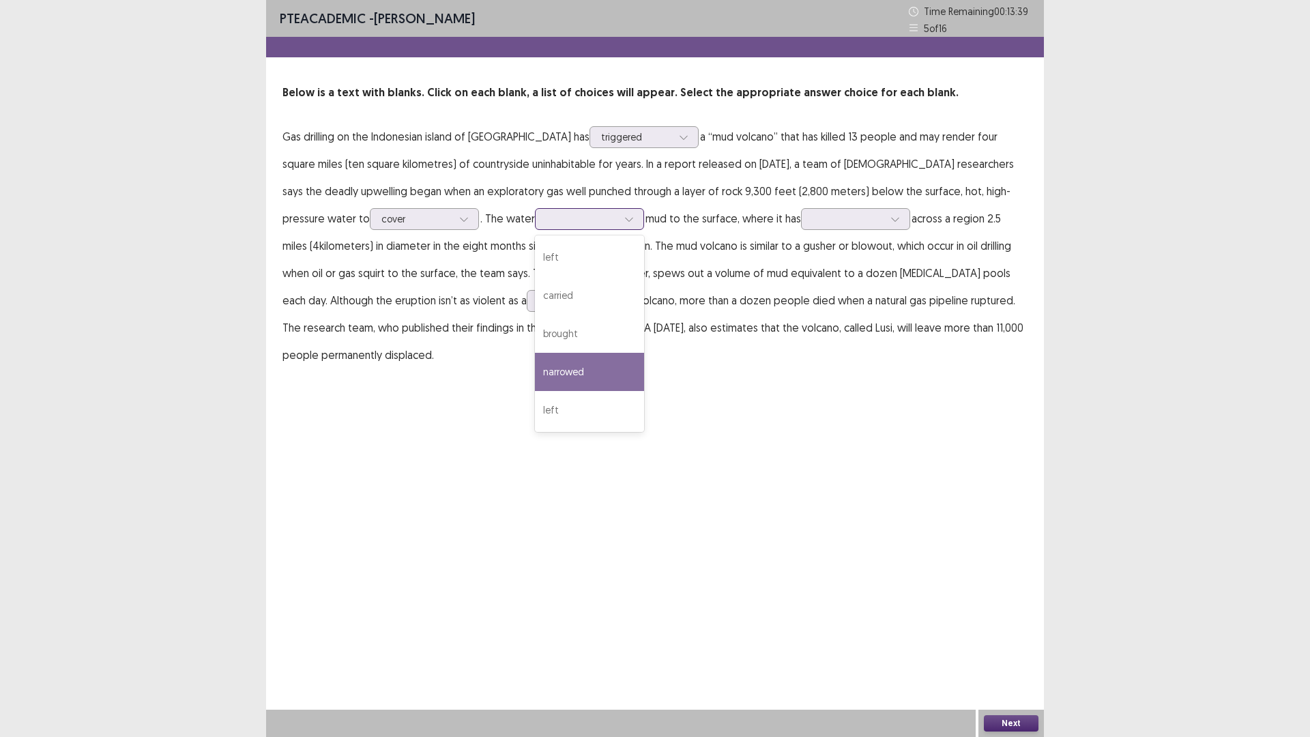
click at [535, 374] on div "narrowed" at bounding box center [589, 372] width 109 height 38
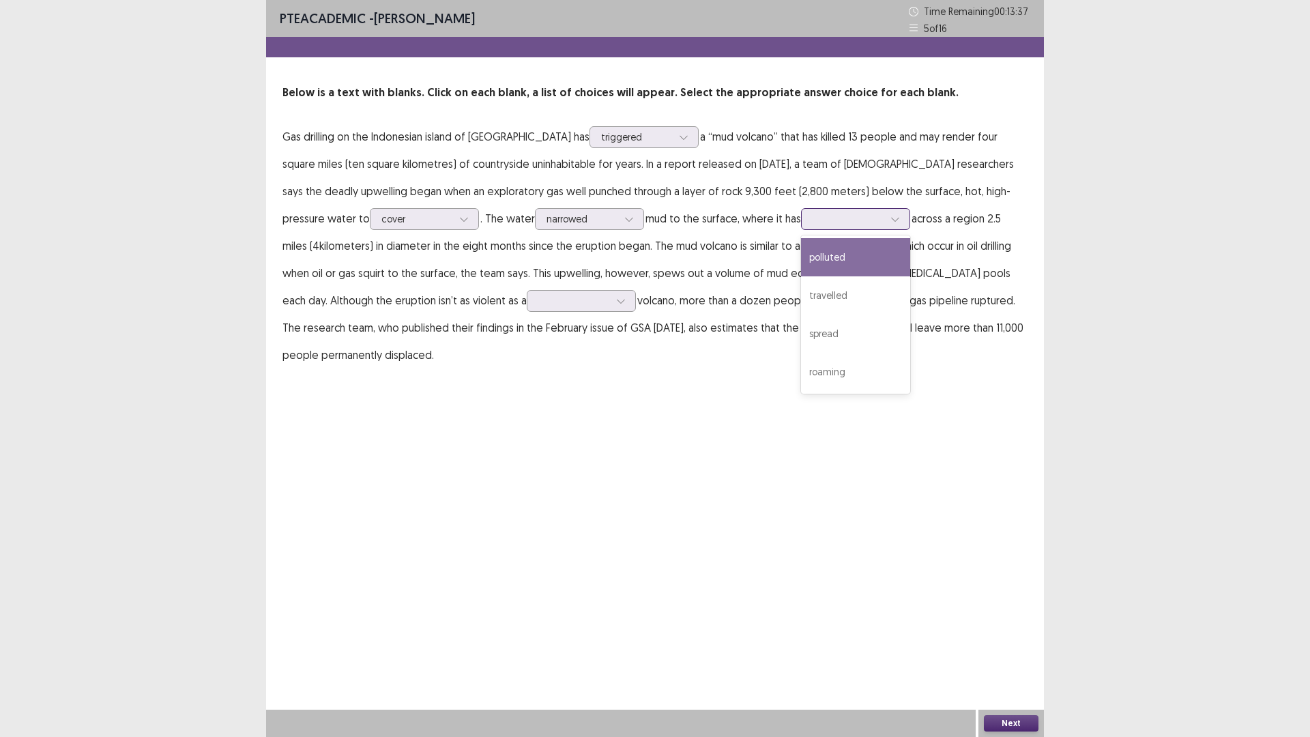
click at [885, 214] on div at bounding box center [895, 219] width 20 height 20
click at [801, 375] on div "roaming" at bounding box center [855, 372] width 109 height 38
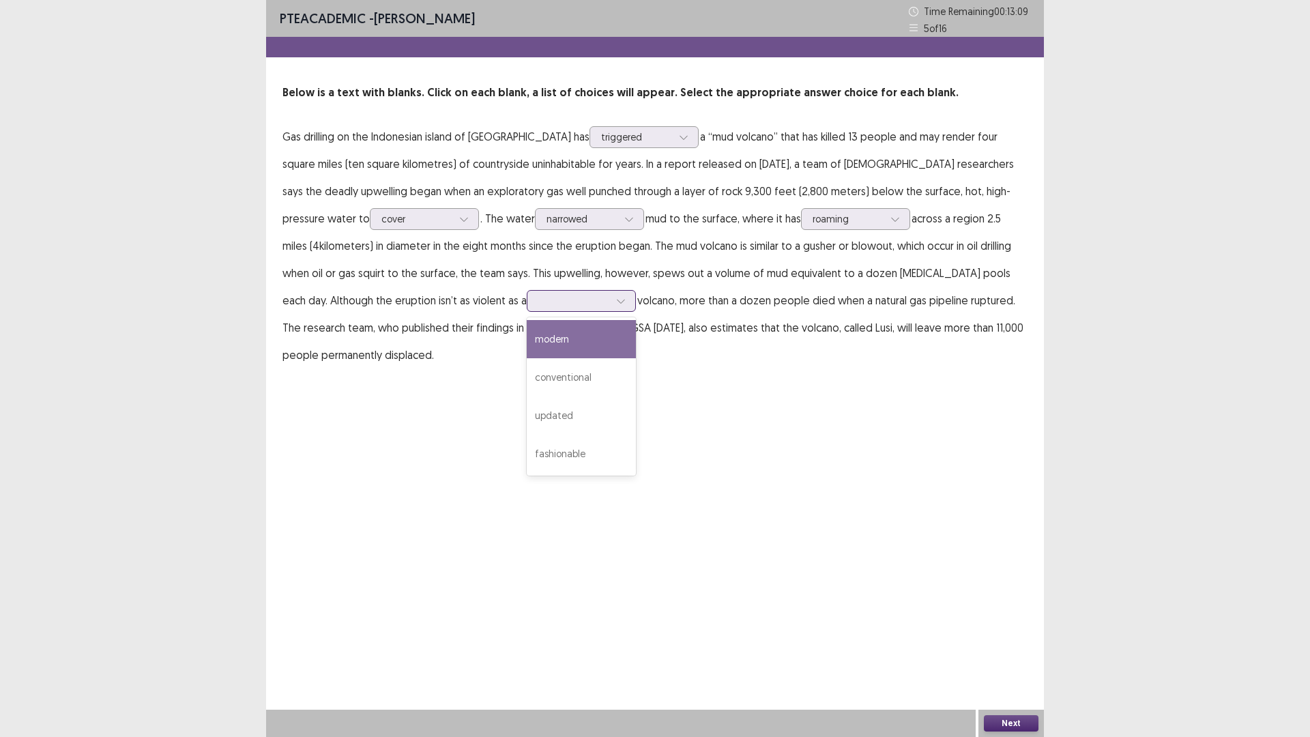
click at [616, 296] on icon at bounding box center [621, 301] width 10 height 10
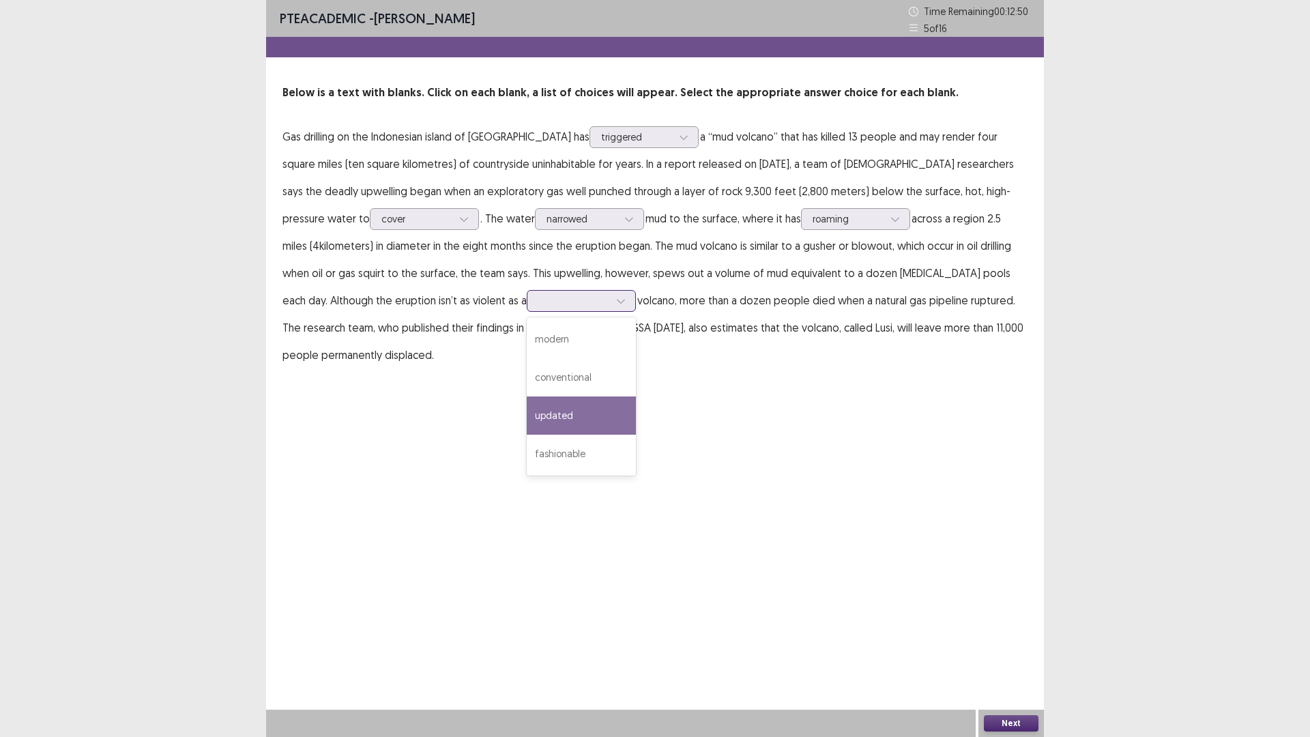
click at [527, 412] on div "updated" at bounding box center [581, 416] width 109 height 38
click at [1016, 650] on button "Next" at bounding box center [1011, 723] width 55 height 16
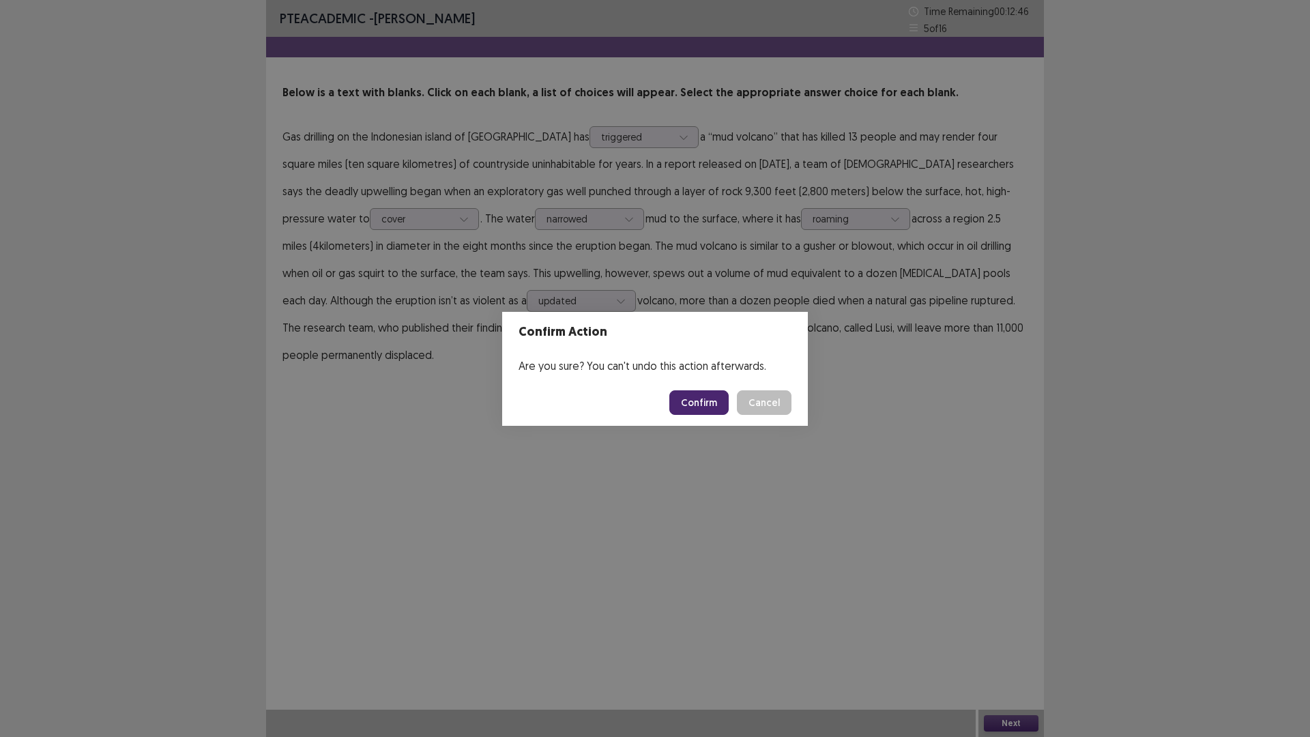
click at [717, 389] on footer "Confirm Cancel" at bounding box center [655, 402] width 306 height 46
click at [707, 399] on button "Confirm" at bounding box center [699, 402] width 59 height 25
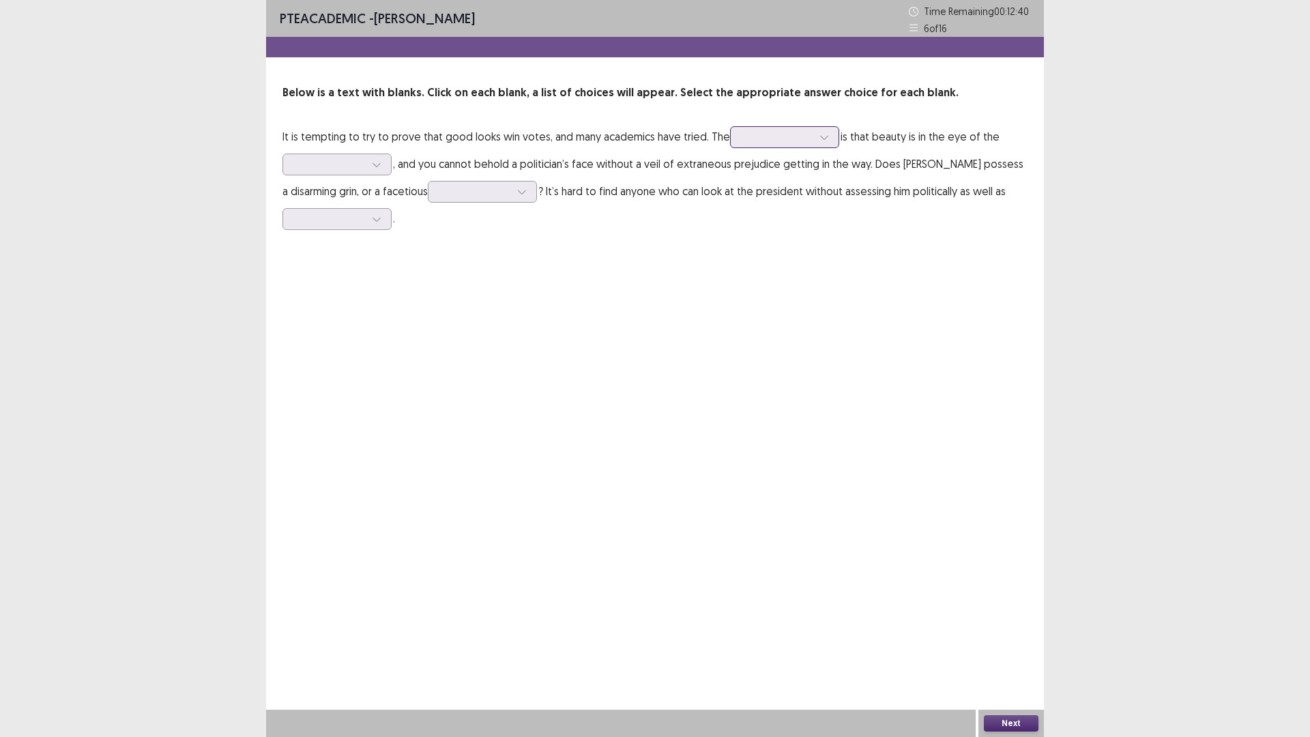
click at [827, 142] on div at bounding box center [824, 137] width 20 height 20
click at [791, 220] on div "approval" at bounding box center [784, 214] width 109 height 38
click at [379, 166] on icon at bounding box center [377, 165] width 10 height 10
click at [367, 242] on div "judges" at bounding box center [337, 241] width 109 height 38
click at [506, 195] on div at bounding box center [475, 192] width 74 height 16
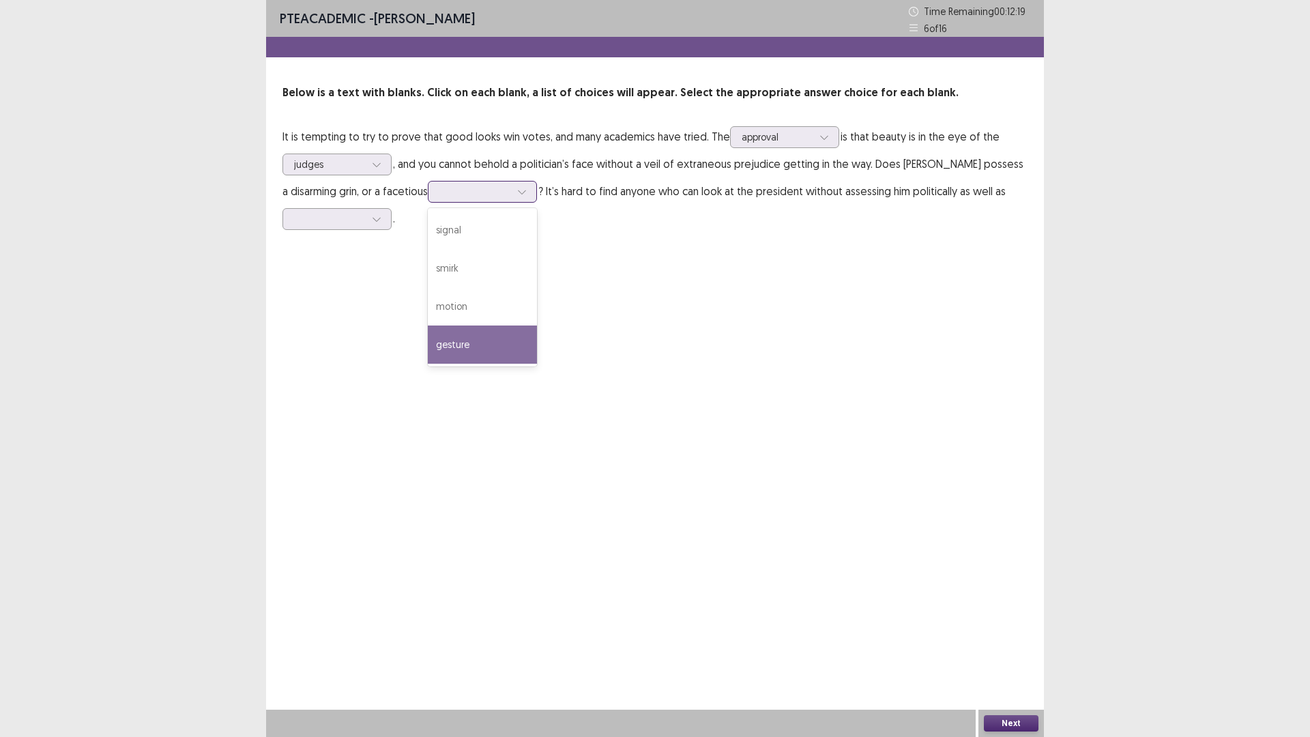
click at [482, 345] on div "gesture" at bounding box center [482, 345] width 109 height 38
click at [380, 219] on icon at bounding box center [377, 219] width 10 height 10
click at [1017, 728] on button "Next" at bounding box center [1011, 723] width 55 height 16
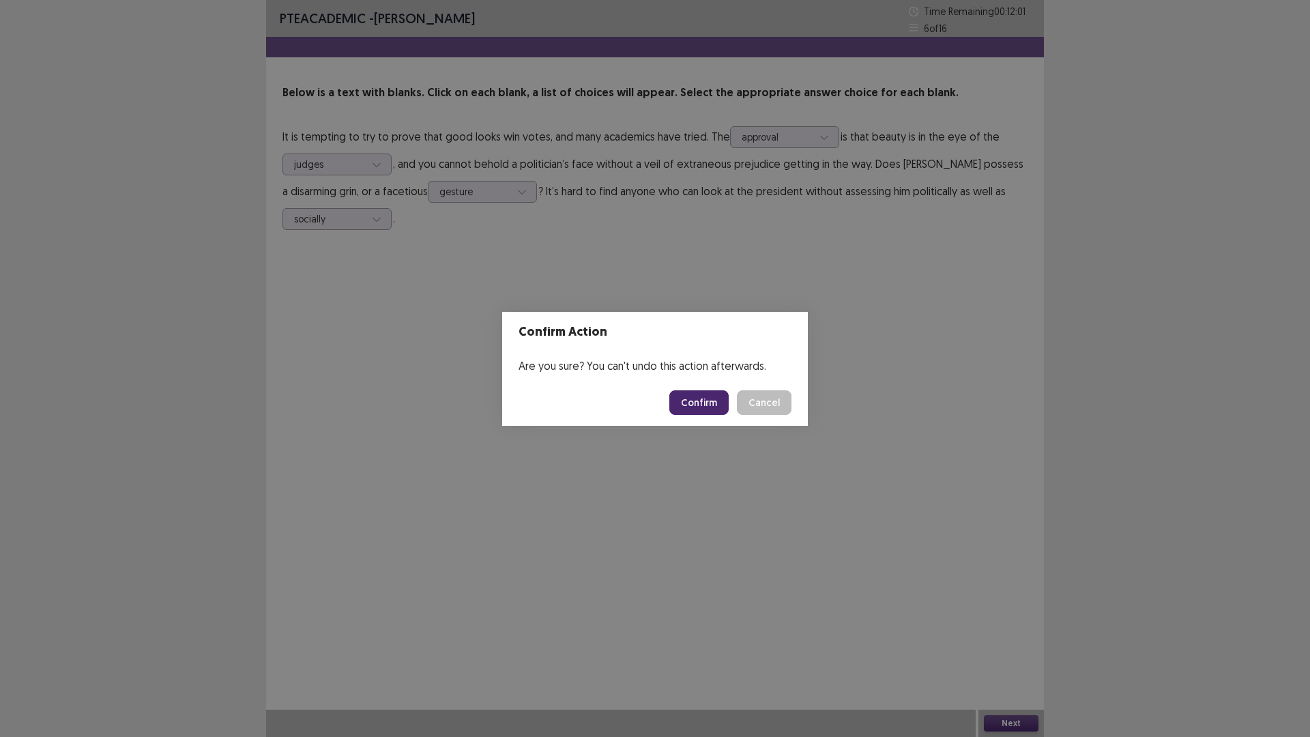
click at [695, 398] on button "Confirm" at bounding box center [699, 402] width 59 height 25
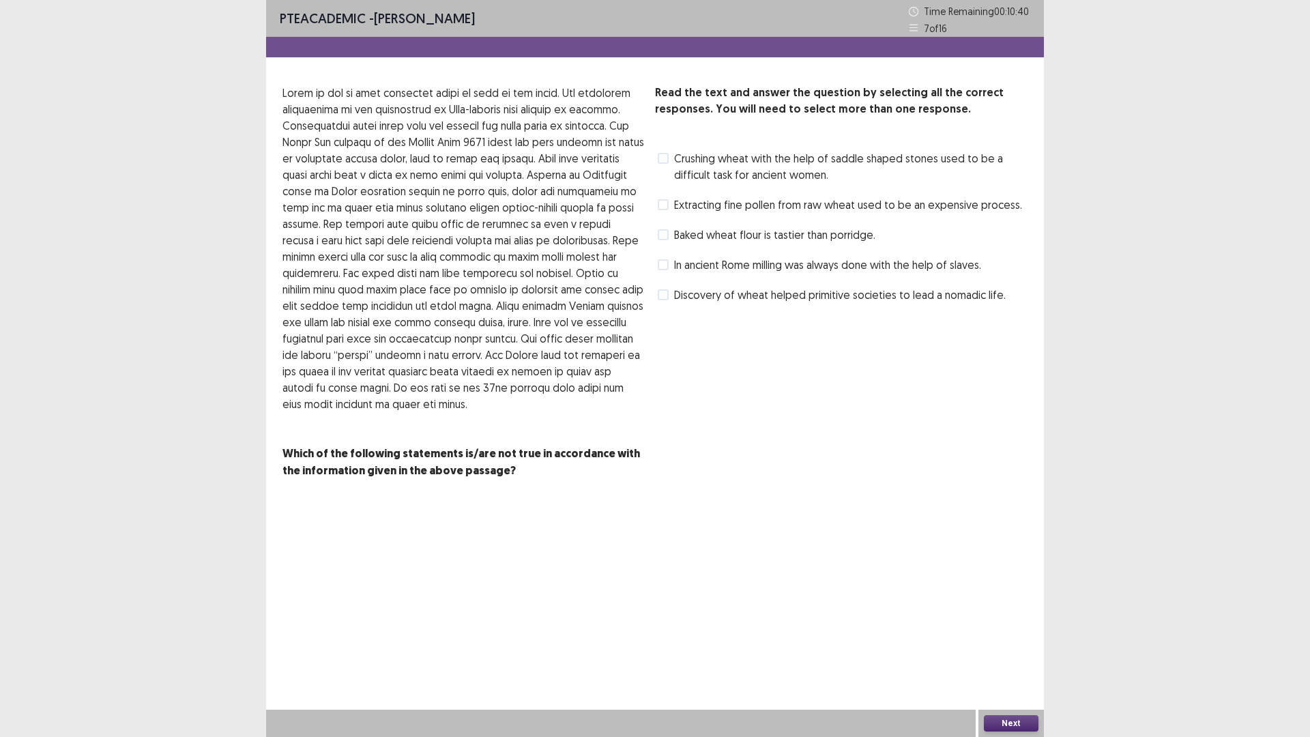
click at [672, 292] on label "Discovery of wheat helped primitive societies to lead a nomadic life." at bounding box center [832, 295] width 348 height 16
click at [662, 158] on span at bounding box center [663, 158] width 11 height 11
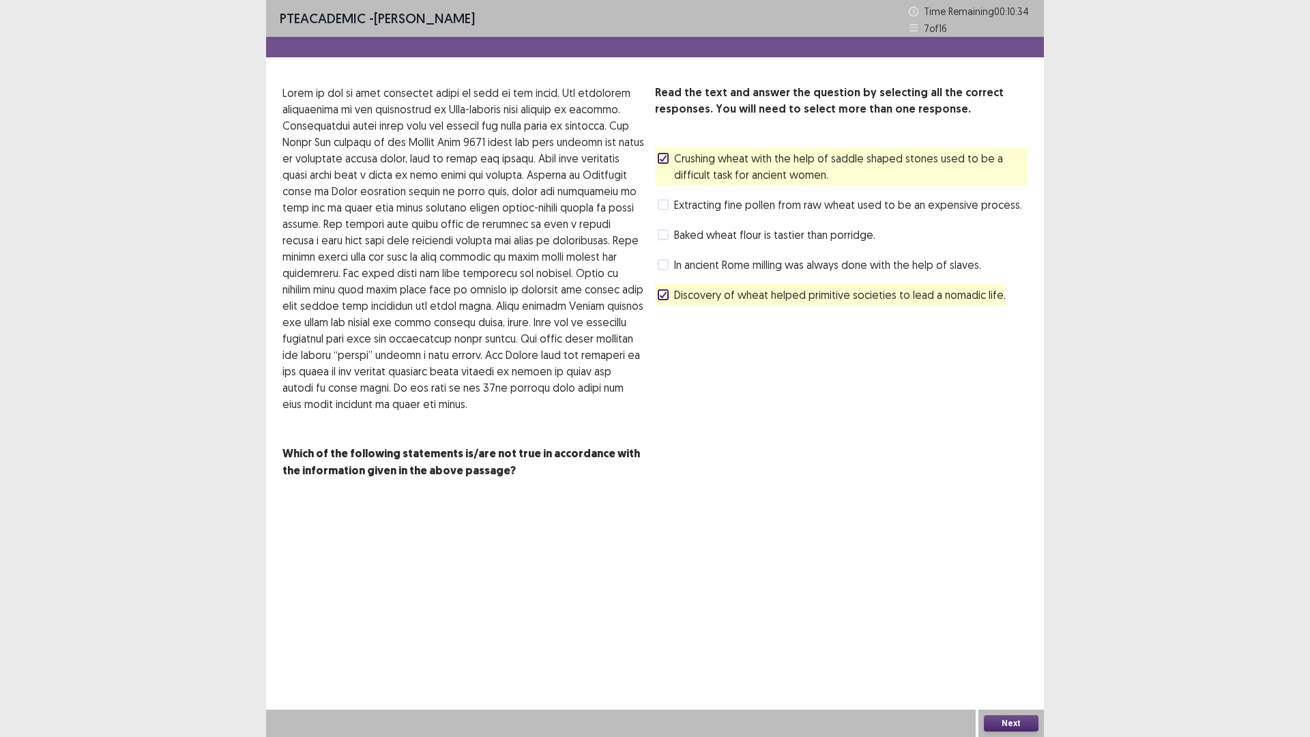
click at [1009, 720] on button "Next" at bounding box center [1011, 723] width 55 height 16
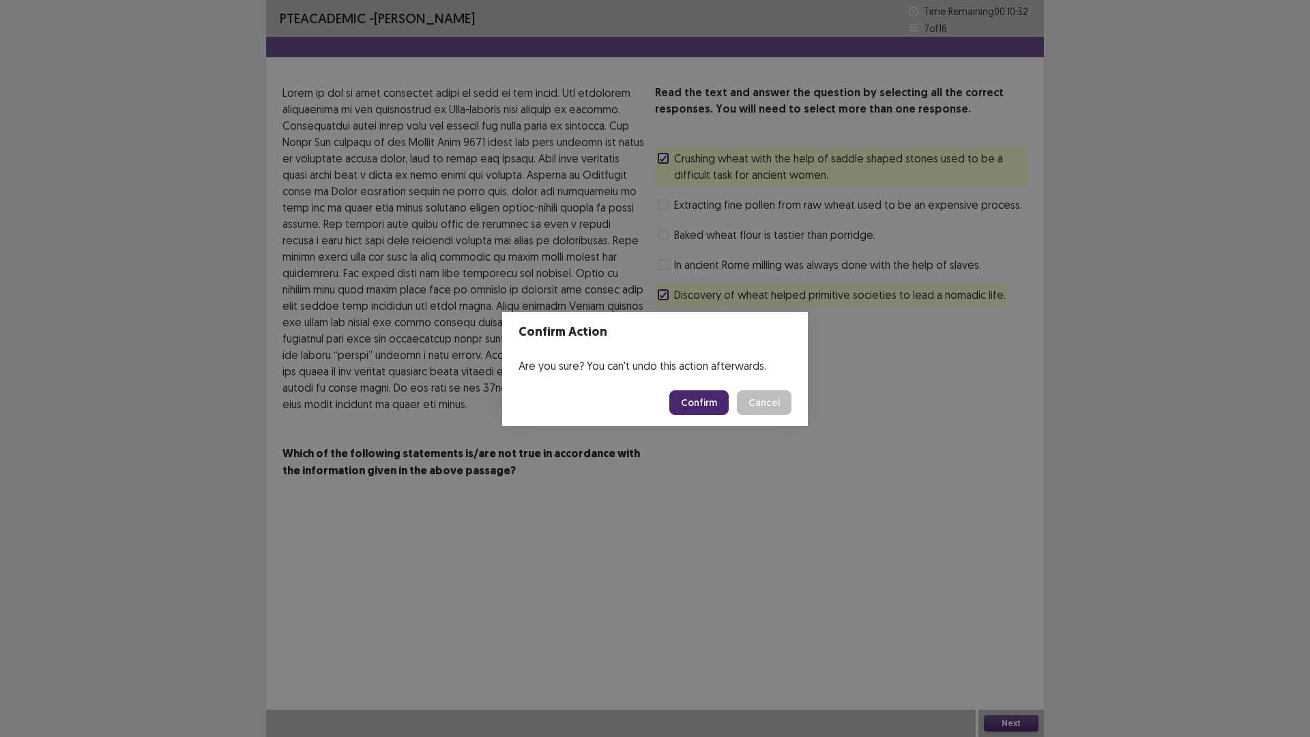
click at [695, 405] on button "Confirm" at bounding box center [699, 402] width 59 height 25
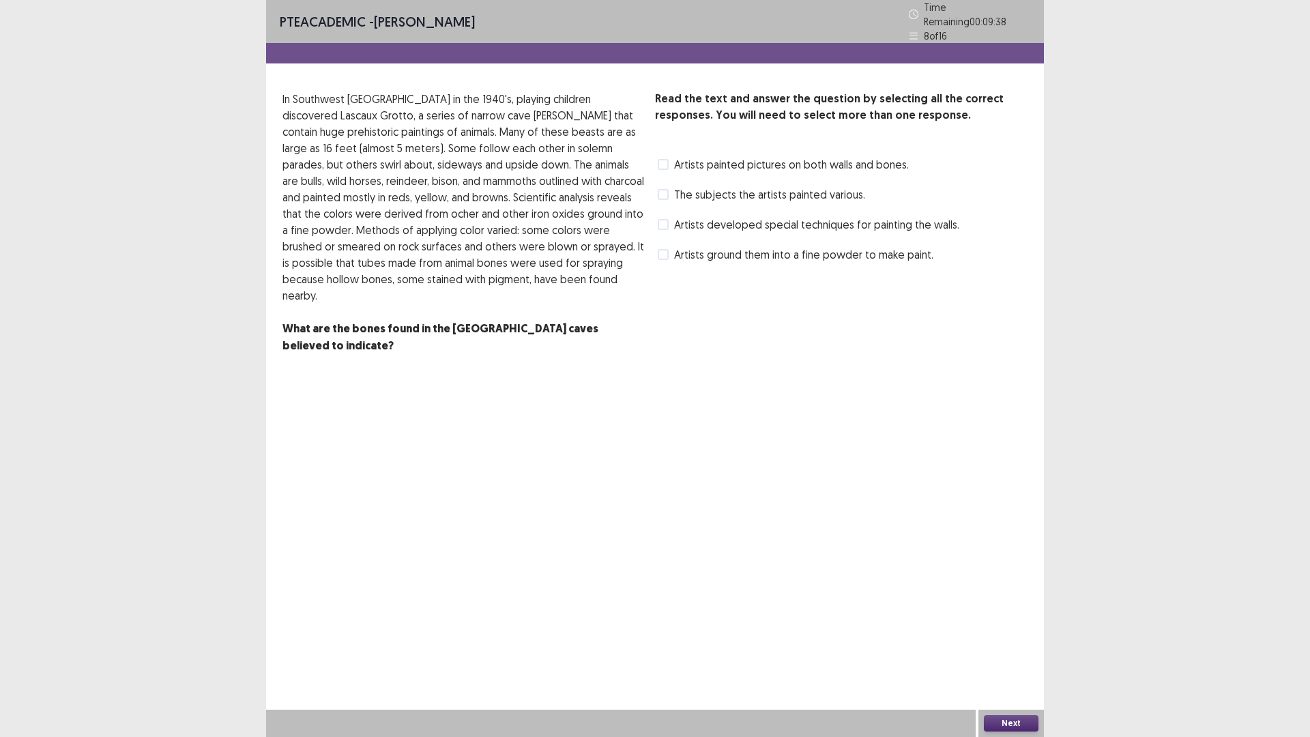
click at [661, 220] on span at bounding box center [663, 224] width 11 height 11
click at [1018, 719] on button "Next" at bounding box center [1011, 723] width 55 height 16
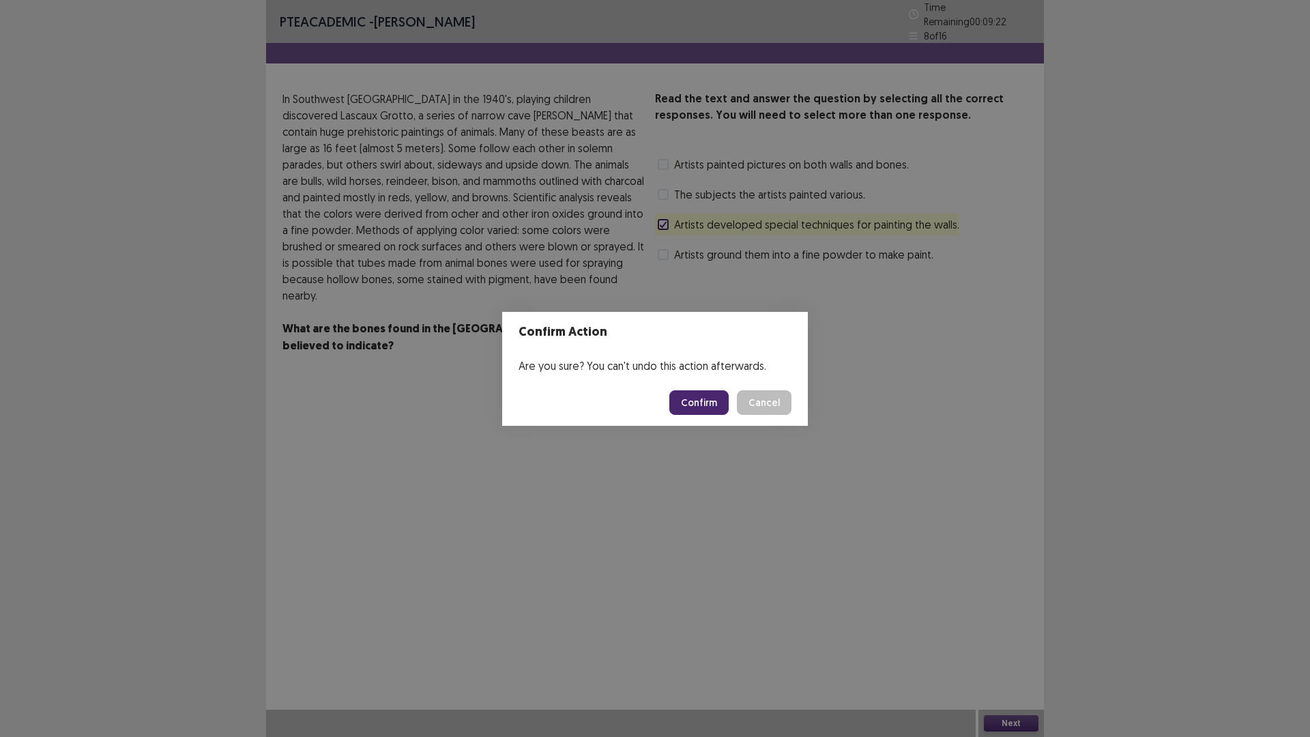
click at [712, 403] on button "Confirm" at bounding box center [699, 402] width 59 height 25
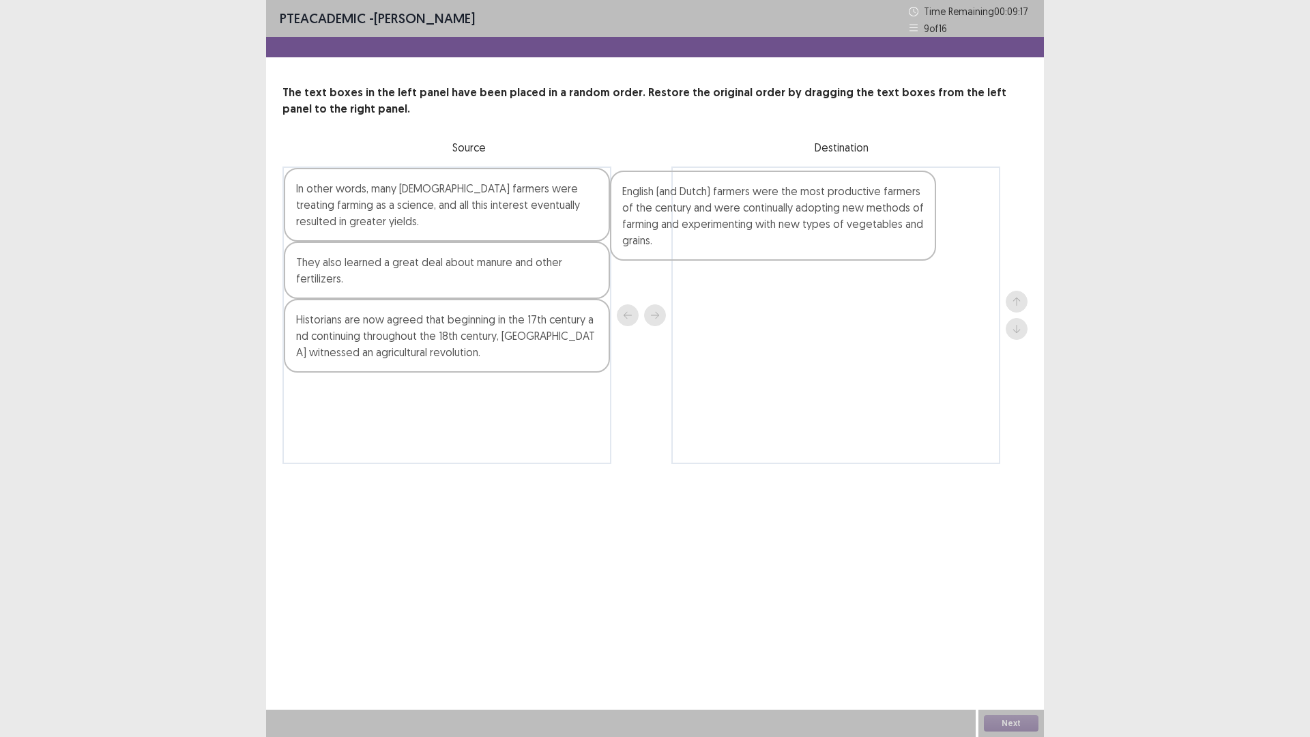
drag, startPoint x: 373, startPoint y: 199, endPoint x: 715, endPoint y: 201, distance: 342.6
click at [722, 201] on div "English (and Dutch) farmers were the most productive farmers of the century and…" at bounding box center [655, 316] width 745 height 298
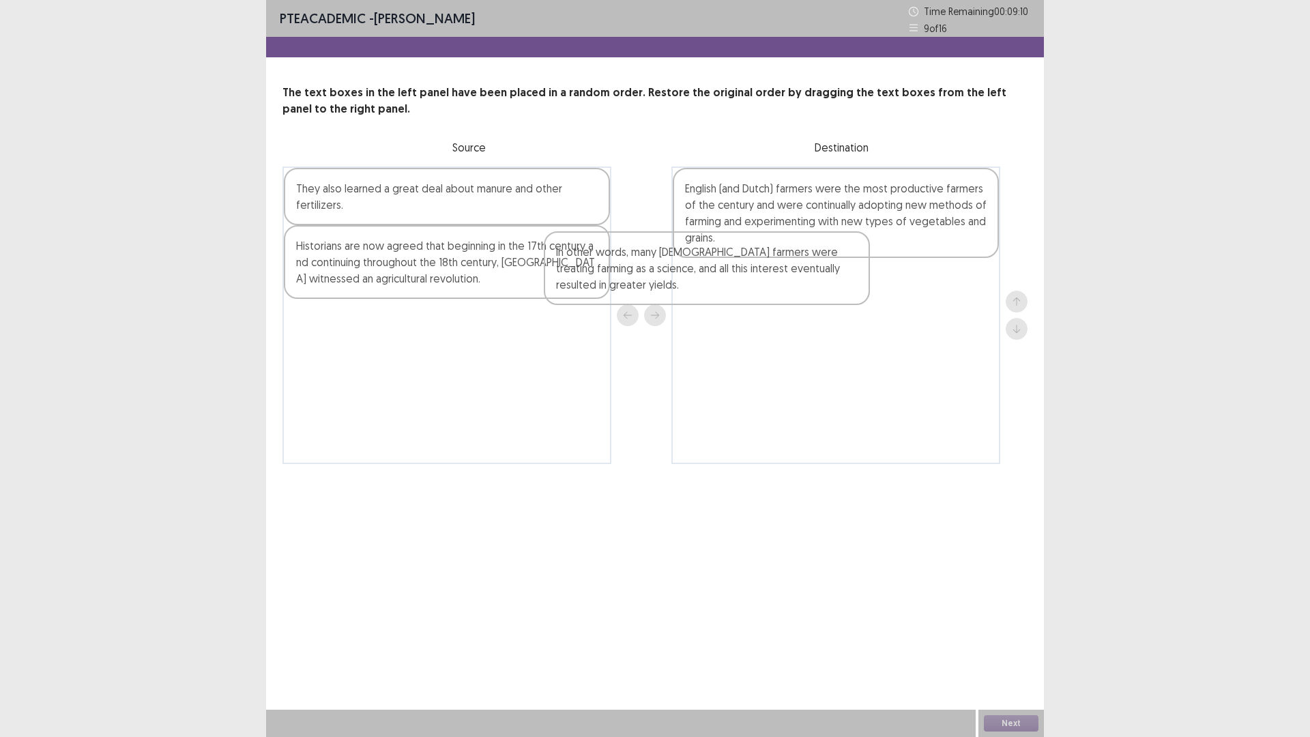
drag, startPoint x: 373, startPoint y: 207, endPoint x: 760, endPoint y: 288, distance: 396.1
click at [760, 288] on div "In other words, many [DEMOGRAPHIC_DATA] farmers were treating farming as a scie…" at bounding box center [655, 316] width 745 height 298
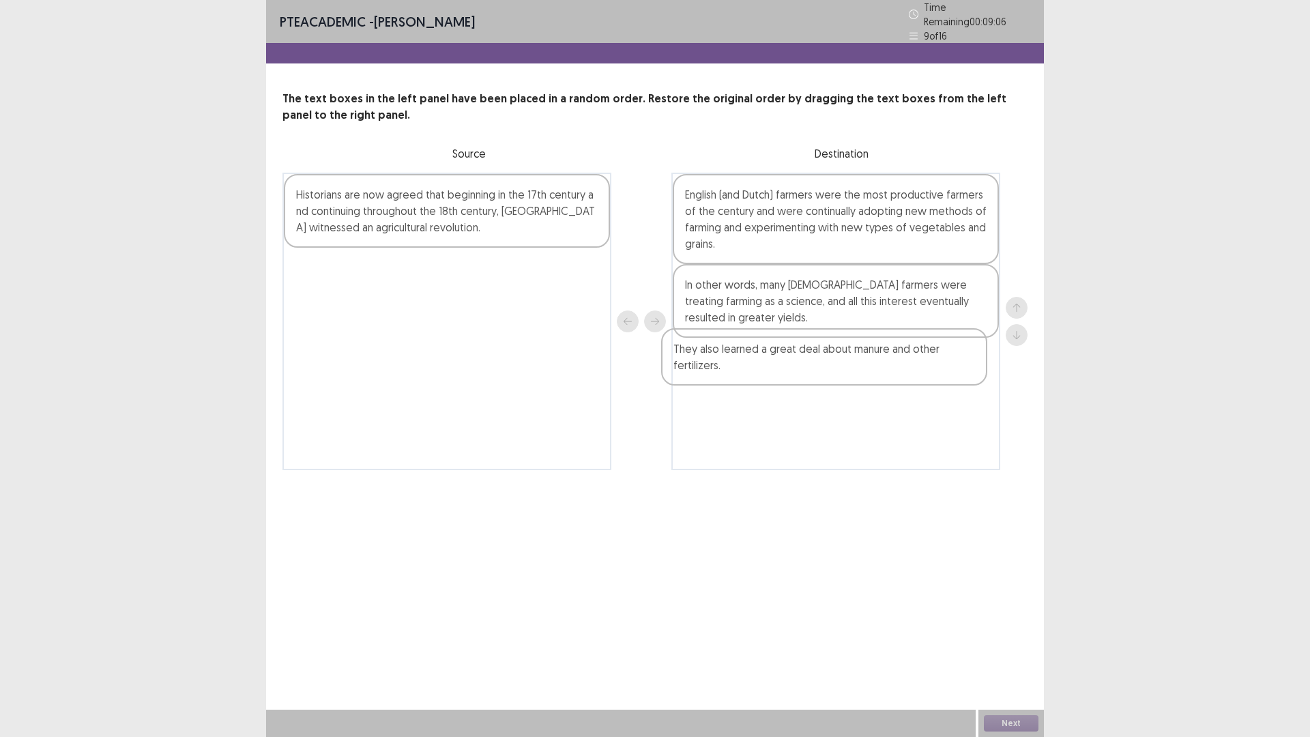
drag, startPoint x: 370, startPoint y: 198, endPoint x: 553, endPoint y: 288, distance: 203.9
click at [753, 357] on div "They also learned a great deal about manure and other fertilizers. Historians a…" at bounding box center [655, 322] width 745 height 298
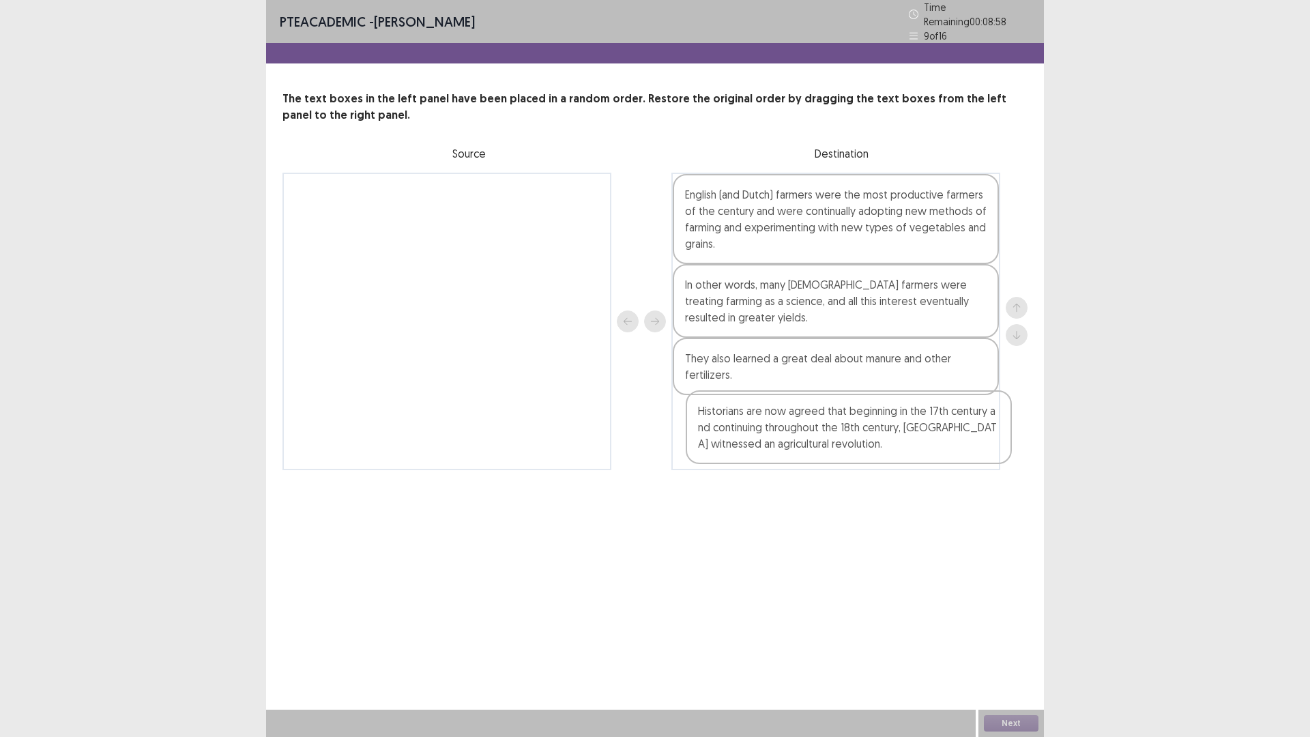
drag, startPoint x: 354, startPoint y: 207, endPoint x: 755, endPoint y: 438, distance: 462.3
click at [761, 423] on div "Historians are now agreed that beginning in the 17th century and continuing thr…" at bounding box center [655, 322] width 745 height 298
click at [1000, 721] on button "Next" at bounding box center [1011, 723] width 55 height 16
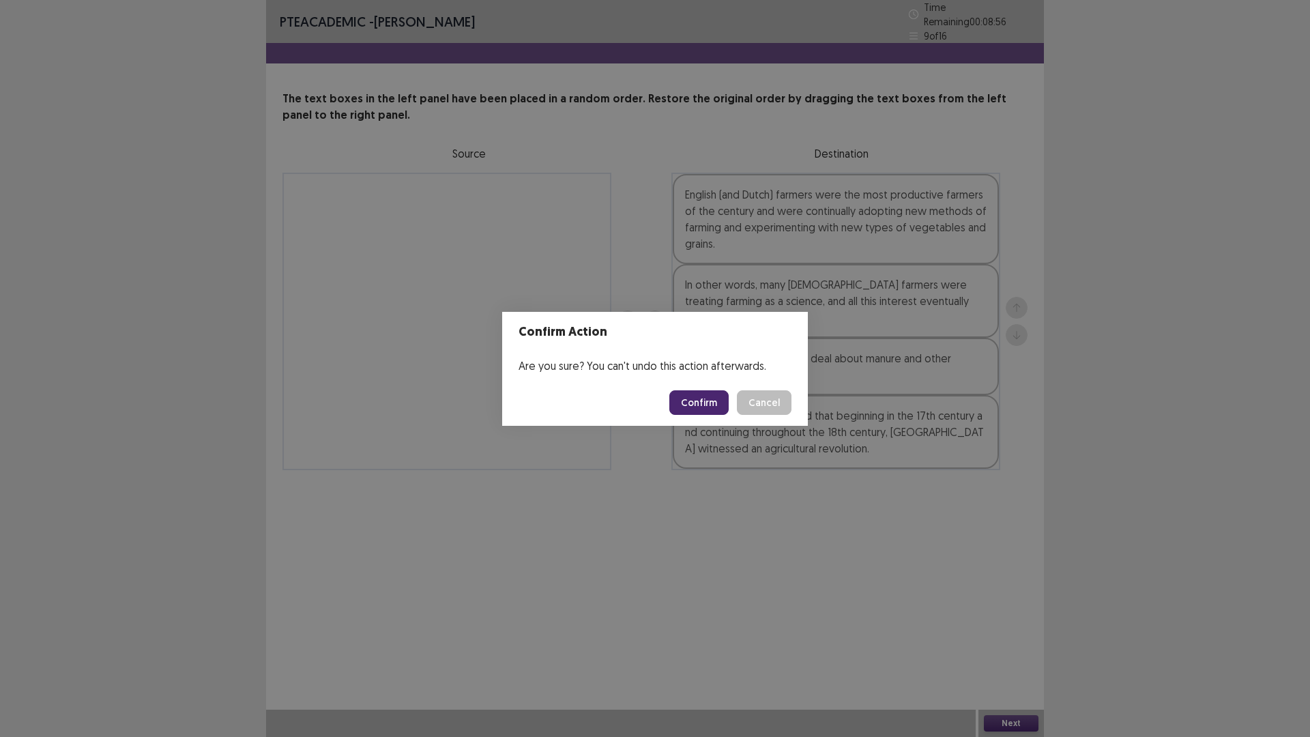
click at [709, 399] on button "Confirm" at bounding box center [699, 402] width 59 height 25
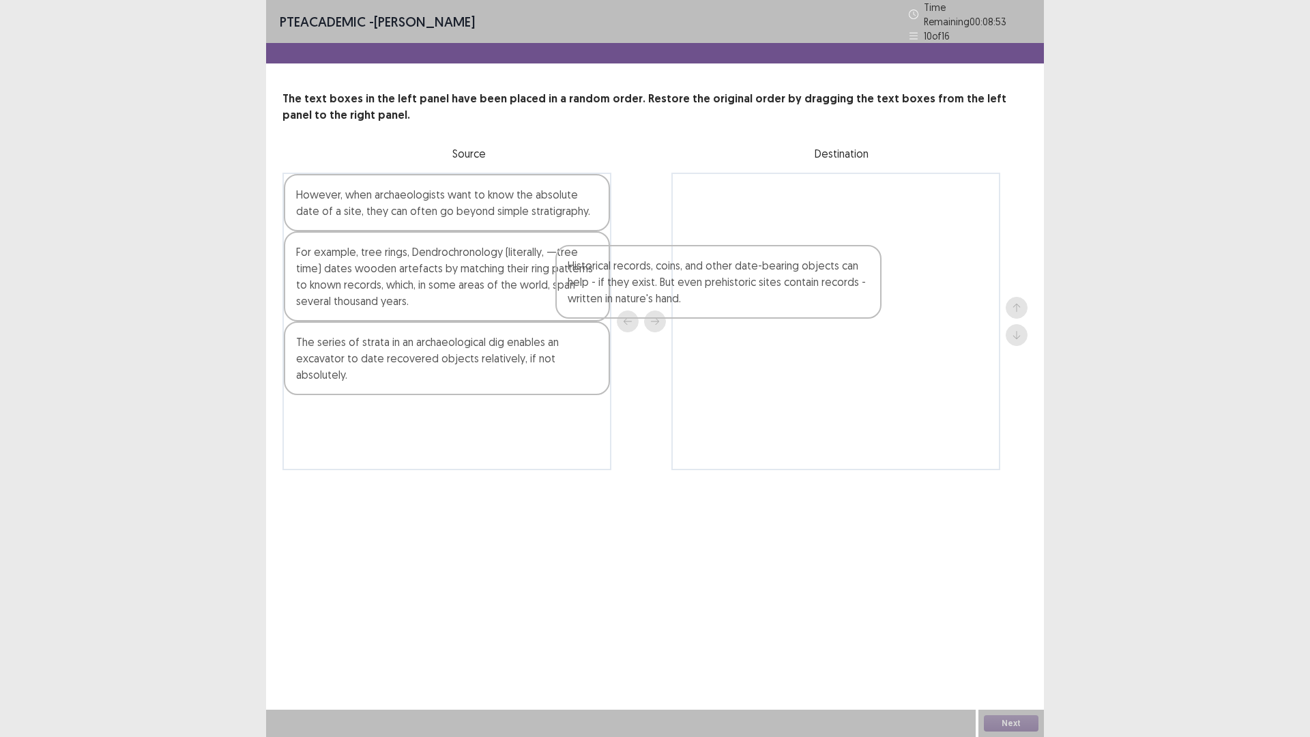
drag, startPoint x: 350, startPoint y: 364, endPoint x: 770, endPoint y: 215, distance: 445.3
click at [770, 216] on div "However, when archaeologists want to know the absolute date of a site, they can…" at bounding box center [655, 322] width 745 height 298
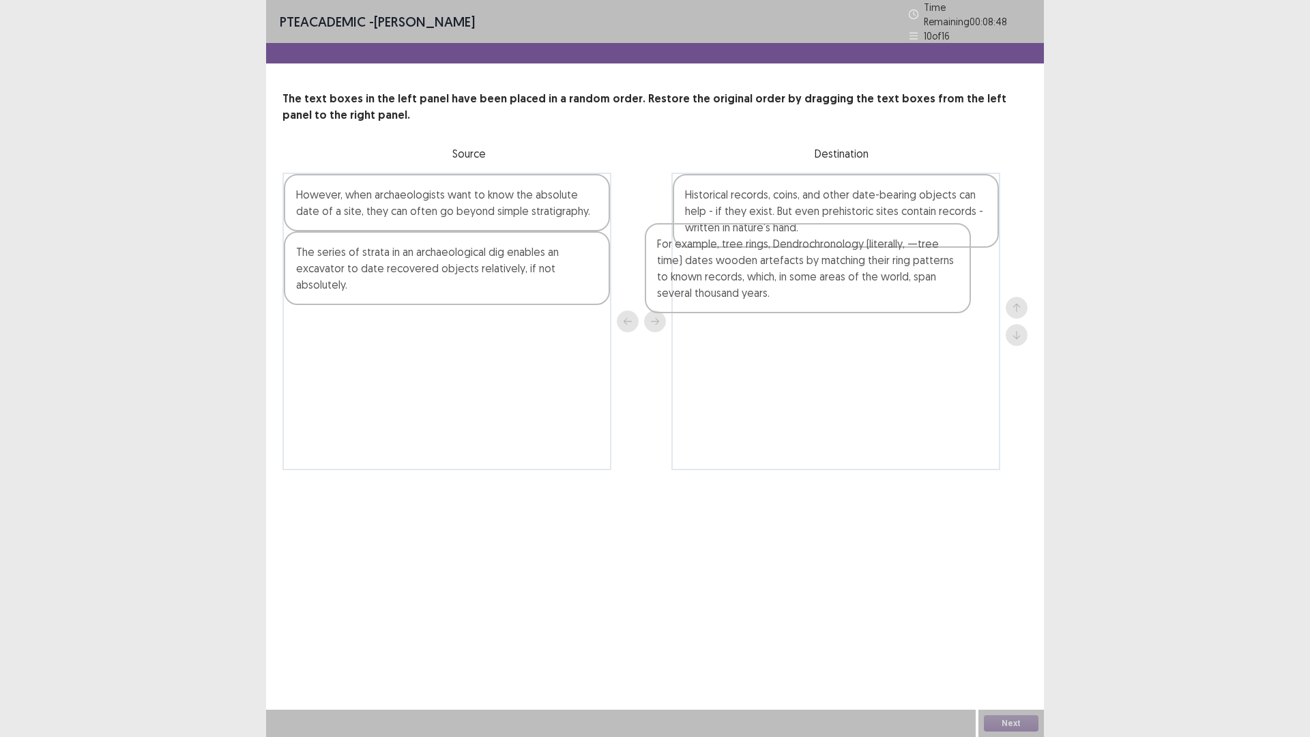
drag, startPoint x: 342, startPoint y: 278, endPoint x: 708, endPoint y: 274, distance: 366.5
click at [708, 274] on div "However, when archaeologists want to know the absolute date of a site, they can…" at bounding box center [655, 322] width 745 height 298
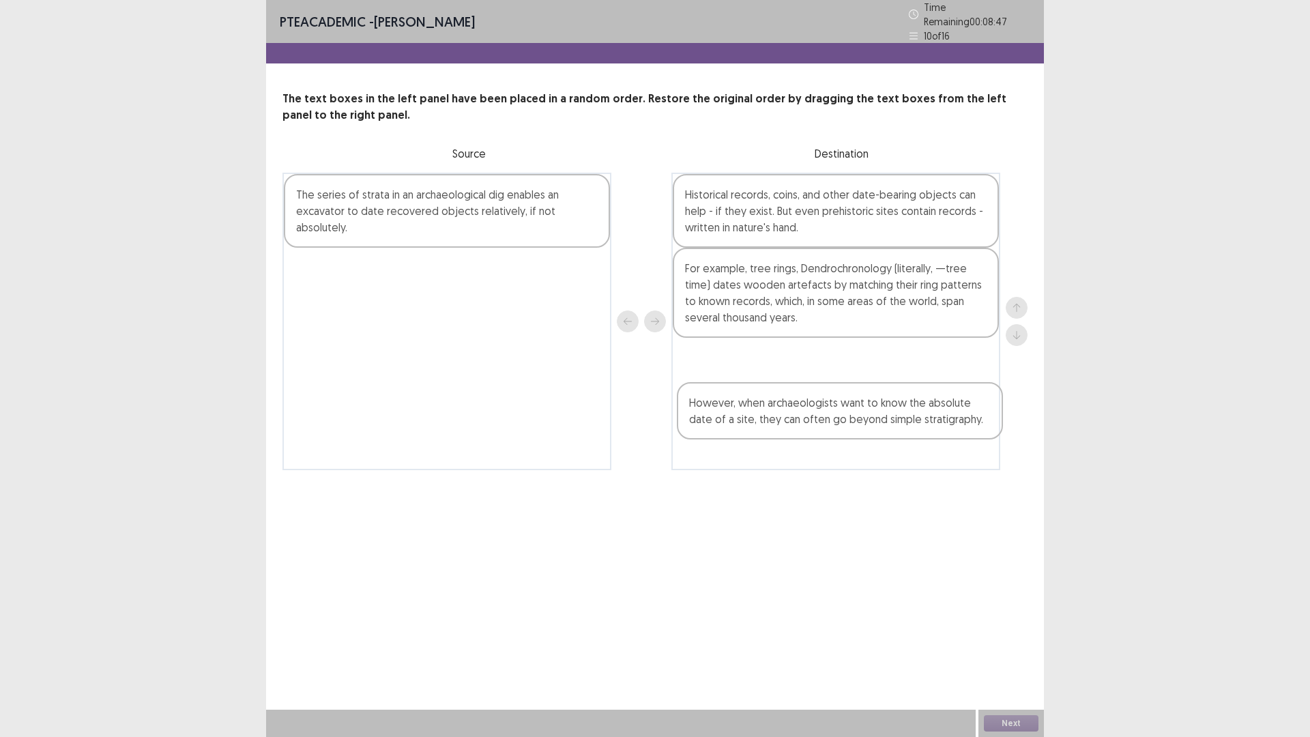
drag, startPoint x: 399, startPoint y: 203, endPoint x: 601, endPoint y: 332, distance: 239.9
click at [816, 406] on div "However, when archaeologists want to know the absolute date of a site, they can…" at bounding box center [655, 322] width 745 height 298
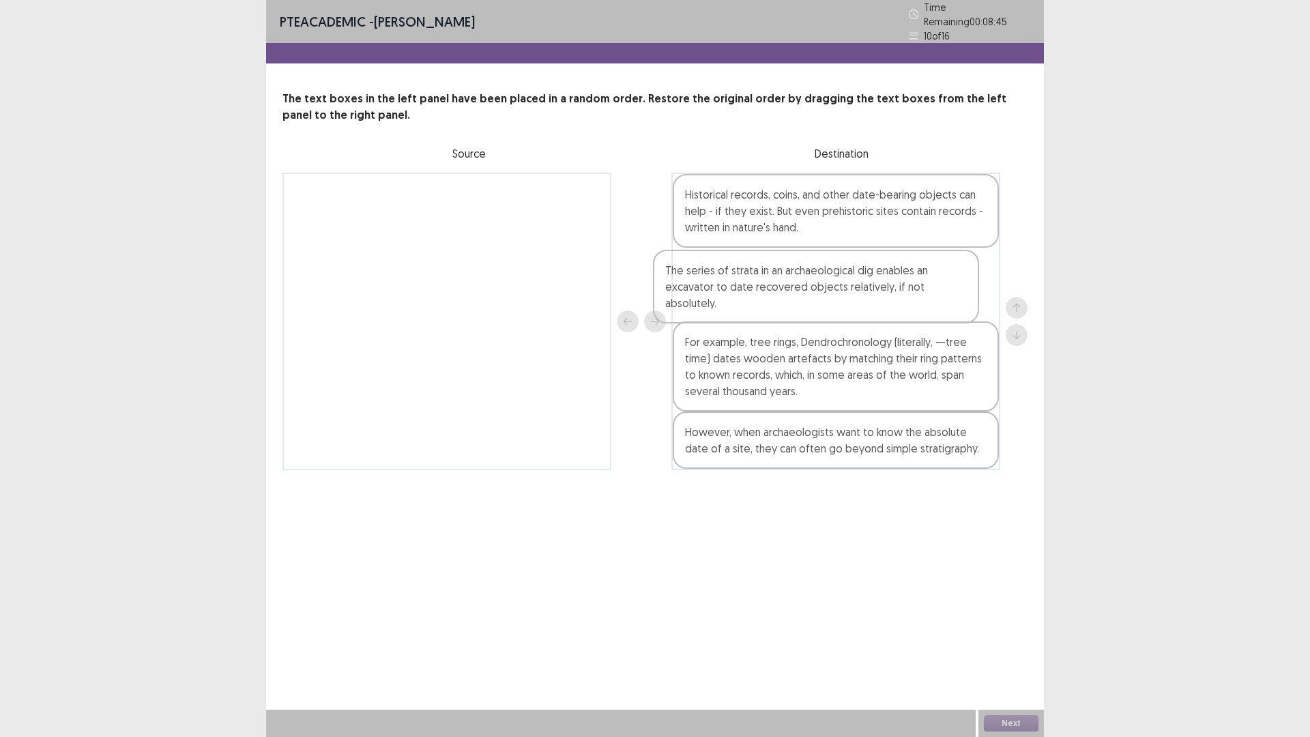
drag, startPoint x: 403, startPoint y: 201, endPoint x: 787, endPoint y: 285, distance: 393.2
click at [795, 283] on div "The series of strata in an archaeological dig enables an excavator to date reco…" at bounding box center [655, 322] width 745 height 298
click at [995, 721] on button "Next" at bounding box center [1011, 723] width 55 height 16
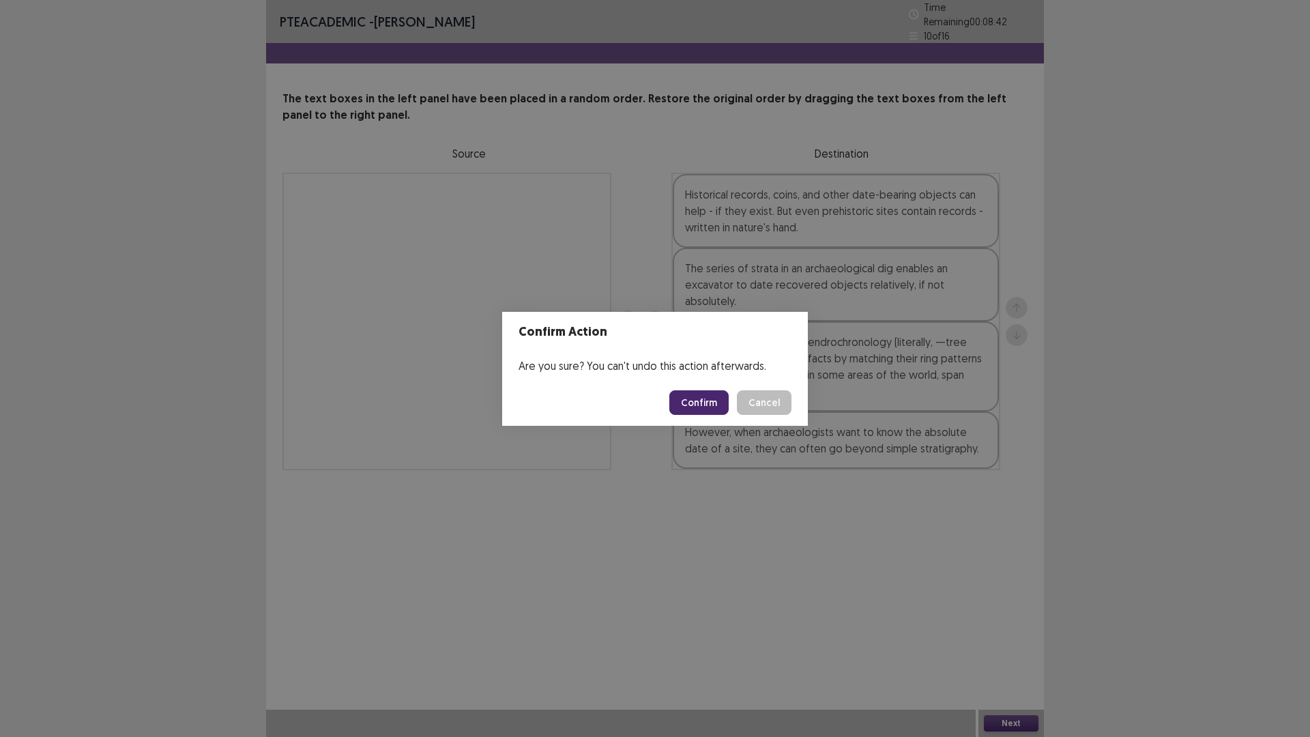
click at [702, 407] on button "Confirm" at bounding box center [699, 402] width 59 height 25
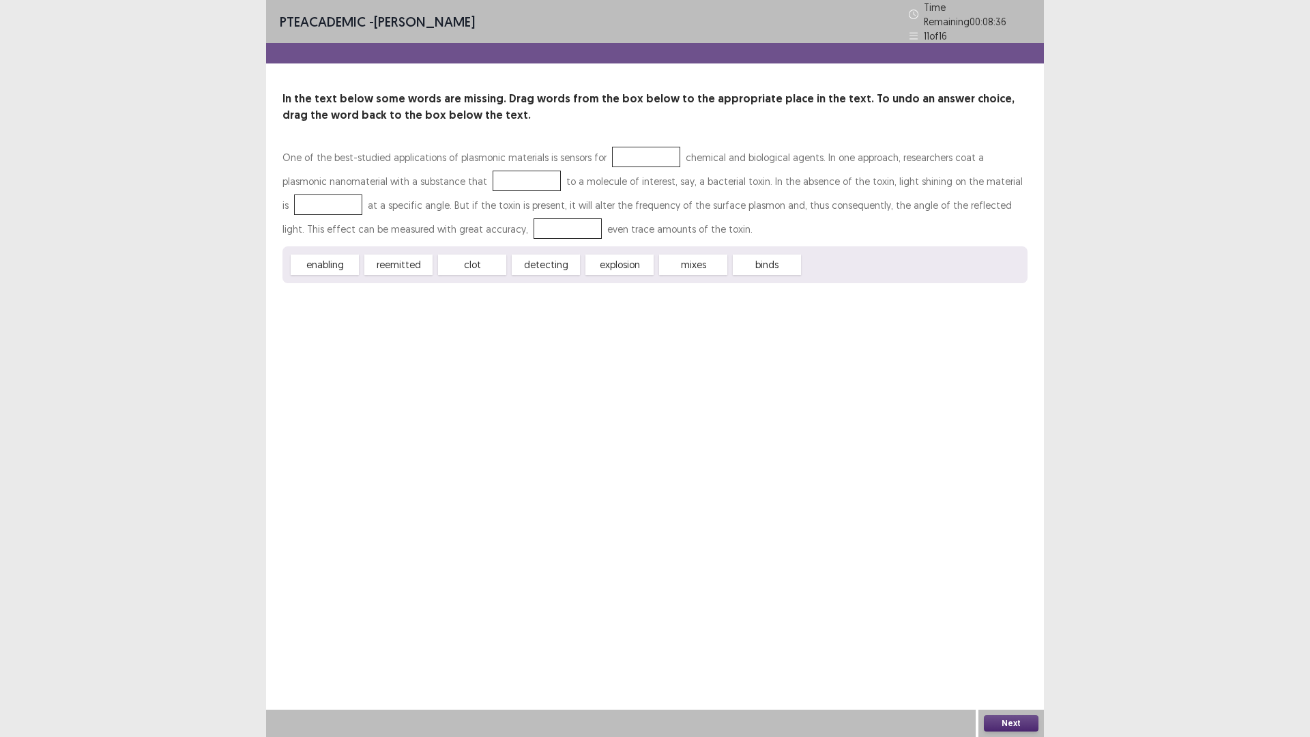
drag, startPoint x: 547, startPoint y: 257, endPoint x: 656, endPoint y: 143, distance: 158.3
drag, startPoint x: 656, startPoint y: 143, endPoint x: 664, endPoint y: 132, distance: 13.1
drag, startPoint x: 664, startPoint y: 132, endPoint x: 623, endPoint y: 158, distance: 48.1
drag, startPoint x: 623, startPoint y: 158, endPoint x: 555, endPoint y: 248, distance: 113.0
click at [555, 248] on div "enabling reemitted clot detecting explosion mixes binds" at bounding box center [655, 264] width 745 height 37
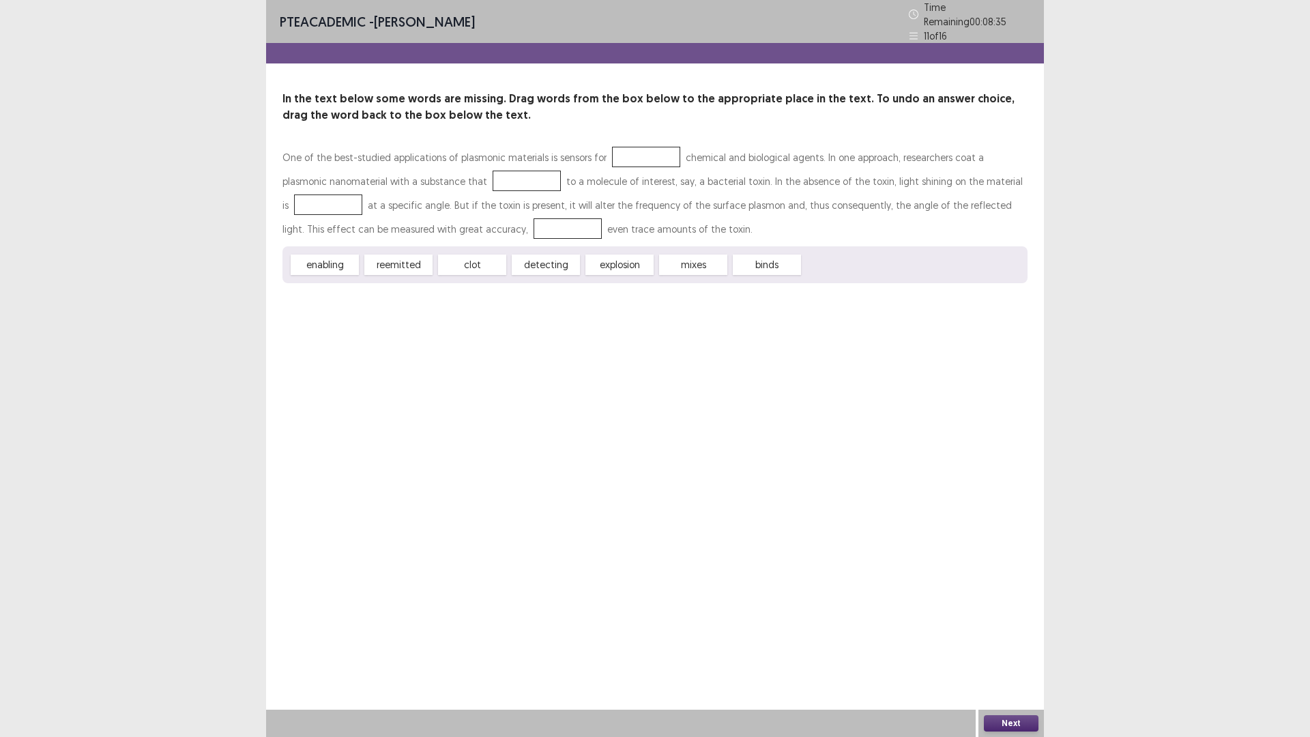
drag, startPoint x: 549, startPoint y: 253, endPoint x: 609, endPoint y: 199, distance: 81.2
click at [609, 199] on div "One of the best-studied applications of plasmonic materials is sensors for chem…" at bounding box center [655, 214] width 745 height 138
drag, startPoint x: 552, startPoint y: 259, endPoint x: 575, endPoint y: 239, distance: 30.9
click at [575, 239] on div "One of the best-studied applications of plasmonic materials is sensors for chem…" at bounding box center [655, 214] width 745 height 138
click at [539, 256] on div "detecting" at bounding box center [546, 265] width 68 height 20
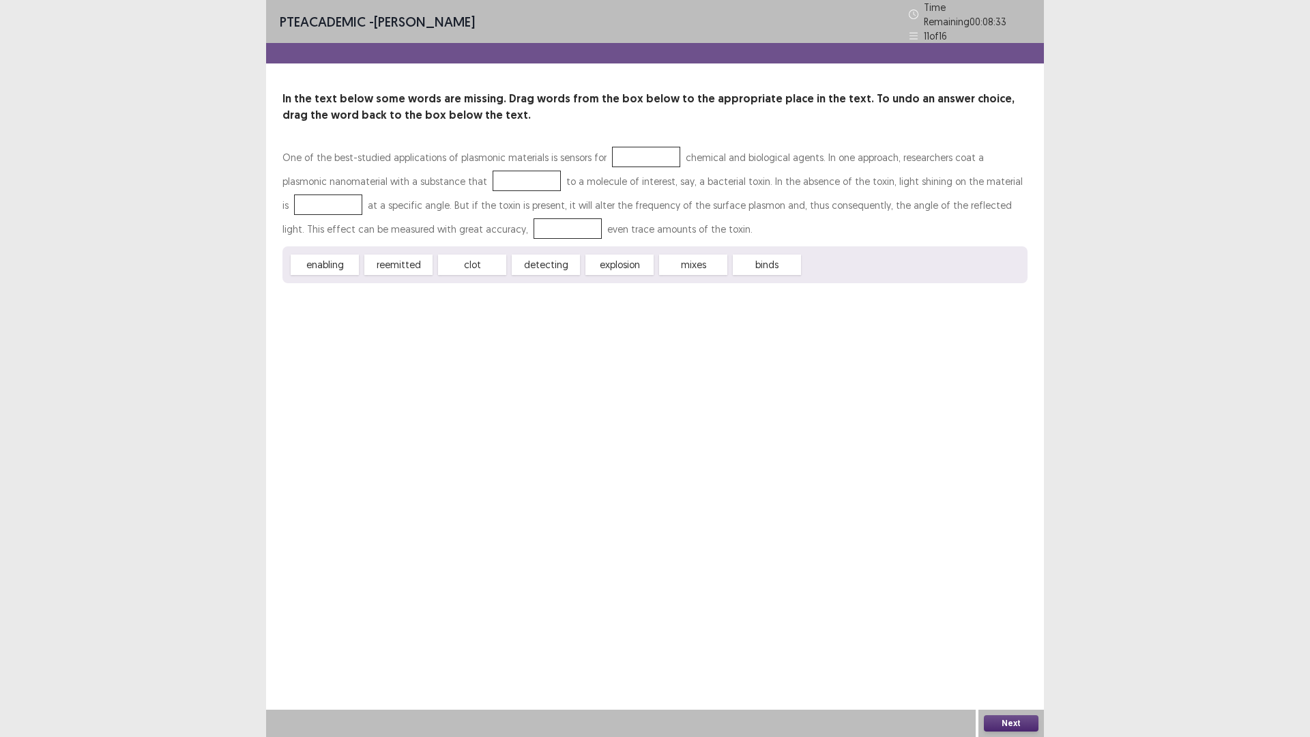
click at [539, 256] on div "detecting" at bounding box center [546, 265] width 68 height 20
drag, startPoint x: 539, startPoint y: 256, endPoint x: 635, endPoint y: 149, distance: 144.5
click at [637, 156] on div "One of the best-studied applications of plasmonic materials is sensors for chem…" at bounding box center [655, 214] width 745 height 138
click at [635, 148] on div at bounding box center [646, 157] width 68 height 20
click at [531, 259] on div "detecting" at bounding box center [546, 265] width 68 height 20
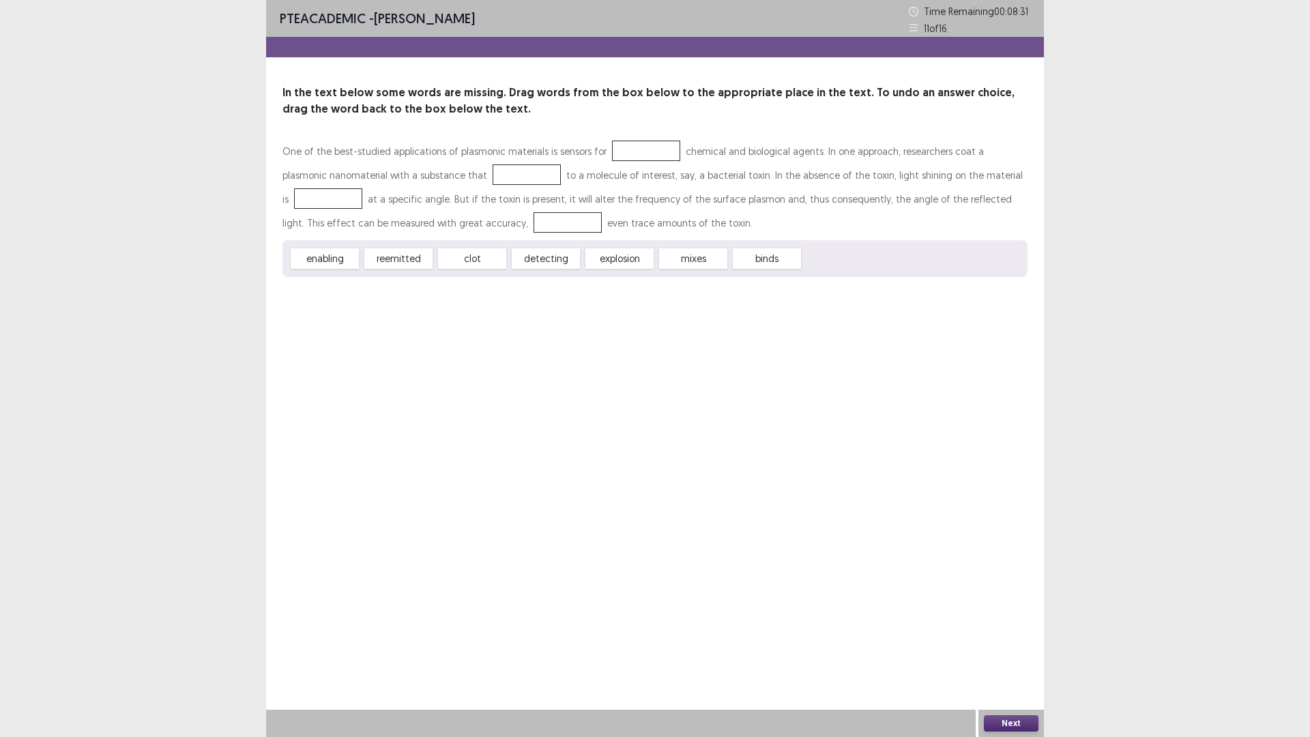
click at [531, 259] on div "detecting" at bounding box center [546, 258] width 68 height 20
drag, startPoint x: 531, startPoint y: 259, endPoint x: 522, endPoint y: 332, distance: 73.6
click at [522, 332] on div "PTE academic - [PERSON_NAME] Time Remaining 00 : 08 : 31 11 of 16 In the text b…" at bounding box center [655, 368] width 778 height 737
drag, startPoint x: 521, startPoint y: 332, endPoint x: 526, endPoint y: 316, distance: 17.1
click at [521, 332] on div "PTE academic - [PERSON_NAME] Time Remaining 00 : 08 : 31 11 of 16 In the text b…" at bounding box center [655, 368] width 778 height 737
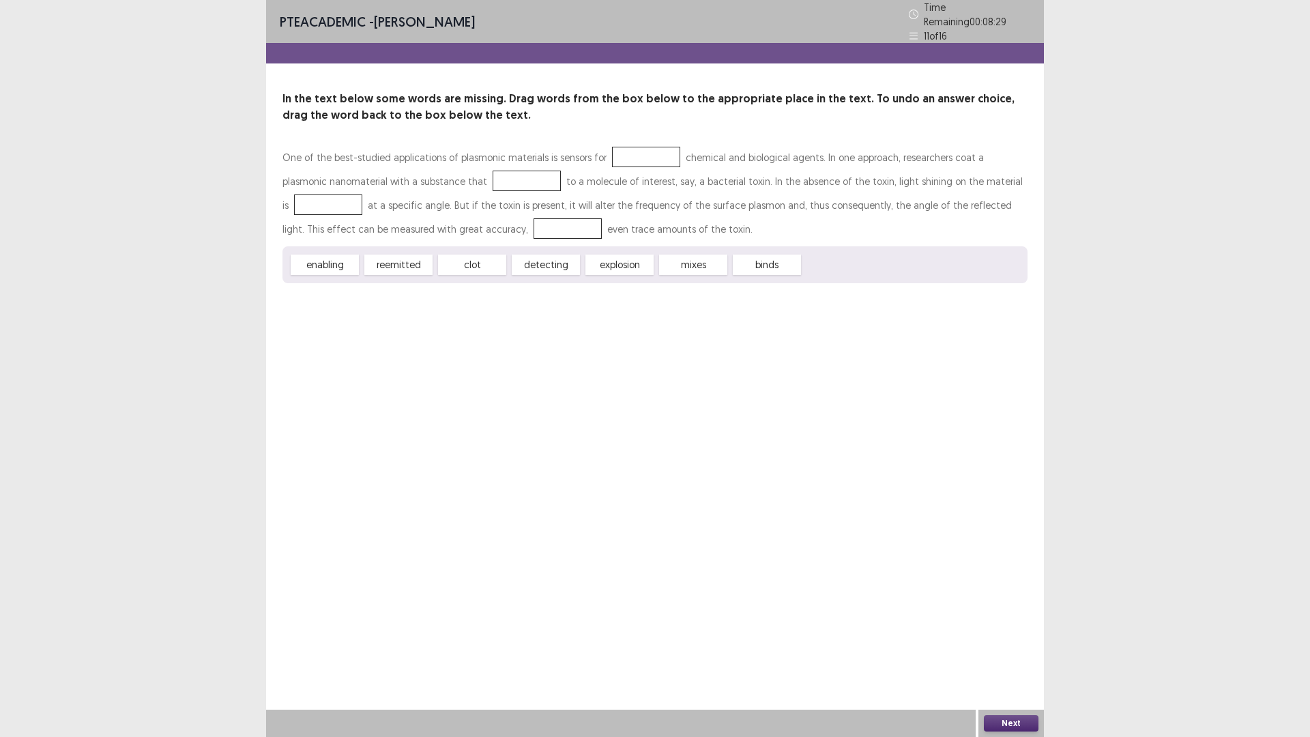
drag, startPoint x: 547, startPoint y: 252, endPoint x: 629, endPoint y: 147, distance: 132.8
click at [635, 147] on div "One of the best-studied applications of plasmonic materials is sensors for chem…" at bounding box center [655, 214] width 745 height 138
drag, startPoint x: 405, startPoint y: 256, endPoint x: 427, endPoint y: 219, distance: 42.8
click at [427, 219] on div "One of the best-studied applications of plasmonic materials is sensors for chem…" at bounding box center [655, 214] width 745 height 138
drag, startPoint x: 465, startPoint y: 258, endPoint x: 472, endPoint y: 175, distance: 82.9
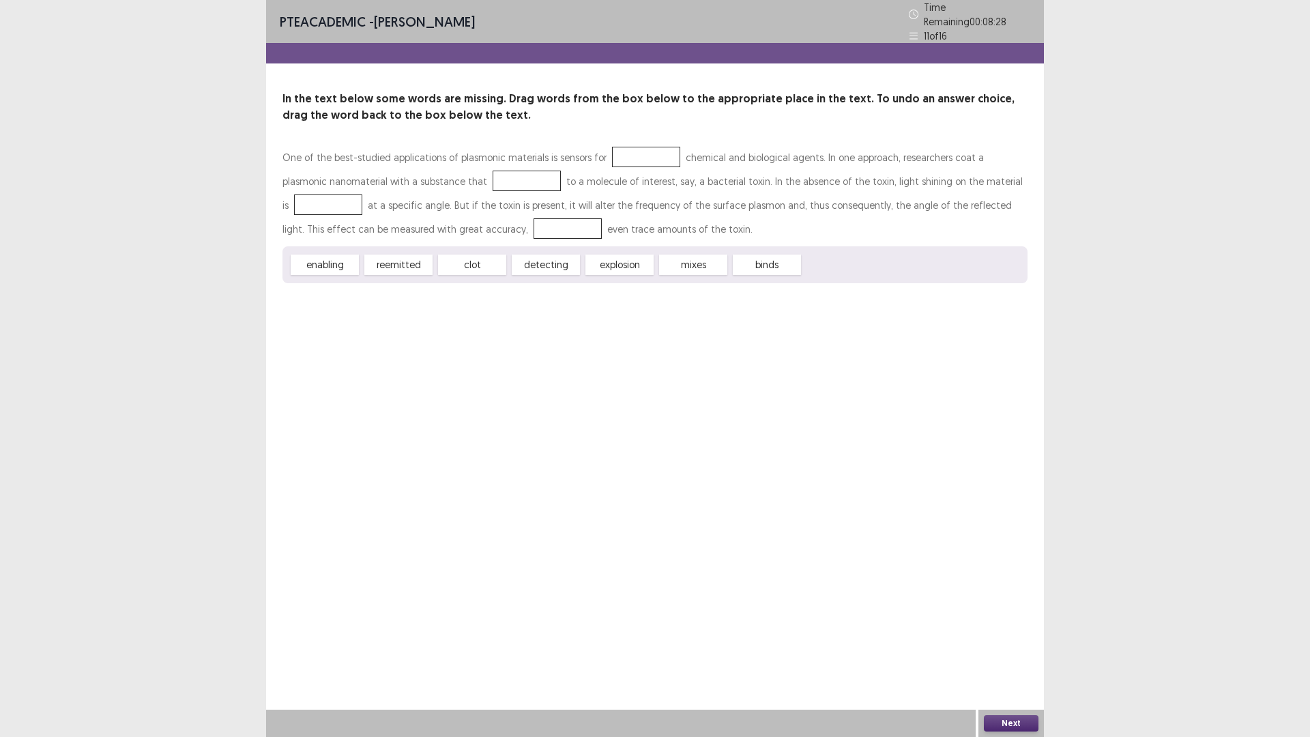
click at [472, 175] on div "One of the best-studied applications of plasmonic materials is sensors for chem…" at bounding box center [655, 214] width 745 height 138
drag, startPoint x: 501, startPoint y: 240, endPoint x: 468, endPoint y: 371, distance: 135.1
click at [465, 380] on div "PTE academic - [PERSON_NAME] Time Remaining 00 : 08 : 24 11 of 16 In the text b…" at bounding box center [655, 368] width 778 height 737
click at [547, 255] on div "detecting" at bounding box center [546, 265] width 68 height 20
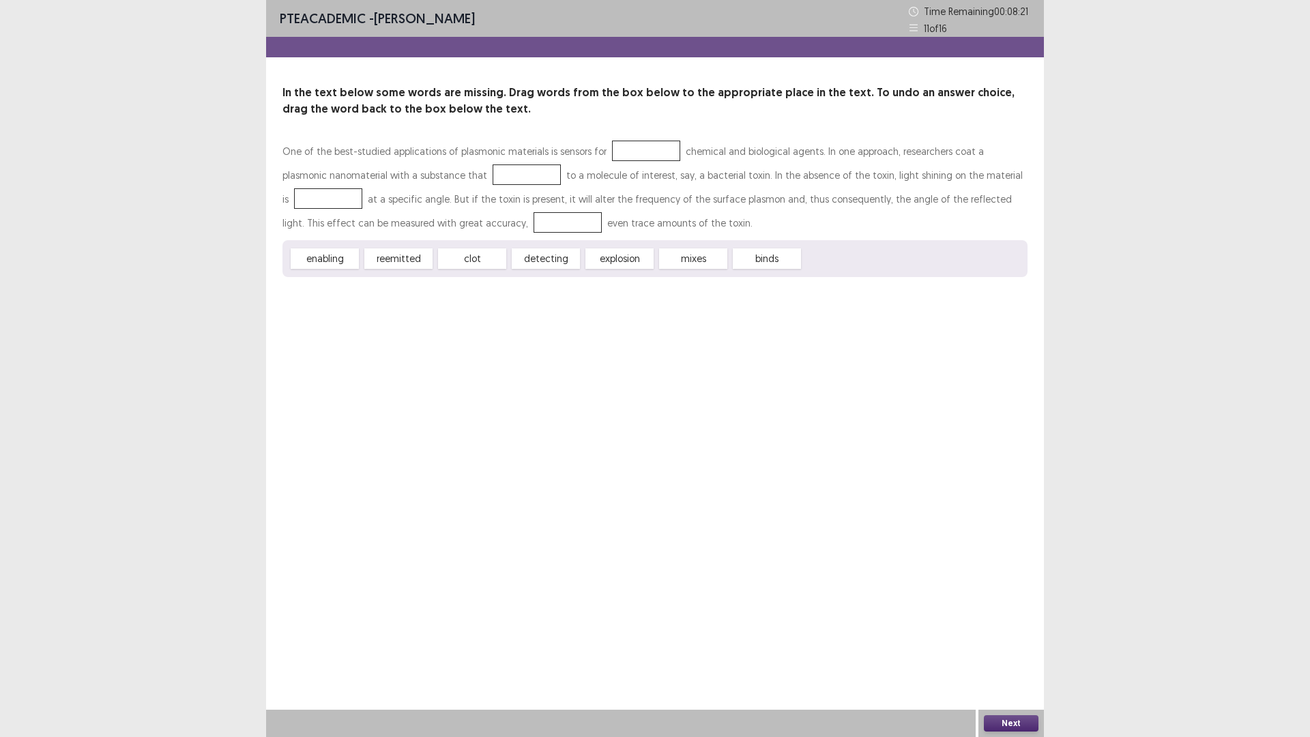
drag, startPoint x: 543, startPoint y: 257, endPoint x: 623, endPoint y: 149, distance: 133.6
click at [623, 149] on div "One of the best-studied applications of plasmonic materials is sensors for chem…" at bounding box center [655, 208] width 745 height 138
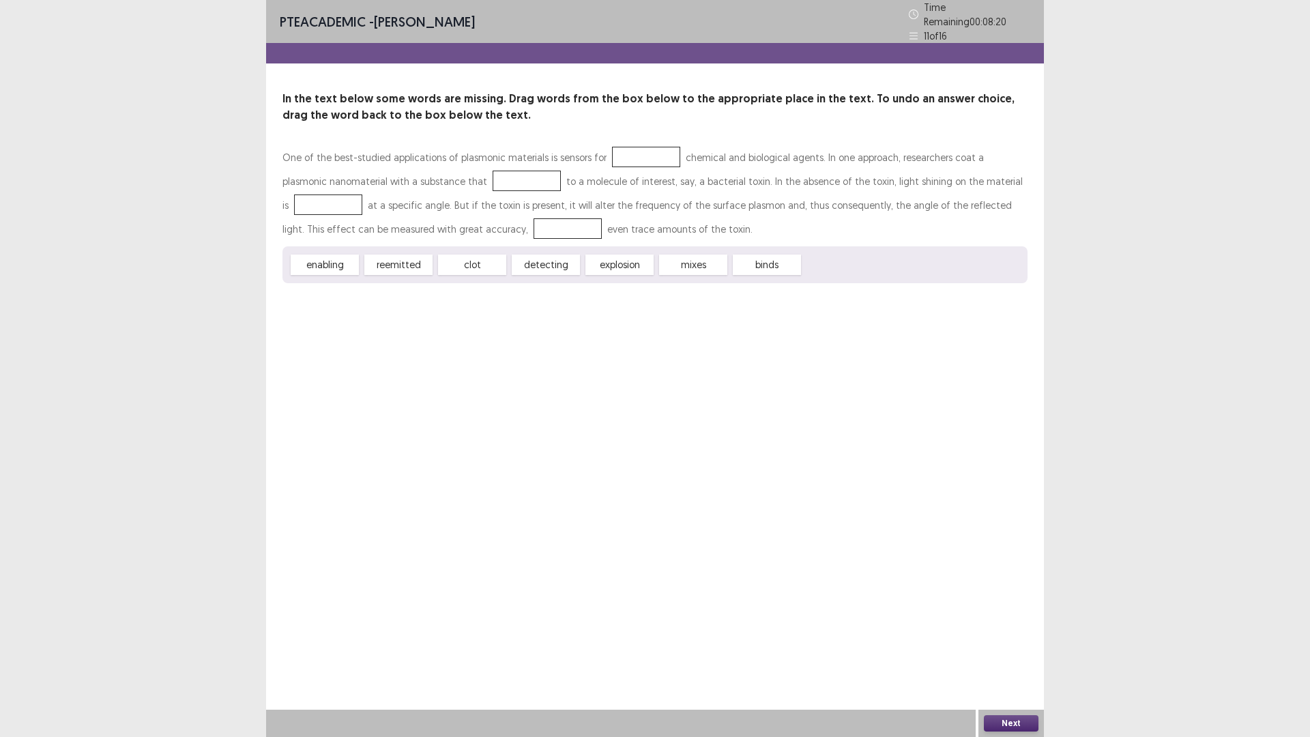
click at [401, 261] on div "reemitted" at bounding box center [398, 265] width 68 height 20
click at [401, 259] on div "reemitted" at bounding box center [398, 265] width 68 height 20
click at [537, 256] on div "detecting" at bounding box center [546, 265] width 68 height 20
drag, startPoint x: 537, startPoint y: 256, endPoint x: 634, endPoint y: 155, distance: 140.0
click at [634, 155] on div "One of the best-studied applications of plasmonic materials is sensors for chem…" at bounding box center [655, 214] width 745 height 138
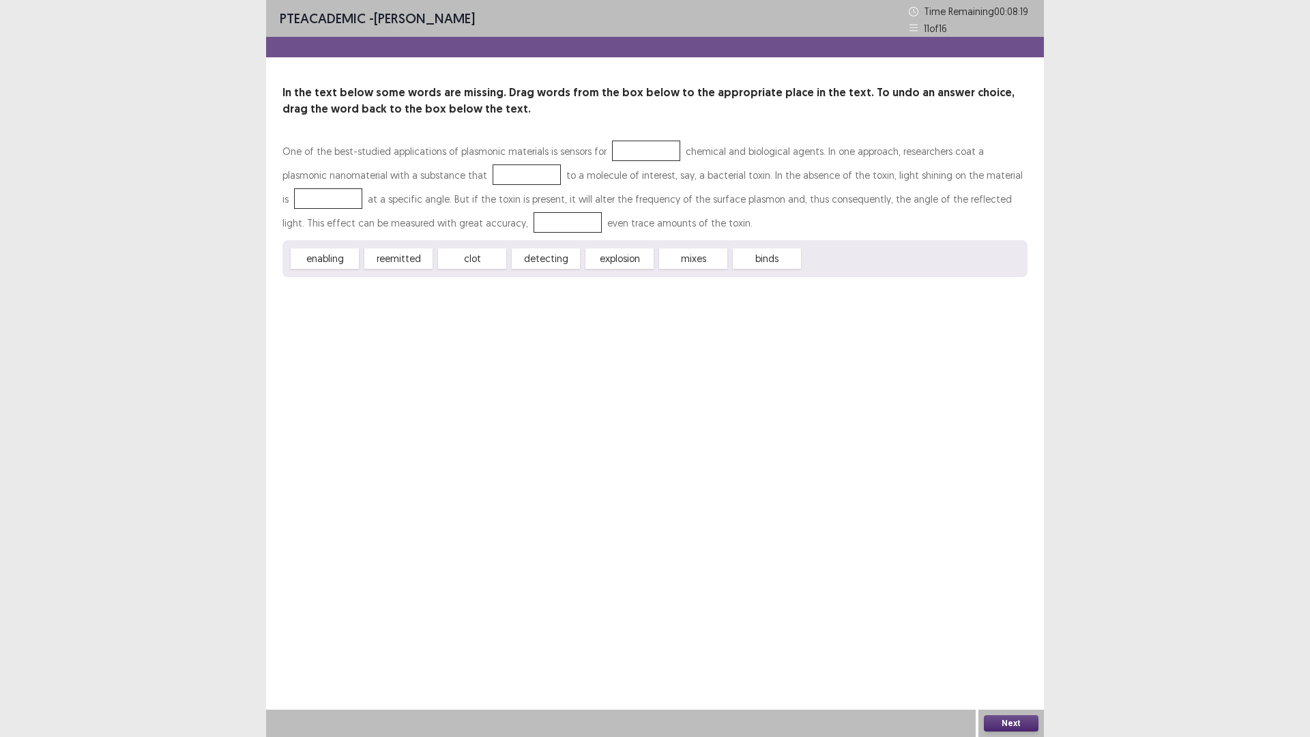
click at [634, 155] on div at bounding box center [646, 151] width 68 height 20
click at [758, 252] on div "binds" at bounding box center [767, 258] width 68 height 20
drag, startPoint x: 756, startPoint y: 256, endPoint x: 956, endPoint y: 188, distance: 210.7
click at [922, 189] on div "One of the best-studied applications of plasmonic materials is sensors for chem…" at bounding box center [655, 208] width 745 height 138
drag, startPoint x: 332, startPoint y: 252, endPoint x: 339, endPoint y: 238, distance: 16.2
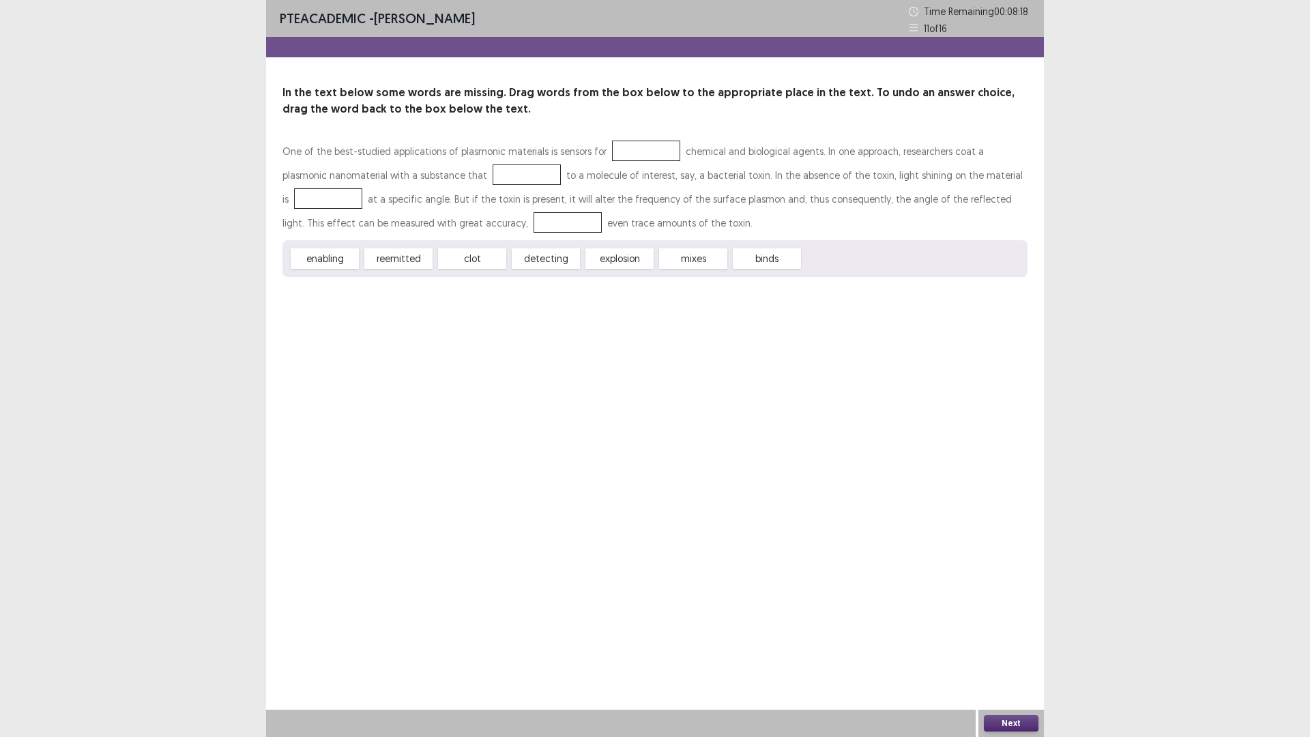
click at [339, 238] on div "One of the best-studied applications of plasmonic materials is sensors for chem…" at bounding box center [655, 208] width 745 height 138
drag, startPoint x: 473, startPoint y: 253, endPoint x: 474, endPoint y: 166, distance: 87.4
click at [474, 166] on div "One of the best-studied applications of plasmonic materials is sensors for chem…" at bounding box center [655, 208] width 745 height 138
drag, startPoint x: 545, startPoint y: 263, endPoint x: 540, endPoint y: 257, distance: 7.8
click at [541, 255] on div "detecting" at bounding box center [546, 258] width 68 height 20
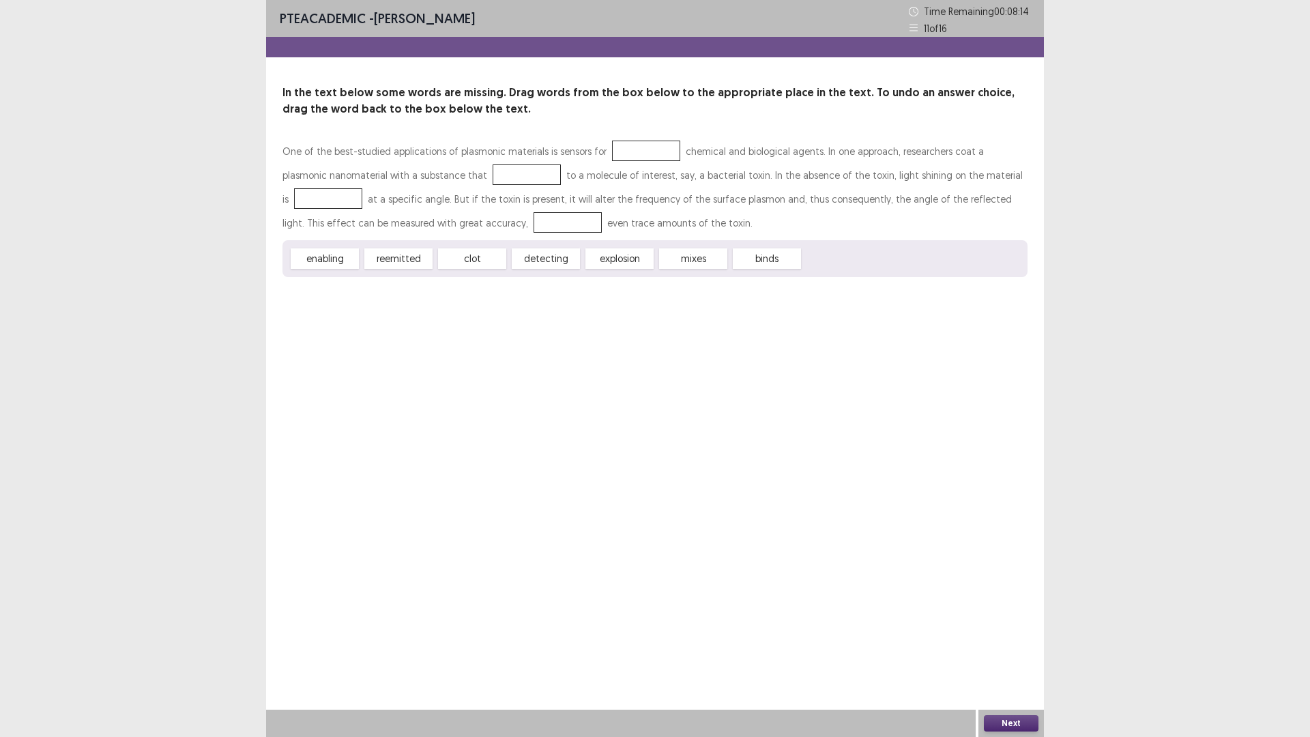
drag, startPoint x: 547, startPoint y: 247, endPoint x: 603, endPoint y: 145, distance: 116.7
click at [603, 145] on div "One of the best-studied applications of plasmonic materials is sensors for chem…" at bounding box center [655, 208] width 745 height 138
drag, startPoint x: 617, startPoint y: 255, endPoint x: 577, endPoint y: 195, distance: 72.5
click at [646, 143] on div "One of the best-studied applications of plasmonic materials is sensors for chem…" at bounding box center [655, 208] width 745 height 138
drag, startPoint x: 536, startPoint y: 263, endPoint x: 621, endPoint y: 146, distance: 144.6
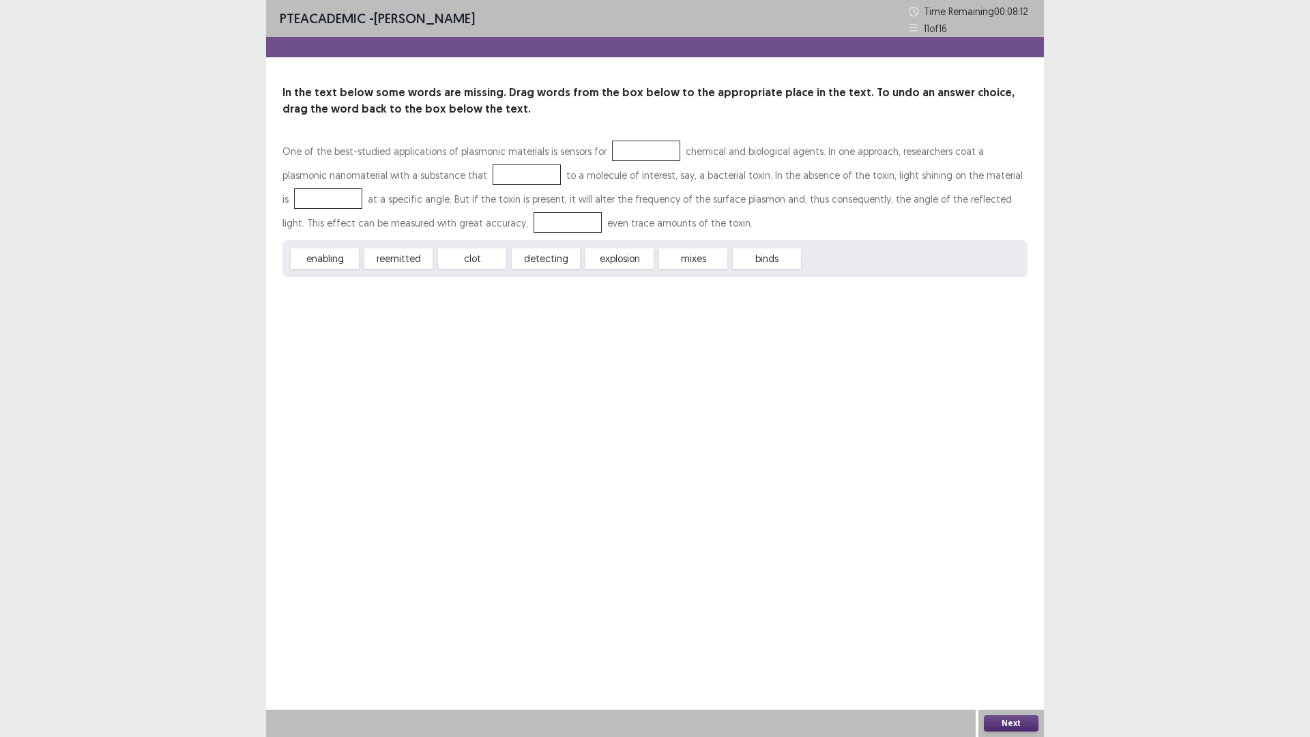
click at [620, 143] on div "One of the best-studied applications of plasmonic materials is sensors for chem…" at bounding box center [655, 208] width 745 height 138
click at [1003, 720] on button "Next" at bounding box center [1011, 723] width 55 height 16
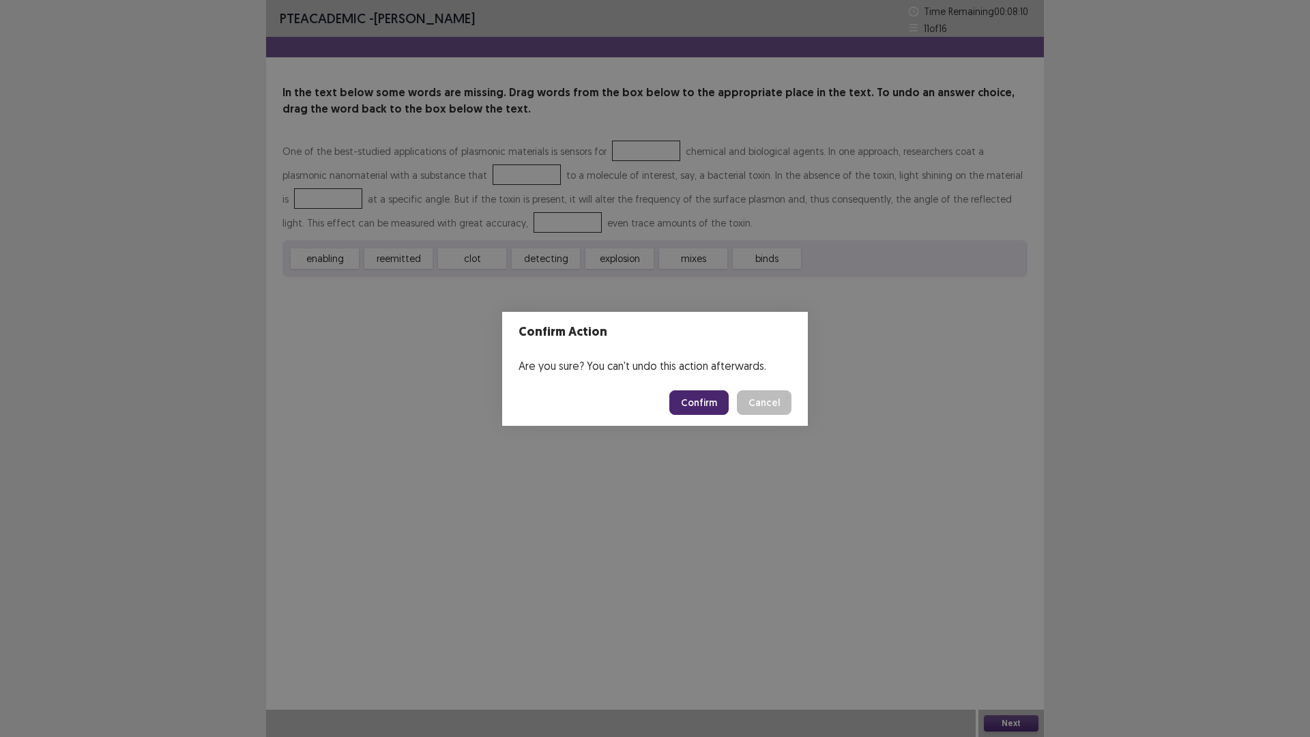
click at [707, 398] on button "Confirm" at bounding box center [699, 402] width 59 height 25
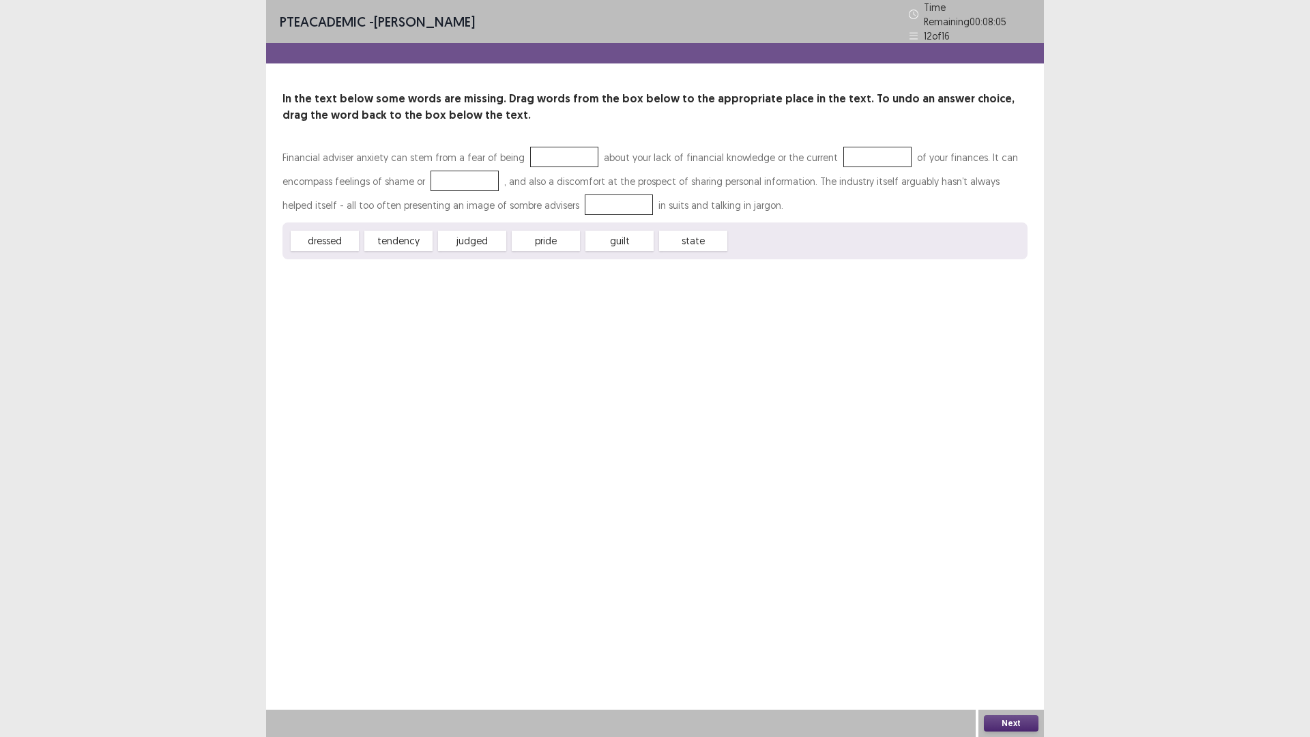
drag, startPoint x: 387, startPoint y: 233, endPoint x: 528, endPoint y: 165, distance: 156.9
click at [541, 147] on div "Financial adviser anxiety can stem from a fear of being about your lack of fina…" at bounding box center [655, 202] width 745 height 114
drag, startPoint x: 412, startPoint y: 236, endPoint x: 538, endPoint y: 147, distance: 154.7
click at [538, 147] on div "Financial adviser anxiety can stem from a fear of being about your lack of fina…" at bounding box center [655, 202] width 745 height 114
click at [538, 147] on div at bounding box center [564, 157] width 68 height 20
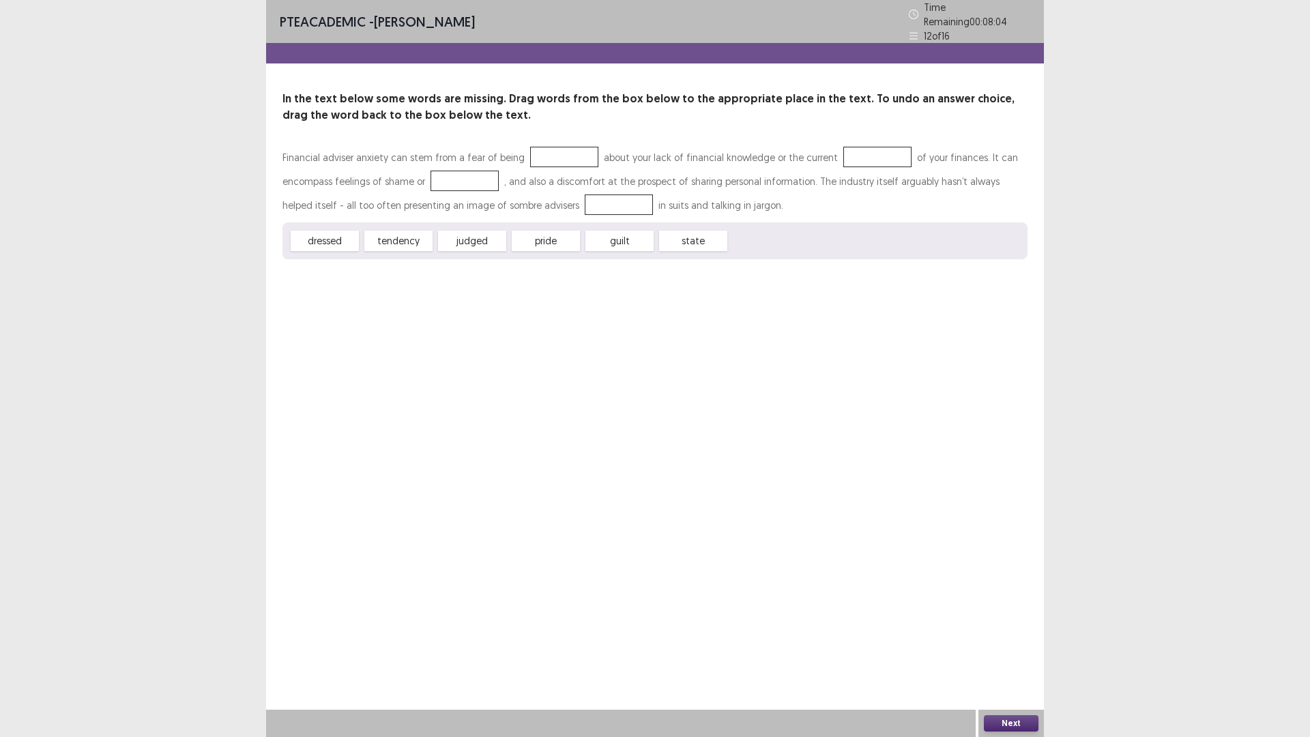
click at [538, 147] on div at bounding box center [564, 157] width 68 height 20
click at [442, 258] on div "PTE academic - [PERSON_NAME] Time Remaining 00 : 08 : 03 12 of 16 In the text b…" at bounding box center [655, 143] width 778 height 287
click at [409, 236] on div "tendency" at bounding box center [398, 241] width 68 height 20
click at [403, 223] on div "dressed tendency judged pride guilt state" at bounding box center [655, 241] width 745 height 37
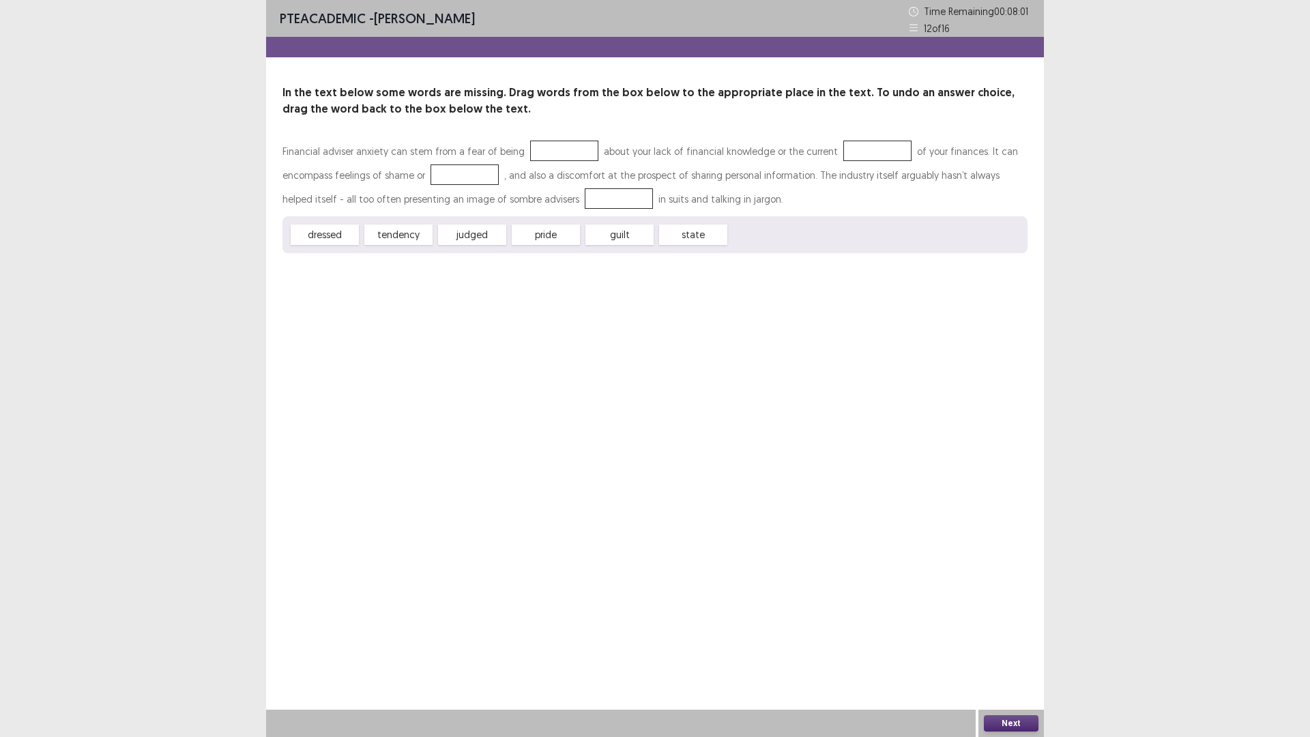
drag, startPoint x: 395, startPoint y: 231, endPoint x: 522, endPoint y: 153, distance: 149.3
click at [522, 153] on div "Financial adviser anxiety can stem from a fear of being about your lack of fina…" at bounding box center [655, 196] width 745 height 114
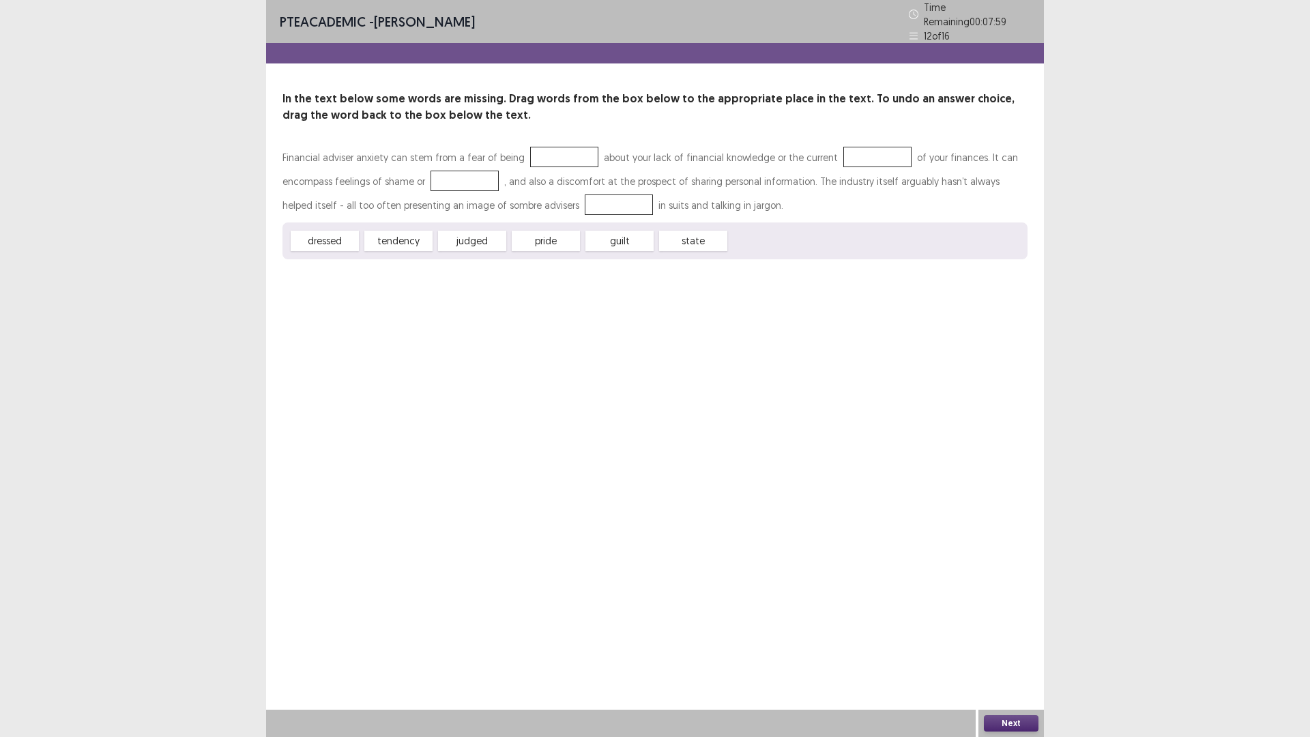
drag, startPoint x: 407, startPoint y: 233, endPoint x: 525, endPoint y: 156, distance: 140.7
click at [531, 154] on div "Financial adviser anxiety can stem from a fear of being about your lack of fina…" at bounding box center [655, 202] width 745 height 114
drag, startPoint x: 454, startPoint y: 243, endPoint x: 468, endPoint y: 235, distance: 16.5
click at [465, 235] on div "judged" at bounding box center [472, 241] width 68 height 20
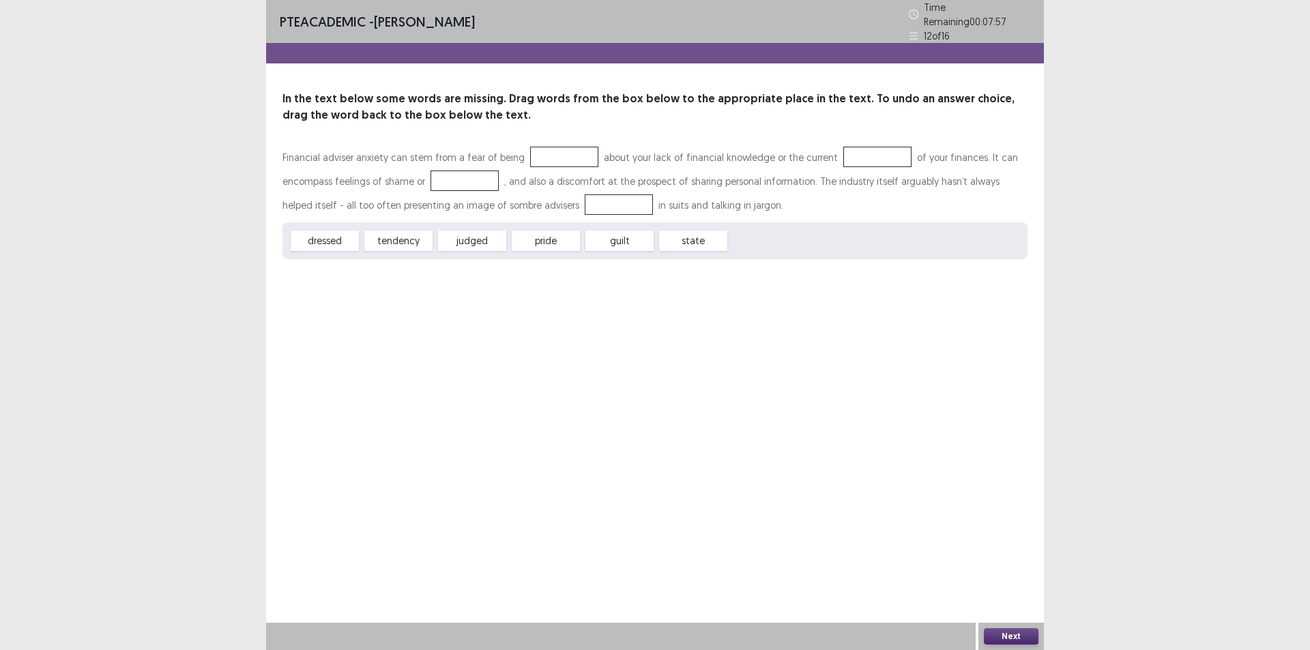
drag, startPoint x: 465, startPoint y: 230, endPoint x: 479, endPoint y: 169, distance: 63.1
click at [479, 169] on div "Financial adviser anxiety can stem from a fear of being about your lack of fina…" at bounding box center [655, 202] width 745 height 114
drag, startPoint x: 387, startPoint y: 232, endPoint x: 396, endPoint y: 207, distance: 26.8
click at [453, 156] on div "Financial adviser anxiety can stem from a fear of being about your lack of fina…" at bounding box center [655, 202] width 745 height 114
drag, startPoint x: 338, startPoint y: 232, endPoint x: 575, endPoint y: 426, distance: 306.6
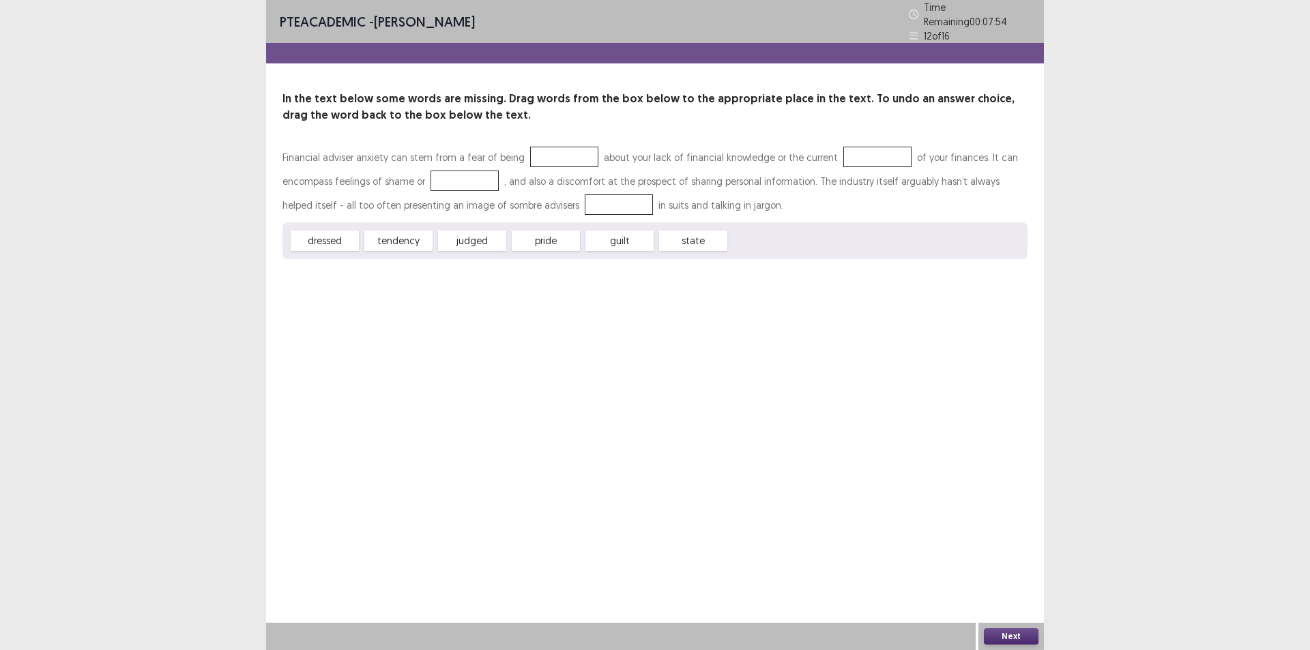
click at [575, 426] on div "PTE academic - [PERSON_NAME] Time Remaining 00 : 07 : 54 12 of 16 In the text b…" at bounding box center [655, 325] width 778 height 650
drag, startPoint x: 328, startPoint y: 235, endPoint x: 535, endPoint y: 152, distance: 222.9
click at [535, 152] on div "Financial adviser anxiety can stem from a fear of being about your lack of fina…" at bounding box center [655, 202] width 745 height 114
click at [1012, 636] on button "Next" at bounding box center [1011, 637] width 55 height 16
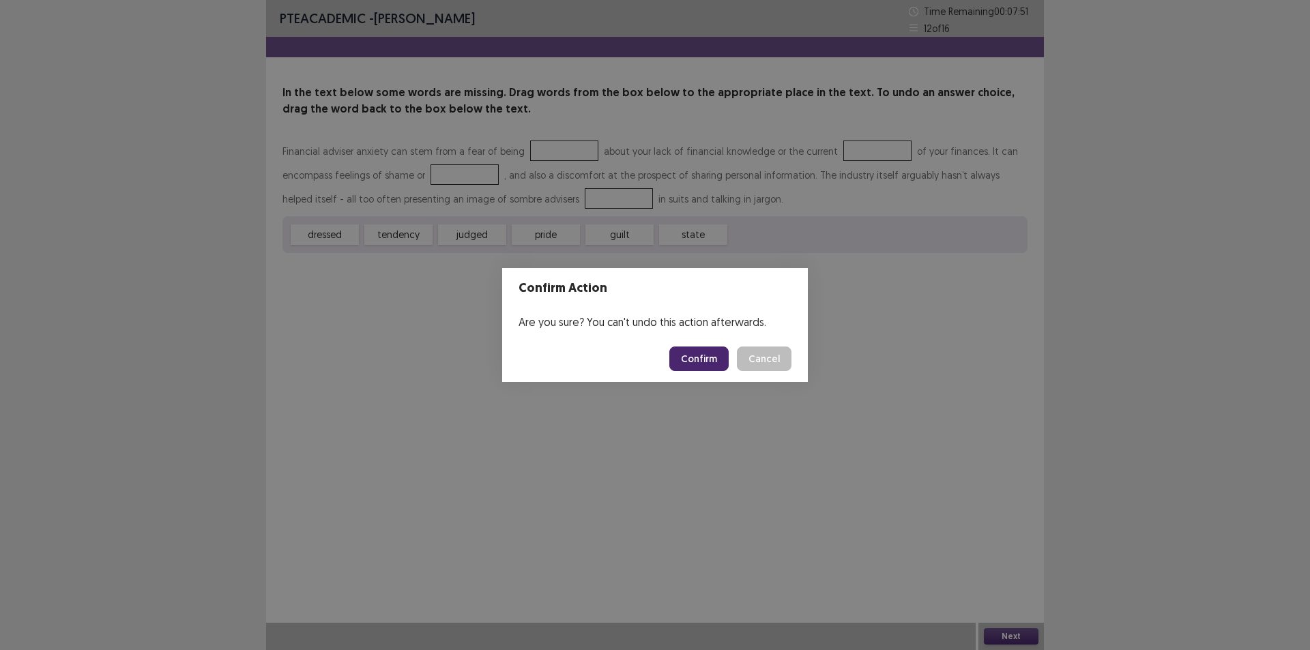
click at [693, 360] on button "Confirm" at bounding box center [699, 359] width 59 height 25
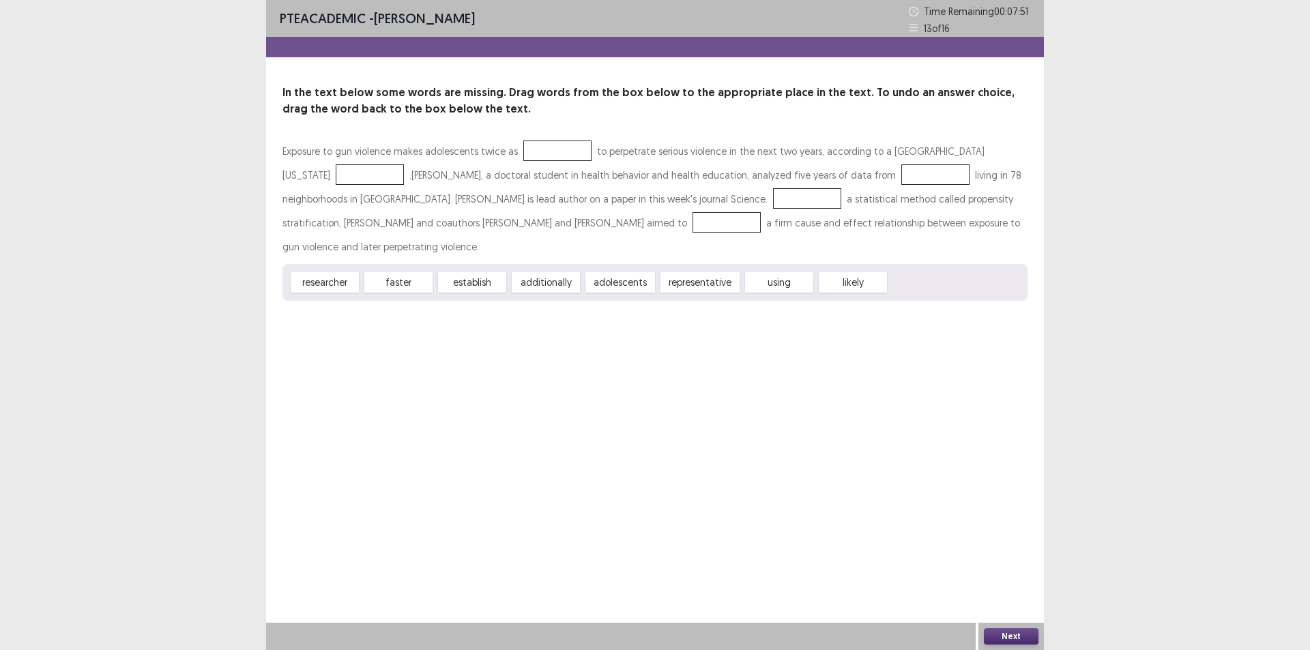
drag, startPoint x: 610, startPoint y: 281, endPoint x: 526, endPoint y: 144, distance: 160.3
click at [526, 144] on div "Exposure to gun violence makes adolescents twice as to perpetrate serious viole…" at bounding box center [655, 220] width 745 height 162
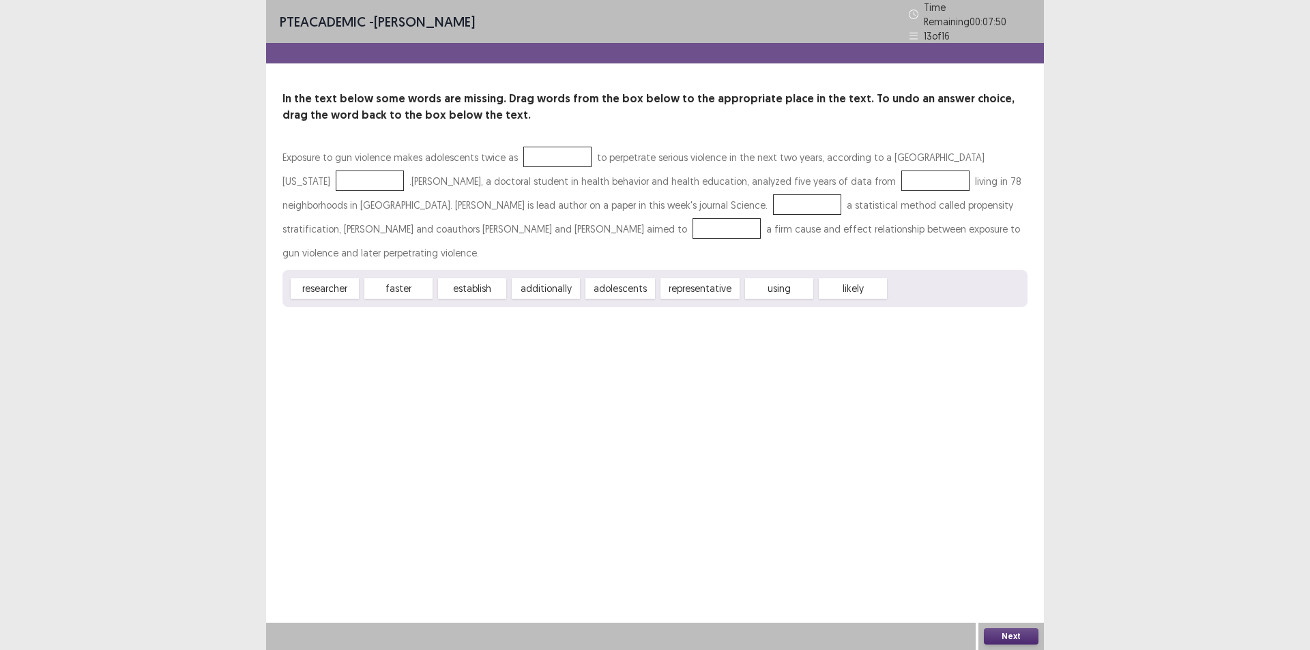
click at [615, 281] on div "adolescents" at bounding box center [621, 288] width 70 height 20
drag, startPoint x: 615, startPoint y: 281, endPoint x: 537, endPoint y: 152, distance: 150.6
click at [537, 152] on div "Exposure to gun violence makes adolescents twice as to perpetrate serious viole…" at bounding box center [655, 226] width 745 height 162
click at [537, 152] on div at bounding box center [558, 157] width 68 height 20
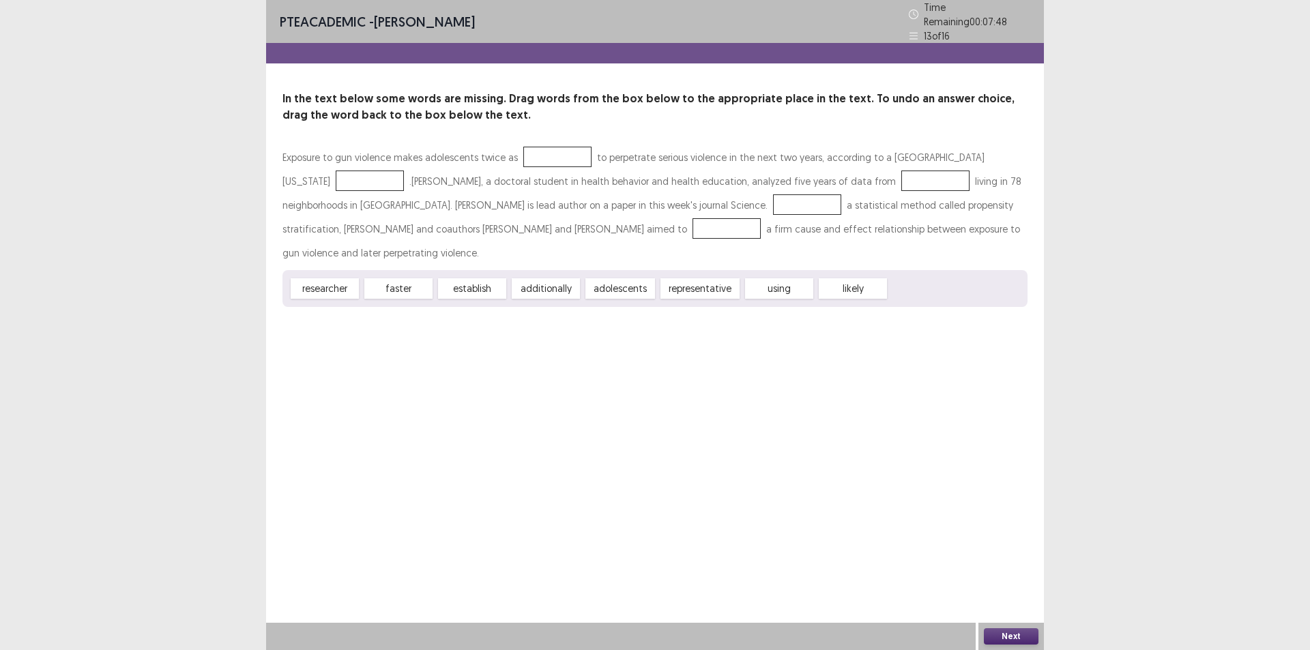
drag, startPoint x: 781, startPoint y: 283, endPoint x: 732, endPoint y: 202, distance: 94.3
click at [732, 202] on div "Exposure to gun violence makes adolescents twice as to perpetrate serious viole…" at bounding box center [655, 226] width 745 height 162
drag, startPoint x: 732, startPoint y: 202, endPoint x: 779, endPoint y: 259, distance: 74.2
click at [773, 205] on div at bounding box center [807, 205] width 68 height 20
drag, startPoint x: 846, startPoint y: 287, endPoint x: 958, endPoint y: 504, distance: 243.6
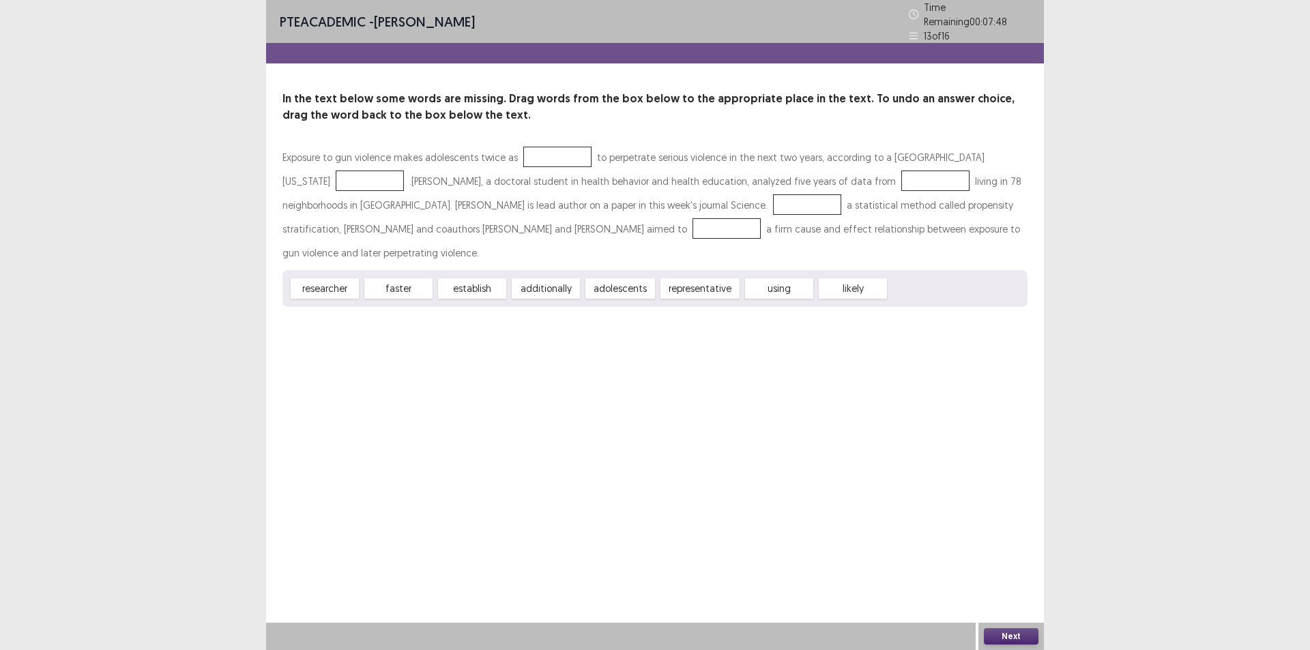
click at [846, 285] on div "likely" at bounding box center [853, 288] width 68 height 20
click at [1016, 631] on button "Next" at bounding box center [1011, 637] width 55 height 16
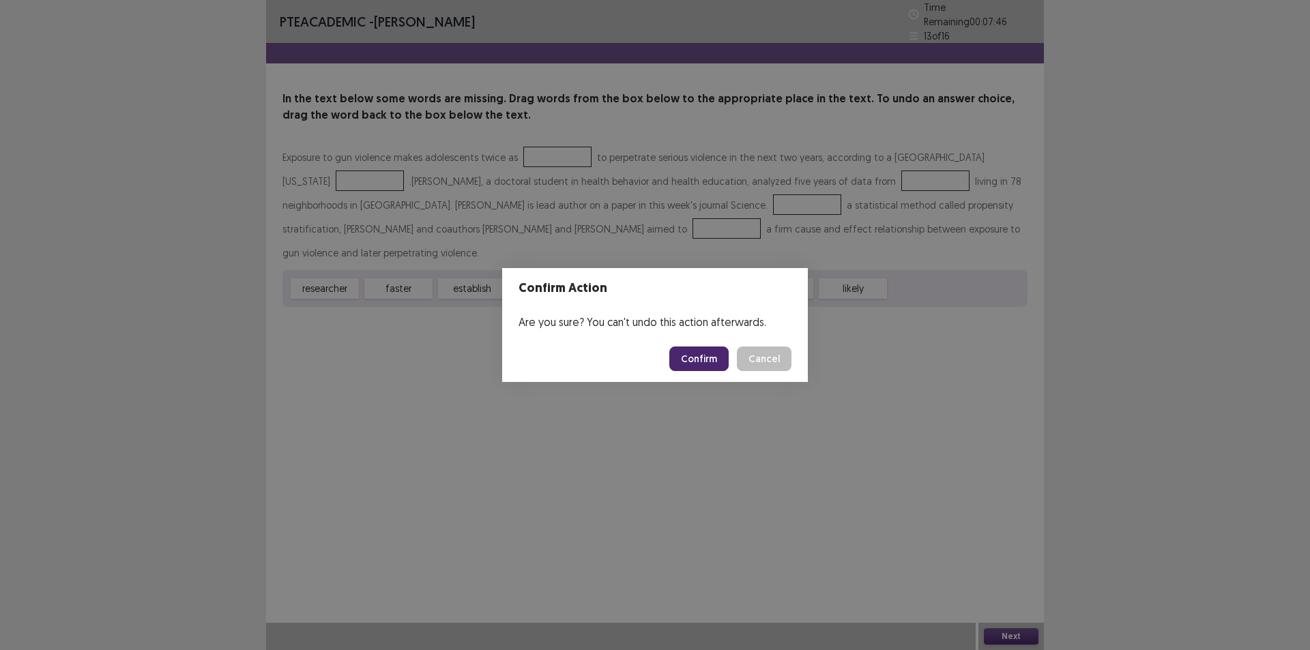
click at [715, 358] on button "Confirm" at bounding box center [699, 359] width 59 height 25
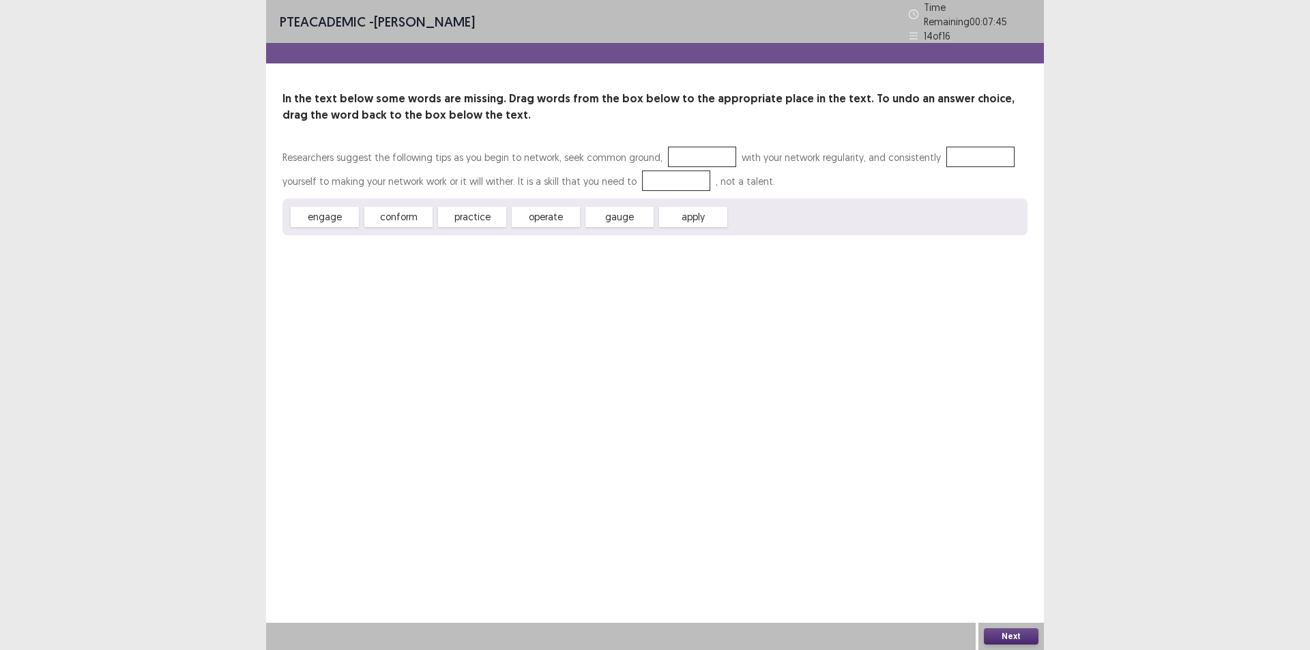
drag, startPoint x: 401, startPoint y: 208, endPoint x: 655, endPoint y: 172, distance: 256.5
click at [655, 172] on div "Researchers suggest the following tips as you begin to network, seek common gro…" at bounding box center [655, 190] width 745 height 90
drag, startPoint x: 621, startPoint y: 207, endPoint x: 692, endPoint y: 143, distance: 96.1
click at [692, 145] on div "Researchers suggest the following tips as you begin to network, seek common gro…" at bounding box center [655, 190] width 745 height 90
drag, startPoint x: 698, startPoint y: 205, endPoint x: 693, endPoint y: 141, distance: 64.3
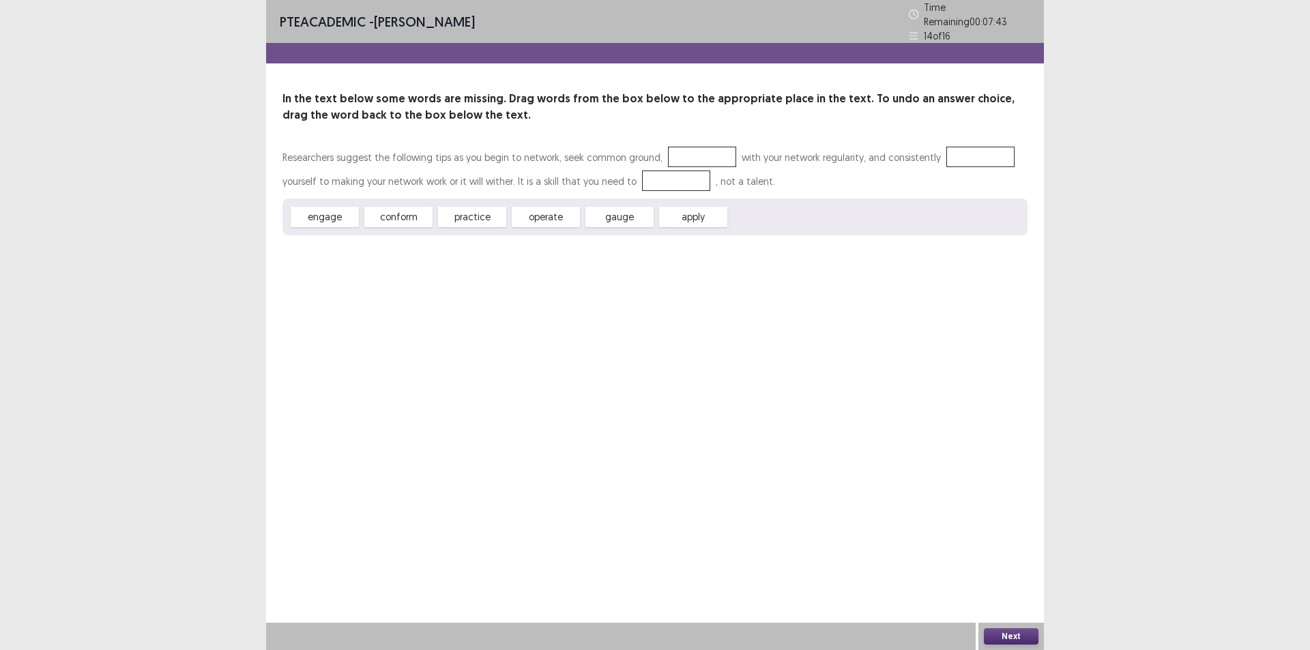
click at [693, 145] on div "Researchers suggest the following tips as you begin to network, seek common gro…" at bounding box center [655, 190] width 745 height 90
drag, startPoint x: 330, startPoint y: 207, endPoint x: 988, endPoint y: 483, distance: 713.4
click at [957, 158] on div "Researchers suggest the following tips as you begin to network, seek common gro…" at bounding box center [655, 190] width 745 height 90
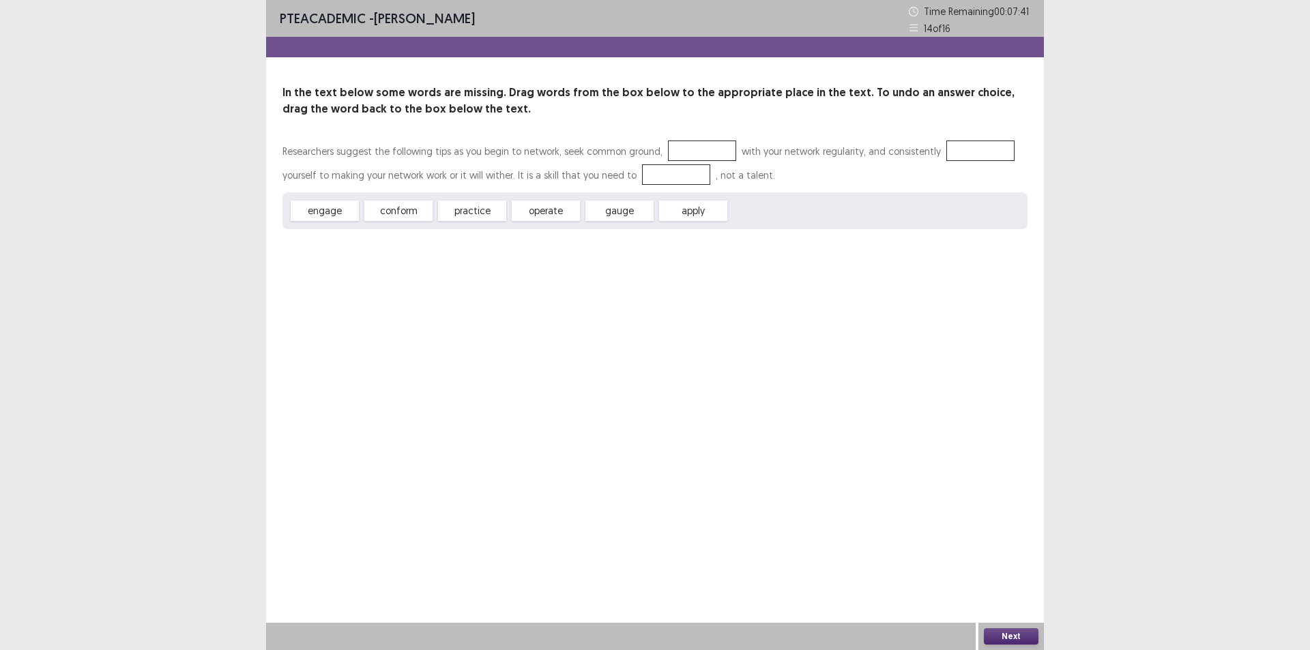
click at [1006, 633] on button "Next" at bounding box center [1011, 637] width 55 height 16
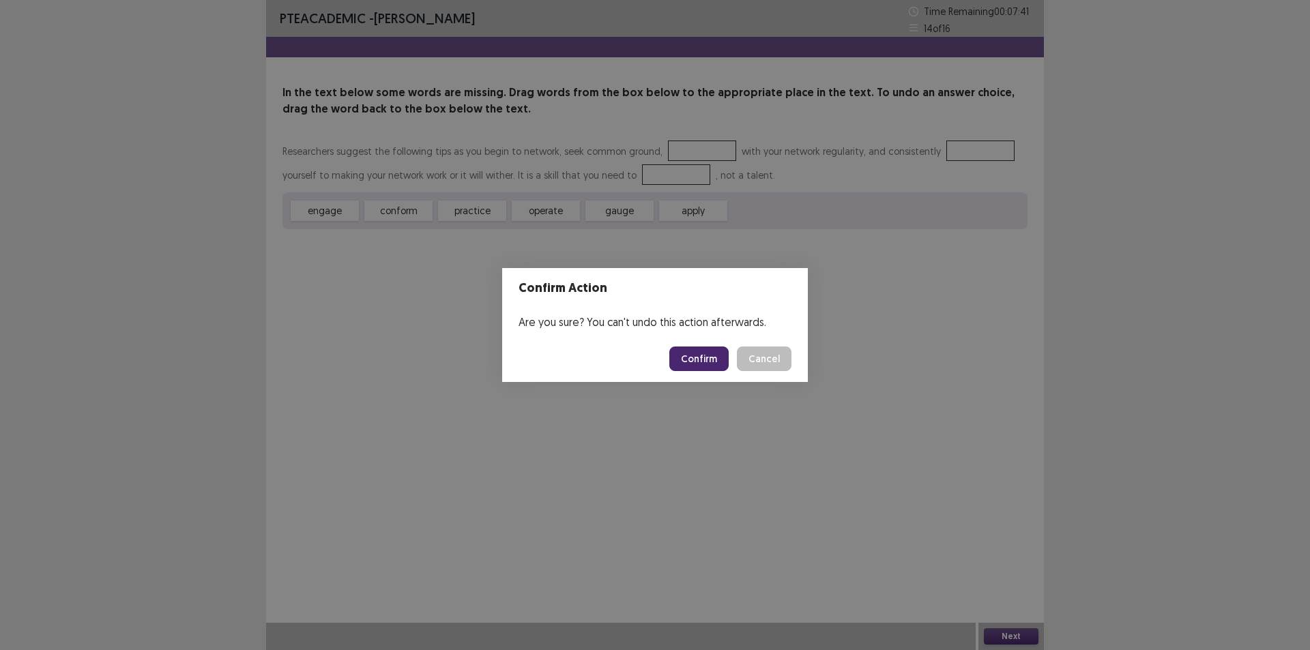
click at [693, 358] on button "Confirm" at bounding box center [699, 359] width 59 height 25
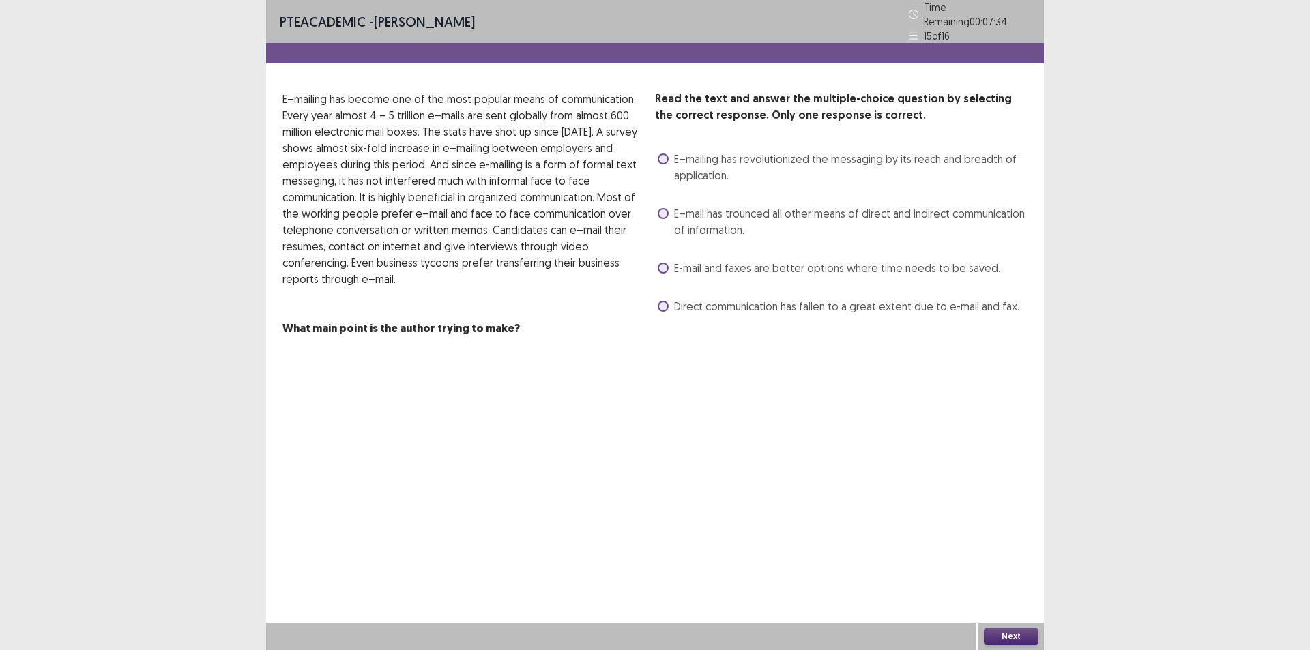
click at [670, 205] on label "E–mail has trounced all other means of direct and indirect communication of inf…" at bounding box center [843, 221] width 370 height 33
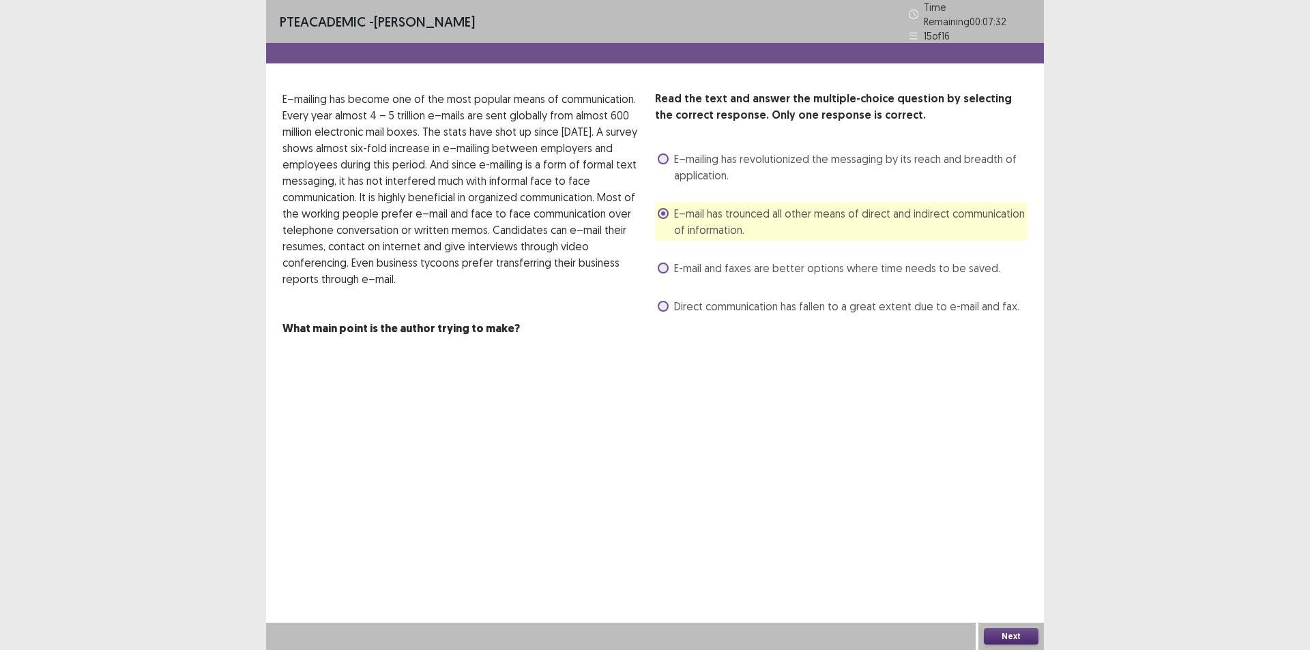
click at [1014, 633] on button "Next" at bounding box center [1011, 637] width 55 height 16
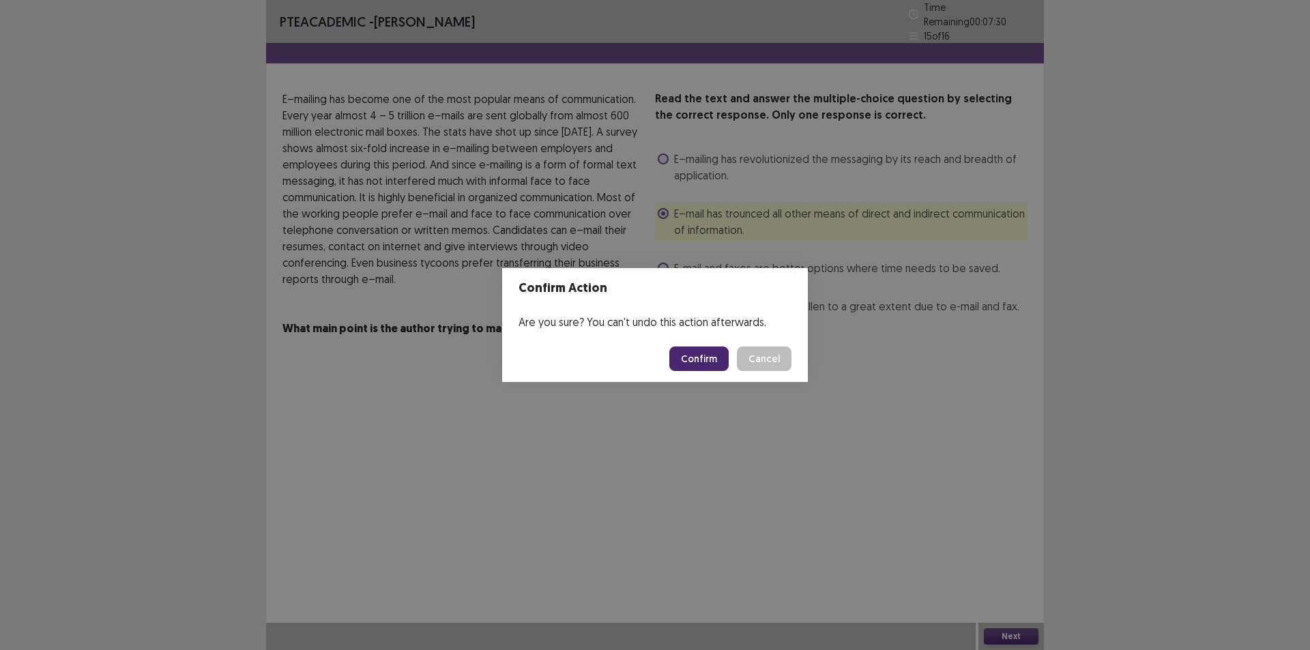
click at [700, 358] on button "Confirm" at bounding box center [699, 359] width 59 height 25
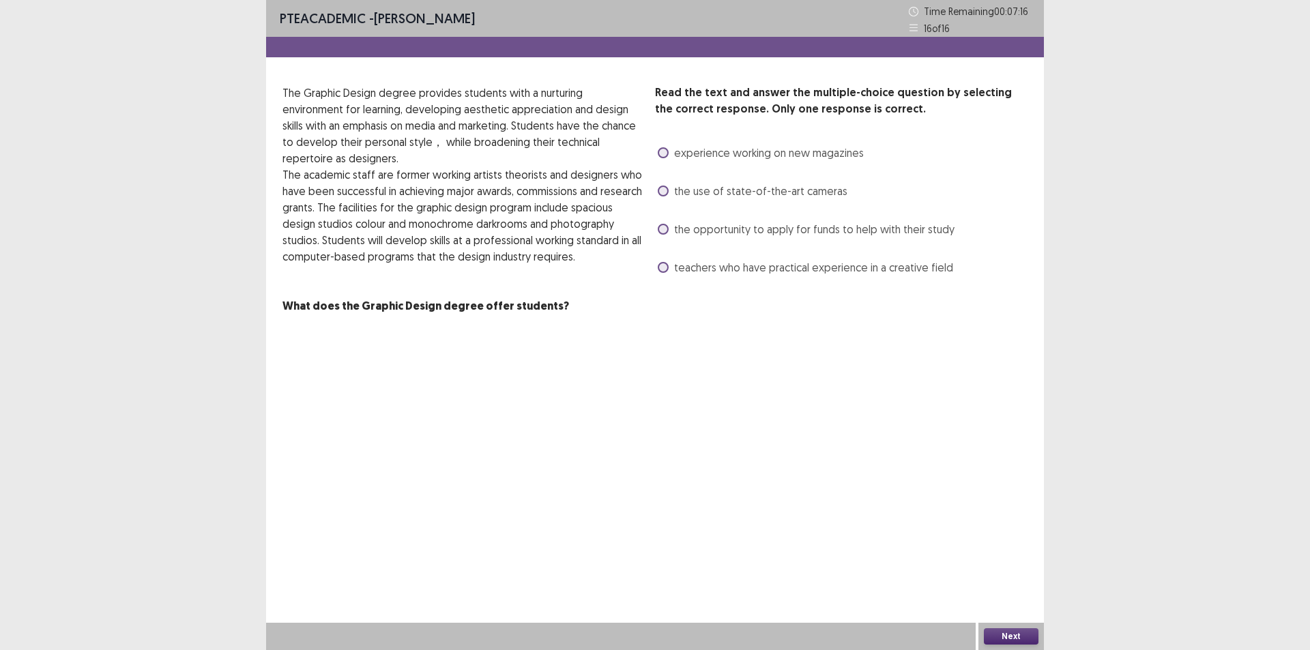
click at [662, 231] on span at bounding box center [663, 229] width 11 height 11
click at [1004, 633] on button "Next" at bounding box center [1011, 637] width 55 height 16
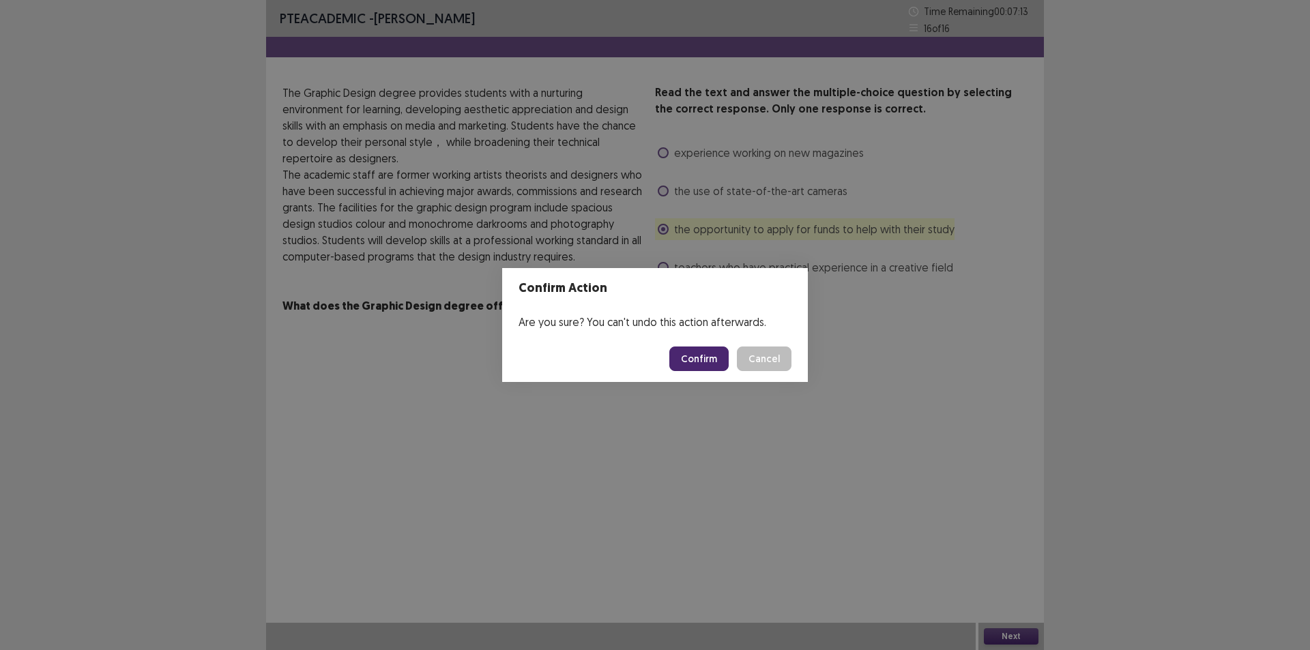
click at [702, 359] on button "Confirm" at bounding box center [699, 359] width 59 height 25
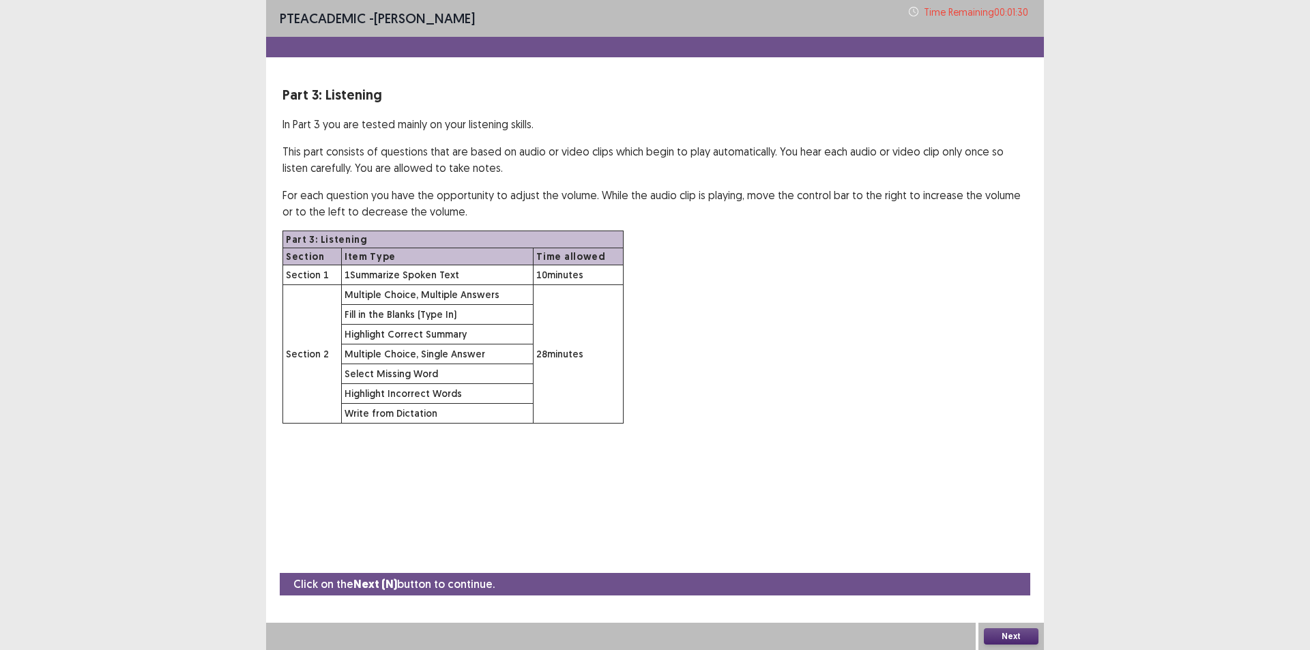
click at [1018, 631] on button "Next" at bounding box center [1011, 637] width 55 height 16
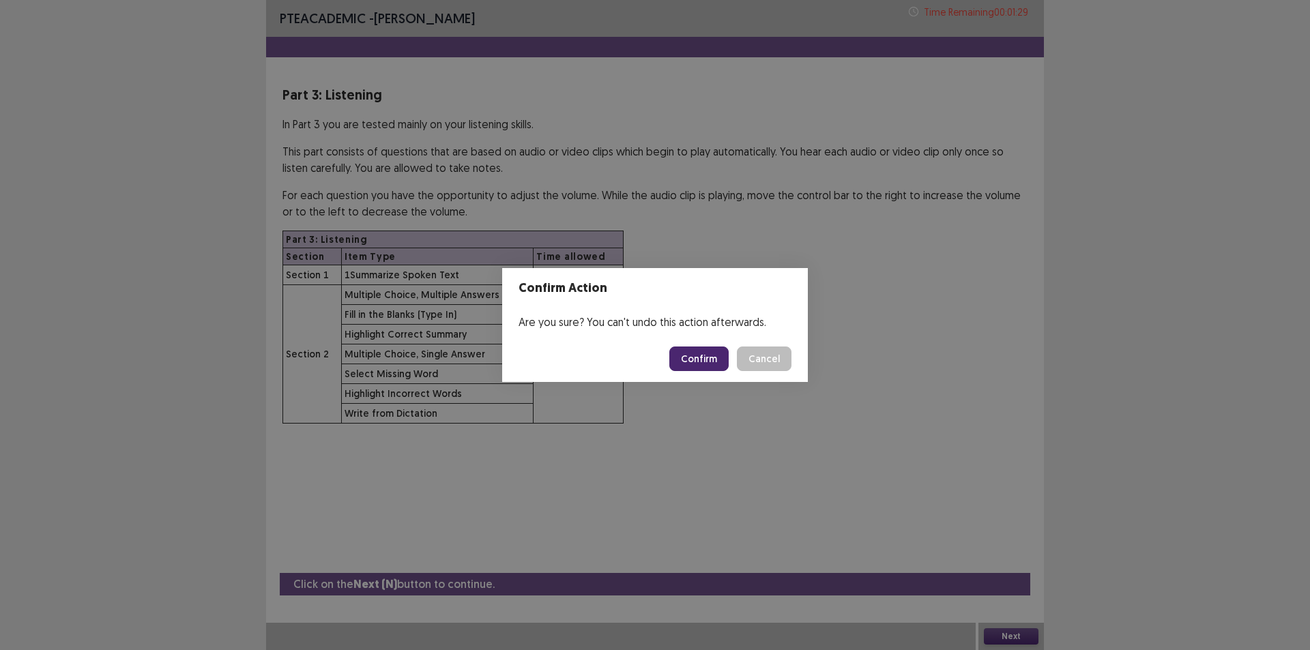
click at [703, 359] on button "Confirm" at bounding box center [699, 359] width 59 height 25
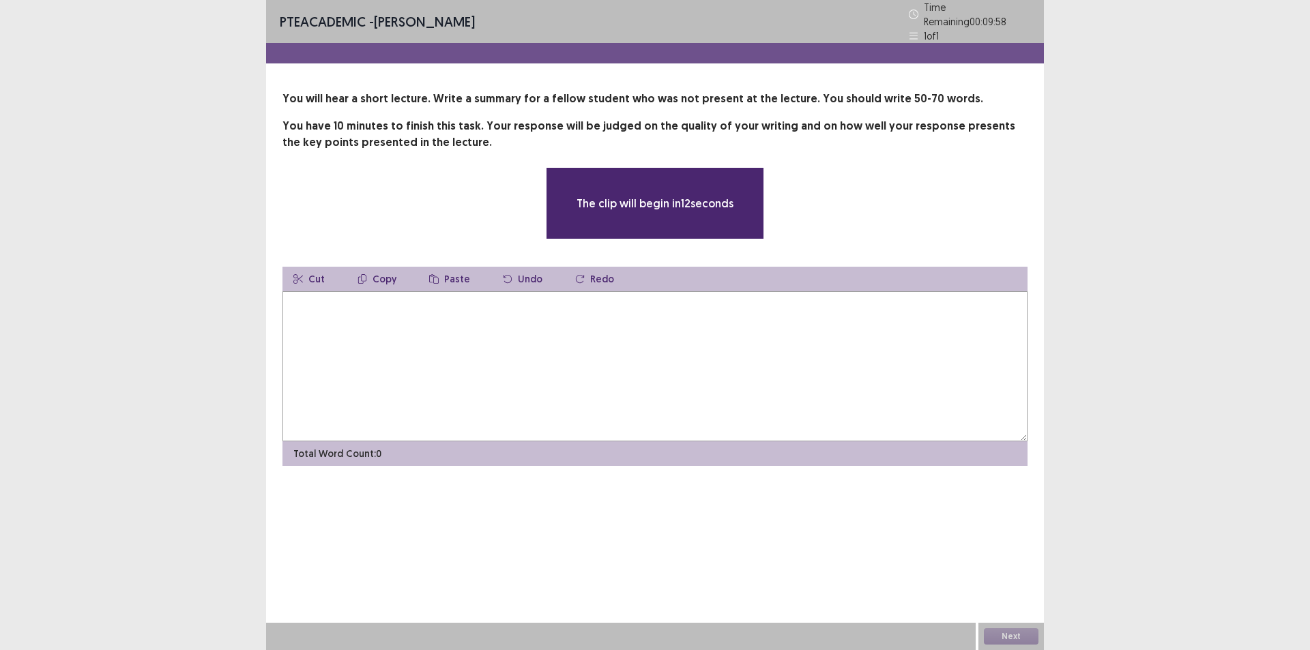
click at [620, 324] on textarea at bounding box center [655, 366] width 745 height 150
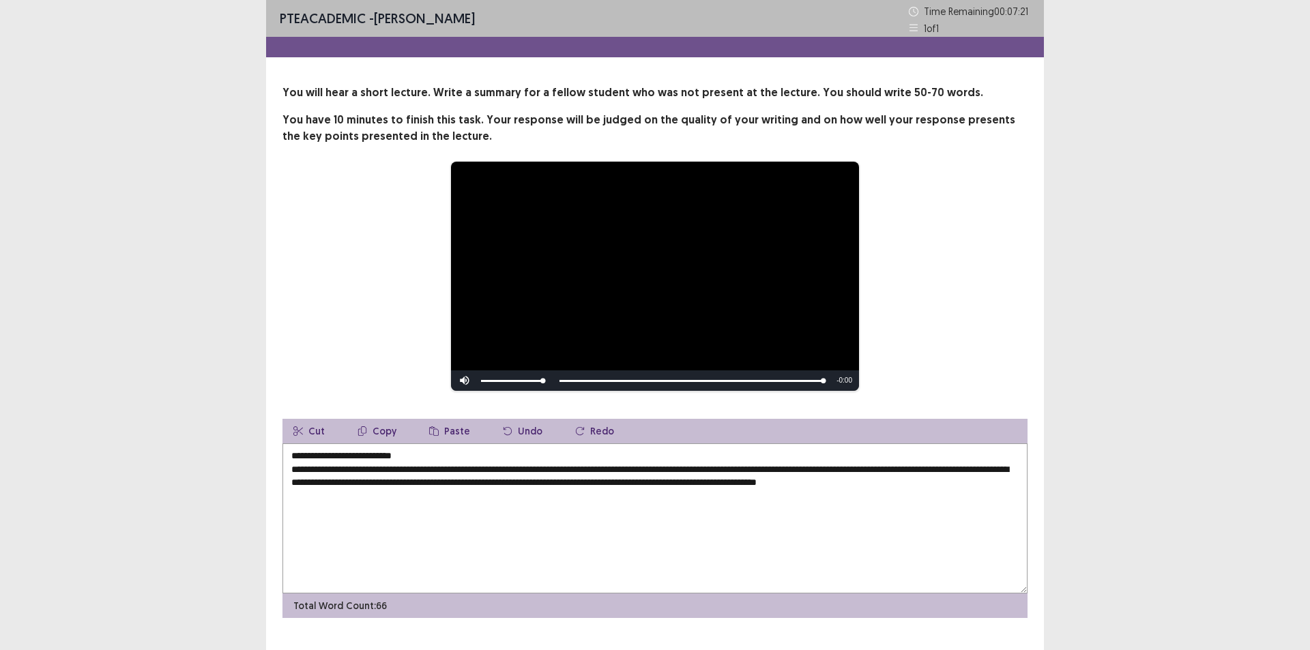
scroll to position [28, 0]
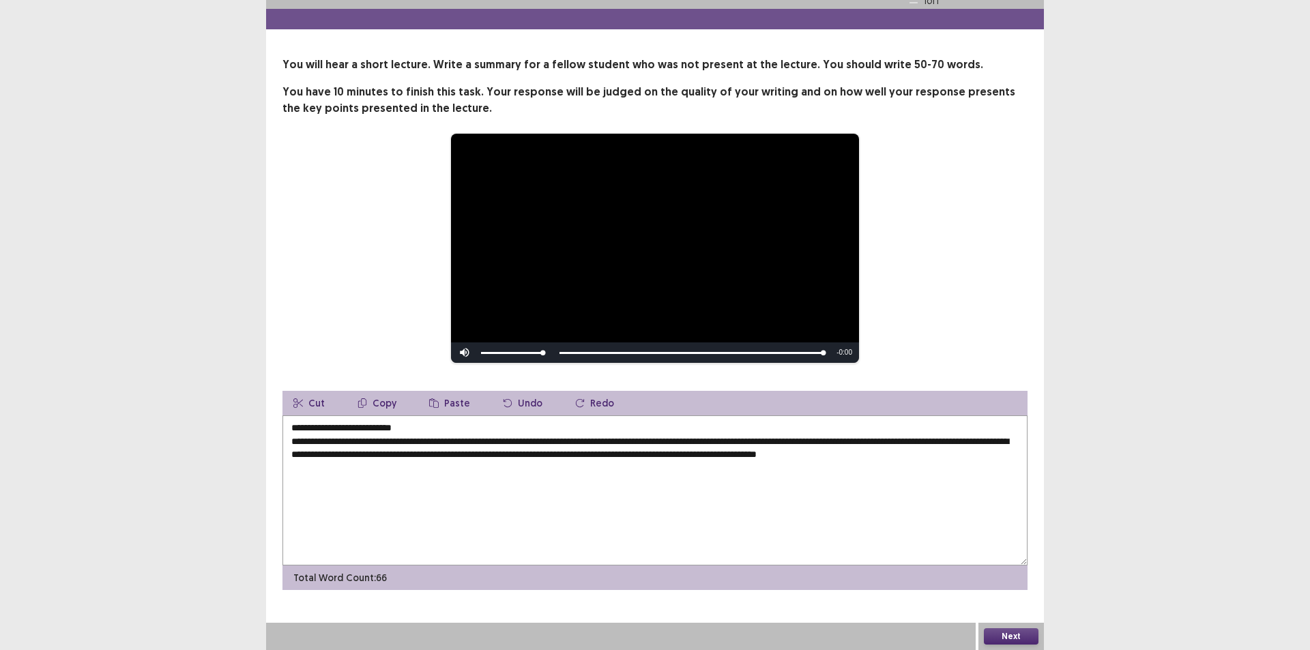
type textarea "**********"
click at [1025, 639] on button "Next" at bounding box center [1011, 637] width 55 height 16
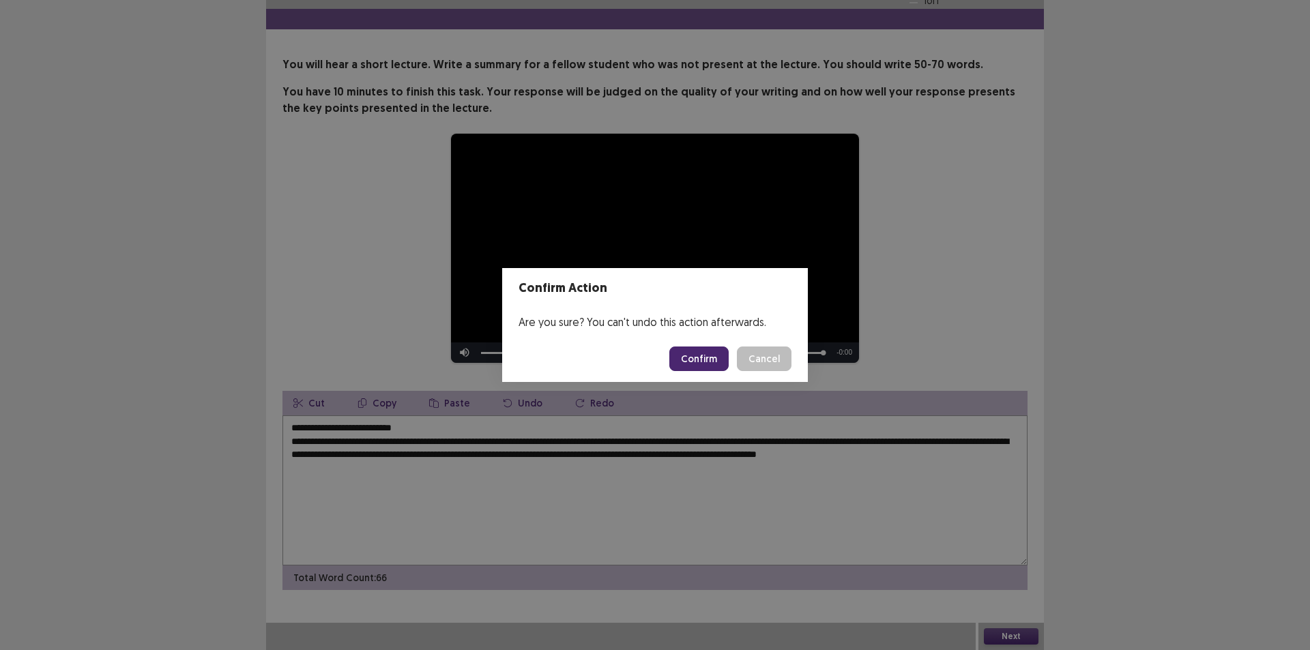
click at [696, 361] on button "Confirm" at bounding box center [699, 359] width 59 height 25
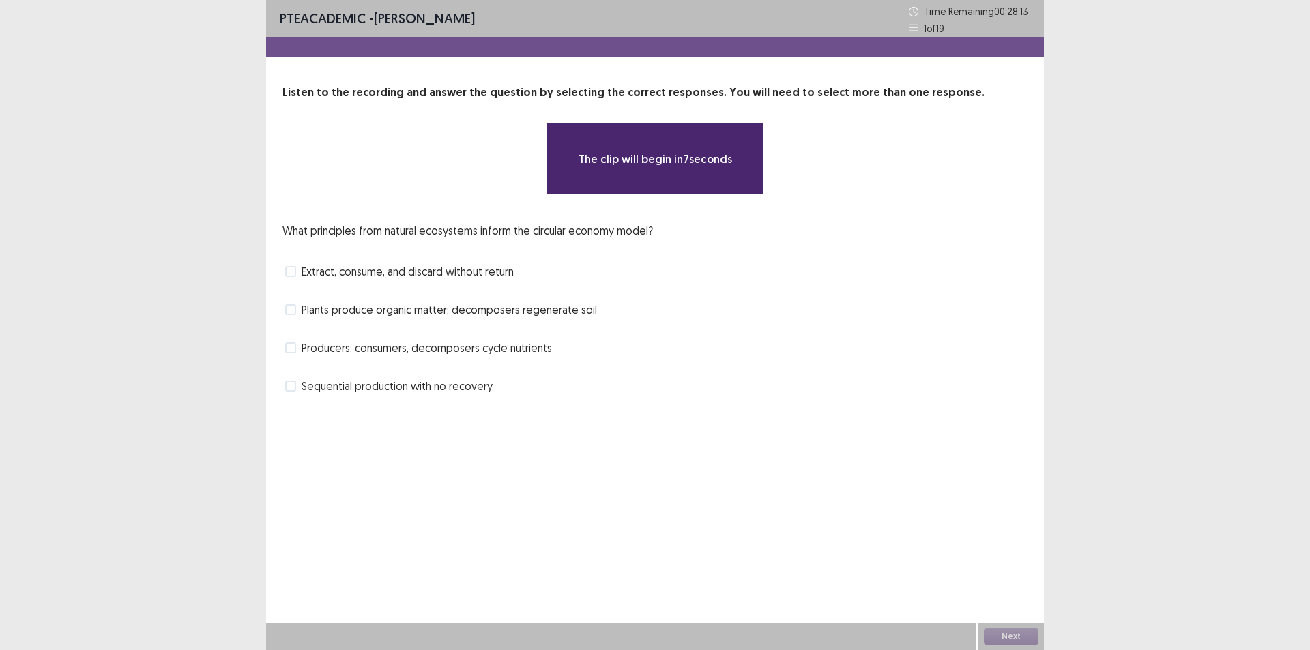
scroll to position [0, 0]
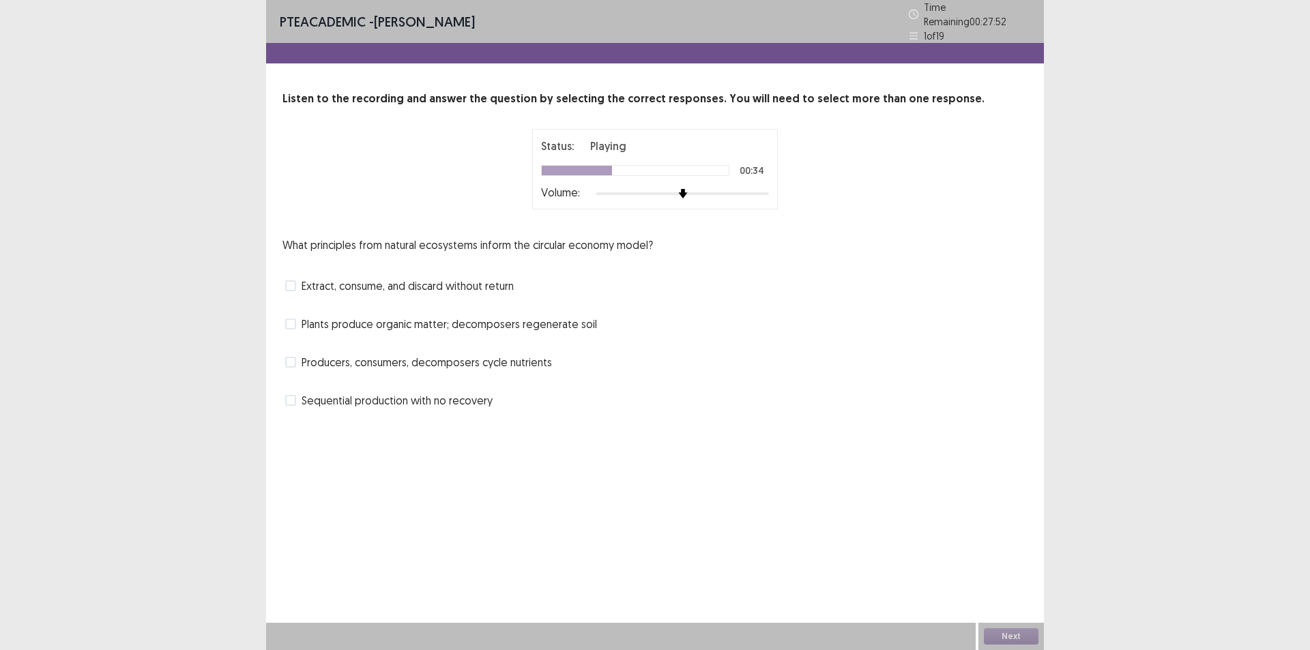
click at [291, 357] on span at bounding box center [290, 362] width 11 height 11
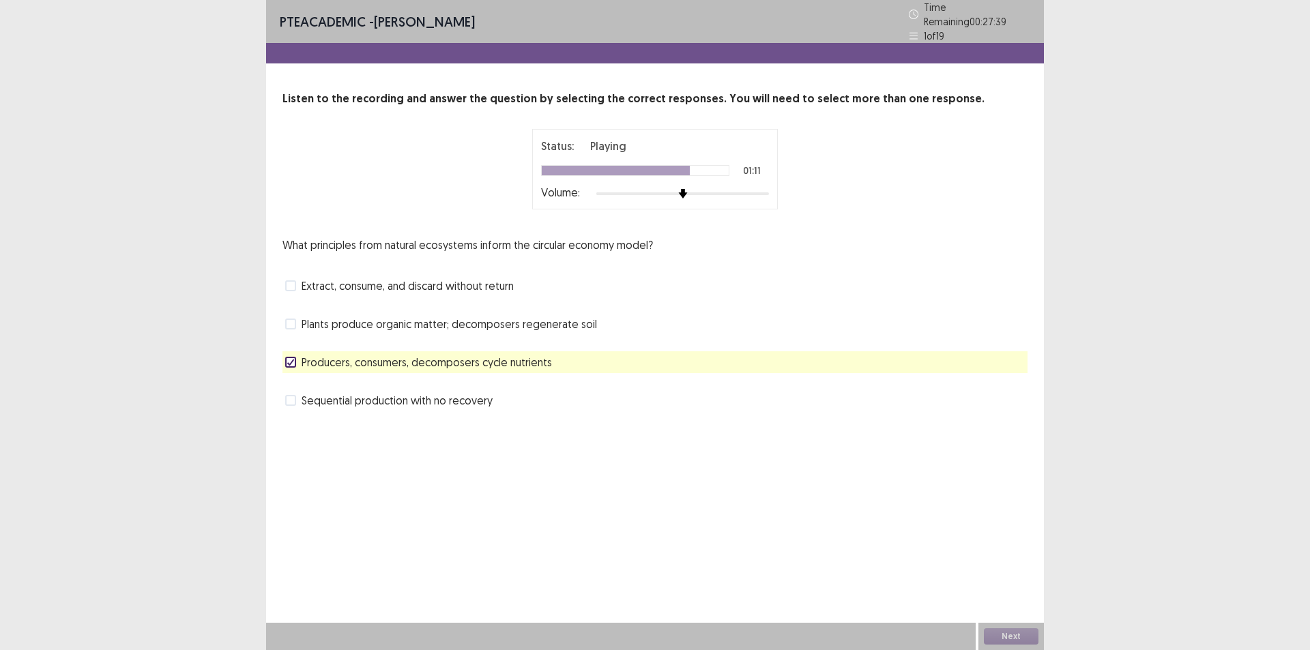
click at [289, 319] on span at bounding box center [290, 324] width 11 height 11
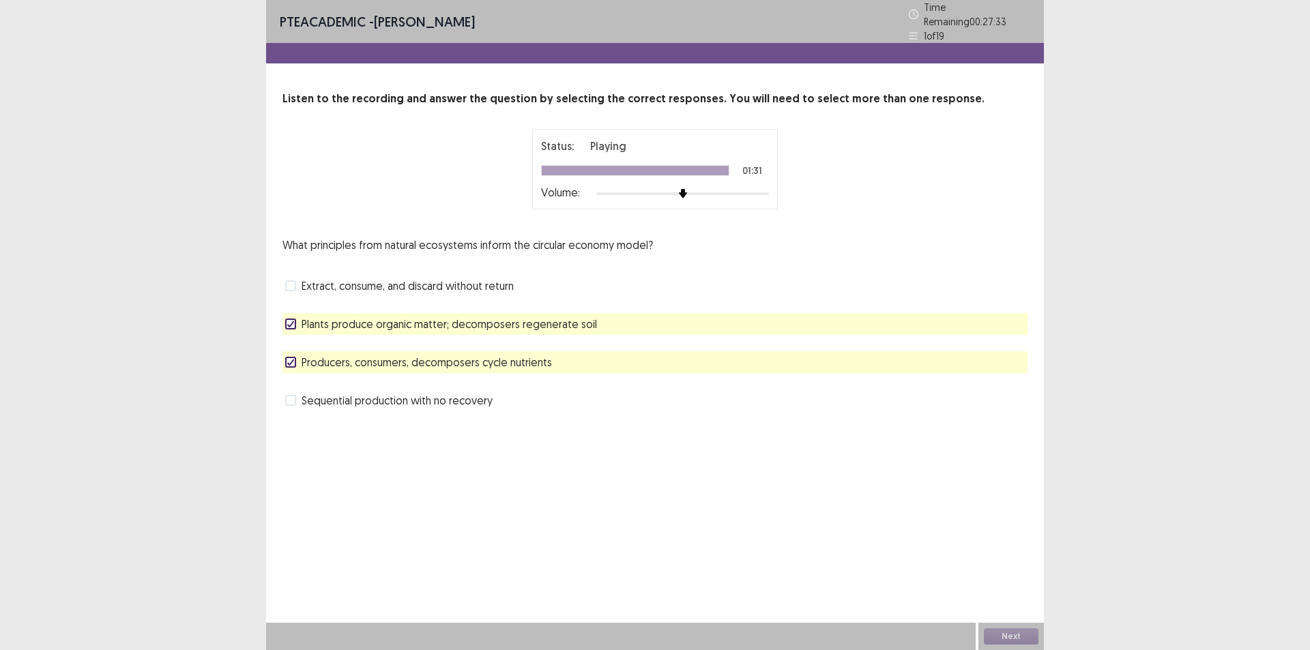
click at [835, 593] on div "PTE academic - [PERSON_NAME] Time Remaining 00 : 27 : 33 1 of 19 Listen to the …" at bounding box center [655, 325] width 778 height 650
click at [1014, 635] on button "Next" at bounding box center [1011, 637] width 55 height 16
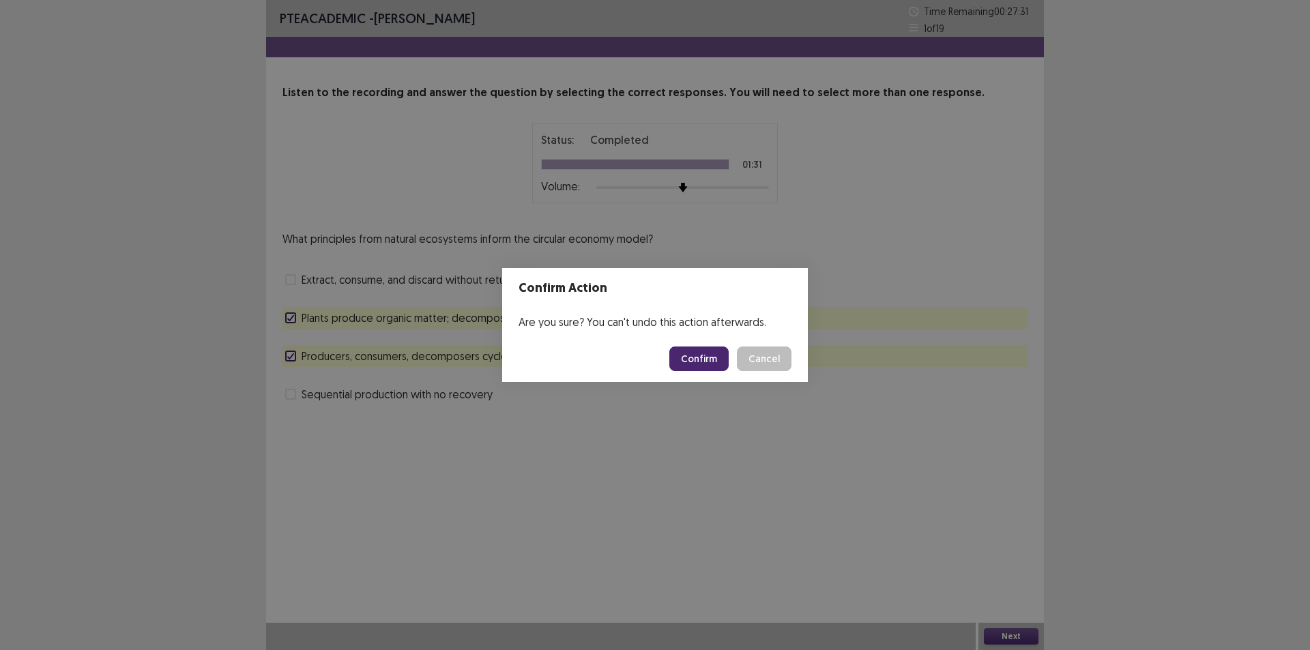
click at [708, 357] on button "Confirm" at bounding box center [699, 359] width 59 height 25
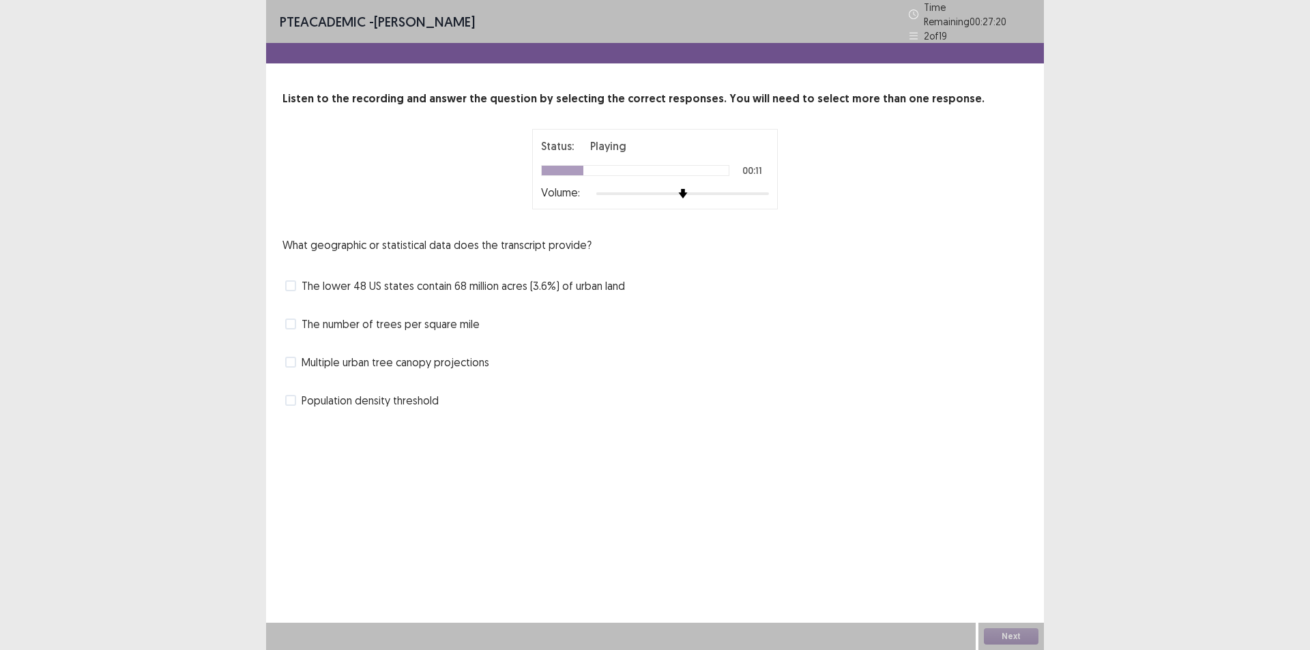
click at [296, 280] on label "The lower 48 US states contain 68 million acres (3.6%) of urban land" at bounding box center [455, 286] width 340 height 16
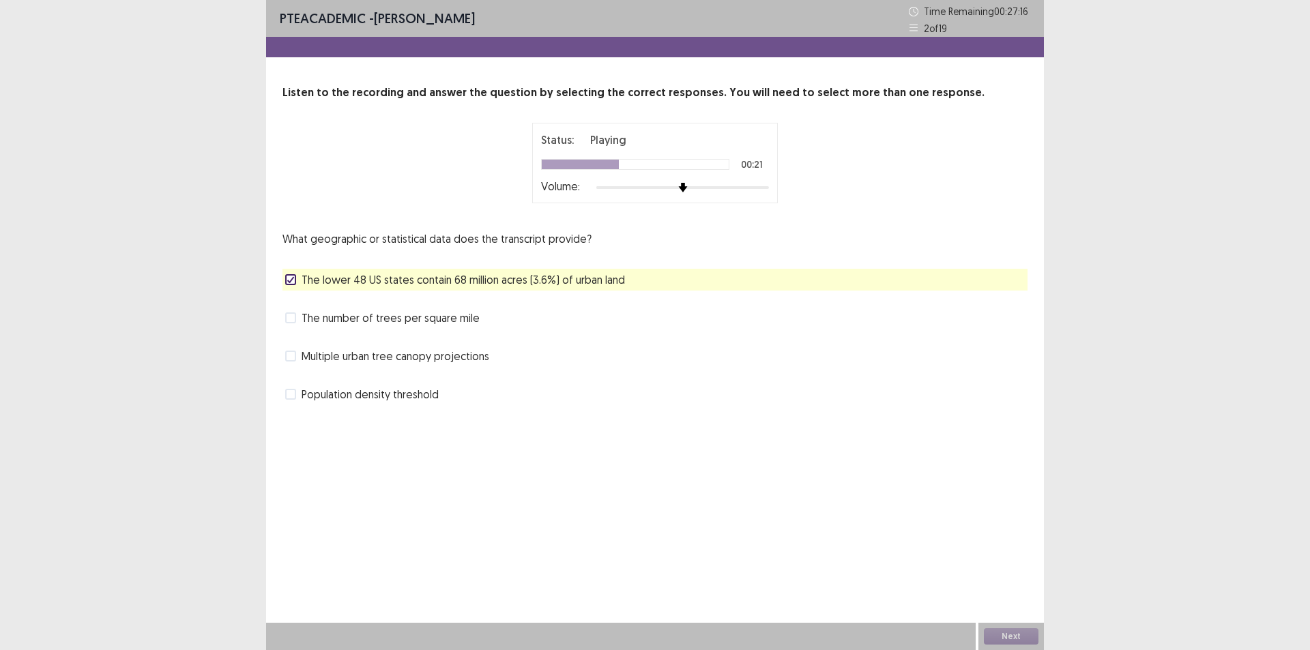
click at [296, 395] on span at bounding box center [290, 394] width 11 height 11
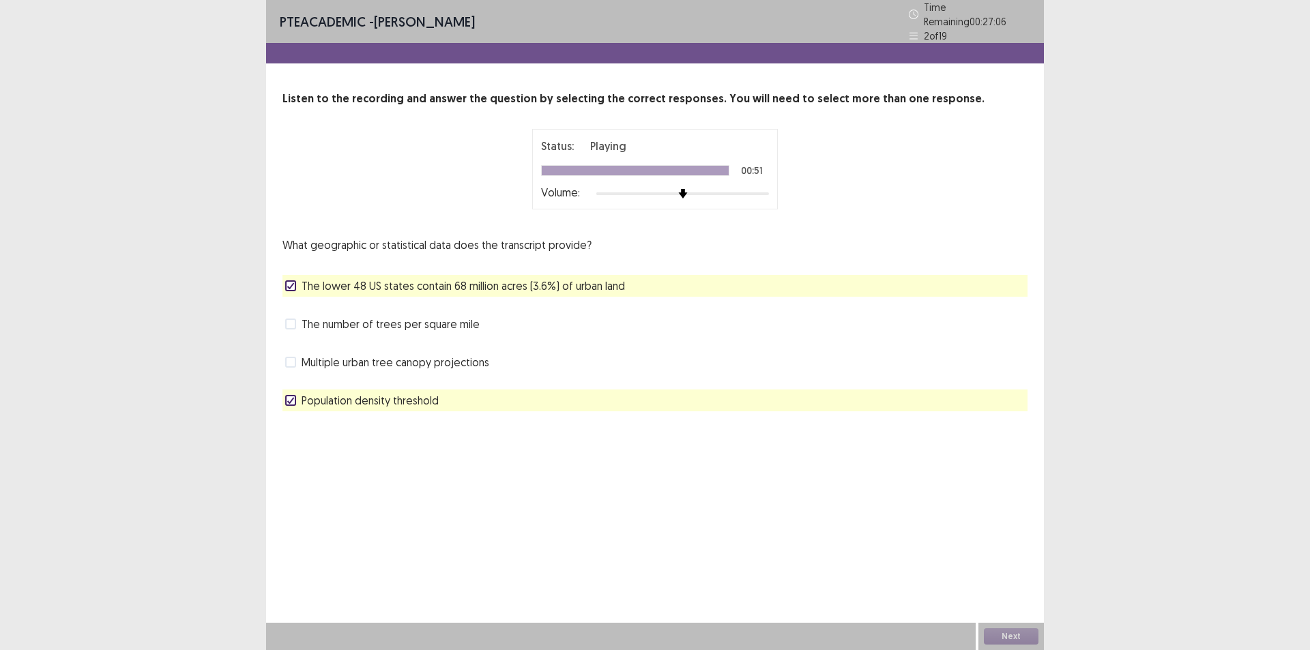
click at [497, 465] on div "PTE academic - [PERSON_NAME] Time Remaining 00 : 27 : 06 2 of 19 Listen to the …" at bounding box center [655, 325] width 778 height 650
click at [618, 487] on div "PTE academic - [PERSON_NAME] Time Remaining 00 : 27 : 06 2 of 19 Listen to the …" at bounding box center [655, 325] width 778 height 650
drag, startPoint x: 682, startPoint y: 508, endPoint x: 683, endPoint y: 525, distance: 16.4
click at [685, 515] on div "PTE academic - [PERSON_NAME] Time Remaining 00 : 27 : 06 2 of 19 Listen to the …" at bounding box center [655, 325] width 778 height 650
click at [684, 541] on div "PTE academic - [PERSON_NAME] Time Remaining 00 : 27 : 05 2 of 19 Listen to the …" at bounding box center [655, 325] width 778 height 650
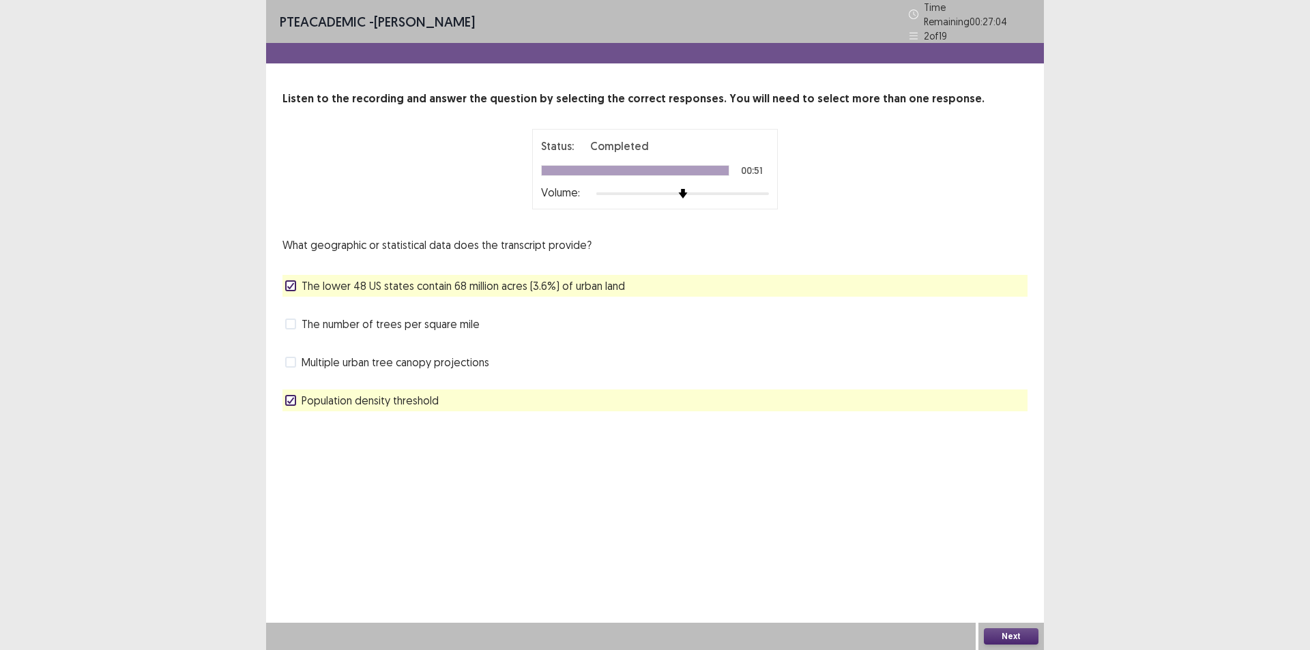
click at [1001, 634] on button "Next" at bounding box center [1011, 637] width 55 height 16
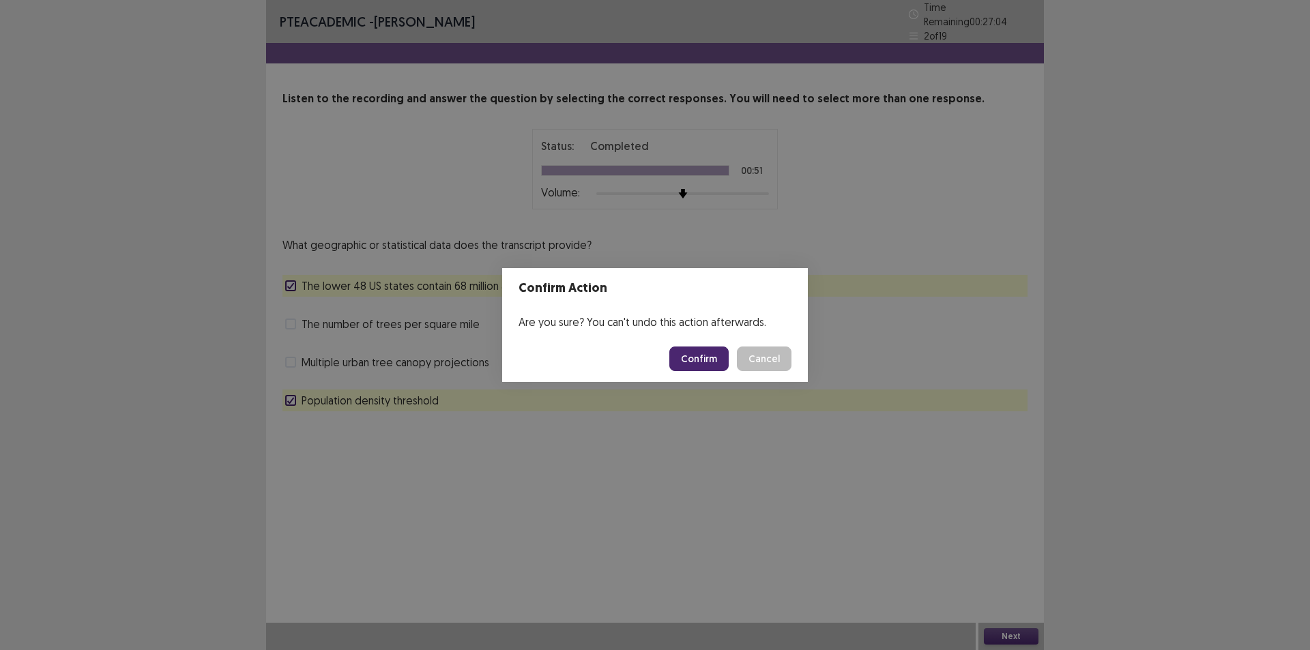
click at [696, 360] on button "Confirm" at bounding box center [699, 359] width 59 height 25
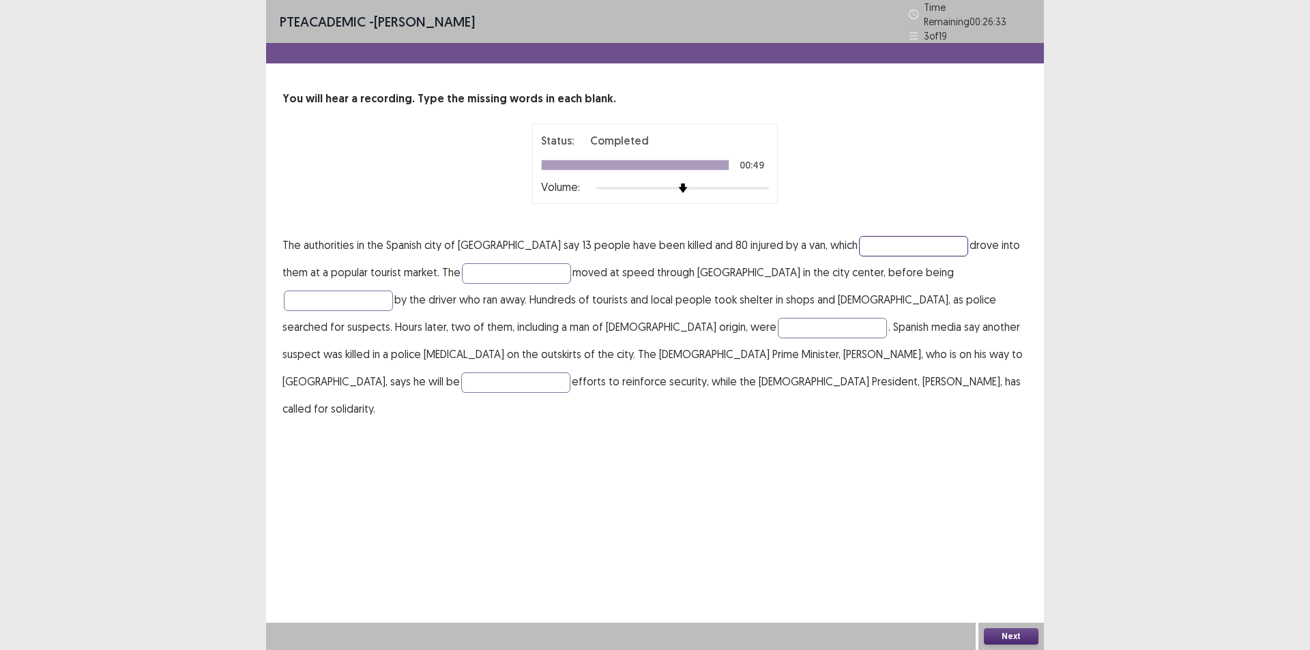
click at [859, 238] on input "text" at bounding box center [913, 246] width 109 height 20
type input "*********"
click at [462, 268] on input "text" at bounding box center [516, 273] width 109 height 20
click at [393, 291] on input "text" at bounding box center [338, 301] width 109 height 20
type input "******"
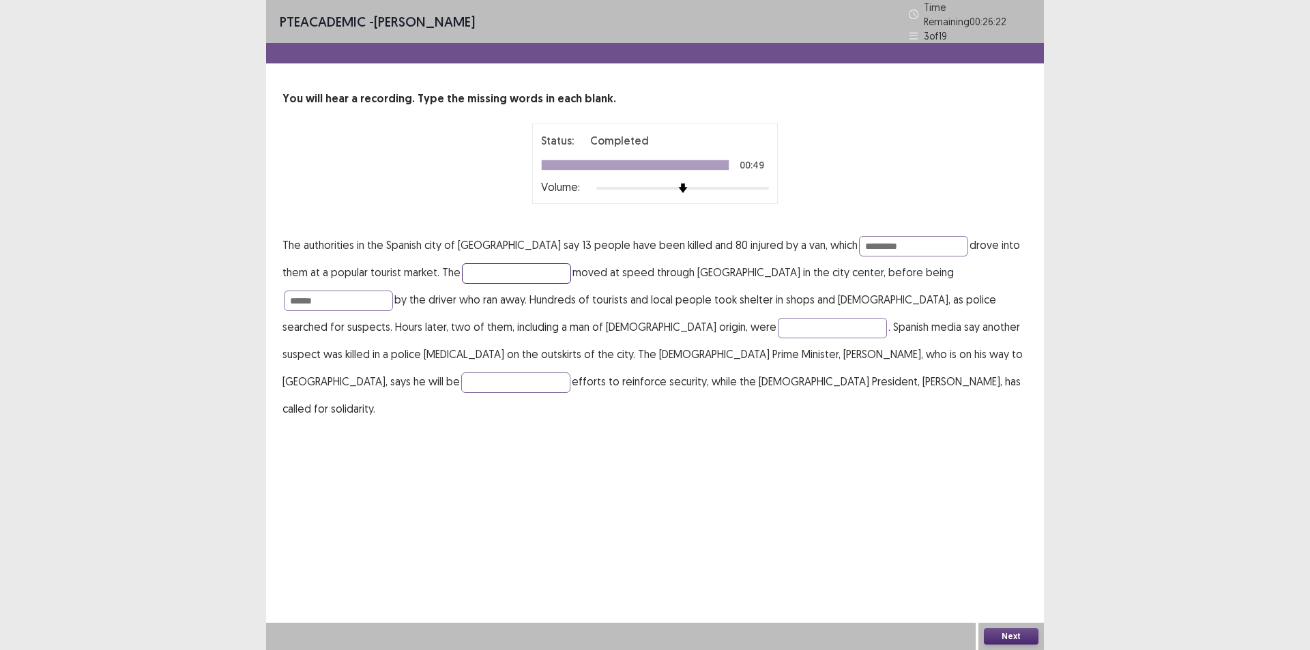
click at [462, 271] on input "text" at bounding box center [516, 273] width 109 height 20
type input "******"
click at [778, 321] on input "text" at bounding box center [832, 328] width 109 height 20
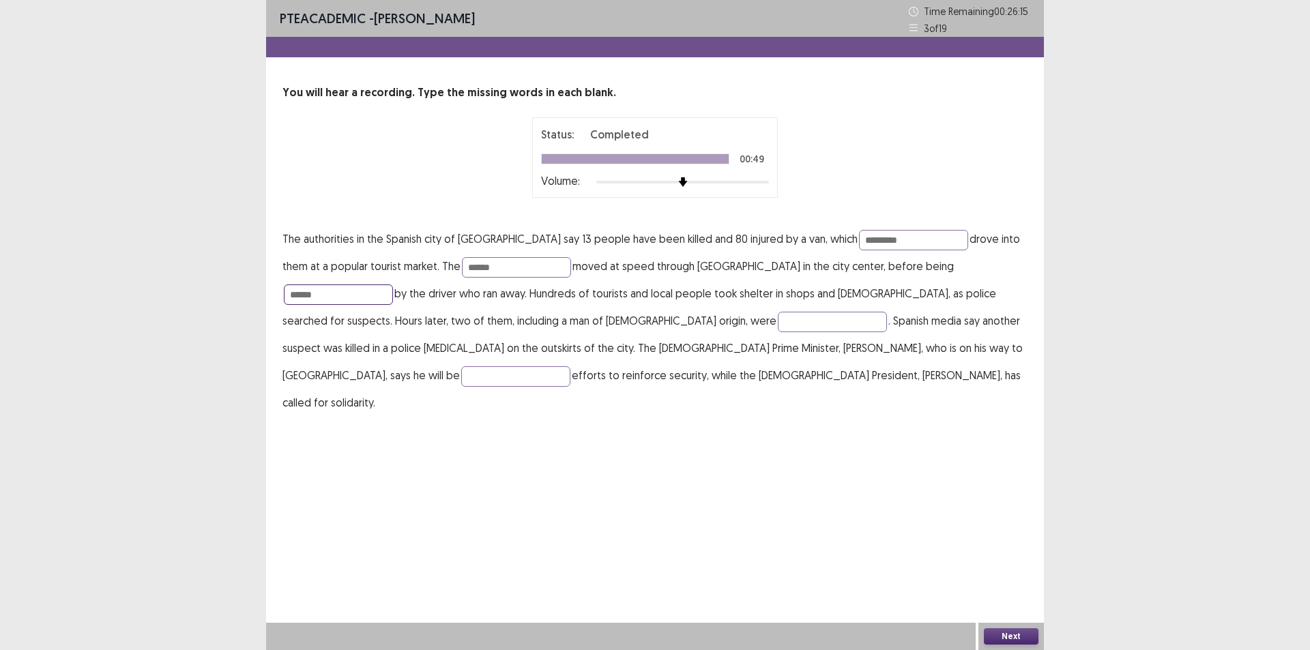
click at [393, 285] on input "******" at bounding box center [338, 295] width 109 height 20
type input "*"
type input "******"
click at [530, 311] on p "The authorities in the Spanish city of [GEOGRAPHIC_DATA] say 13 people have bee…" at bounding box center [655, 320] width 745 height 191
click at [778, 322] on input "text" at bounding box center [832, 322] width 109 height 20
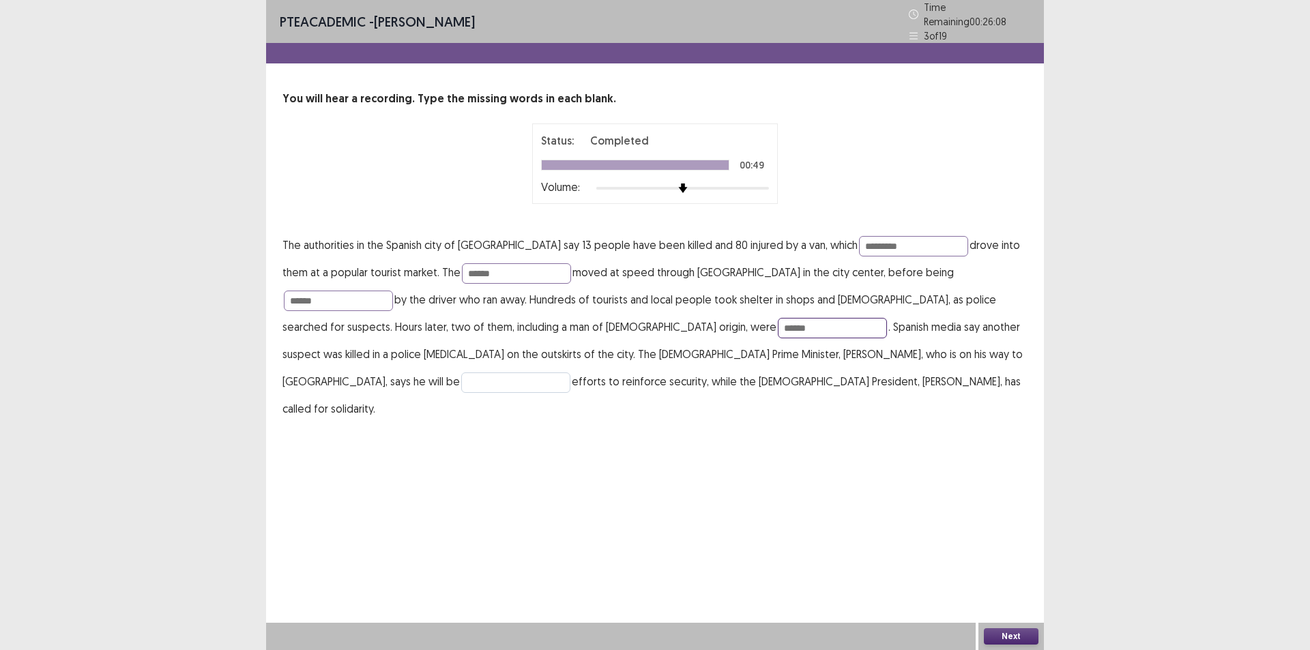
type input "******"
click at [571, 373] on input "text" at bounding box center [515, 383] width 109 height 20
type input "**********"
click at [1007, 629] on button "Next" at bounding box center [1011, 637] width 55 height 16
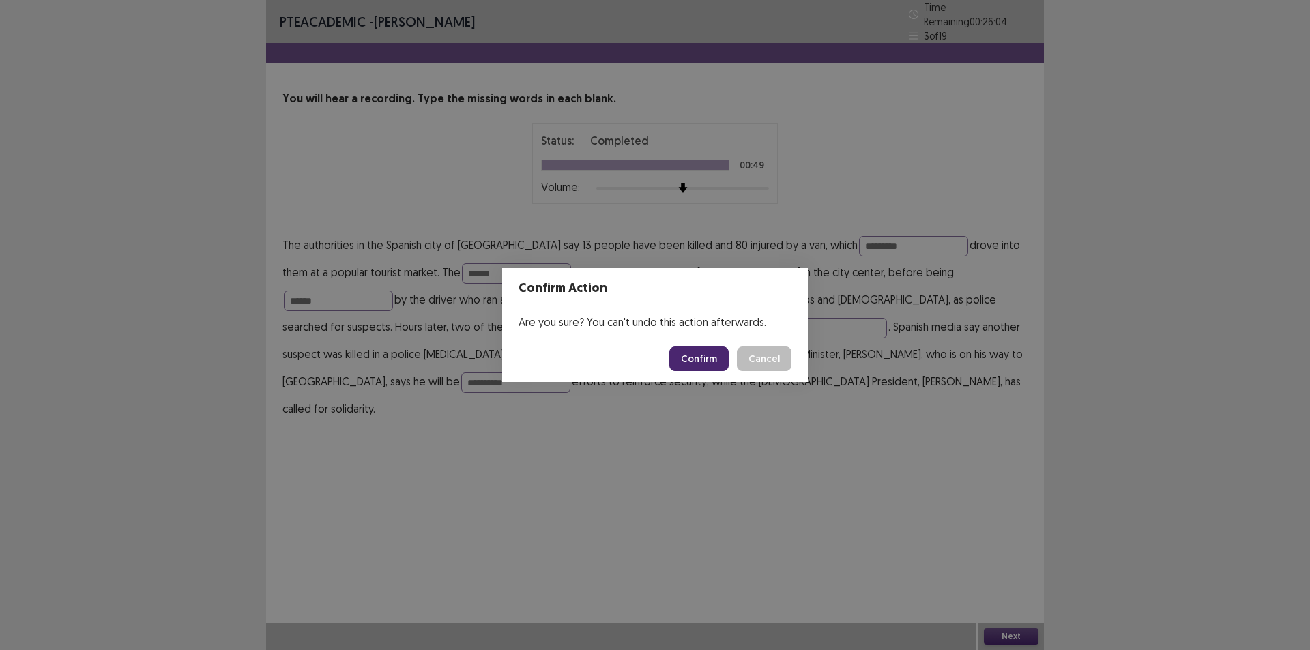
click at [708, 358] on button "Confirm" at bounding box center [699, 359] width 59 height 25
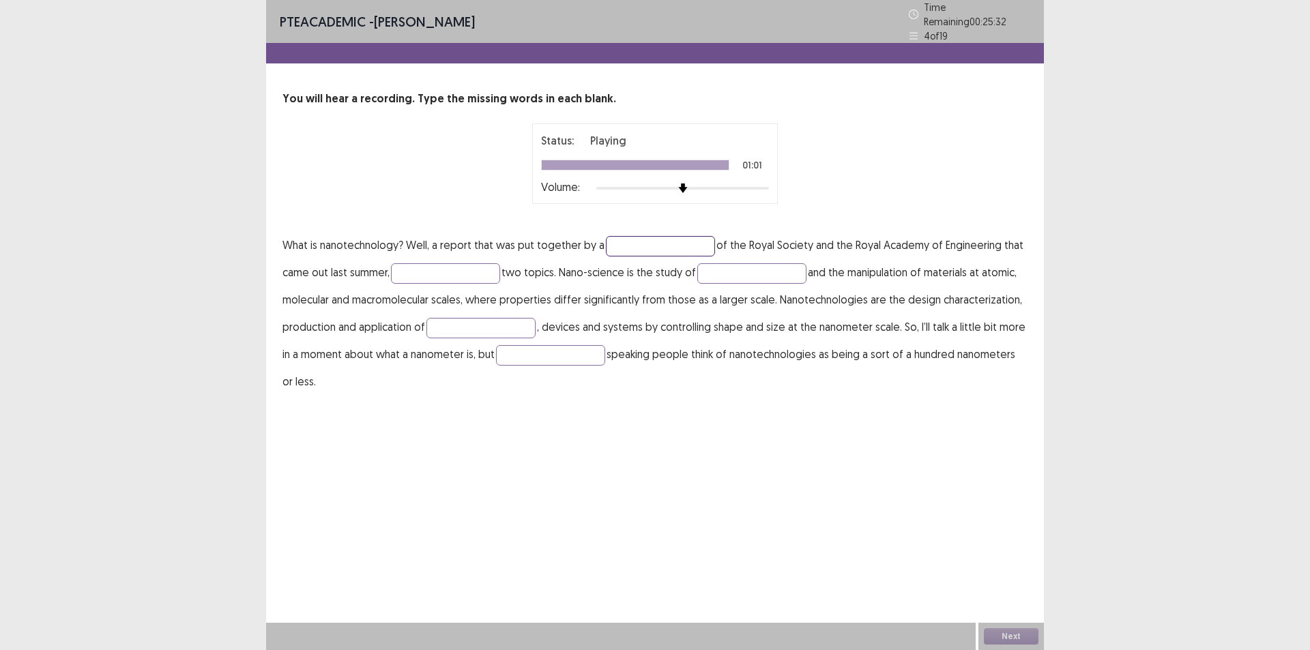
click at [624, 244] on input "text" at bounding box center [660, 246] width 109 height 20
type input "**********"
click at [399, 267] on input "text" at bounding box center [445, 273] width 109 height 20
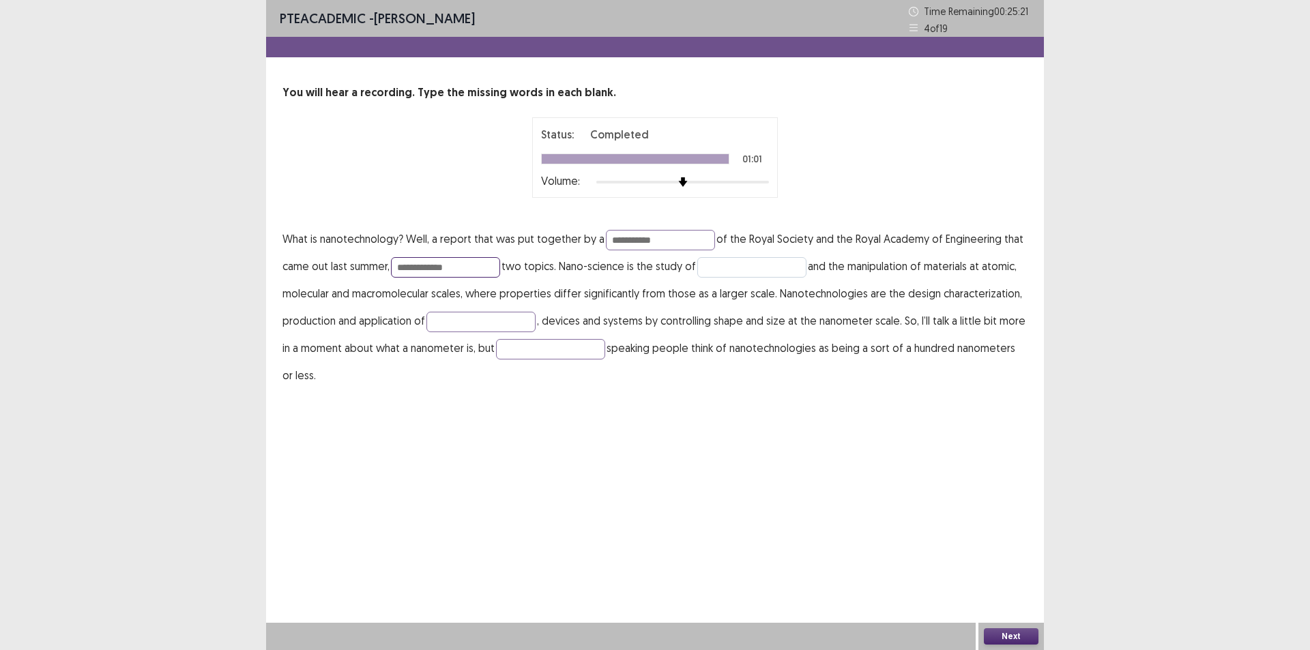
type input "**********"
click at [726, 266] on input "text" at bounding box center [752, 267] width 109 height 20
type input "*******"
click at [478, 319] on input "text" at bounding box center [481, 322] width 109 height 20
type input "*******"
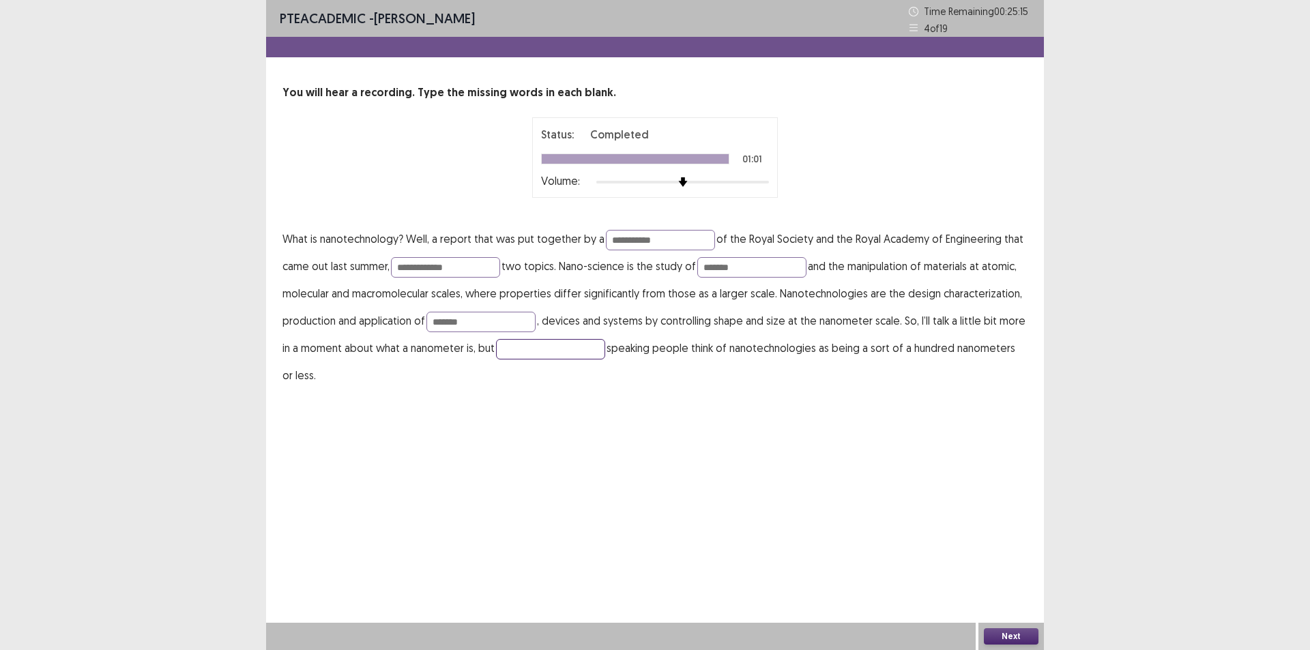
click at [515, 349] on input "text" at bounding box center [550, 349] width 109 height 20
type input "***"
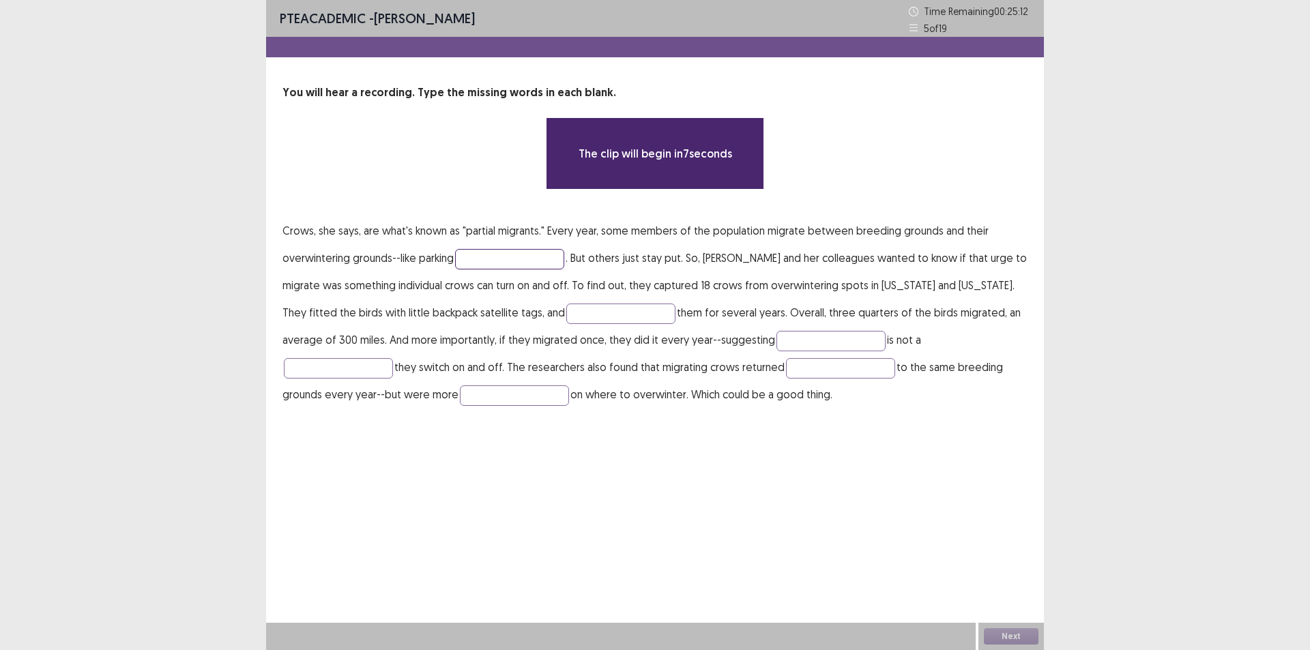
click at [478, 258] on input "text" at bounding box center [509, 259] width 109 height 20
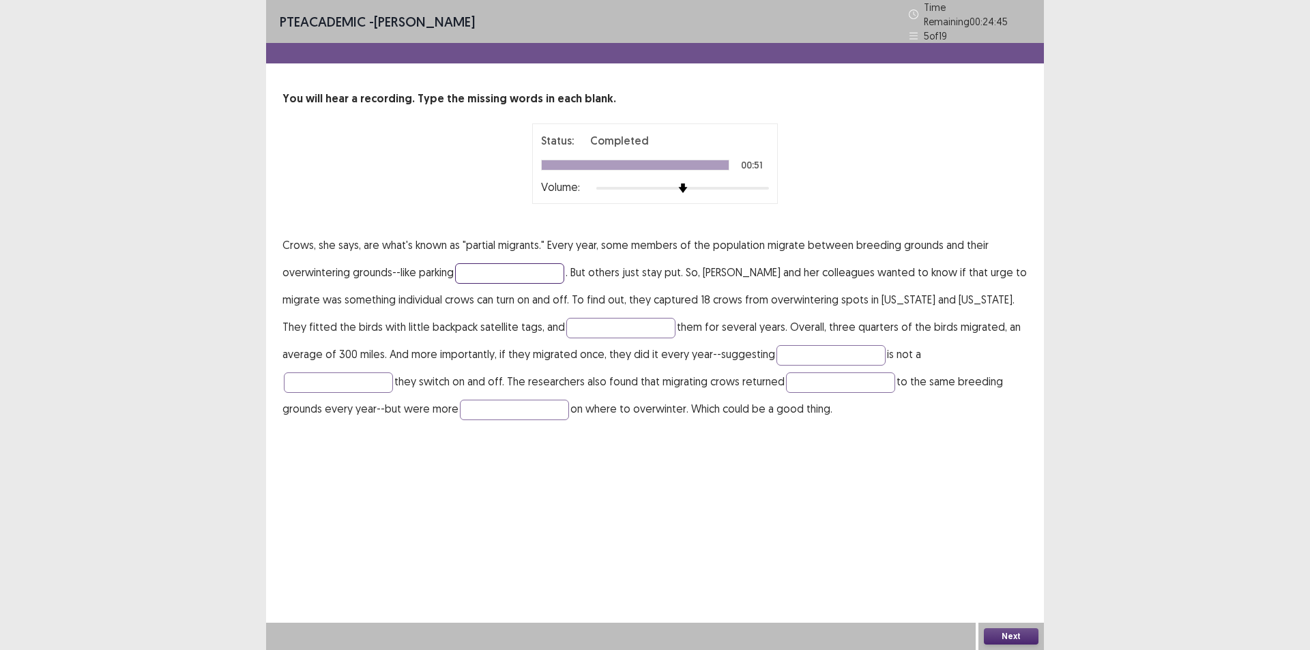
click at [482, 263] on input "text" at bounding box center [509, 273] width 109 height 20
type input "*****"
click at [599, 318] on input "text" at bounding box center [621, 328] width 109 height 20
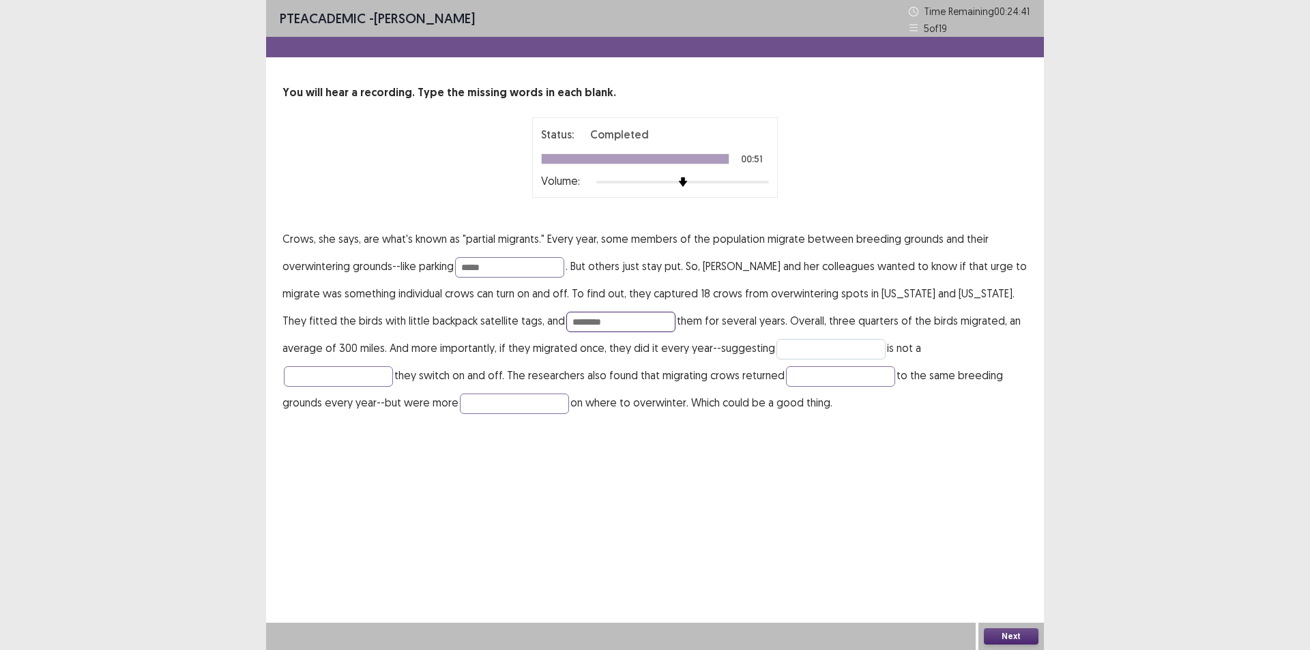
type input "********"
click at [777, 351] on input "text" at bounding box center [831, 349] width 109 height 20
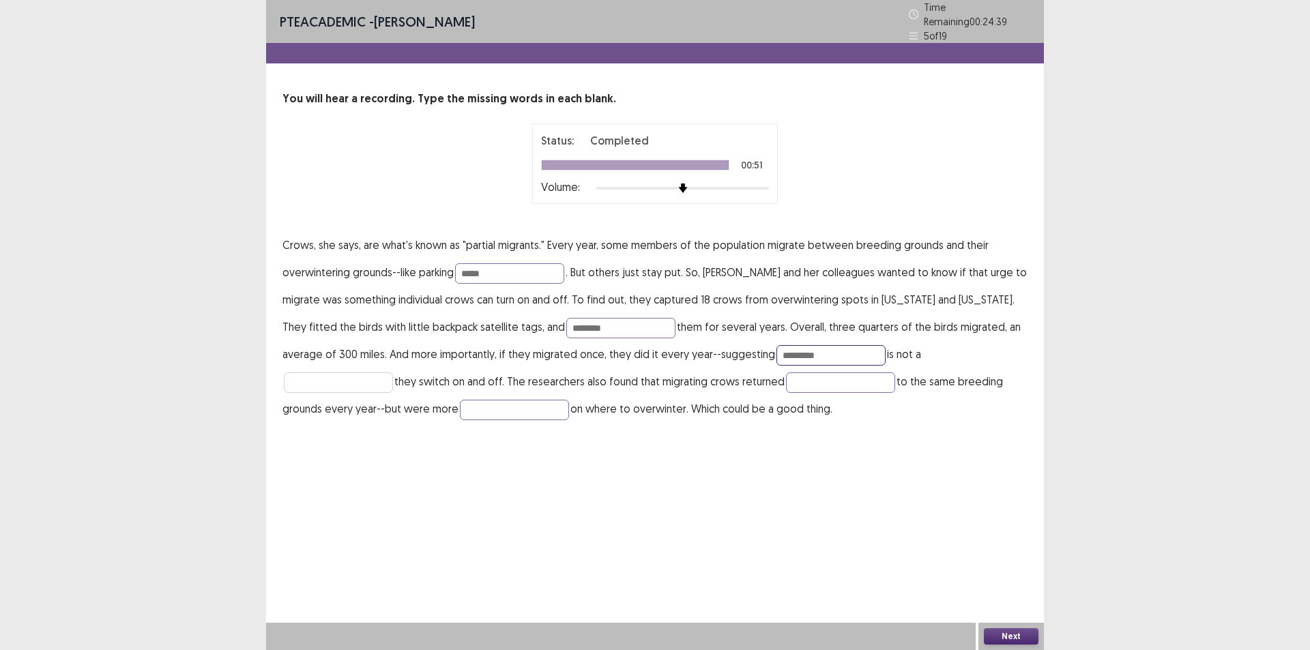
type input "*********"
click at [393, 373] on input "text" at bounding box center [338, 383] width 109 height 20
type input "****"
click at [460, 401] on input "text" at bounding box center [514, 410] width 109 height 20
click at [786, 374] on input "text" at bounding box center [840, 383] width 109 height 20
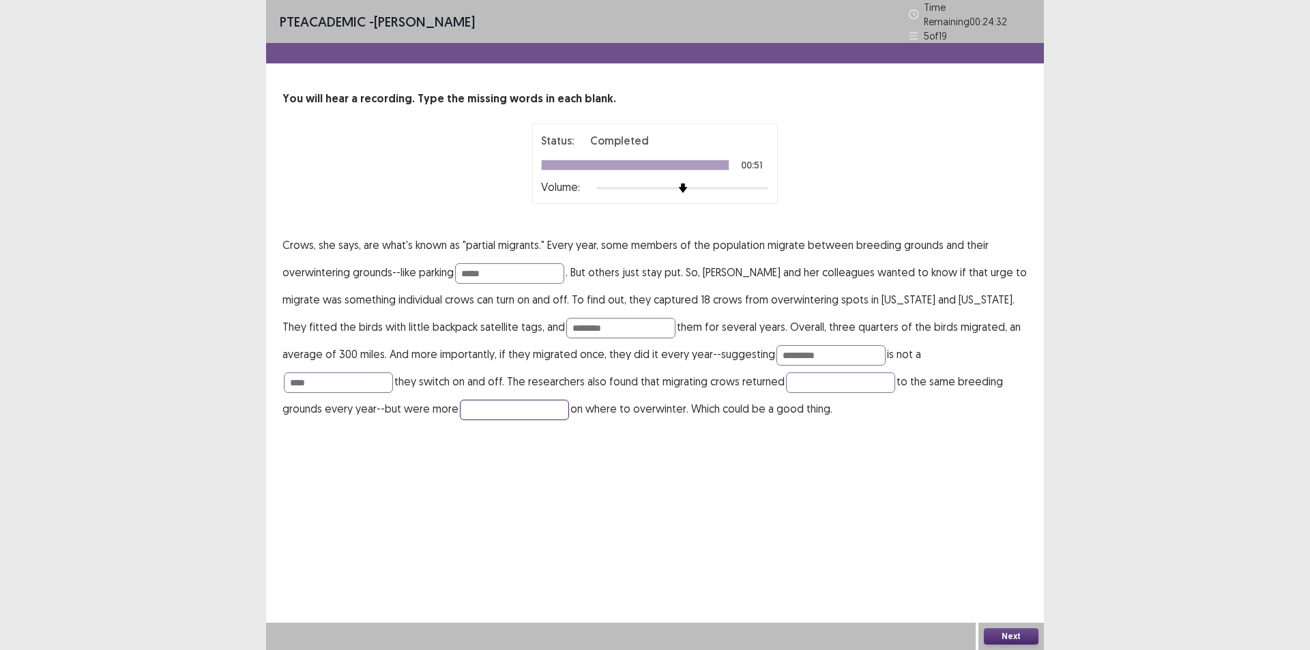
click at [460, 400] on input "text" at bounding box center [514, 410] width 109 height 20
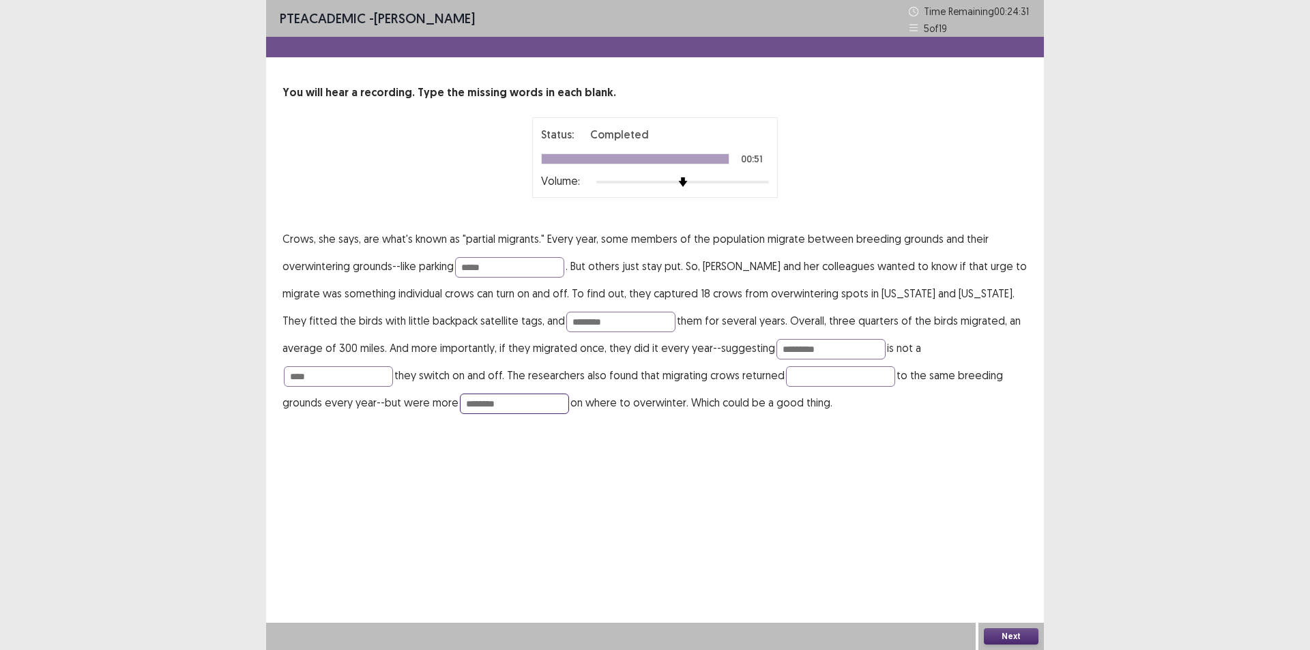
type input "********"
click at [698, 362] on p "Crows, she says, are what's known as "partial migrants." Every year, some membe…" at bounding box center [655, 320] width 745 height 191
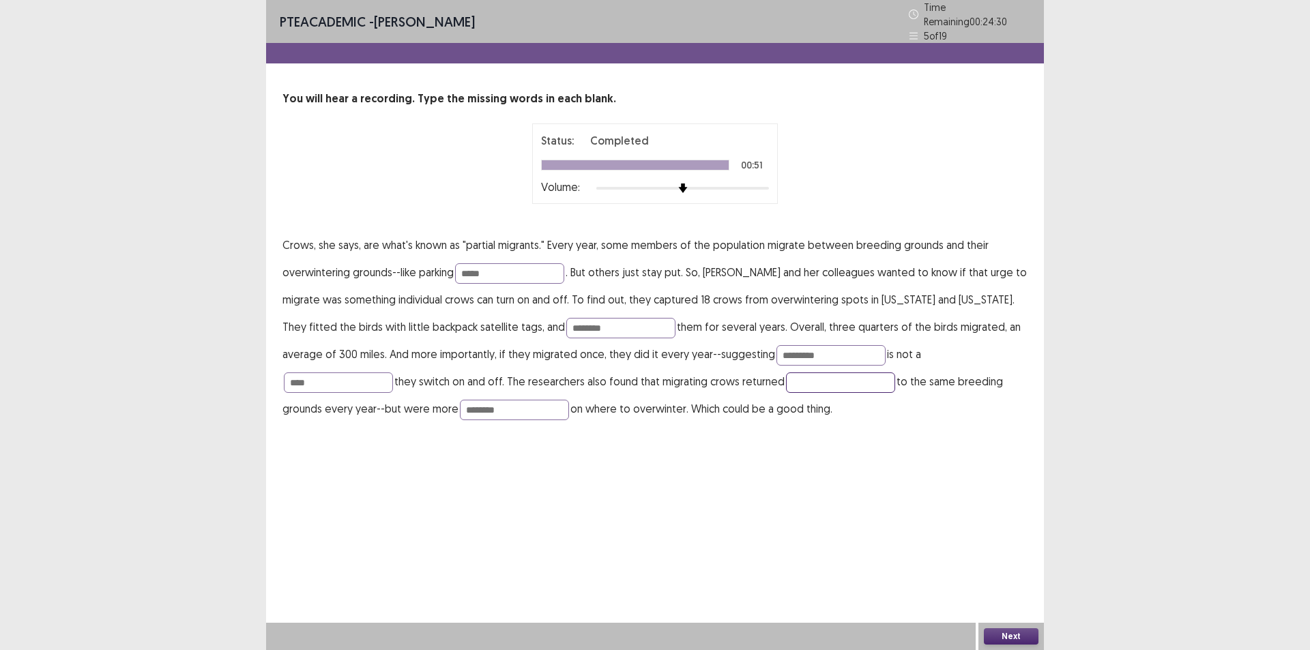
click at [786, 373] on input "text" at bounding box center [840, 383] width 109 height 20
type input "*****"
click at [1017, 636] on button "Next" at bounding box center [1011, 637] width 55 height 16
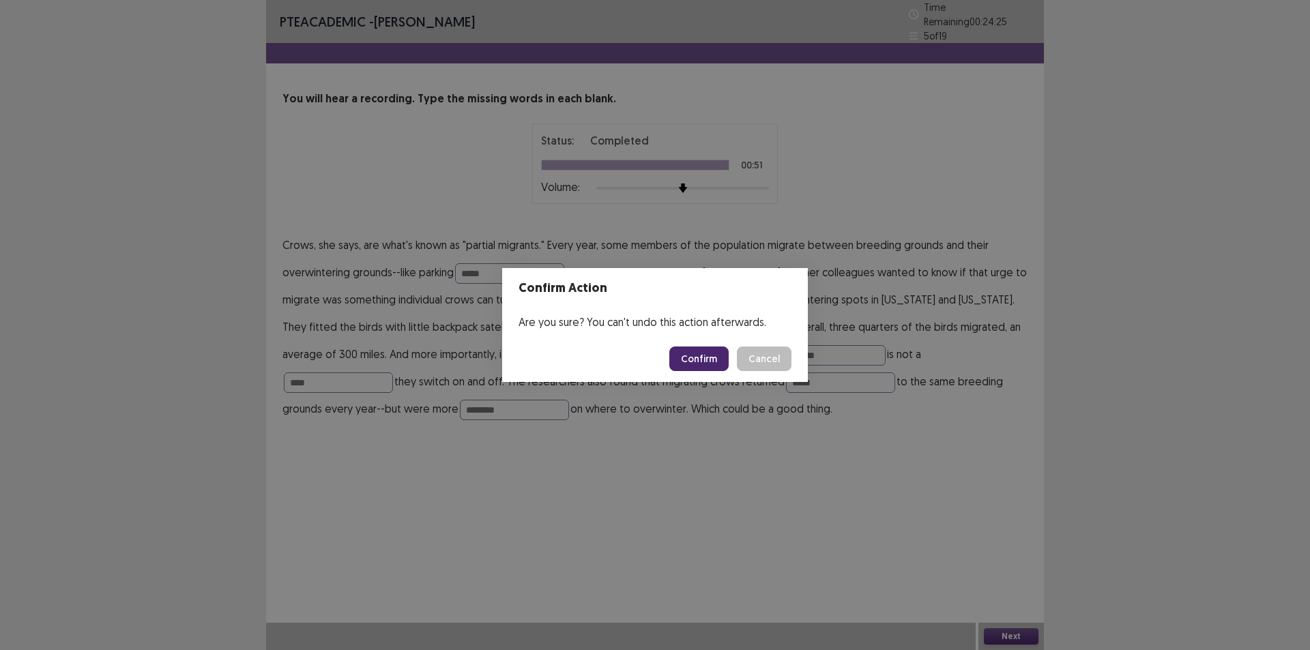
click at [714, 358] on button "Confirm" at bounding box center [699, 359] width 59 height 25
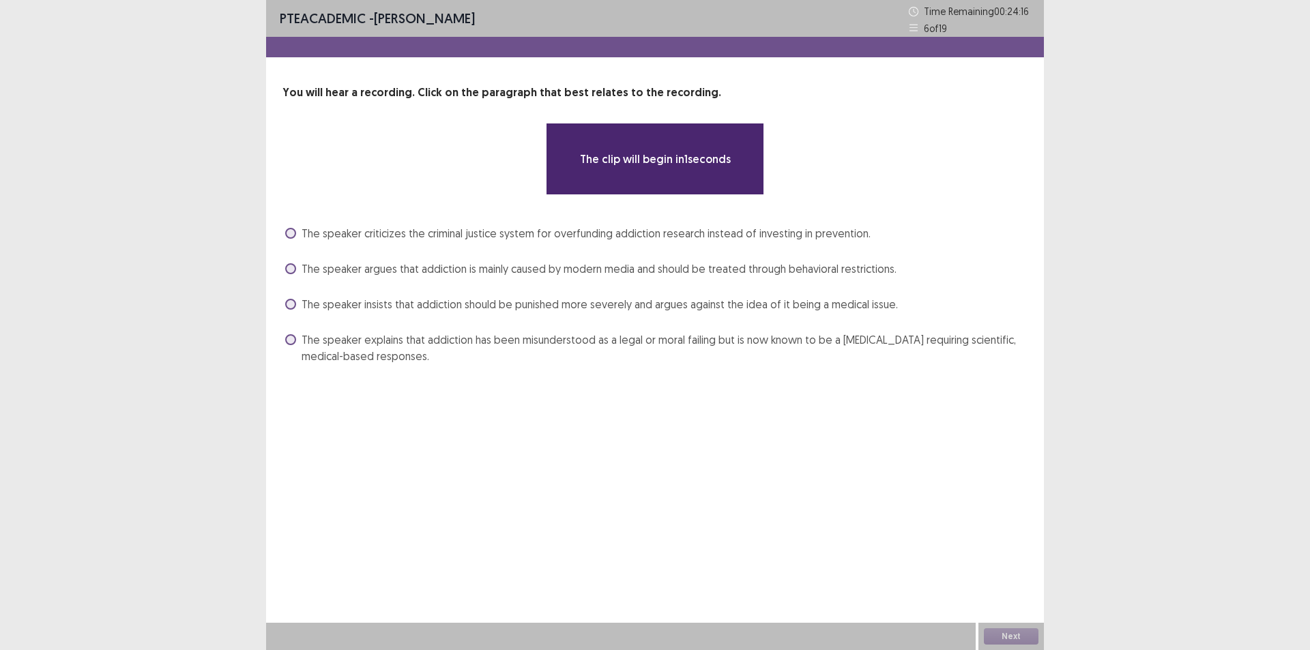
click at [293, 344] on span at bounding box center [290, 339] width 11 height 11
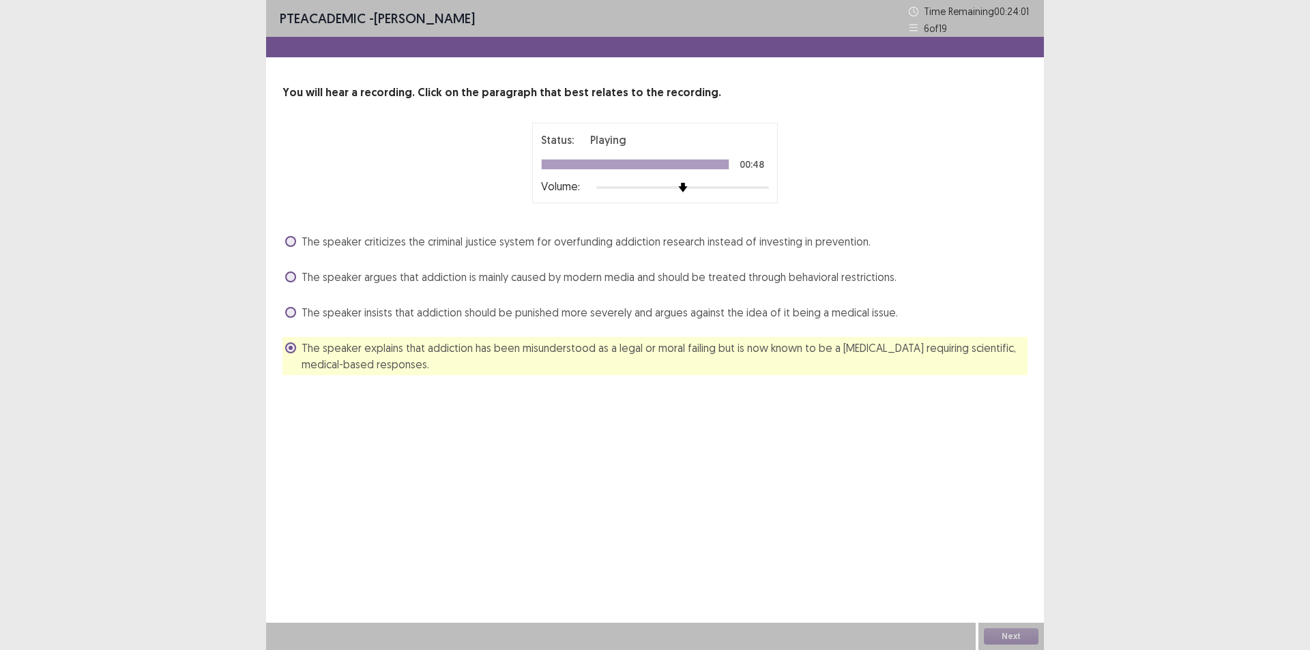
click at [980, 562] on div "PTE academic - Margarita Pina Mayorga Time Remaining 00 : 24 : 01 6 of 19 You w…" at bounding box center [655, 325] width 778 height 650
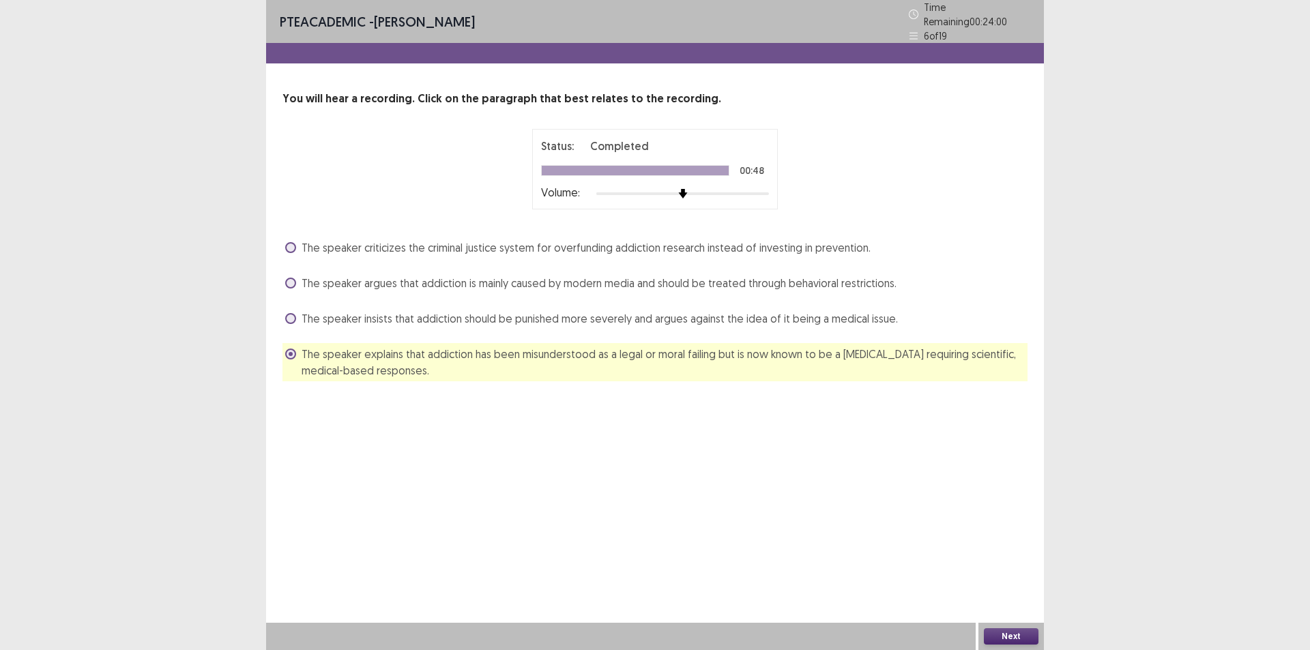
click at [1004, 632] on button "Next" at bounding box center [1011, 637] width 55 height 16
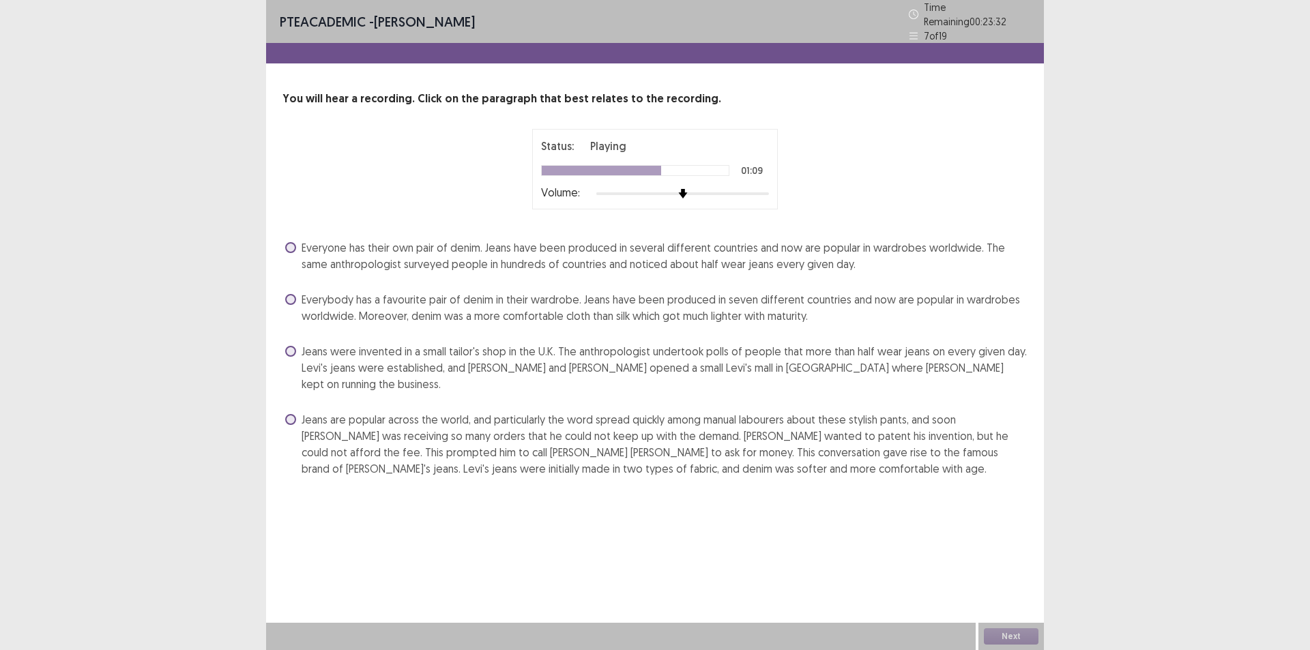
click at [294, 414] on span at bounding box center [290, 419] width 11 height 11
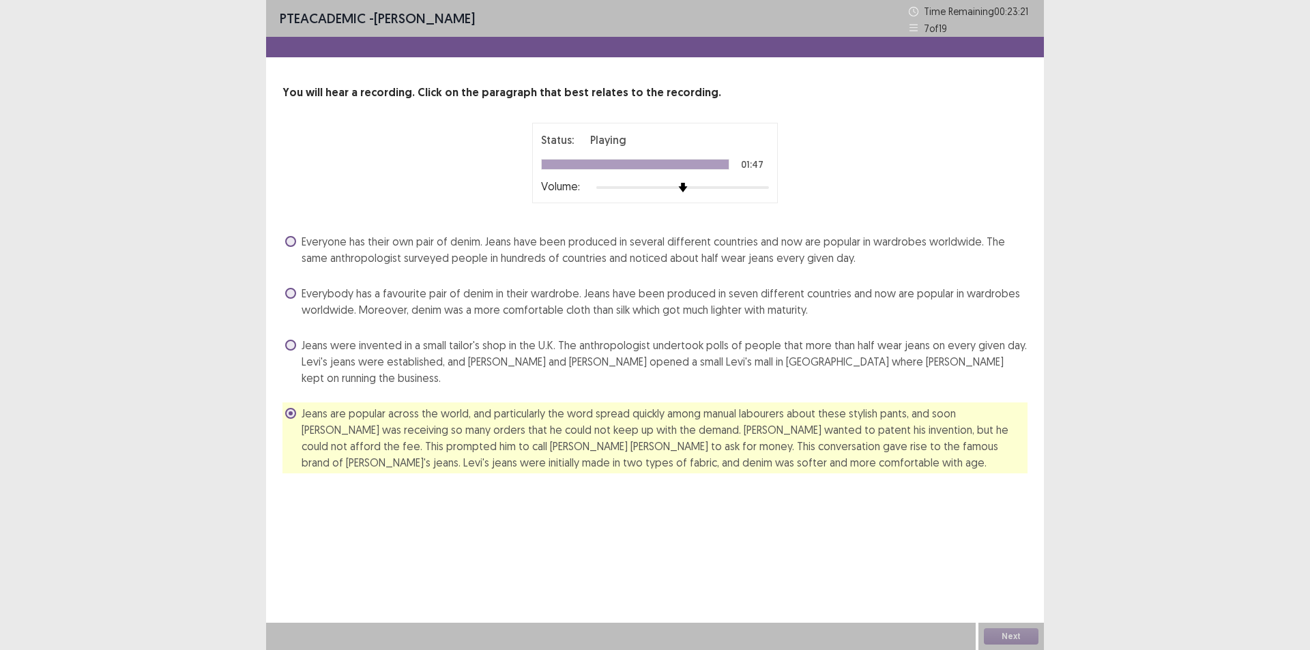
click at [808, 596] on div "PTE academic - Margarita Pina Mayorga Time Remaining 00 : 23 : 21 7 of 19 You w…" at bounding box center [655, 325] width 778 height 650
click at [858, 604] on div "PTE academic - Margarita Pina Mayorga Time Remaining 00 : 23 : 21 7 of 19 You w…" at bounding box center [655, 325] width 778 height 650
click at [976, 597] on div "PTE academic - Margarita Pina Mayorga Time Remaining 00 : 23 : 21 7 of 19 You w…" at bounding box center [655, 325] width 778 height 650
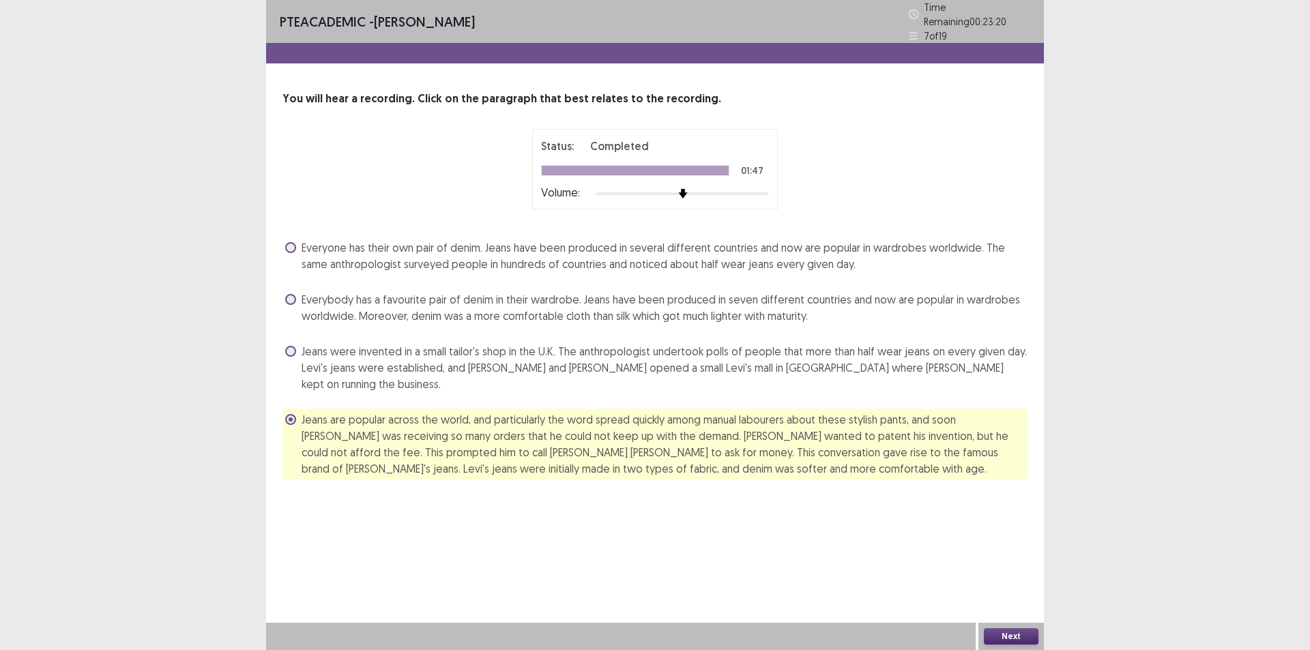
click at [1003, 587] on div "PTE academic - Margarita Pina Mayorga Time Remaining 00 : 23 : 20 7 of 19 You w…" at bounding box center [655, 325] width 778 height 650
click at [994, 587] on div "PTE academic - Margarita Pina Mayorga Time Remaining 00 : 23 : 20 7 of 19 You w…" at bounding box center [655, 325] width 778 height 650
click at [1012, 633] on button "Next" at bounding box center [1011, 637] width 55 height 16
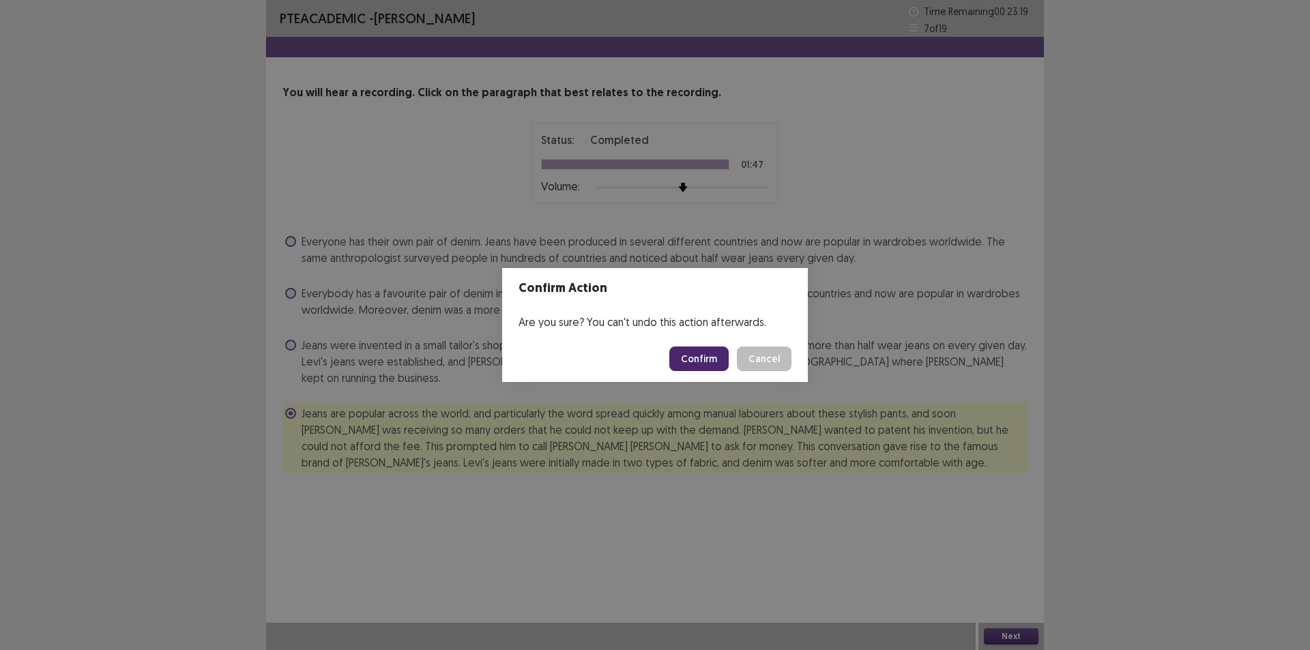
click at [701, 358] on button "Confirm" at bounding box center [699, 359] width 59 height 25
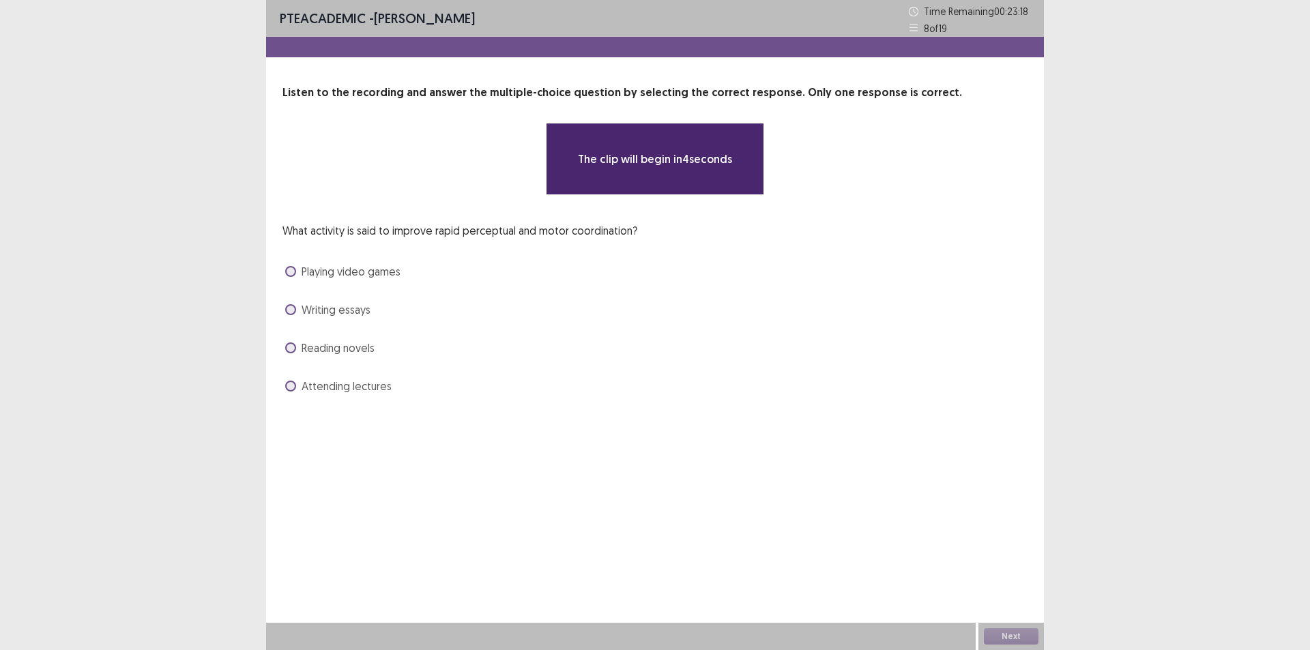
drag, startPoint x: 554, startPoint y: 242, endPoint x: 542, endPoint y: 268, distance: 28.4
click at [542, 268] on div "What activity is said to improve rapid perceptual and motor coordination? Playi…" at bounding box center [655, 310] width 745 height 175
click at [540, 268] on div "Playing video games" at bounding box center [655, 272] width 745 height 22
drag, startPoint x: 533, startPoint y: 267, endPoint x: 504, endPoint y: 286, distance: 34.5
click at [504, 286] on div "What activity is said to improve rapid perceptual and motor coordination? Playi…" at bounding box center [655, 310] width 745 height 175
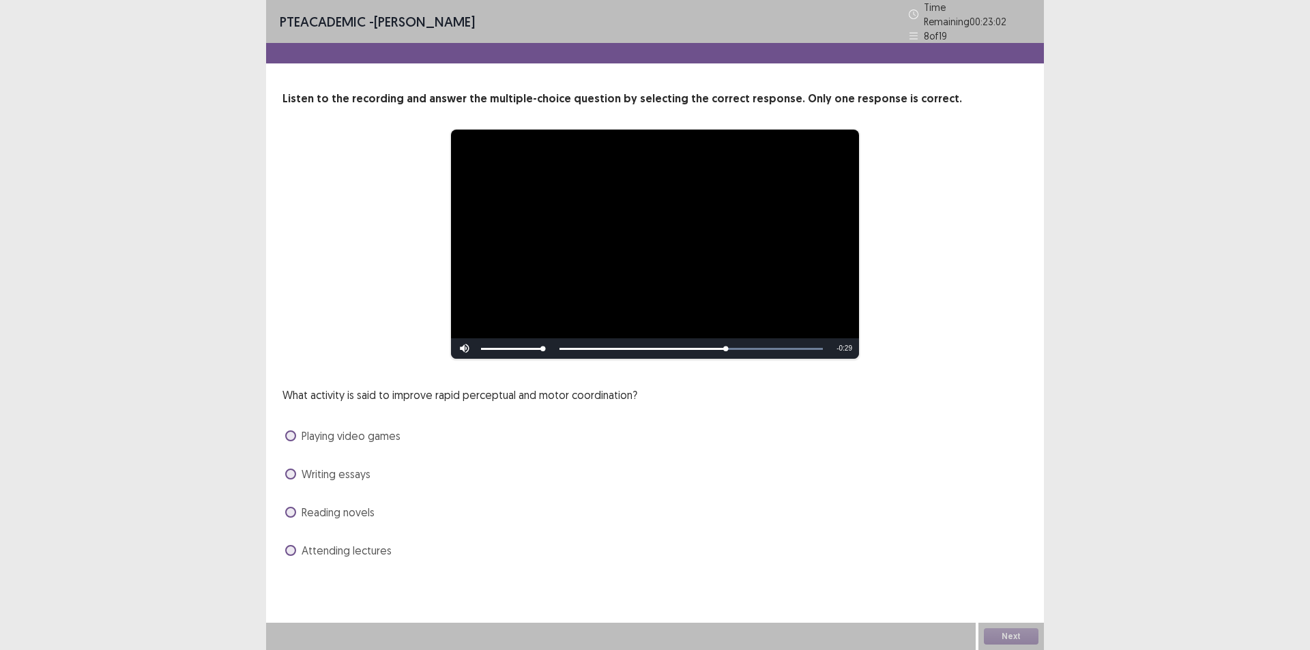
click at [292, 431] on span at bounding box center [290, 436] width 11 height 11
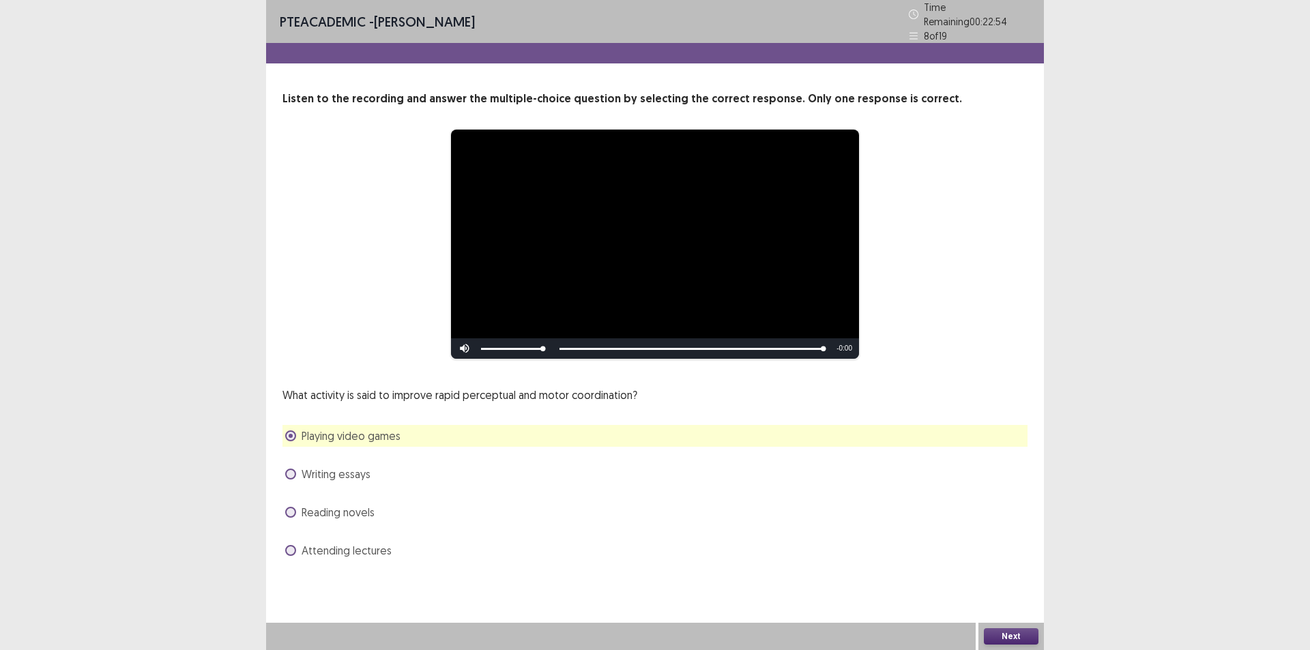
click at [988, 635] on button "Next" at bounding box center [1011, 637] width 55 height 16
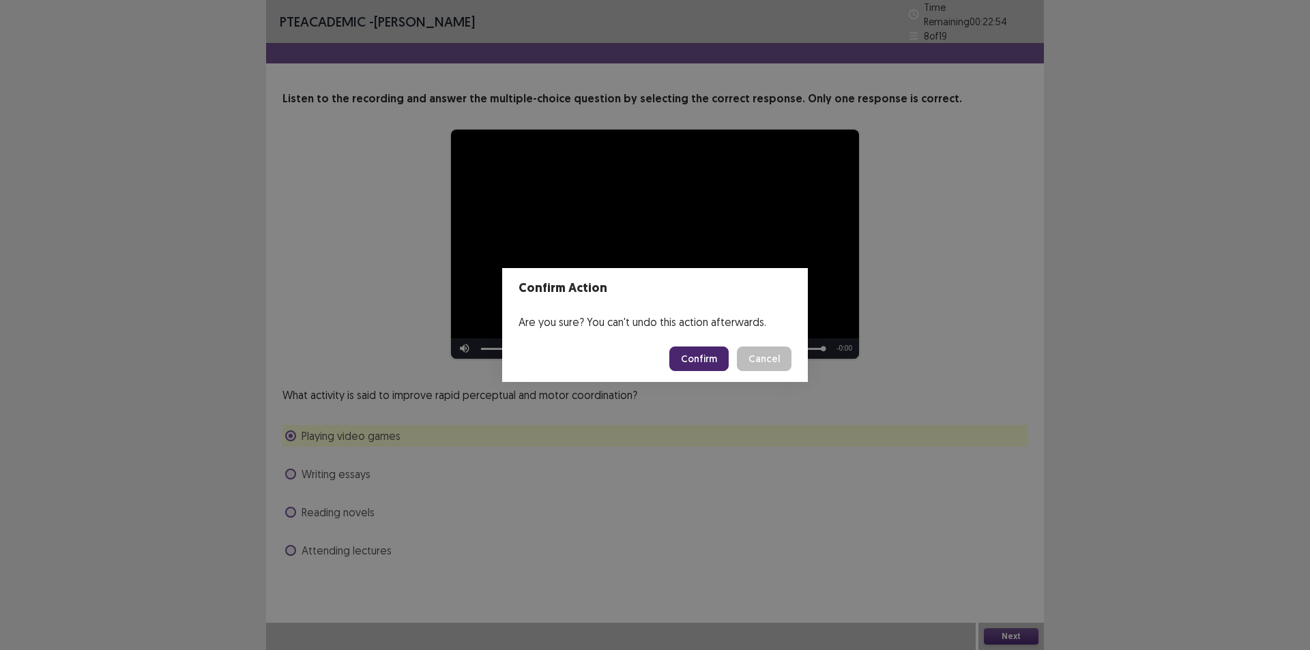
click at [693, 360] on button "Confirm" at bounding box center [699, 359] width 59 height 25
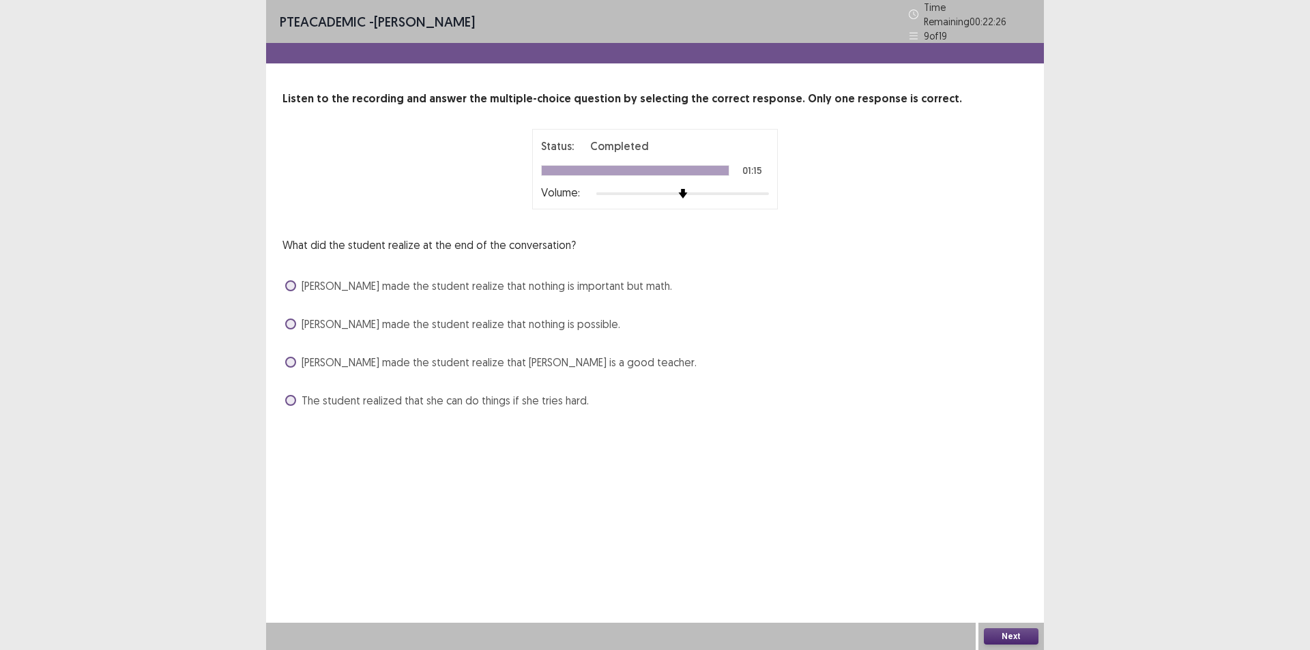
click at [289, 281] on span at bounding box center [290, 286] width 11 height 11
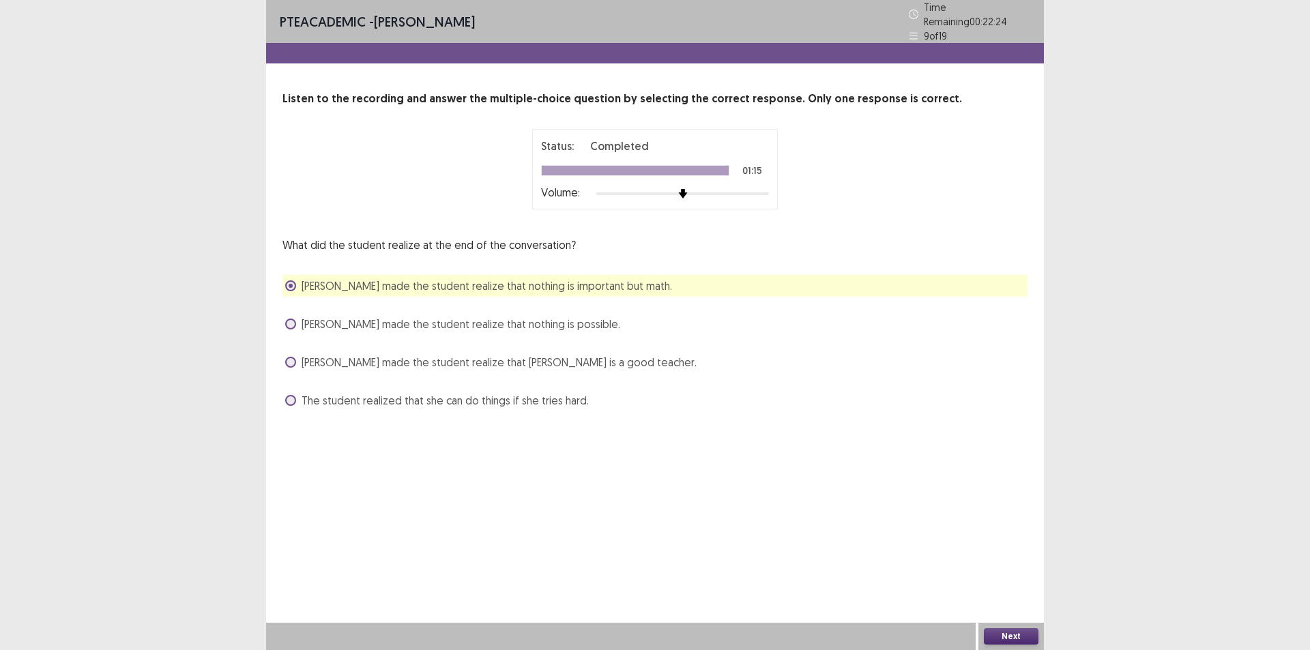
click at [1019, 635] on button "Next" at bounding box center [1011, 637] width 55 height 16
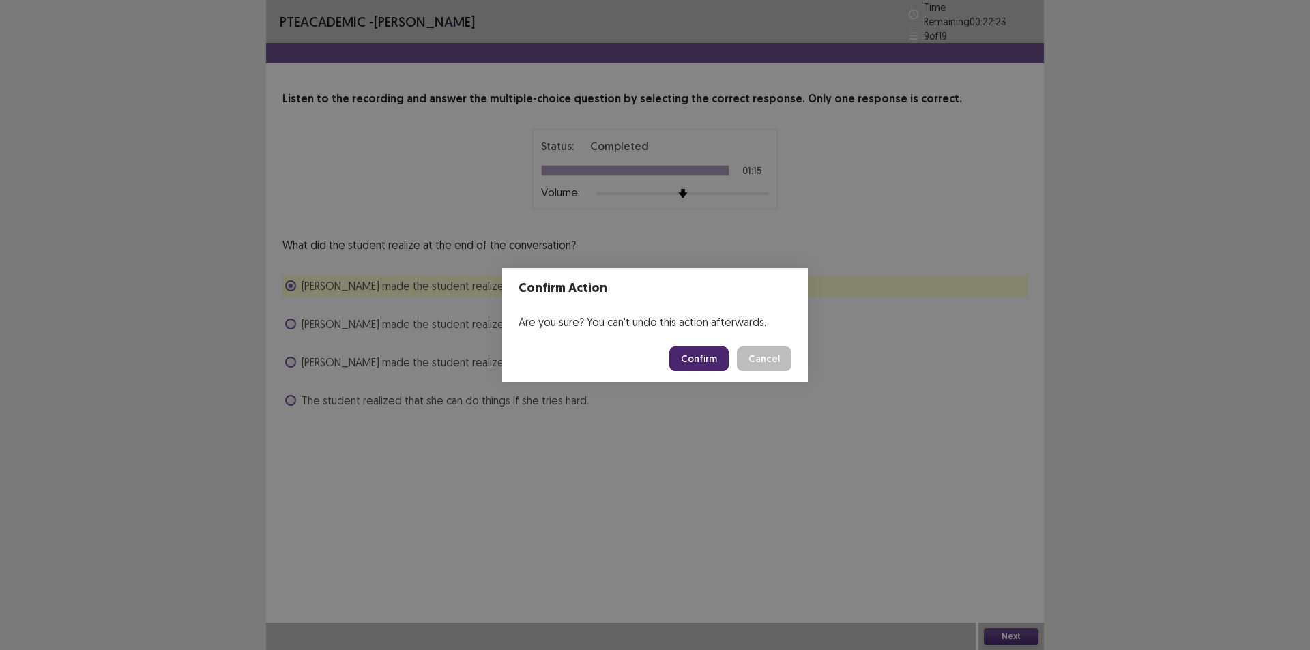
click at [715, 356] on button "Confirm" at bounding box center [699, 359] width 59 height 25
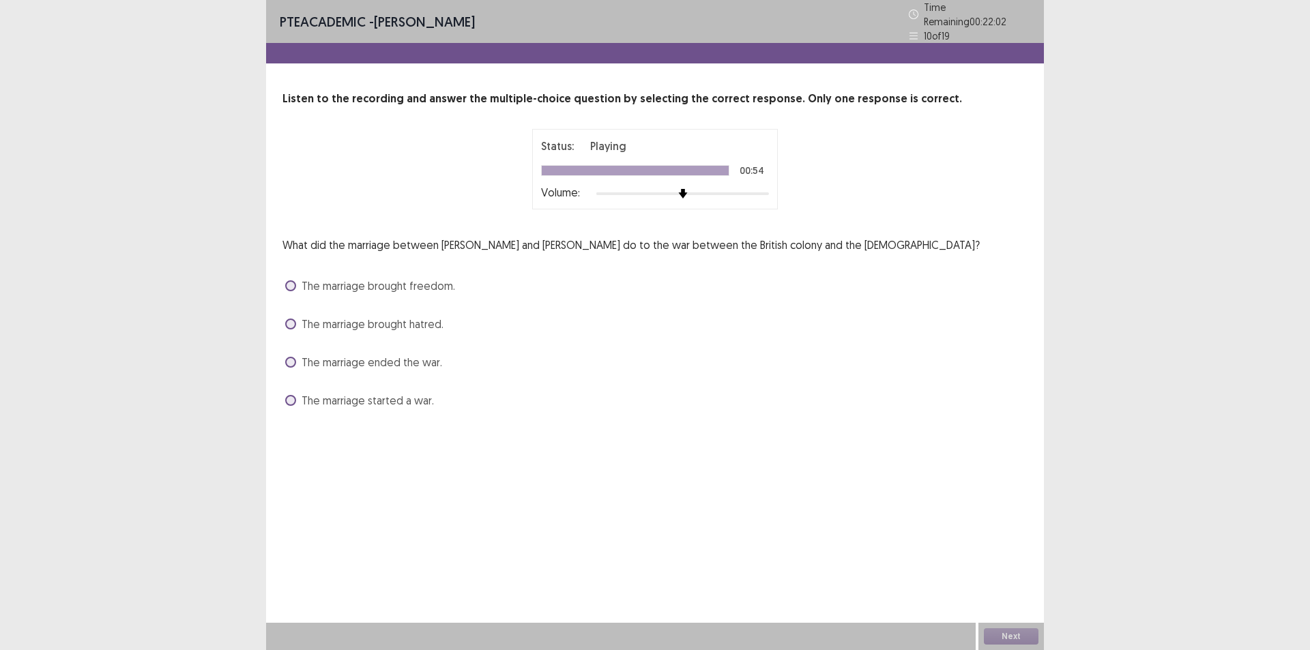
click at [288, 357] on span at bounding box center [290, 362] width 11 height 11
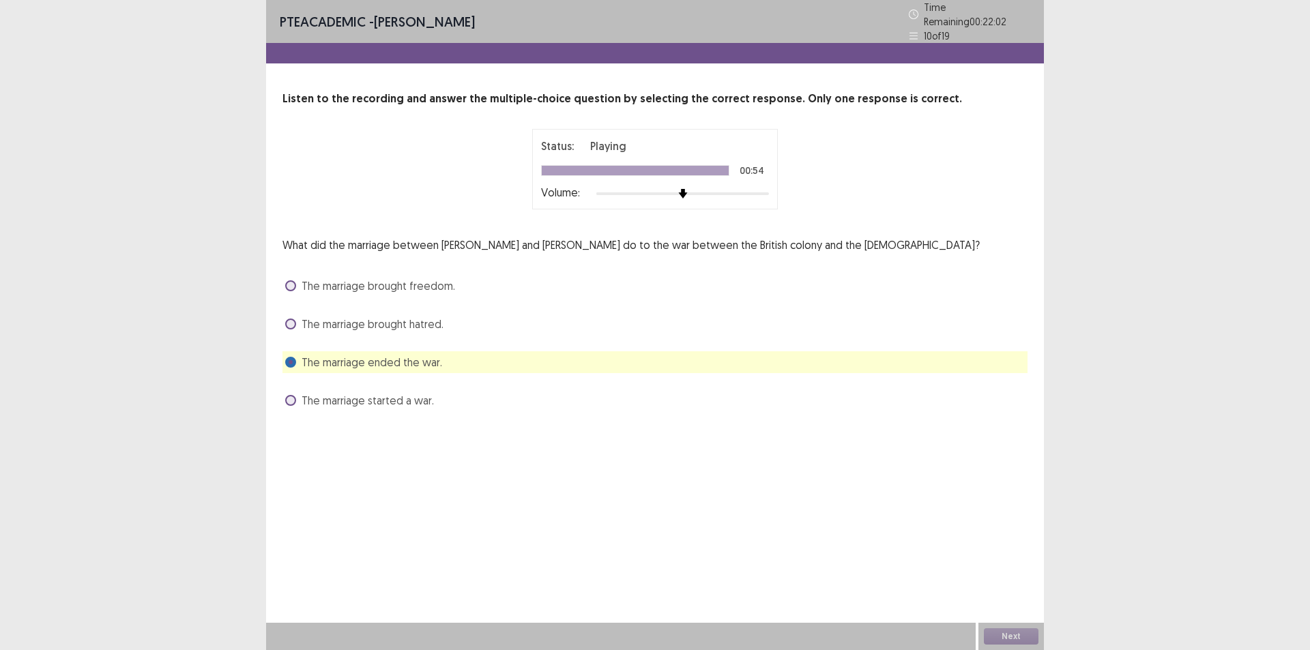
click at [997, 632] on div "Next" at bounding box center [1012, 636] width 66 height 27
click at [984, 594] on div "PTE academic - Margarita Pina Mayorga Time Remaining 00 : 22 : 02 10 of 19 List…" at bounding box center [655, 325] width 778 height 650
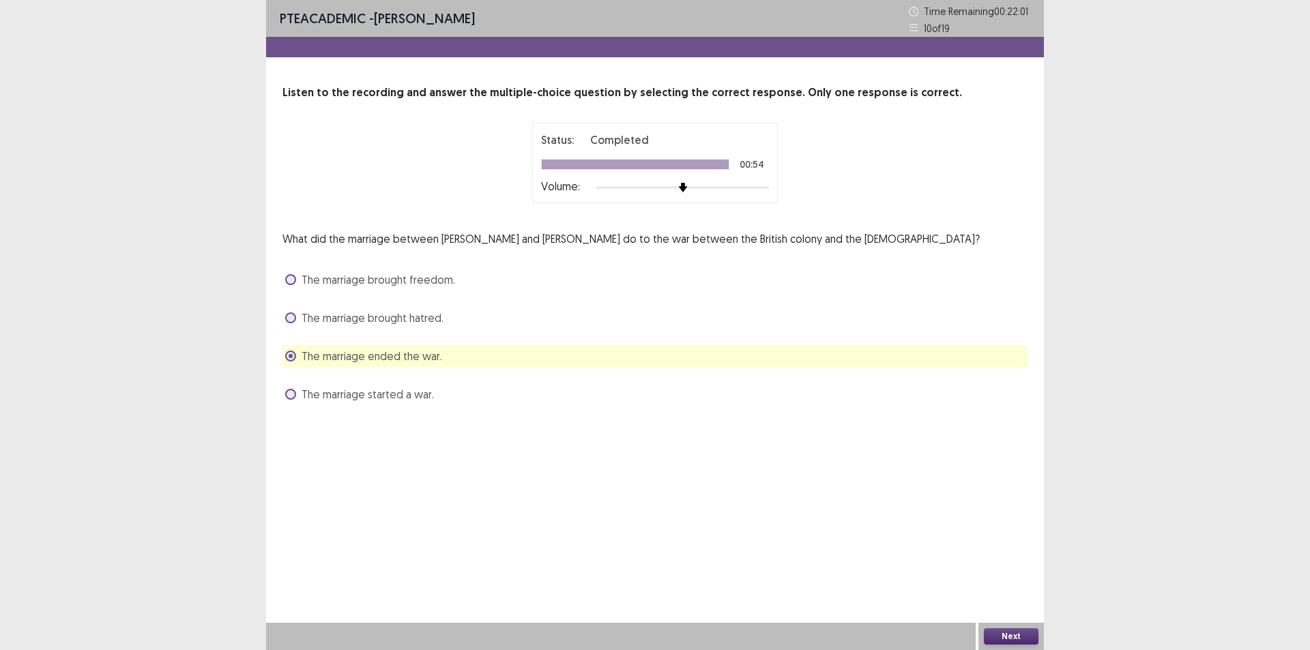
click at [1001, 633] on button "Next" at bounding box center [1011, 637] width 55 height 16
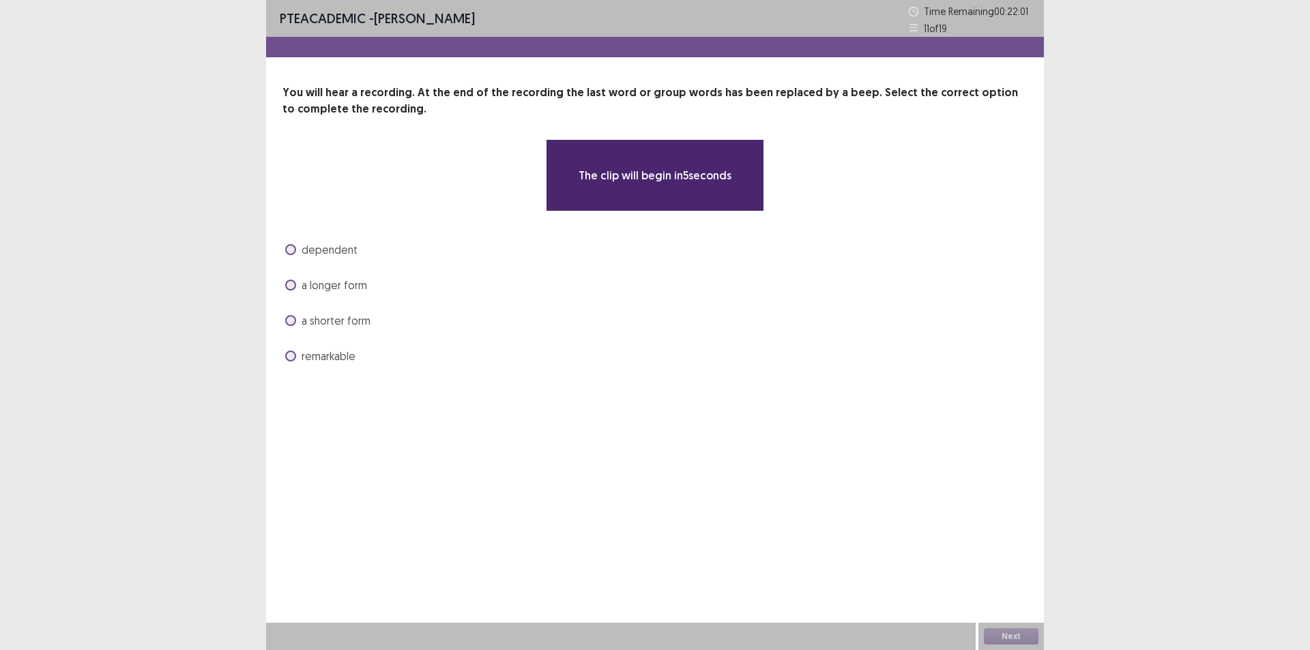
click at [573, 406] on div "PTE academic - Margarita Pina Mayorga Time Remaining 00 : 22 : 01 11 of 19 You …" at bounding box center [655, 325] width 778 height 650
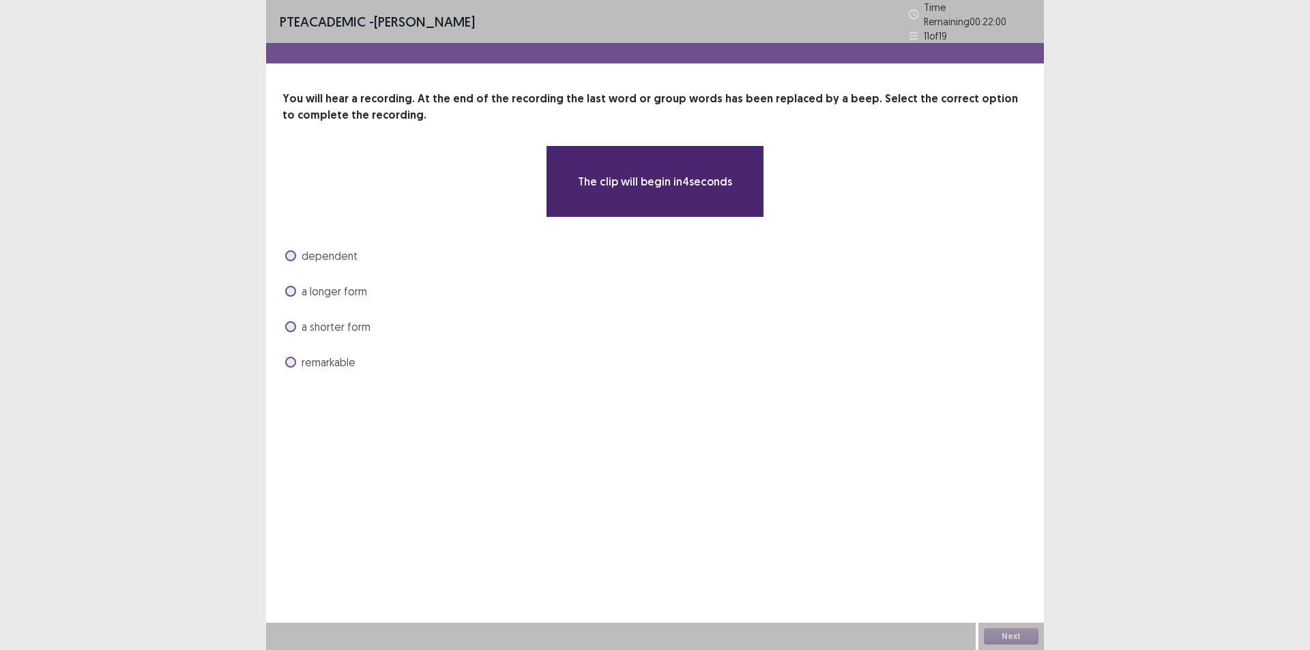
click at [411, 227] on div "You will hear a recording. At the end of the recording the last word or group w…" at bounding box center [655, 232] width 778 height 283
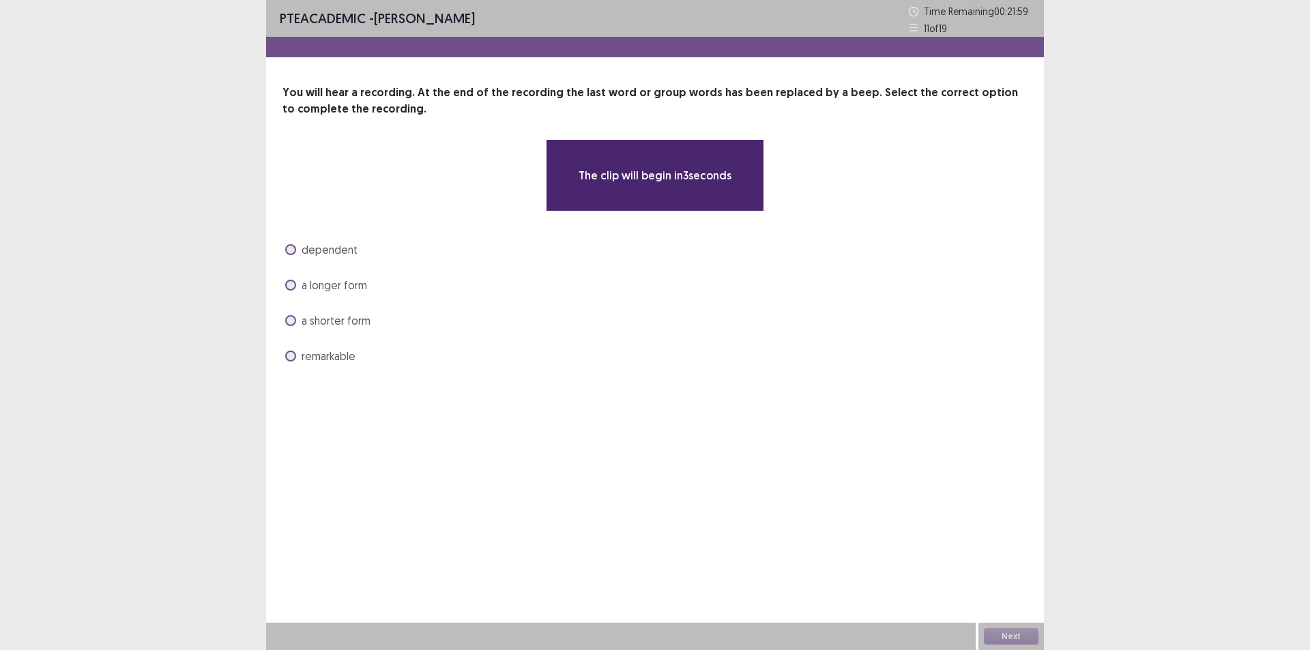
click at [411, 227] on div "You will hear a recording. At the end of the recording the last word or group w…" at bounding box center [655, 226] width 778 height 283
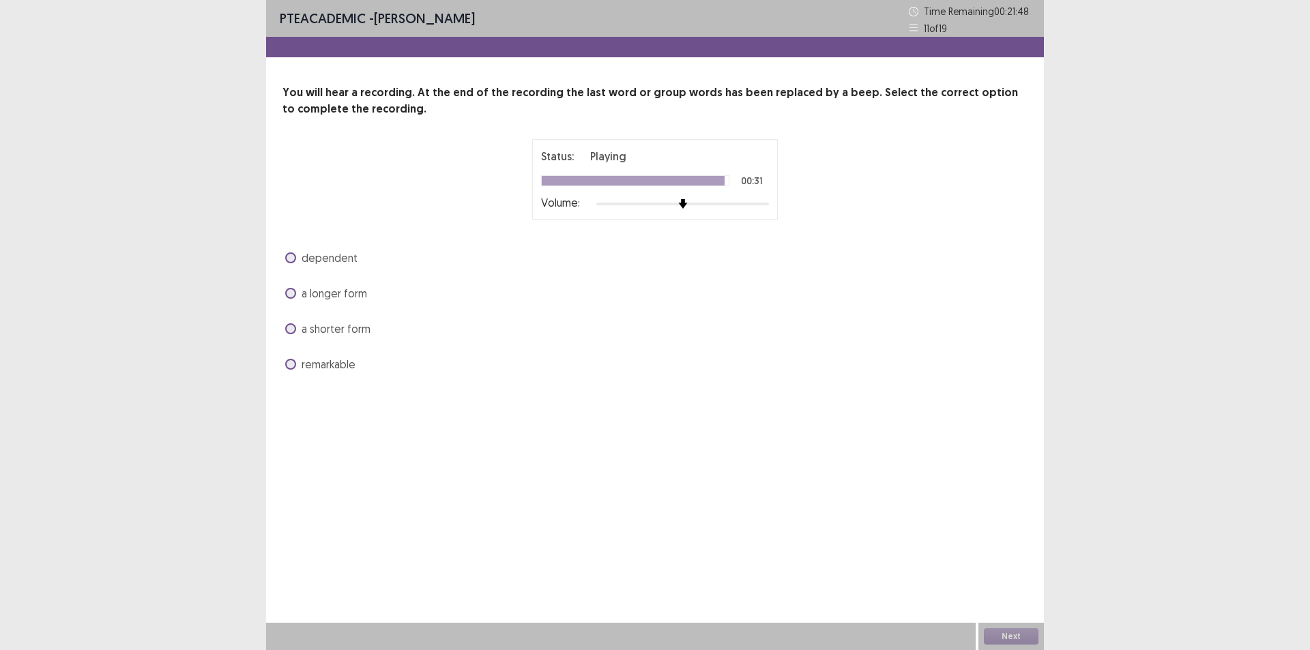
click at [287, 255] on span at bounding box center [290, 258] width 11 height 11
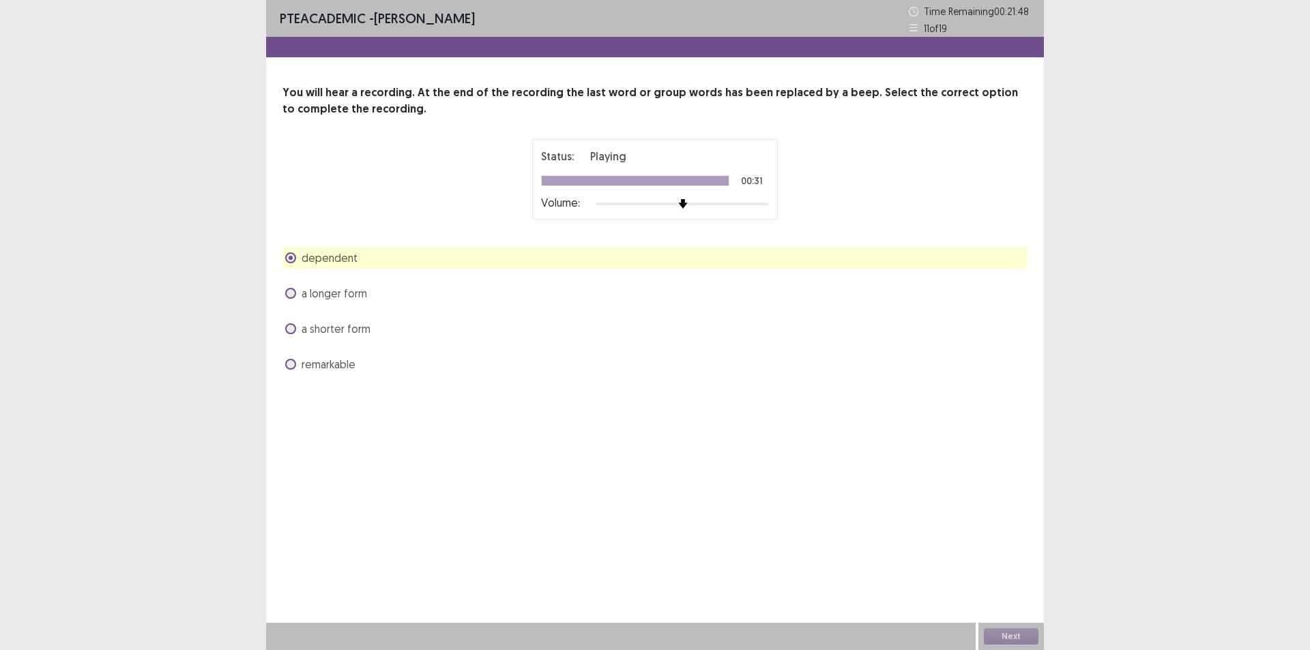
click at [1002, 635] on div "Next" at bounding box center [1012, 636] width 66 height 27
click at [1018, 628] on div "Next" at bounding box center [1012, 636] width 66 height 27
click at [1020, 630] on button "Next" at bounding box center [1011, 637] width 55 height 16
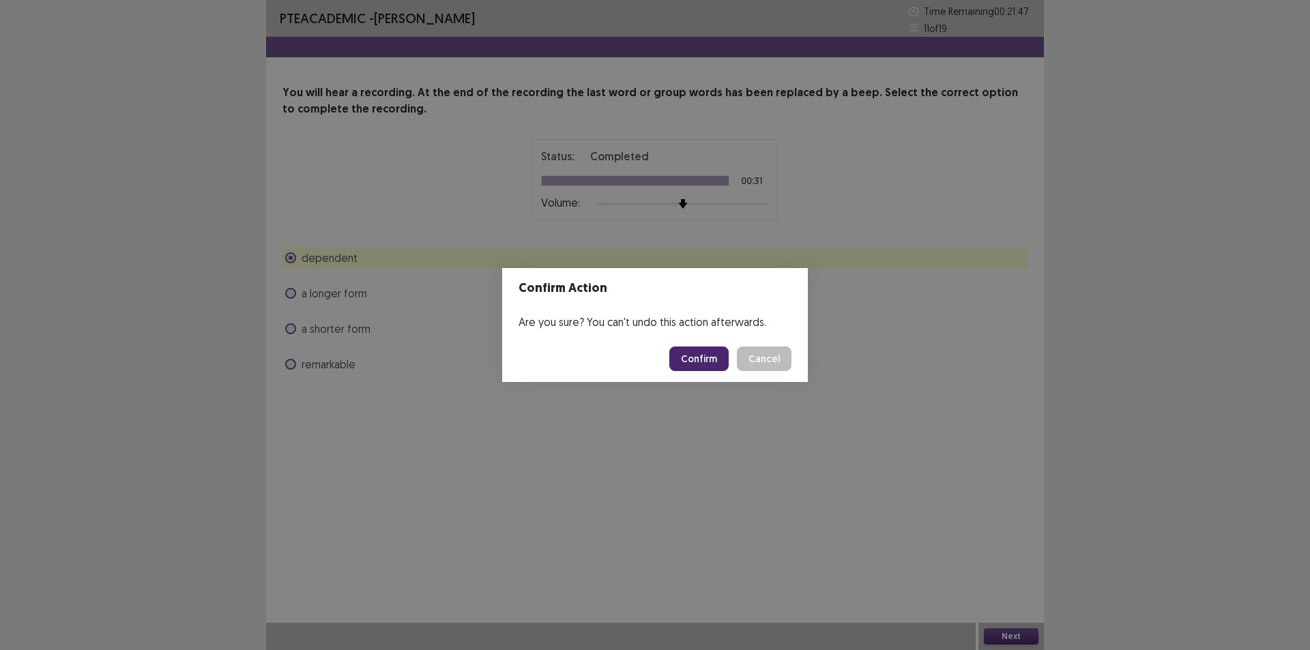
click at [685, 359] on button "Confirm" at bounding box center [699, 359] width 59 height 25
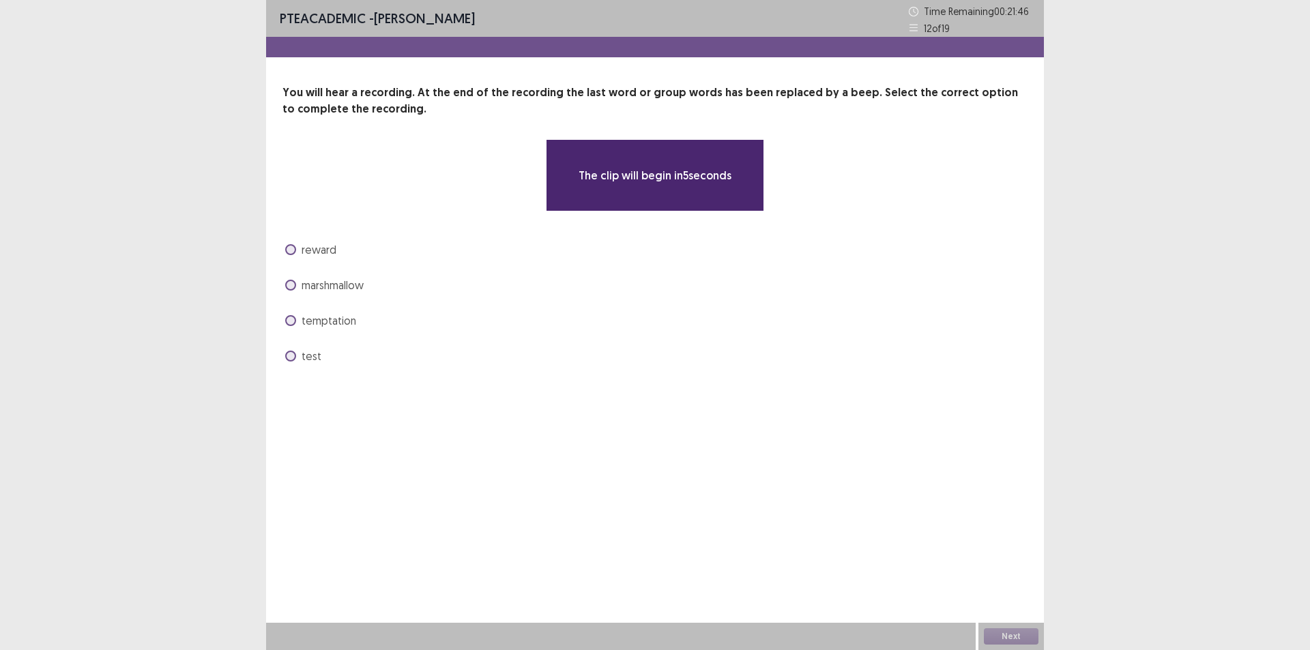
click at [499, 506] on div "PTE academic - Margarita Pina Mayorga Time Remaining 00 : 21 : 46 12 of 19 You …" at bounding box center [655, 325] width 778 height 650
click at [510, 498] on div "PTE academic - Margarita Pina Mayorga Time Remaining 00 : 21 : 46 12 of 19 You …" at bounding box center [655, 325] width 778 height 650
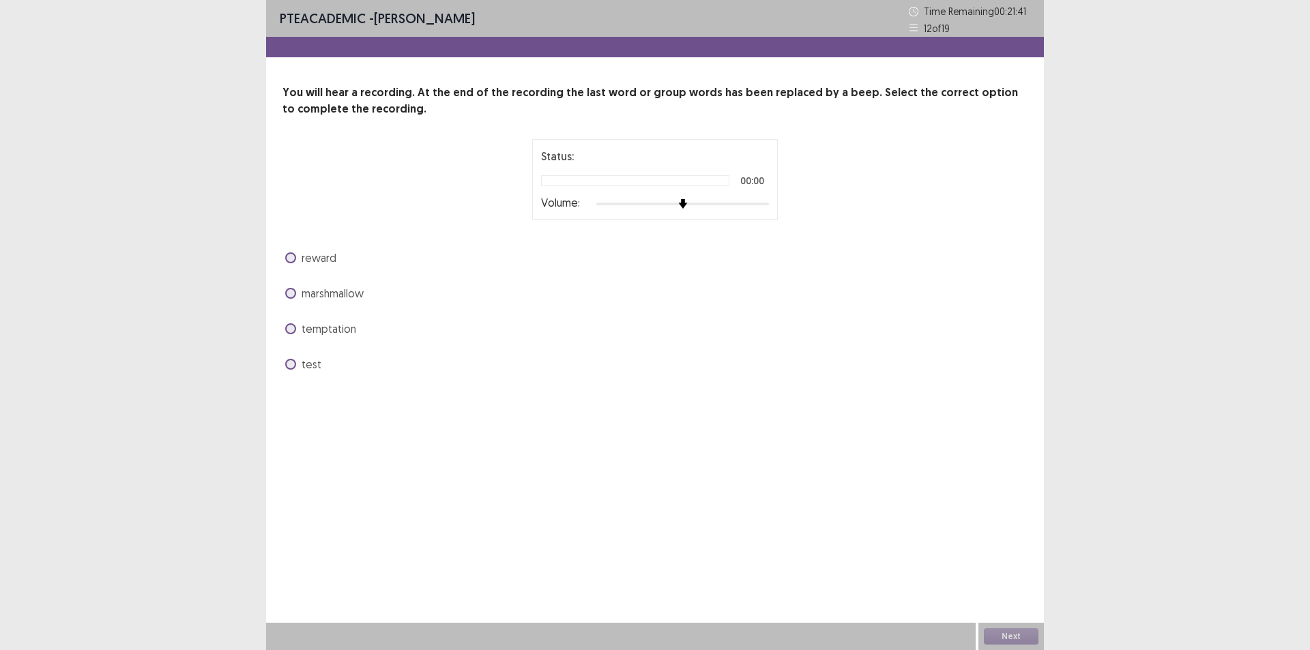
click at [536, 485] on div "PTE academic - Margarita Pina Mayorga Time Remaining 00 : 21 : 41 12 of 19 You …" at bounding box center [655, 325] width 778 height 650
click at [291, 363] on span at bounding box center [290, 364] width 11 height 11
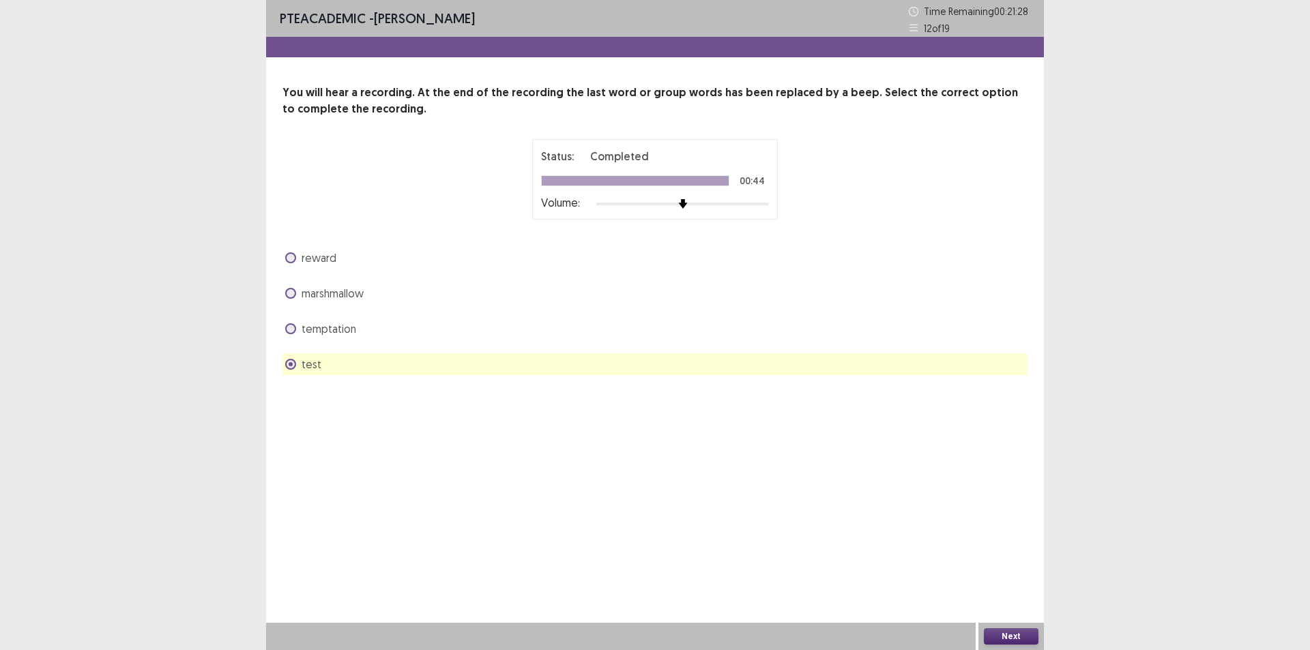
click at [287, 332] on span at bounding box center [290, 329] width 11 height 11
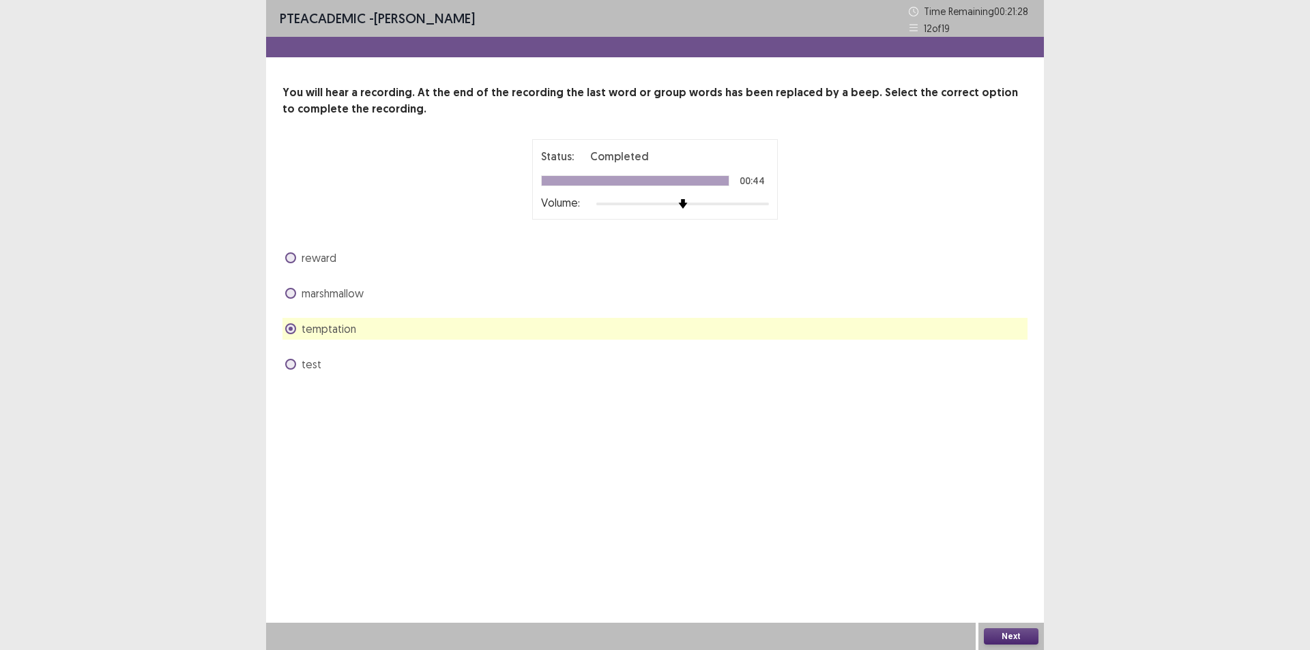
click at [999, 632] on button "Next" at bounding box center [1011, 637] width 55 height 16
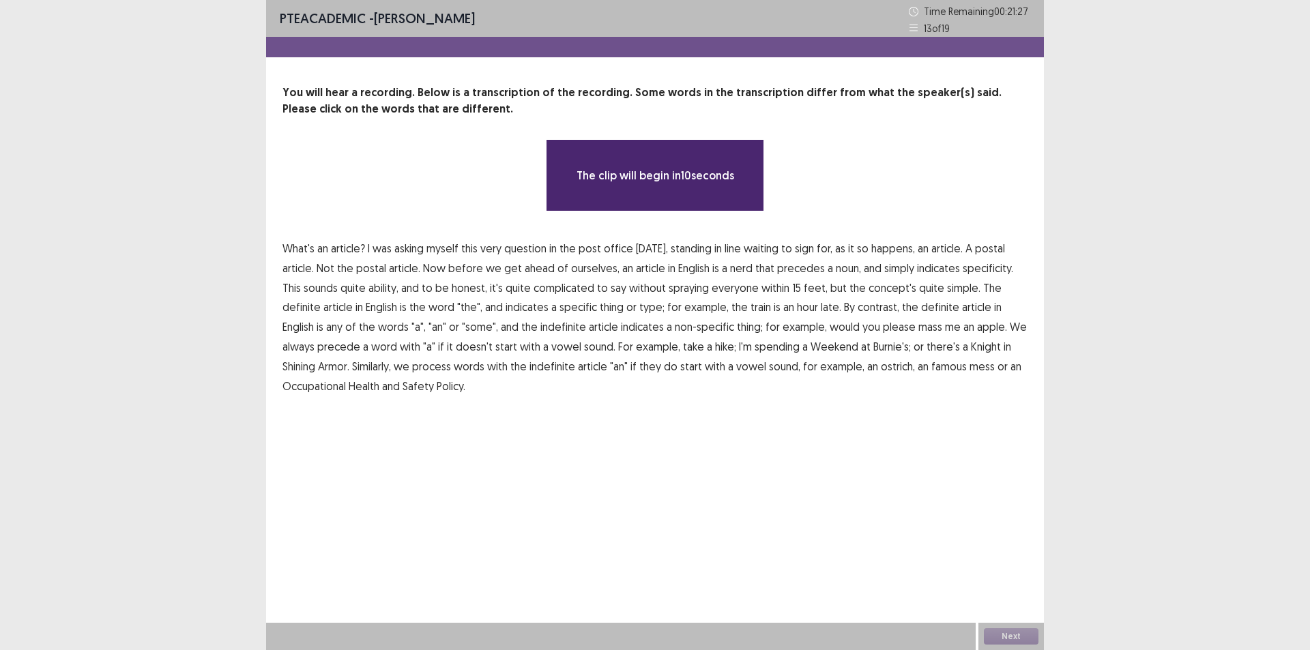
click at [330, 205] on div "The clip will begin in 10 seconds" at bounding box center [655, 175] width 745 height 72
click at [328, 207] on div "The clip will begin in 9 seconds" at bounding box center [655, 175] width 745 height 72
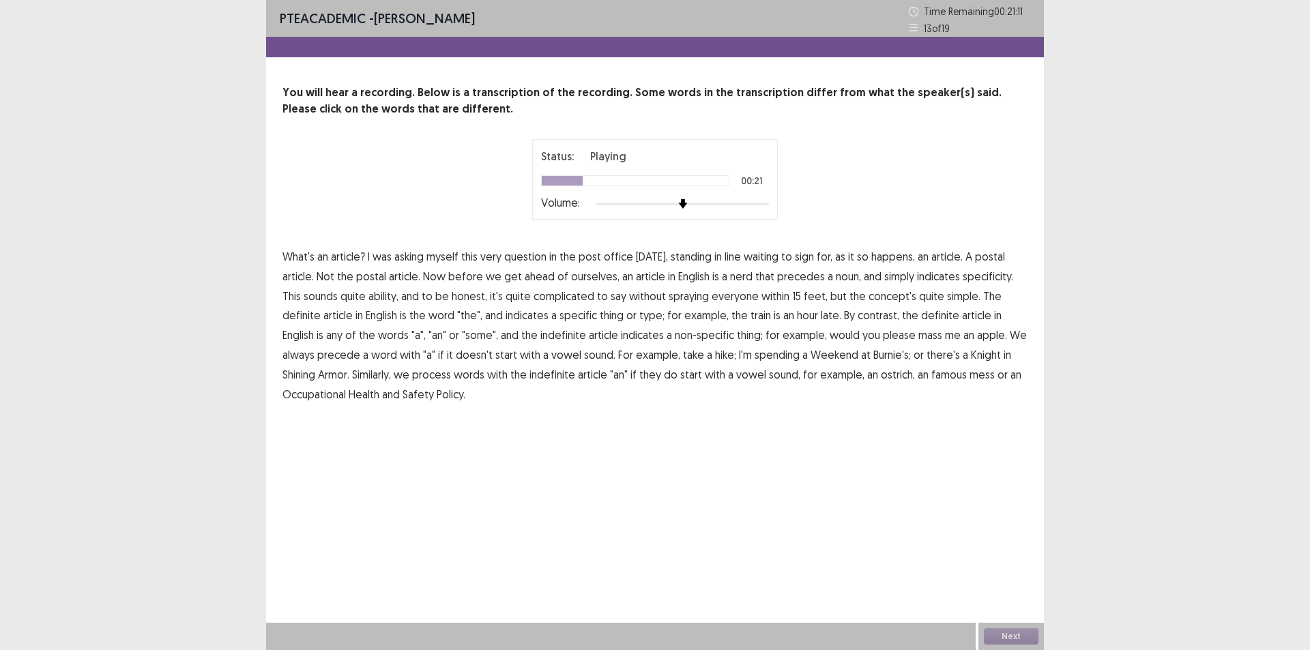
click at [739, 275] on span "nerd" at bounding box center [741, 276] width 23 height 16
click at [369, 297] on span "ability," at bounding box center [384, 296] width 30 height 16
click at [883, 334] on span "please" at bounding box center [899, 335] width 33 height 16
click at [883, 339] on span "please" at bounding box center [899, 335] width 33 height 16
click at [715, 354] on span "hike;" at bounding box center [725, 355] width 21 height 16
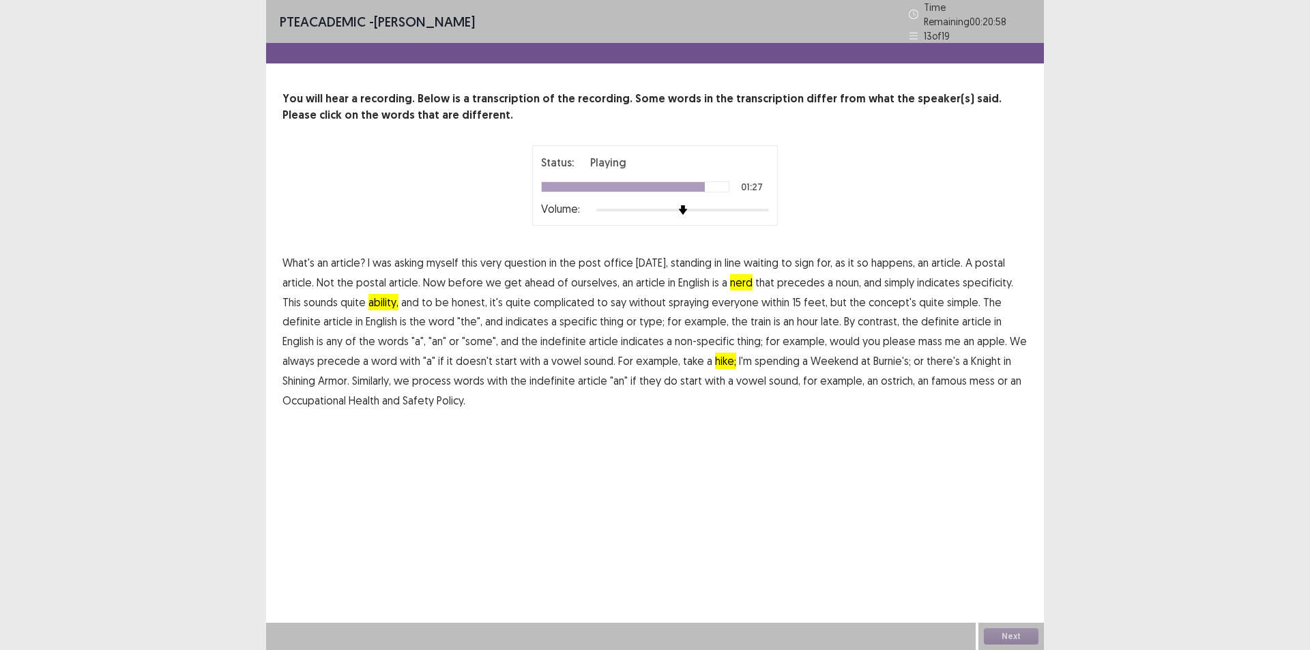
drag, startPoint x: 590, startPoint y: 373, endPoint x: 603, endPoint y: 373, distance: 12.3
click at [592, 373] on p "What's an article? I was asking myself this very question in the post office ye…" at bounding box center [655, 331] width 745 height 157
click at [631, 375] on span "if" at bounding box center [634, 381] width 6 height 16
click at [1022, 598] on div "PTE academic - Margarita Pina Mayorga Time Remaining 00 : 20 : 55 13 of 19 You …" at bounding box center [655, 325] width 778 height 650
click at [1015, 627] on div "Next" at bounding box center [1012, 636] width 66 height 27
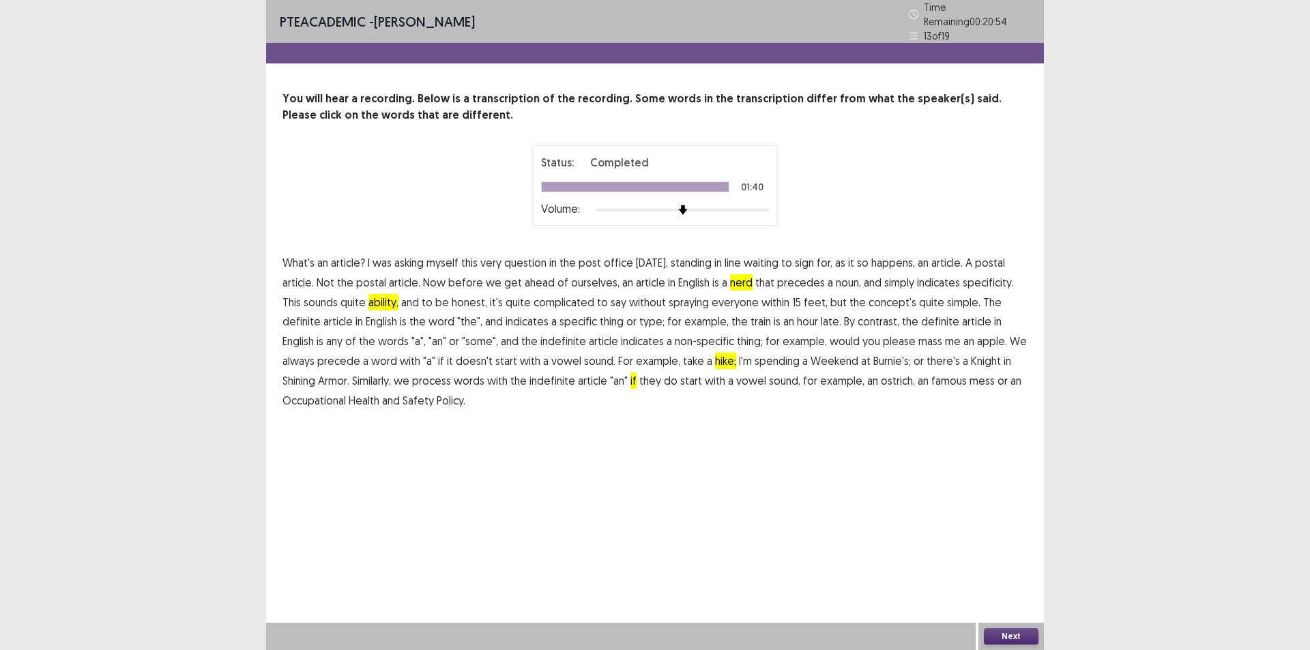
click at [1011, 636] on button "Next" at bounding box center [1011, 637] width 55 height 16
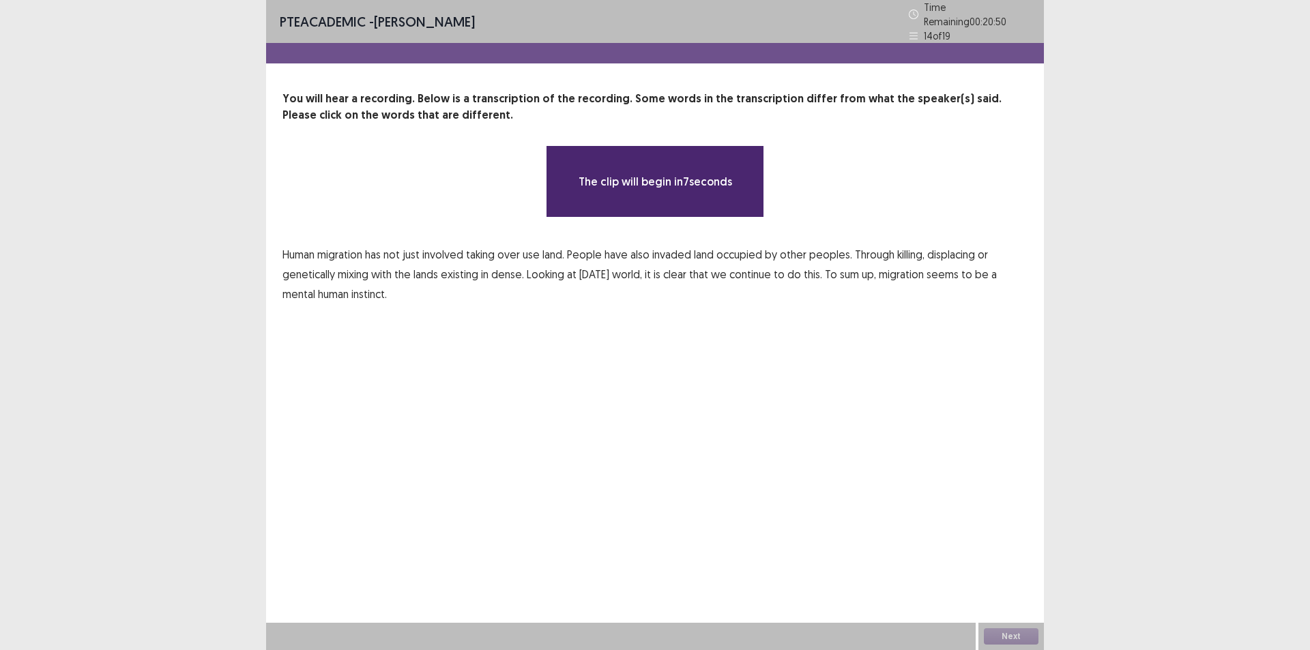
click at [476, 202] on div "The clip will begin in 7 seconds" at bounding box center [655, 181] width 745 height 72
click at [476, 202] on div "The clip will begin in 6 seconds" at bounding box center [655, 181] width 745 height 72
click at [472, 202] on div "The clip will begin in 6 seconds" at bounding box center [655, 181] width 745 height 72
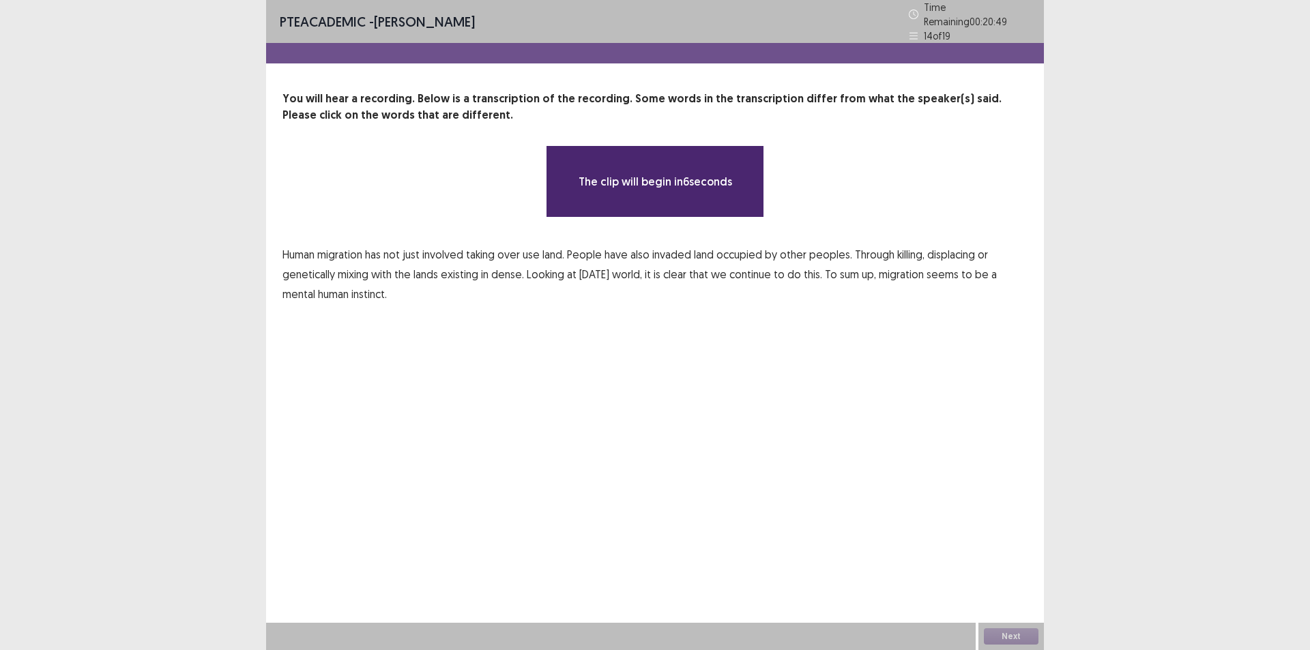
click at [472, 202] on div "The clip will begin in 6 seconds" at bounding box center [655, 181] width 745 height 72
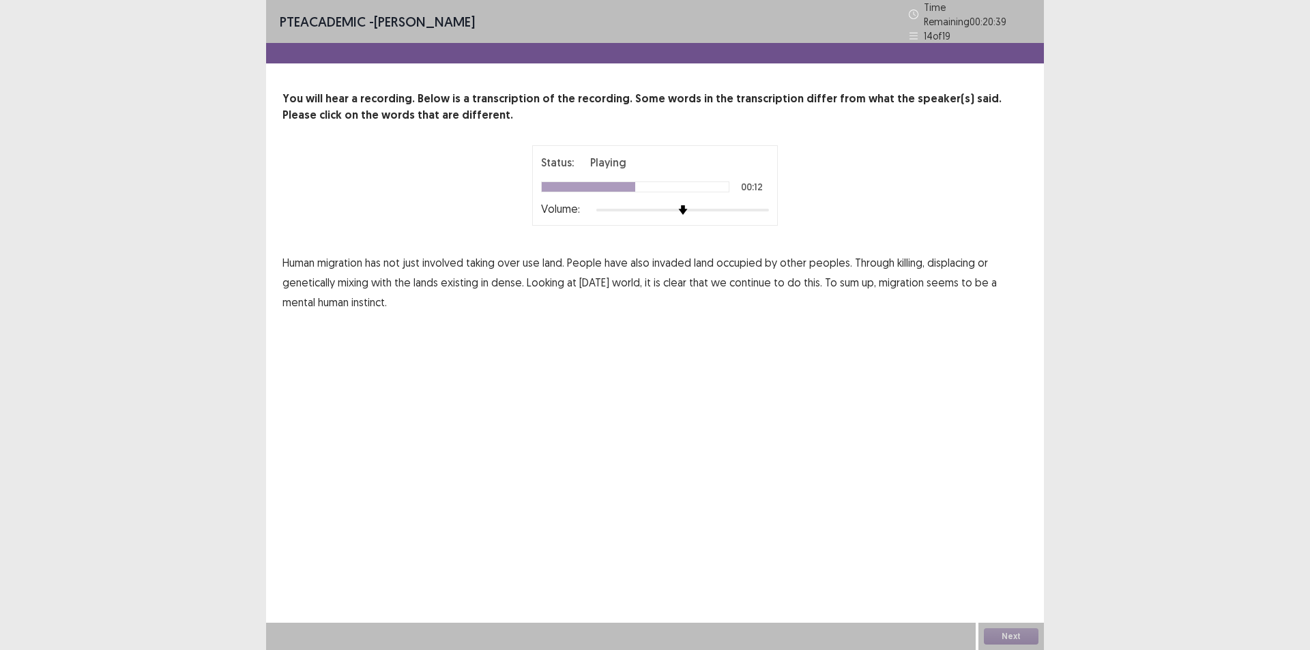
click at [507, 277] on span "dense." at bounding box center [507, 282] width 33 height 16
click at [931, 274] on span "seems" at bounding box center [943, 282] width 32 height 16
click at [673, 255] on span "invaded" at bounding box center [672, 263] width 39 height 16
click at [1007, 632] on button "Next" at bounding box center [1011, 637] width 55 height 16
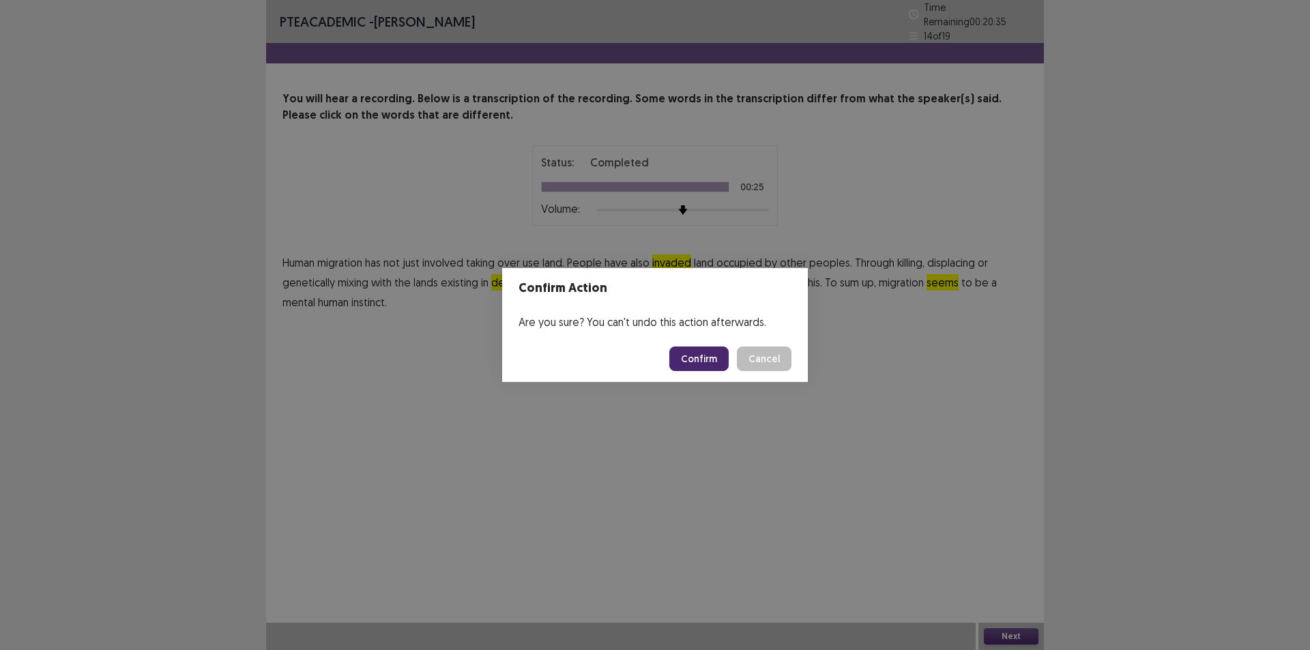
click at [701, 349] on button "Confirm" at bounding box center [699, 359] width 59 height 25
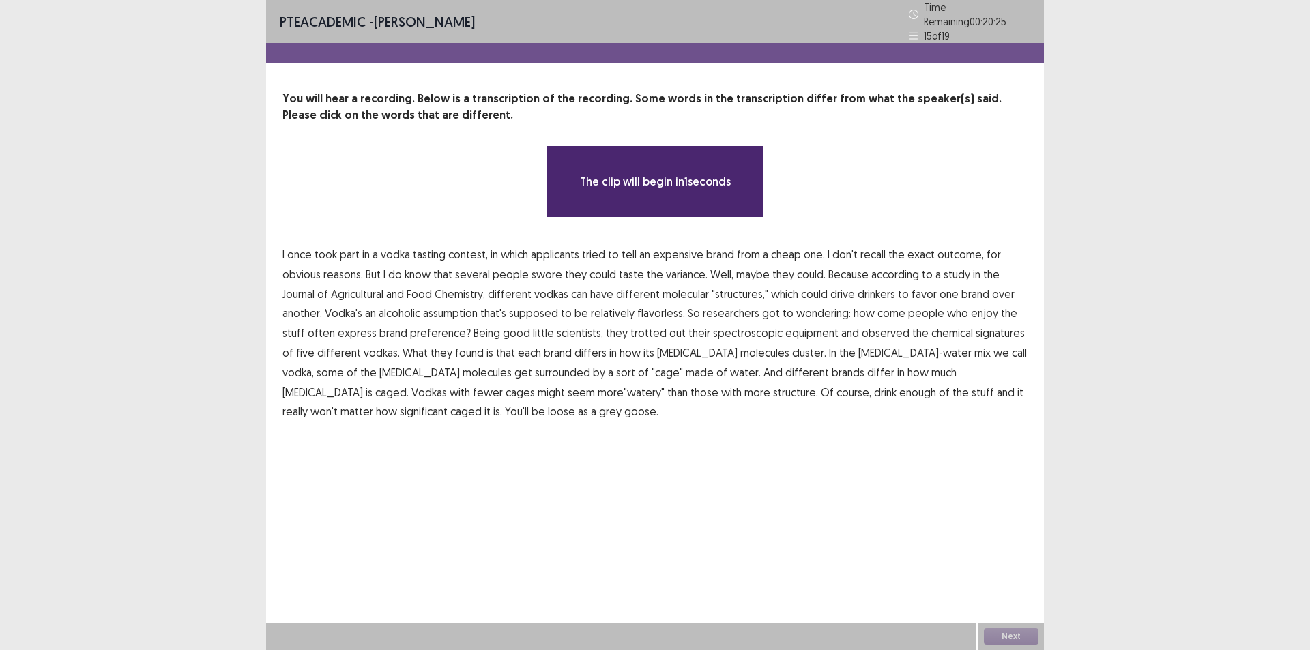
click at [439, 201] on div "The clip will begin in 1 seconds" at bounding box center [655, 181] width 745 height 72
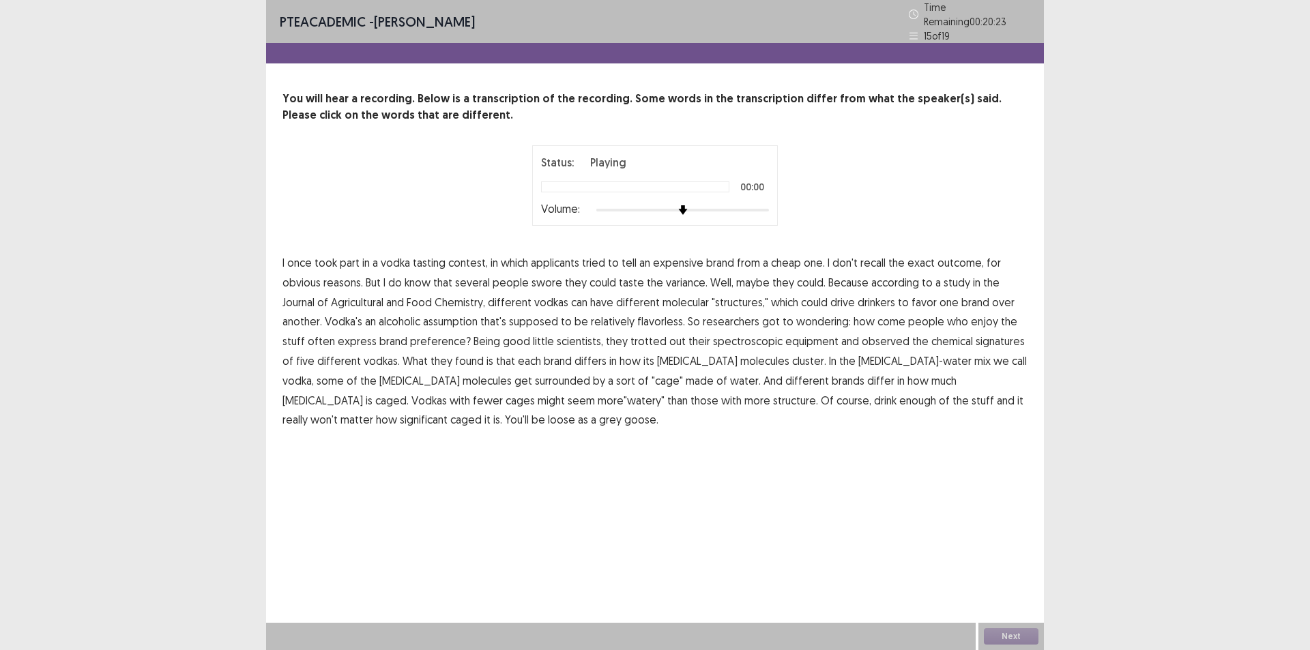
click at [397, 256] on span "vodka" at bounding box center [395, 263] width 29 height 16
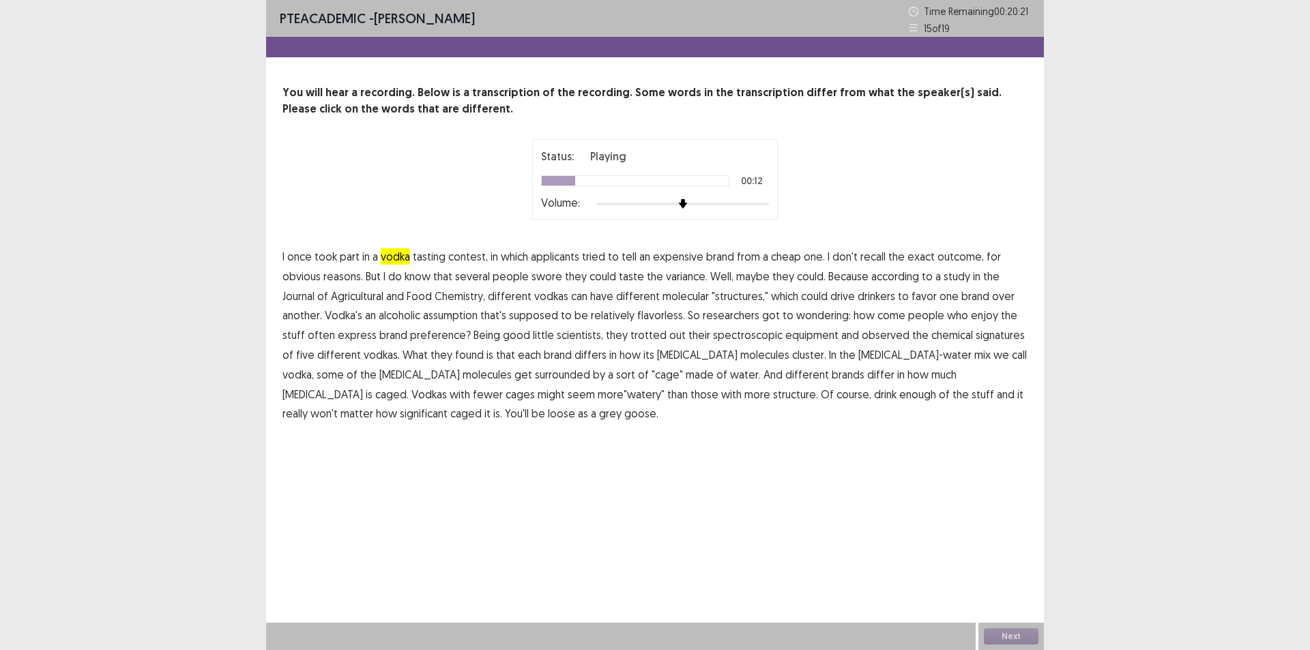
click at [685, 277] on span "variance." at bounding box center [687, 276] width 42 height 16
click at [456, 315] on span "assumption" at bounding box center [450, 315] width 55 height 16
click at [535, 377] on span "surrounded" at bounding box center [562, 375] width 55 height 16
click at [409, 386] on span "caged." at bounding box center [391, 394] width 33 height 16
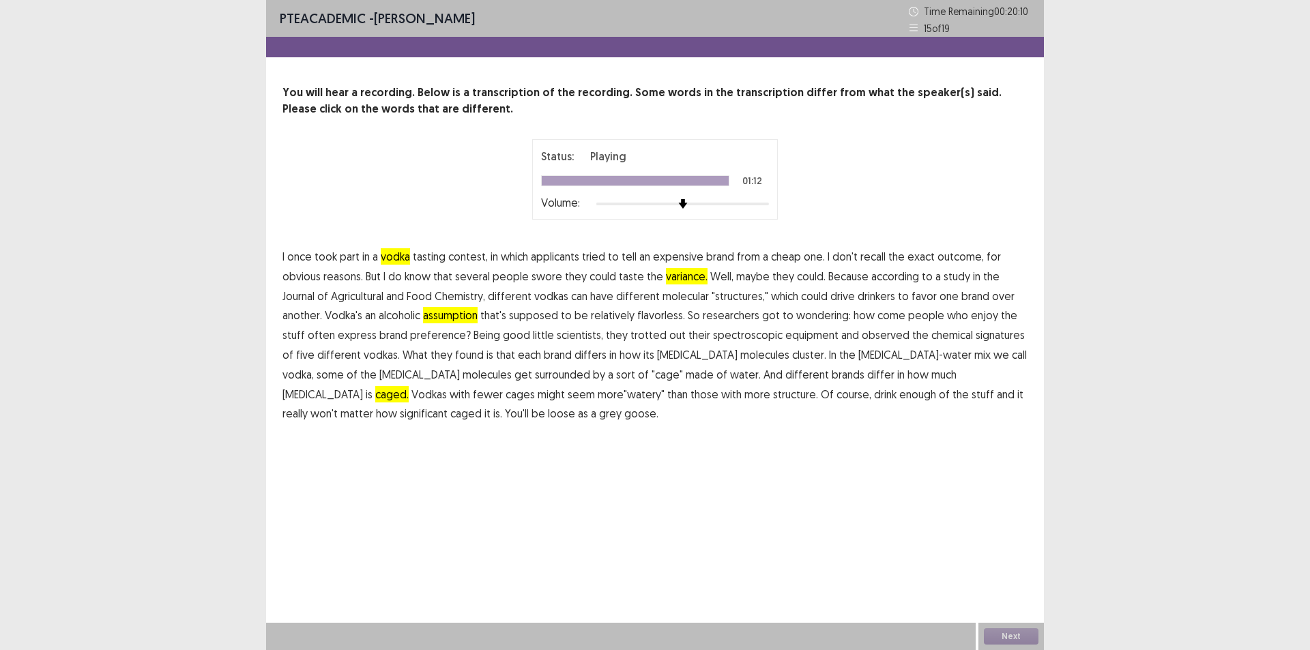
click at [546, 450] on div "PTE academic - Margarita Pina Mayorga Time Remaining 00 : 20 : 10 15 of 19 You …" at bounding box center [655, 225] width 778 height 451
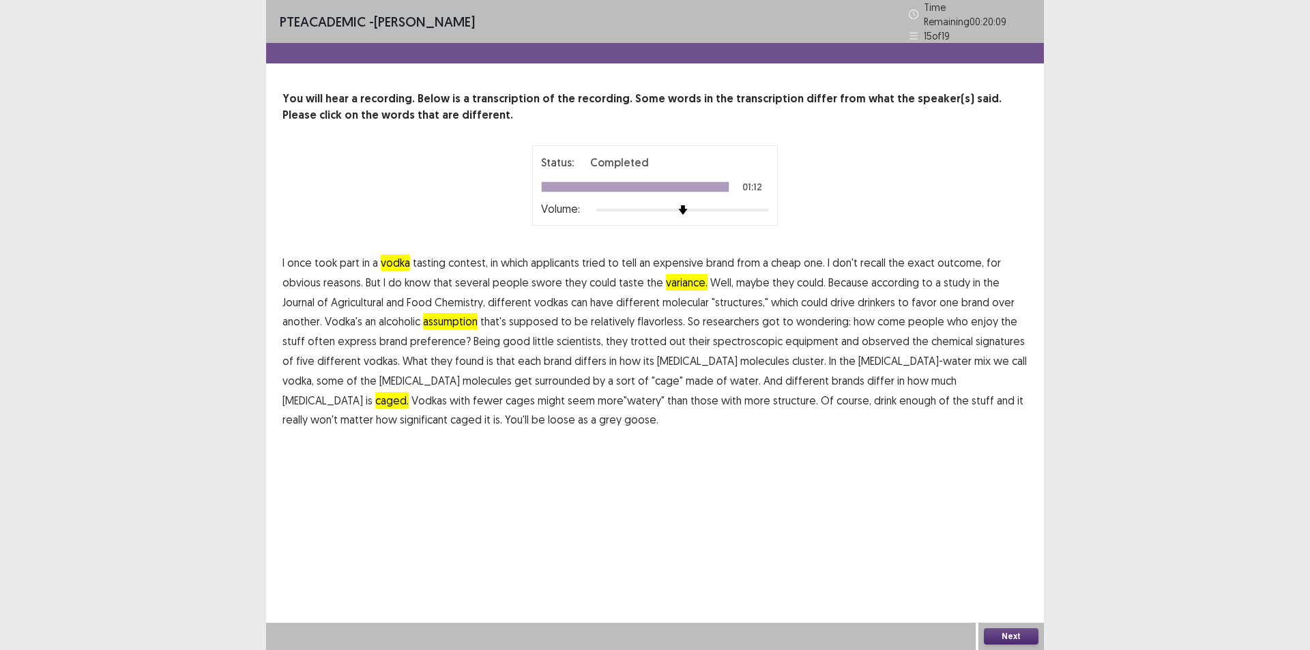
click at [1008, 632] on button "Next" at bounding box center [1011, 637] width 55 height 16
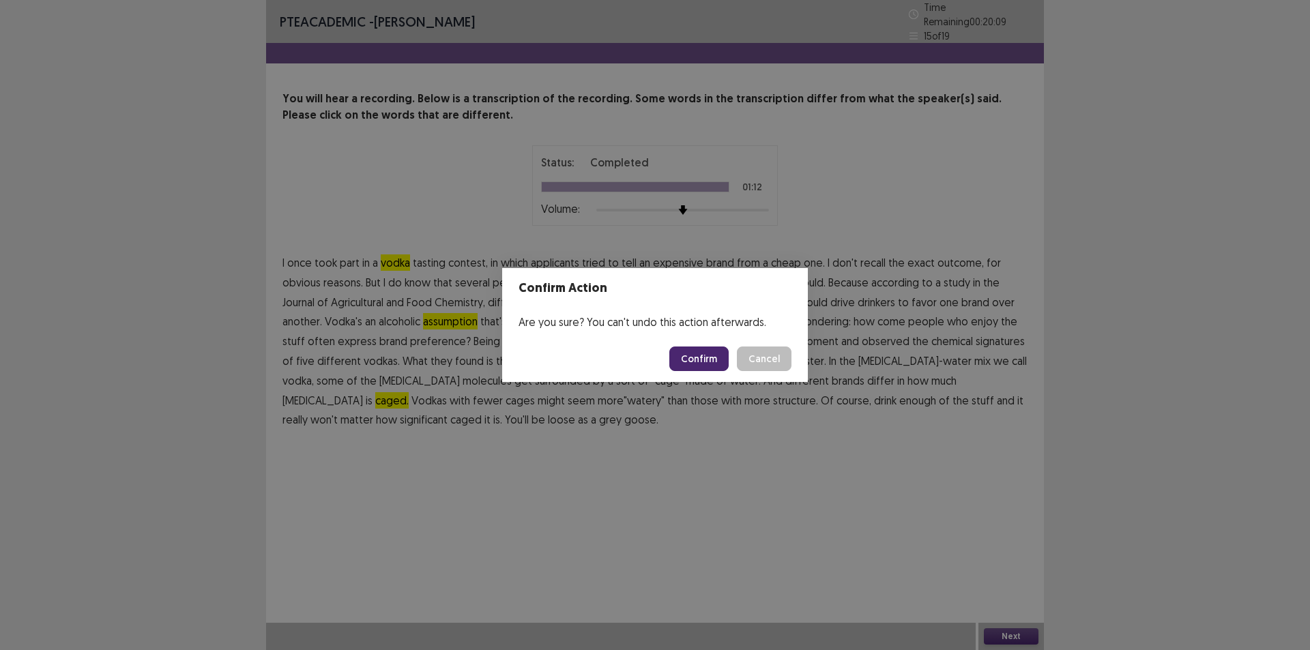
click at [715, 362] on button "Confirm" at bounding box center [699, 359] width 59 height 25
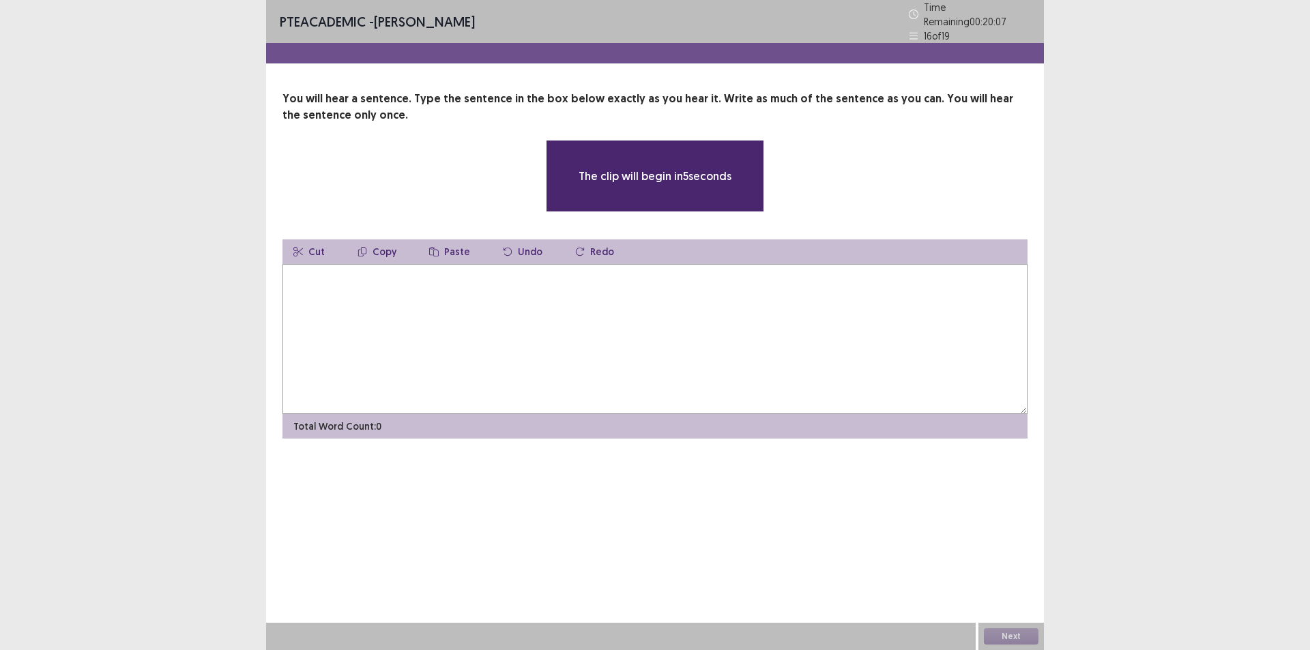
click at [562, 357] on textarea at bounding box center [655, 339] width 745 height 150
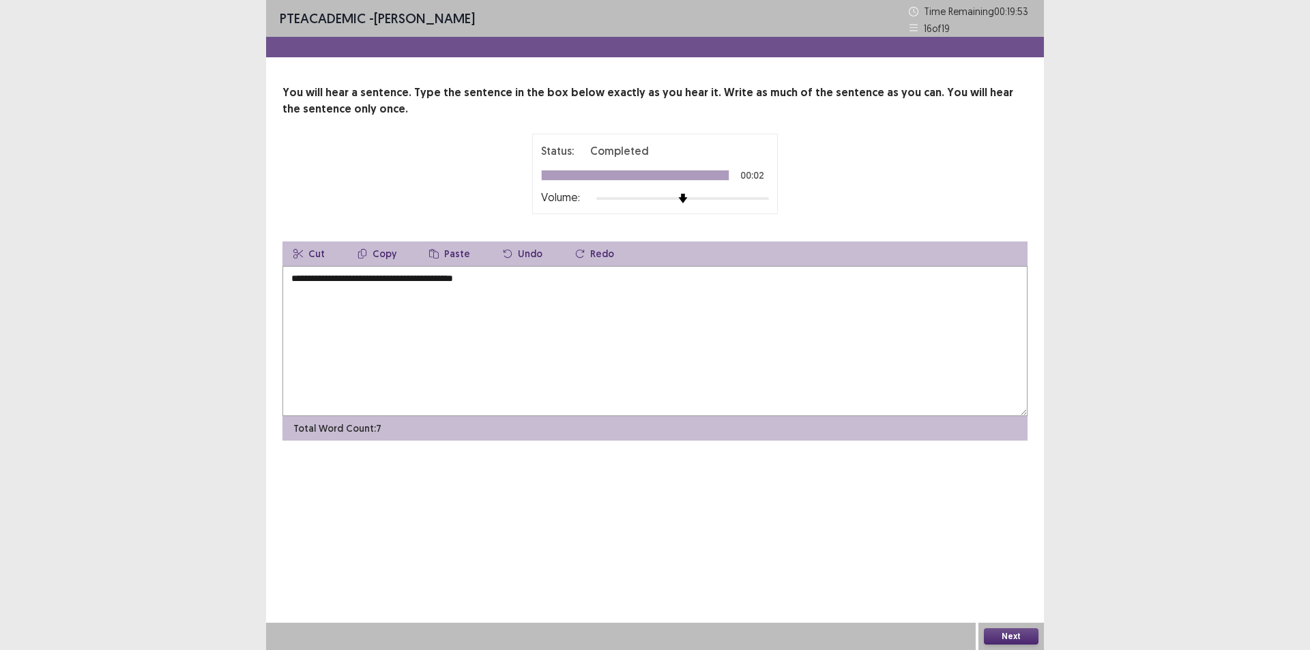
type textarea "**********"
click at [999, 631] on button "Next" at bounding box center [1011, 637] width 55 height 16
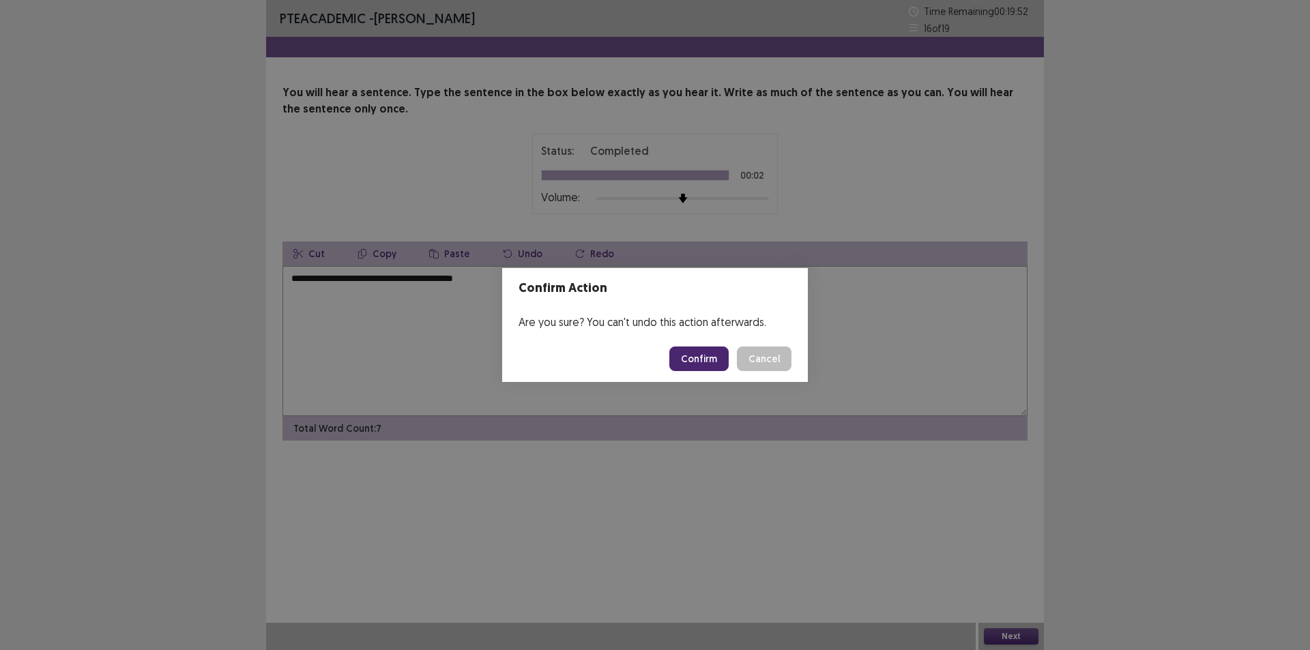
click at [702, 356] on button "Confirm" at bounding box center [699, 359] width 59 height 25
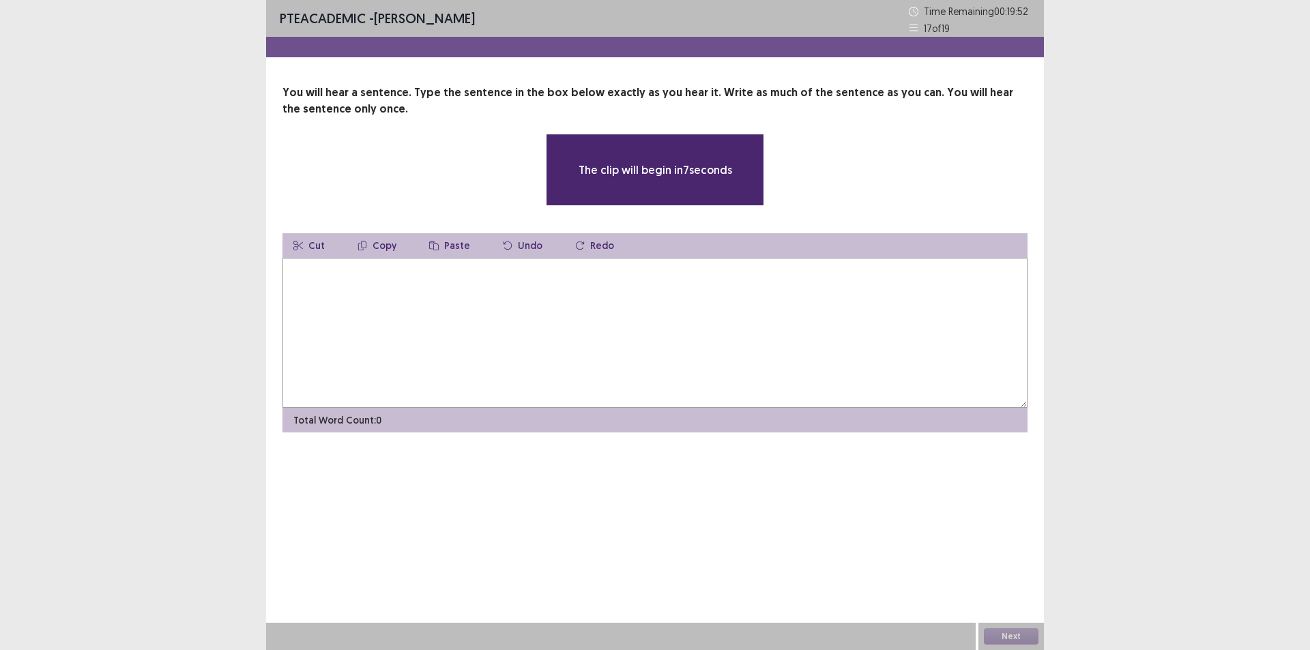
click at [438, 305] on textarea at bounding box center [655, 333] width 745 height 150
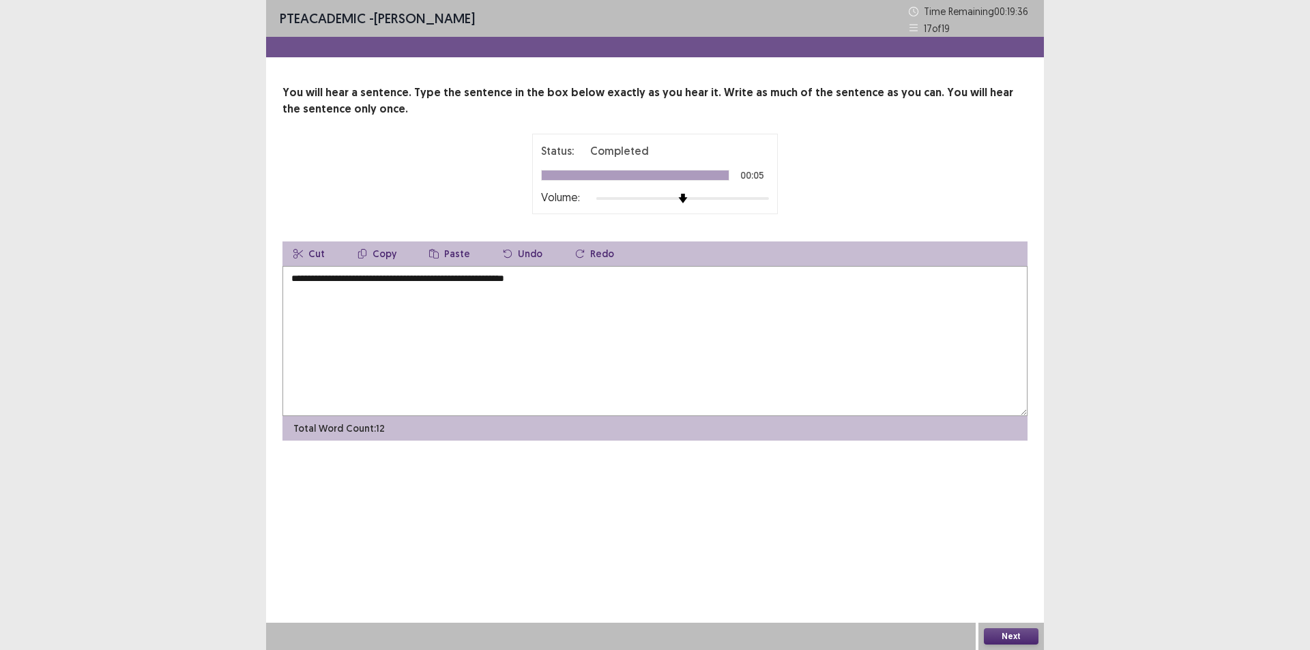
type textarea "**********"
click at [1007, 637] on button "Next" at bounding box center [1011, 637] width 55 height 16
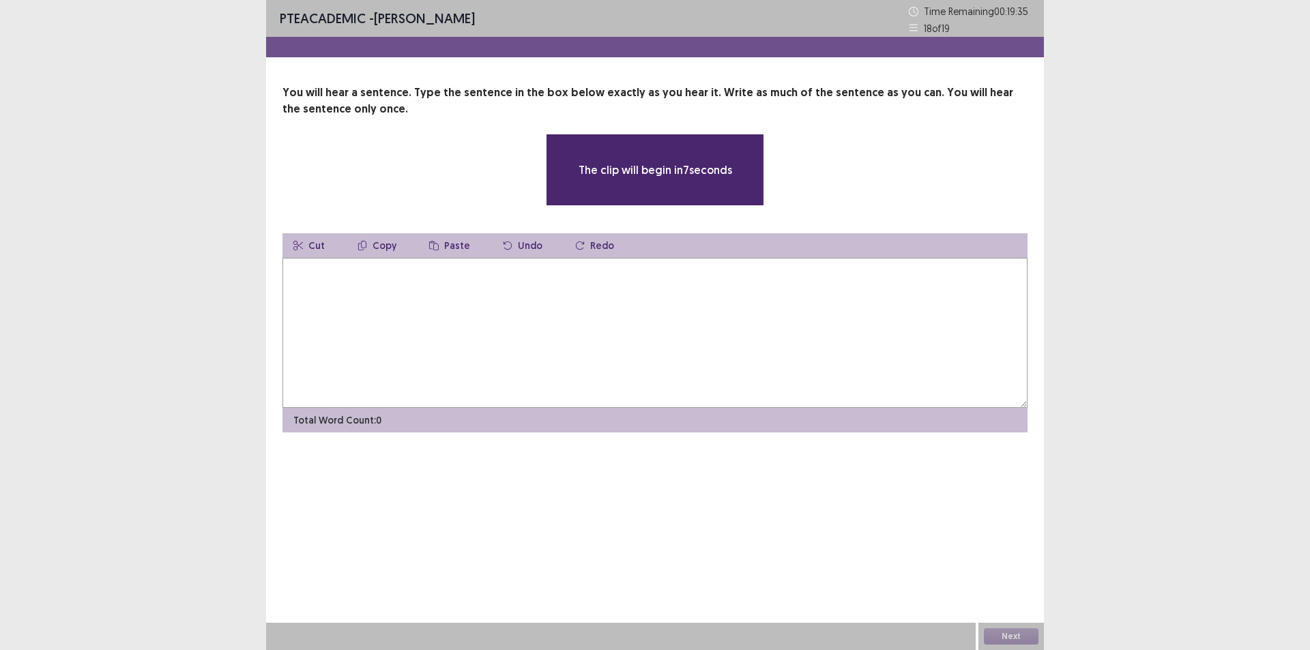
click at [850, 185] on div "The clip will begin in 7 seconds" at bounding box center [655, 170] width 745 height 72
click at [853, 185] on div "The clip will begin in 7 seconds" at bounding box center [655, 170] width 745 height 72
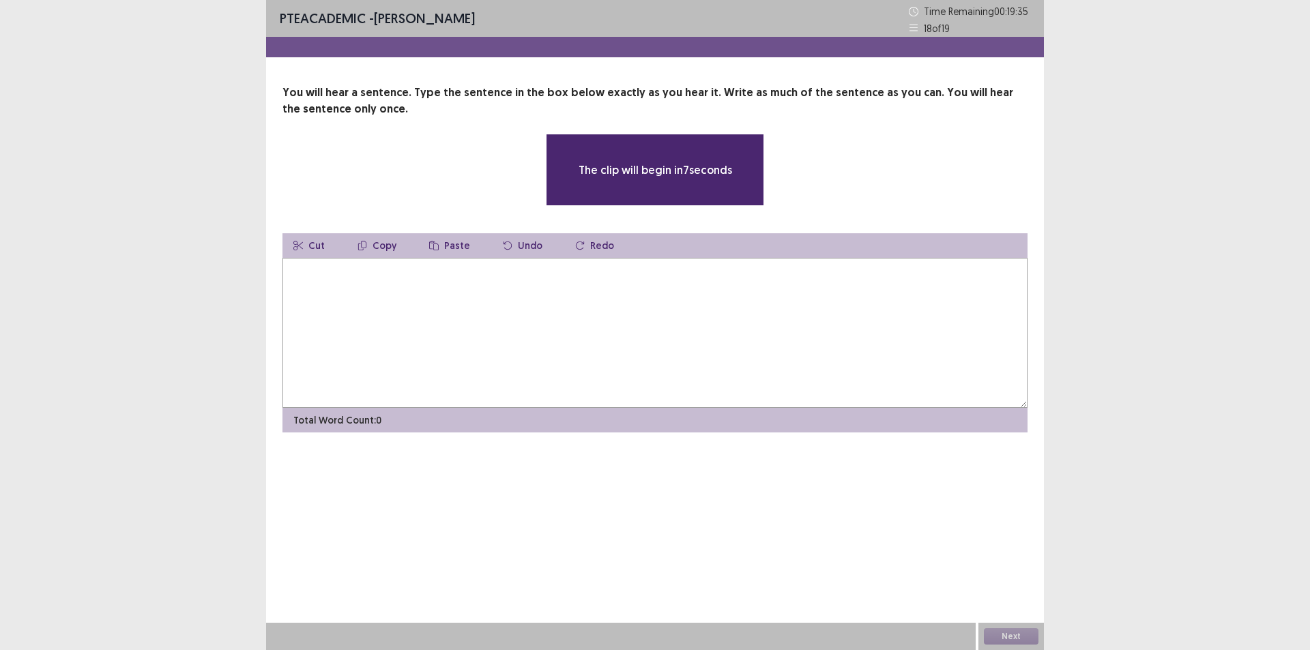
click at [853, 185] on div "The clip will begin in 7 seconds" at bounding box center [655, 170] width 745 height 72
click at [517, 377] on textarea at bounding box center [655, 333] width 745 height 150
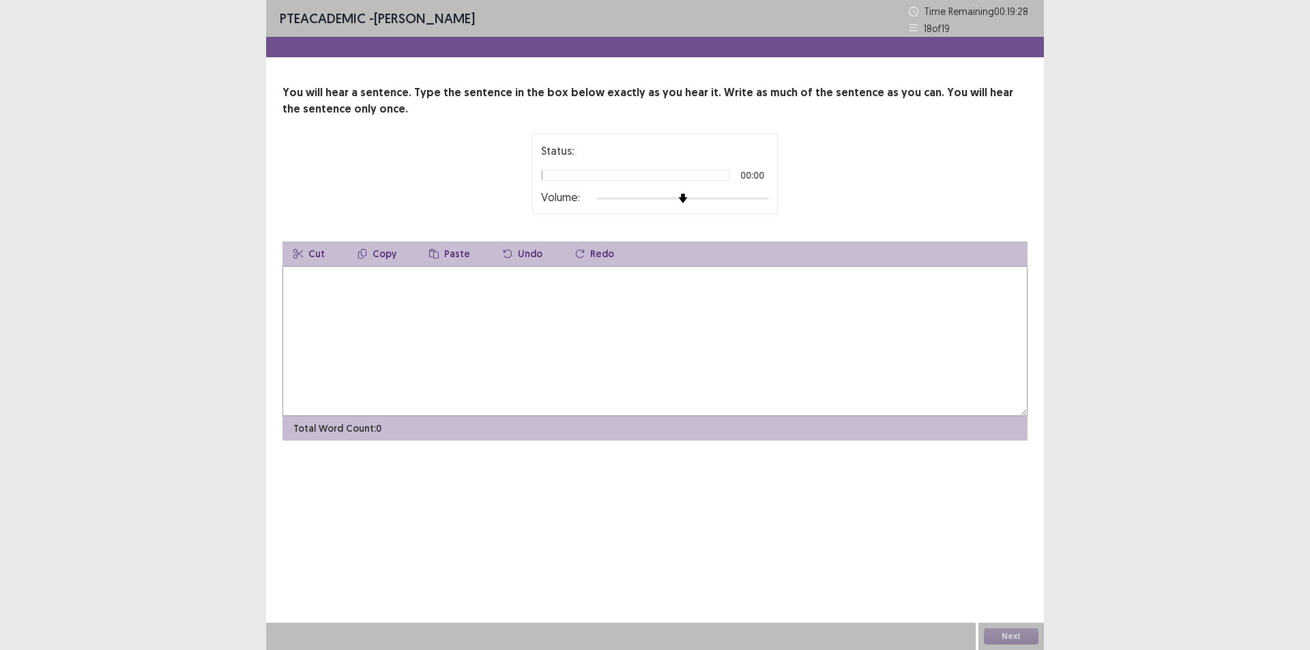
type textarea "*"
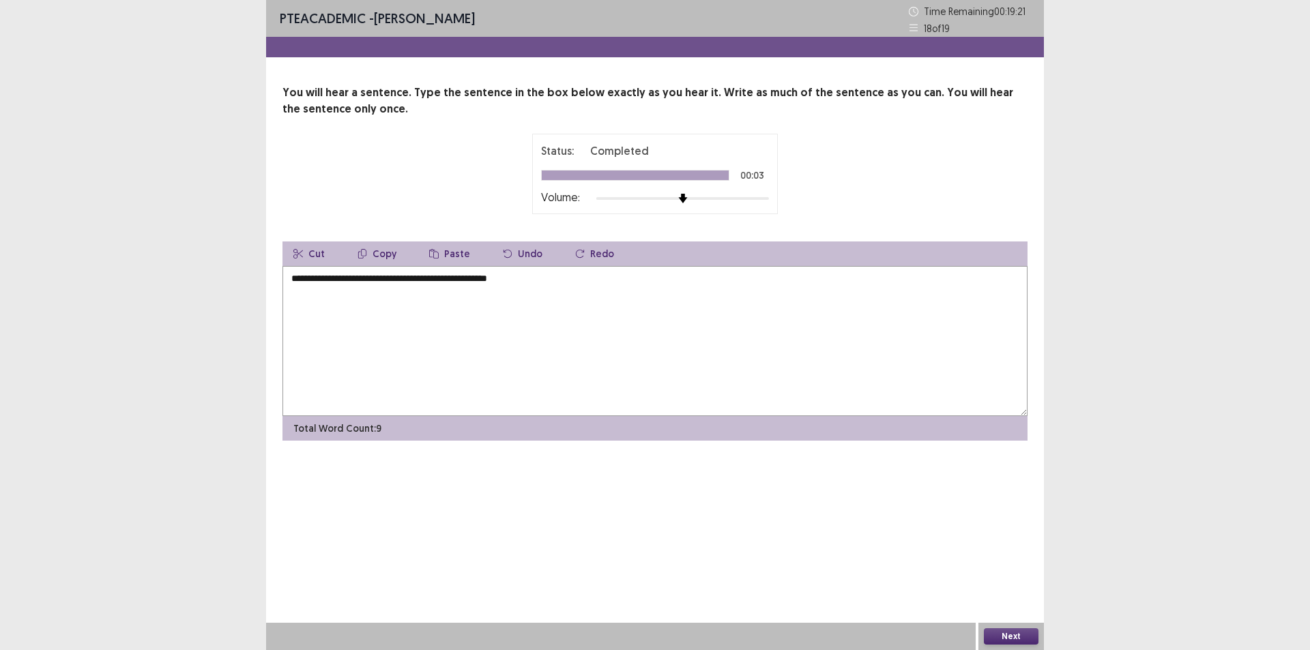
type textarea "**********"
click at [1022, 633] on button "Next" at bounding box center [1011, 637] width 55 height 16
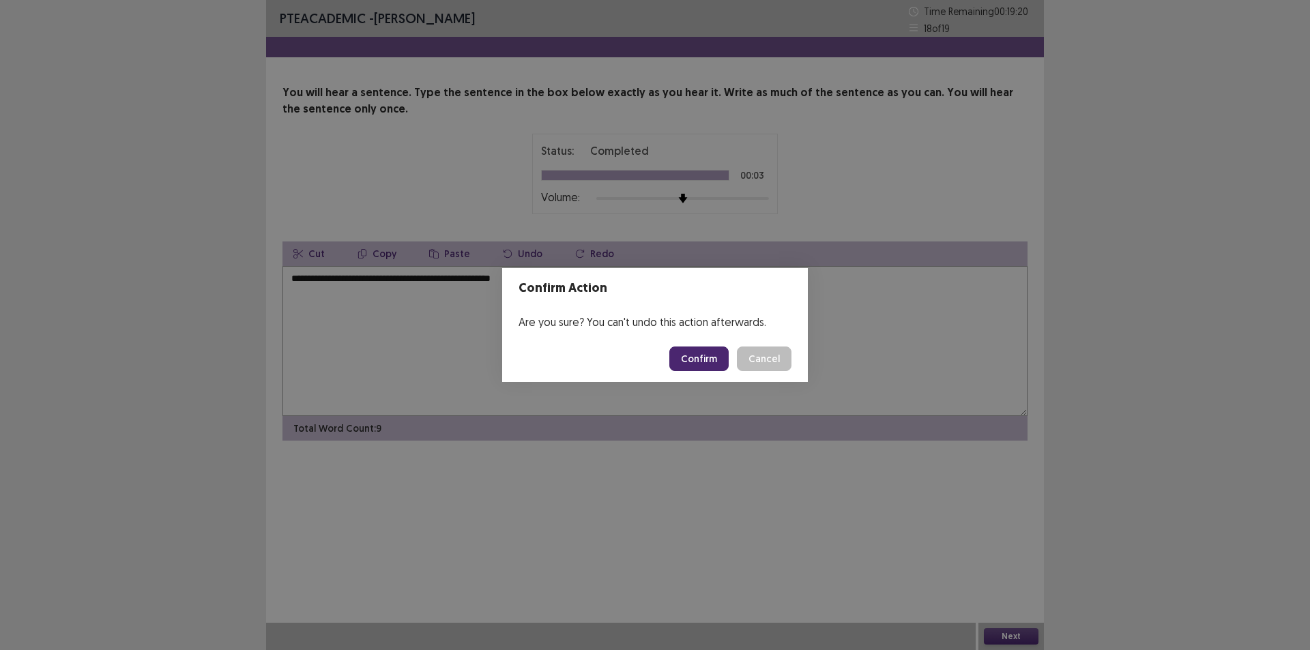
click at [708, 359] on button "Confirm" at bounding box center [699, 359] width 59 height 25
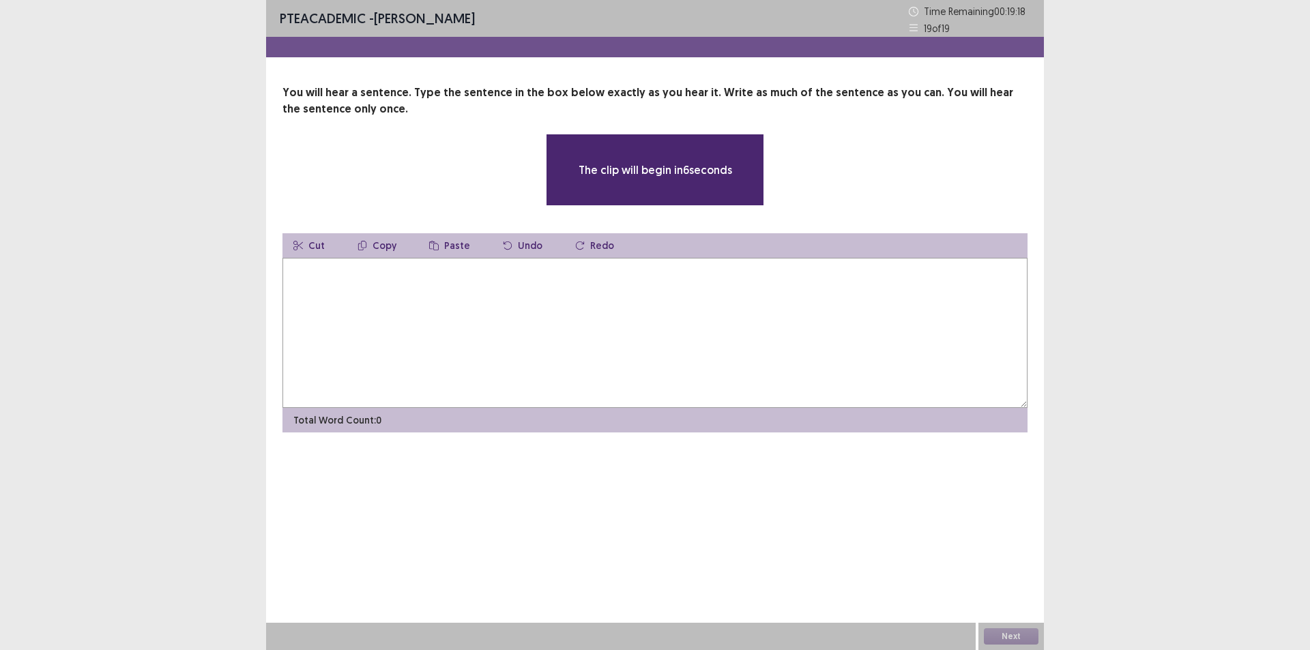
click at [852, 259] on textarea at bounding box center [655, 333] width 745 height 150
click at [855, 246] on div "Cut Copy Paste Undo Redo" at bounding box center [655, 245] width 745 height 25
click at [867, 201] on div "The clip will begin in 5 seconds" at bounding box center [655, 170] width 745 height 72
click at [627, 554] on div "PTE academic - Margarita Pina Mayorga Time Remaining 00 : 19 : 17 19 of 19 You …" at bounding box center [655, 325] width 778 height 650
click at [854, 186] on div "The clip will begin in 5 seconds" at bounding box center [655, 170] width 745 height 72
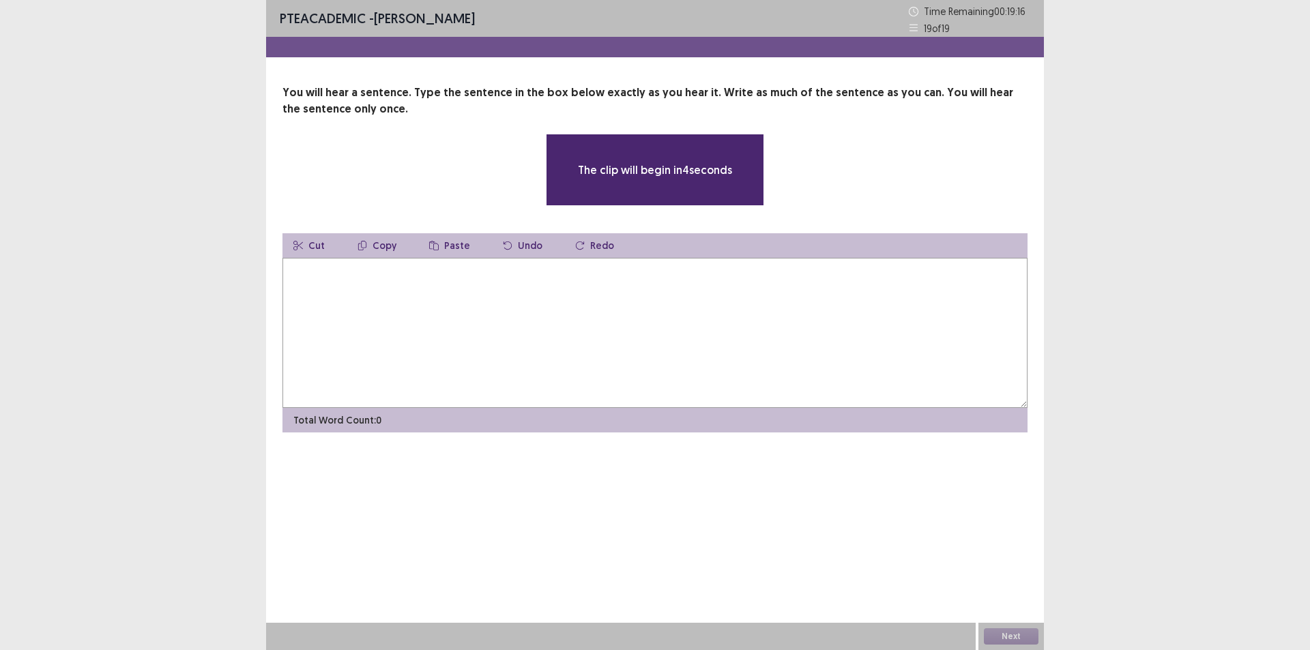
click at [560, 342] on textarea at bounding box center [655, 333] width 745 height 150
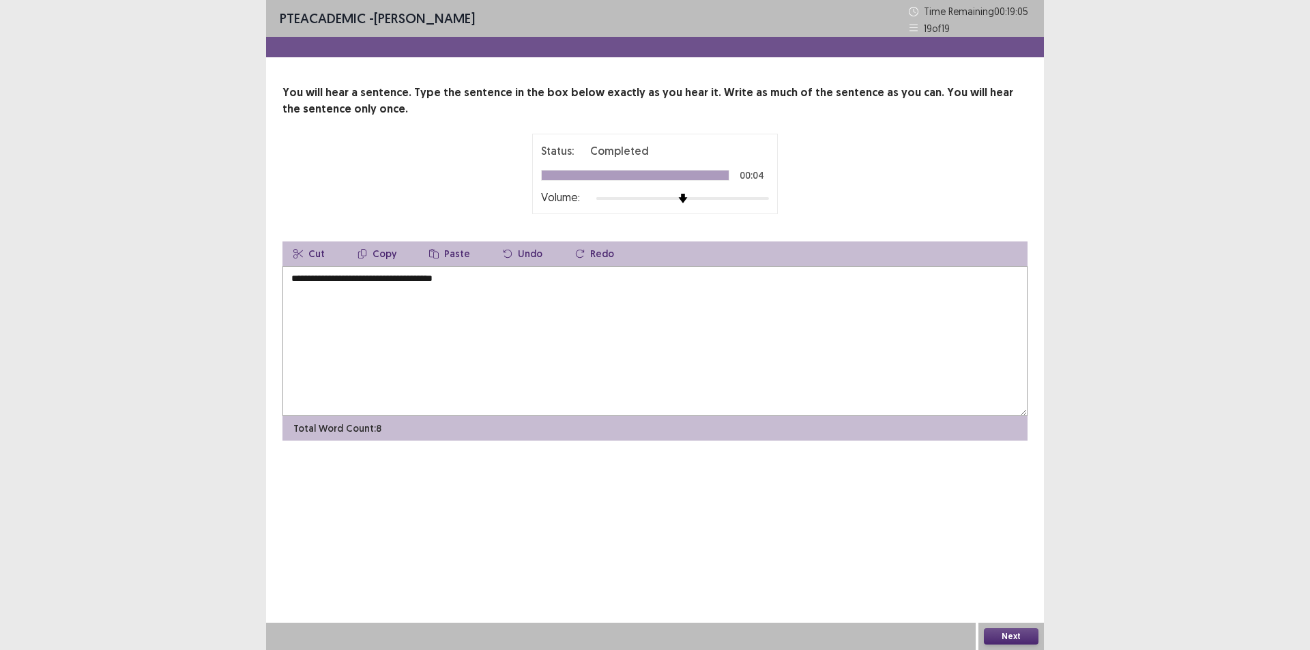
type textarea "**********"
click at [1001, 632] on button "Next" at bounding box center [1011, 637] width 55 height 16
